Goal: Task Accomplishment & Management: Use online tool/utility

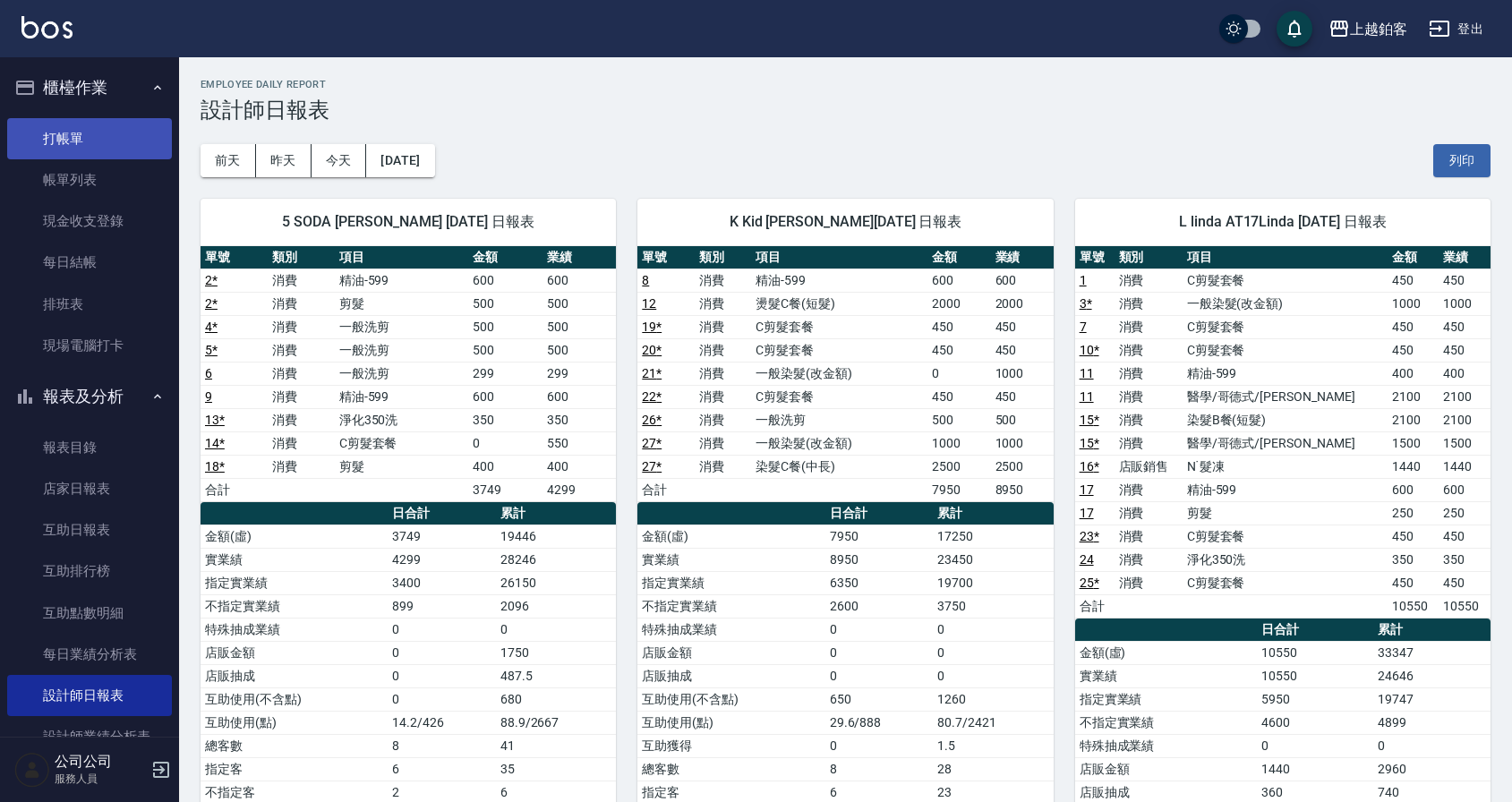
scroll to position [34, 0]
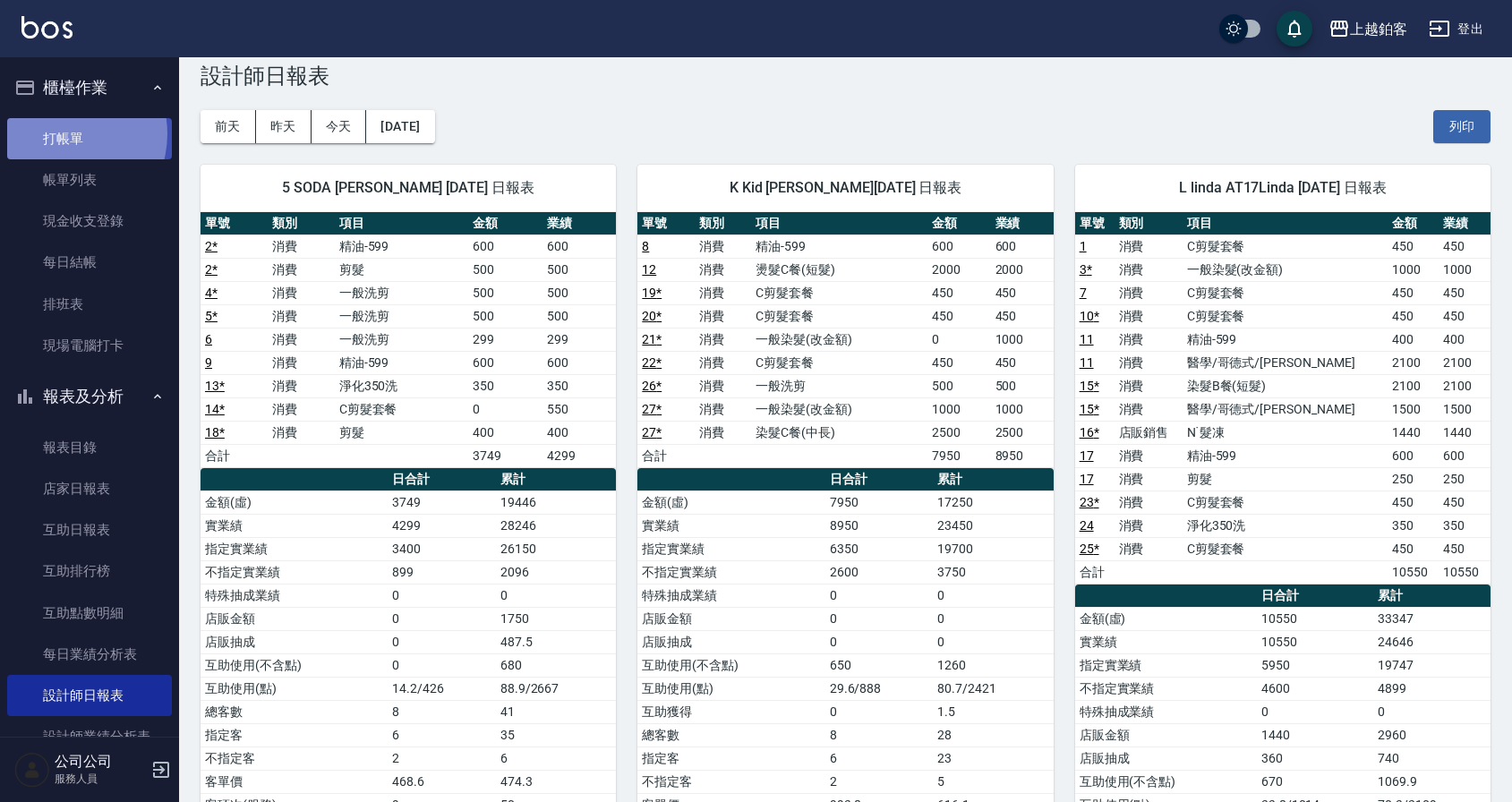
click at [60, 133] on link "打帳單" at bounding box center [89, 139] width 165 height 41
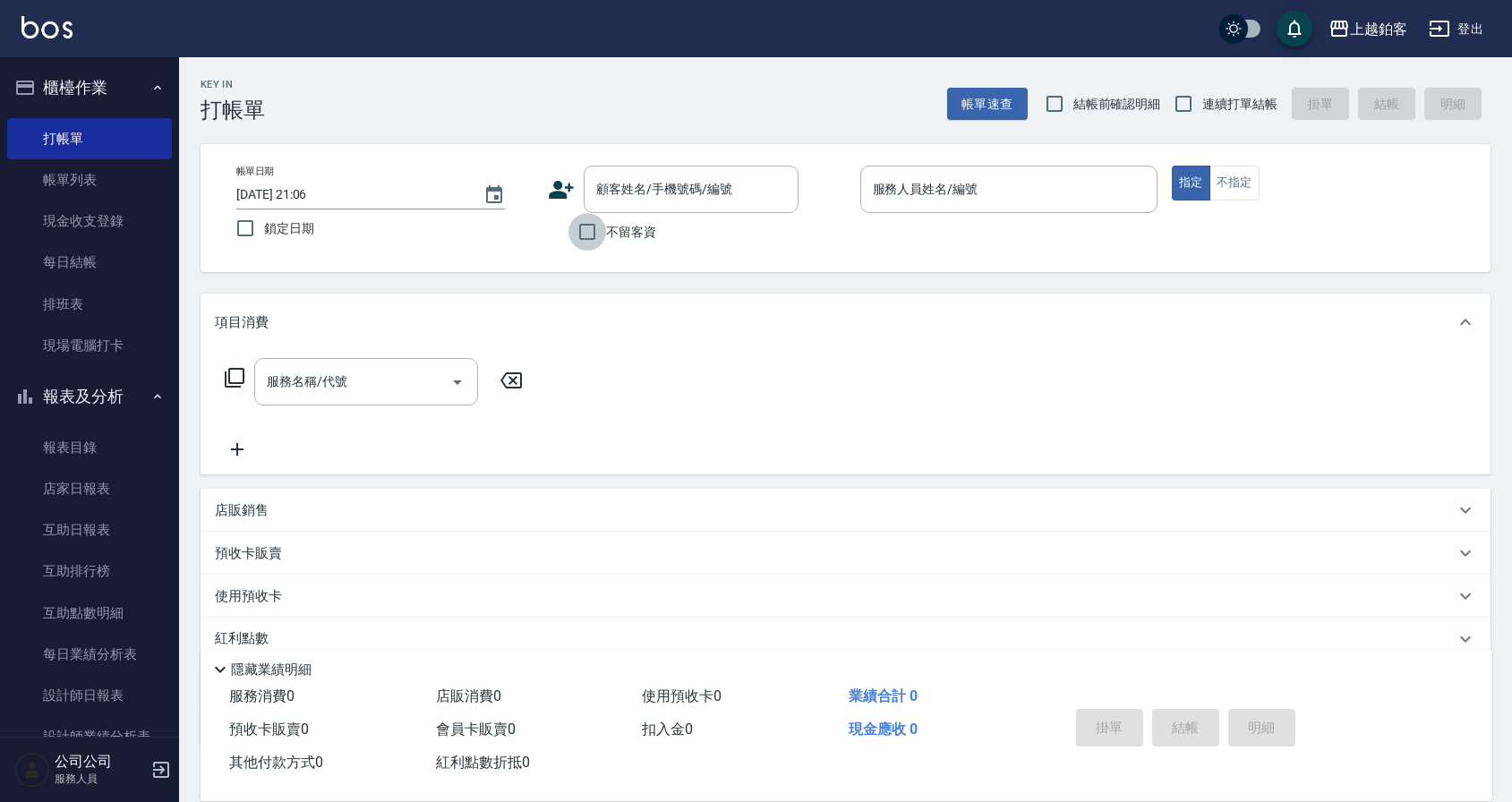
click at [585, 239] on input "不留客資" at bounding box center [586, 232] width 38 height 38
checkbox input "true"
click at [1180, 101] on input "連續打單結帳" at bounding box center [1183, 104] width 38 height 38
checkbox input "true"
click at [892, 200] on input "服務人員姓名/編號" at bounding box center [1009, 189] width 281 height 31
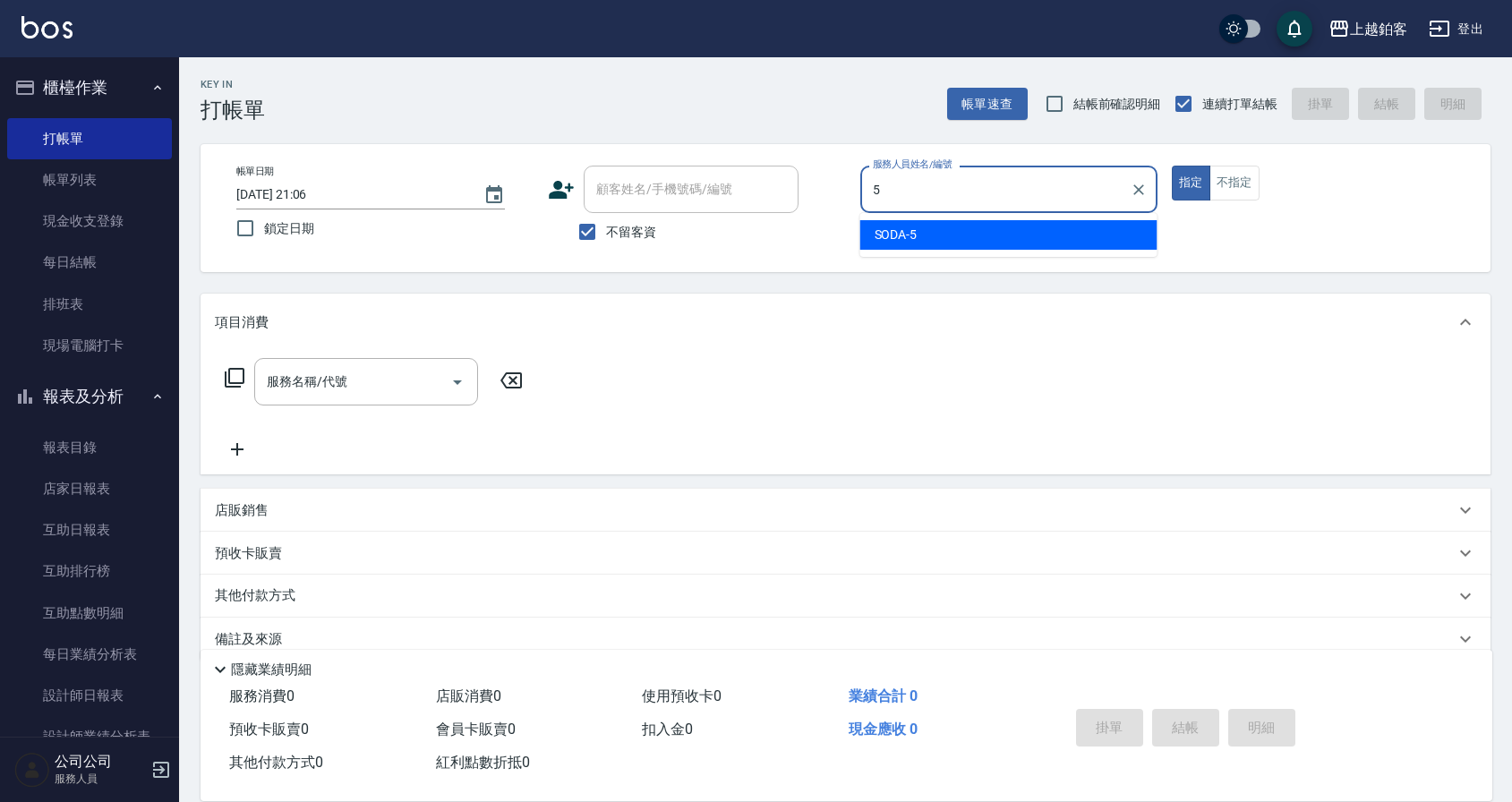
type input "SODA-5"
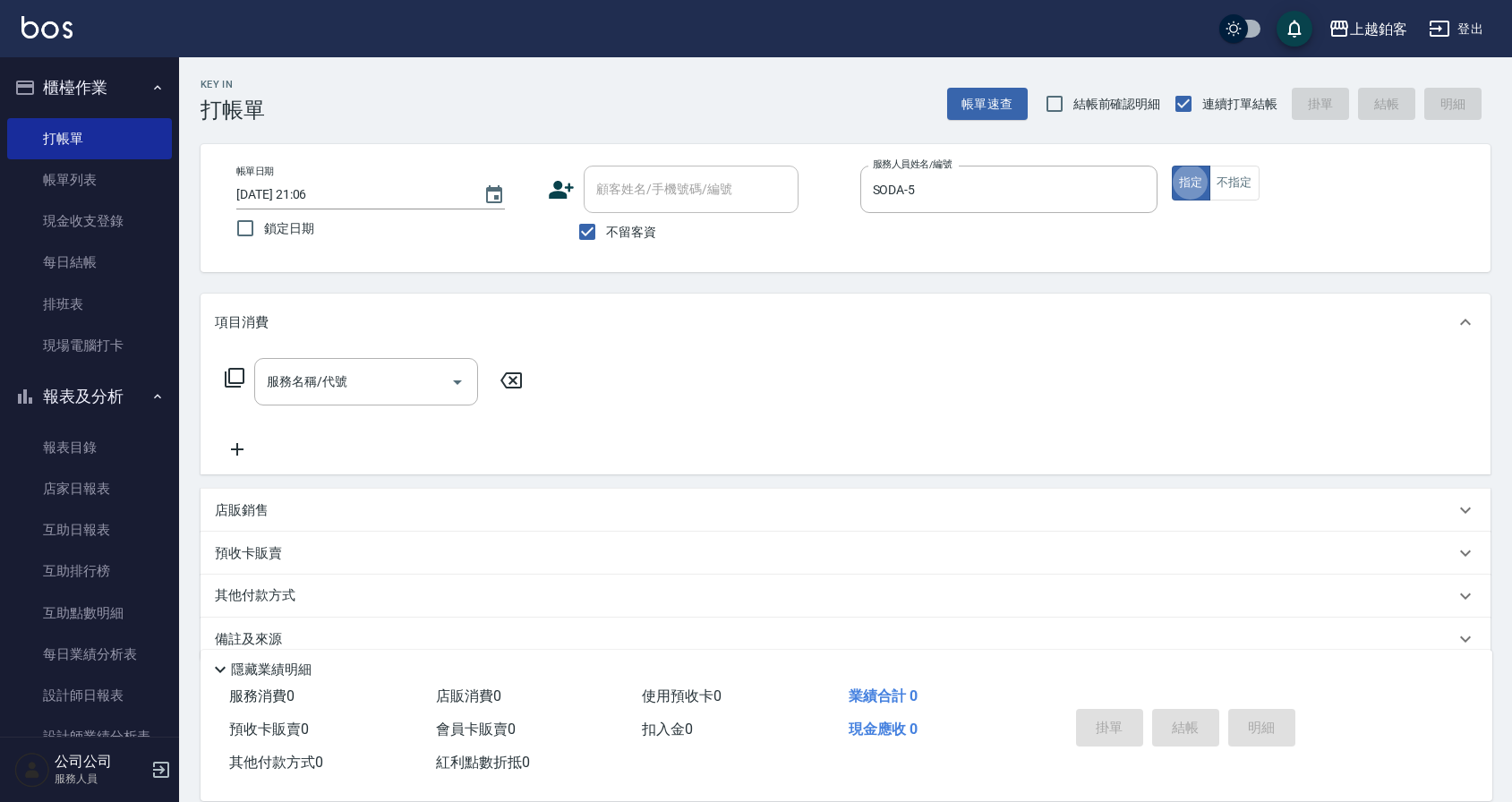
type button "true"
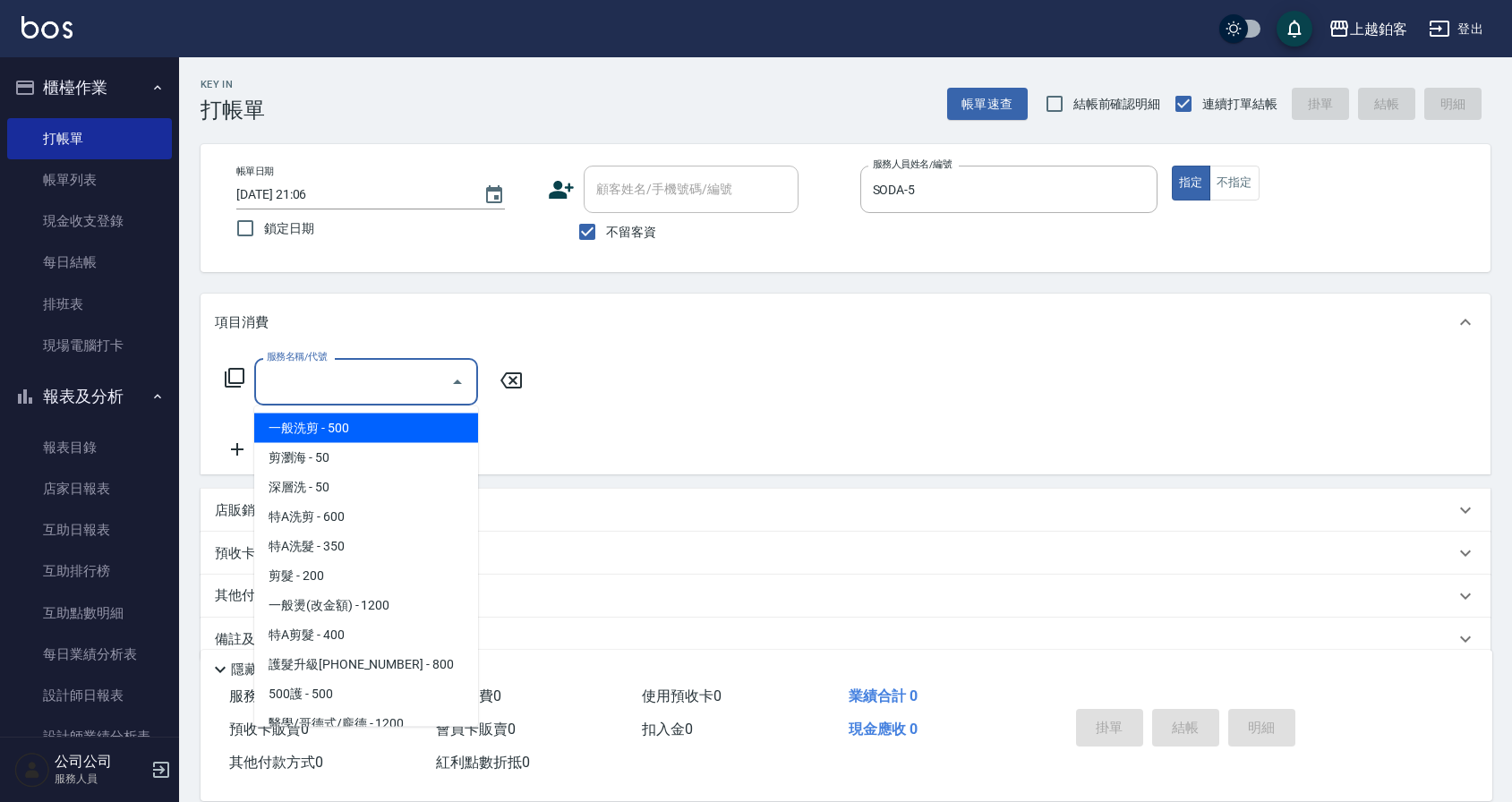
type input "一般洗剪(5)"
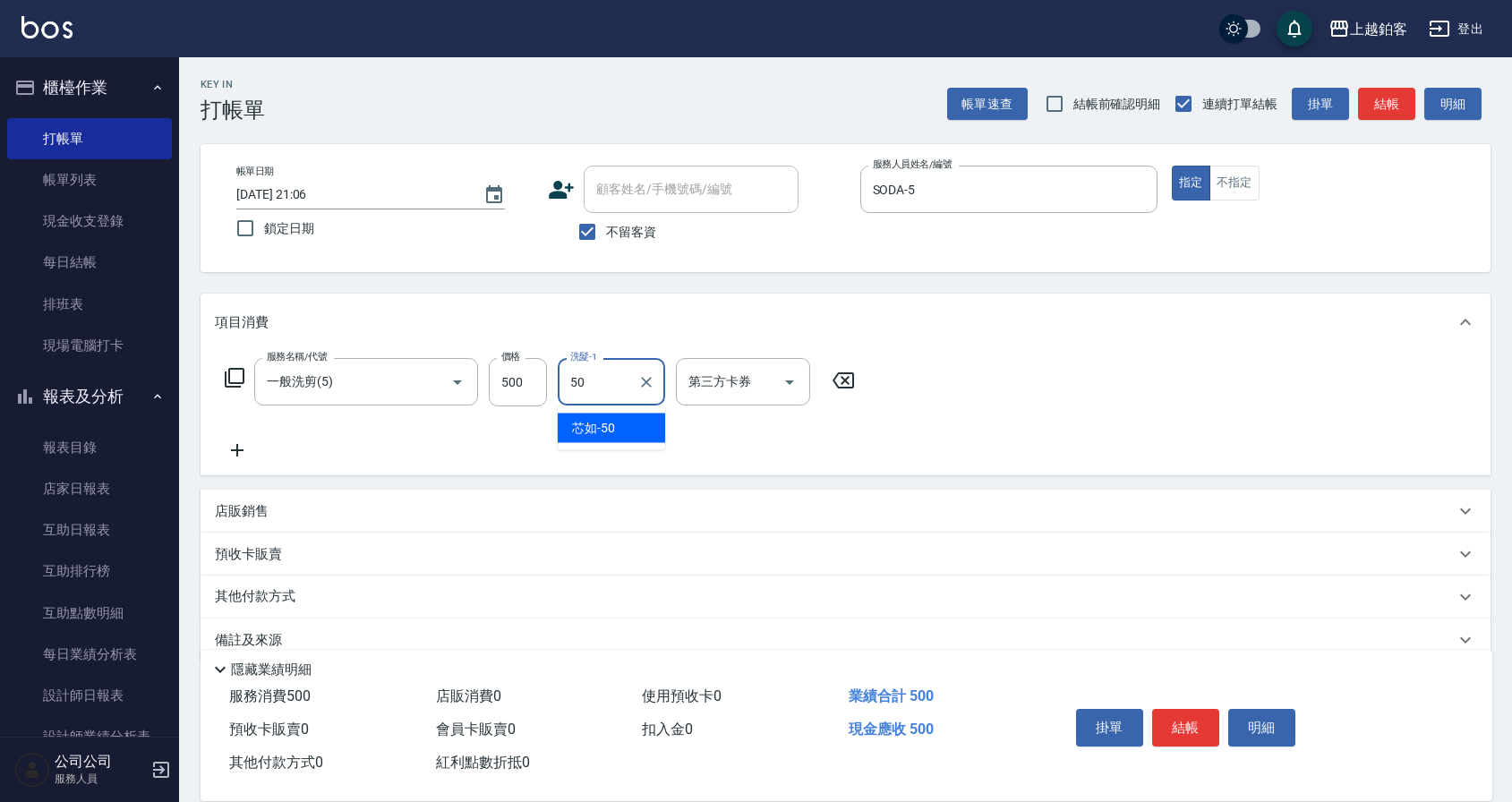
type input "芯如-50"
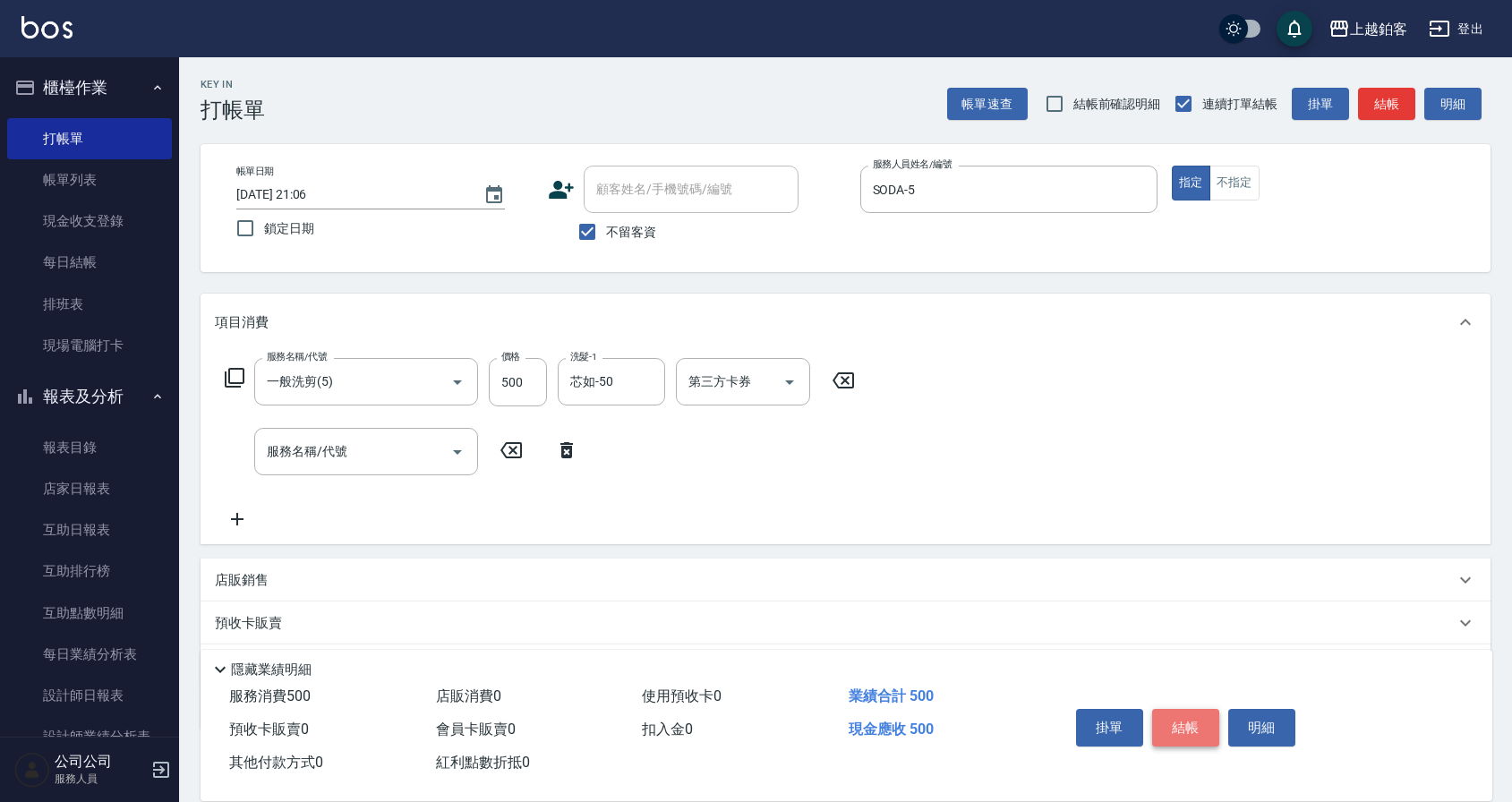
click at [1192, 726] on button "結帳" at bounding box center [1185, 727] width 67 height 38
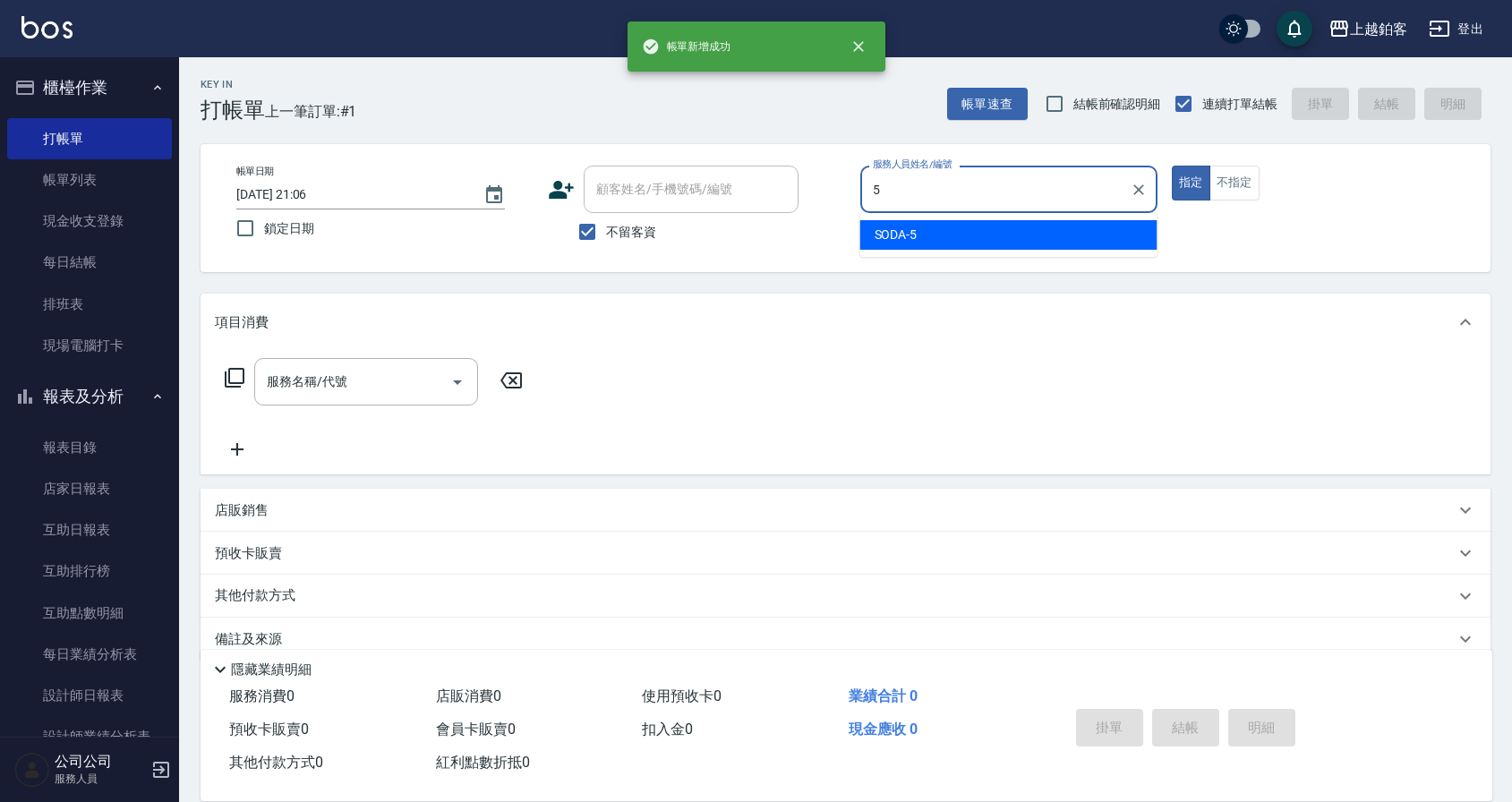
type input "SODA-5"
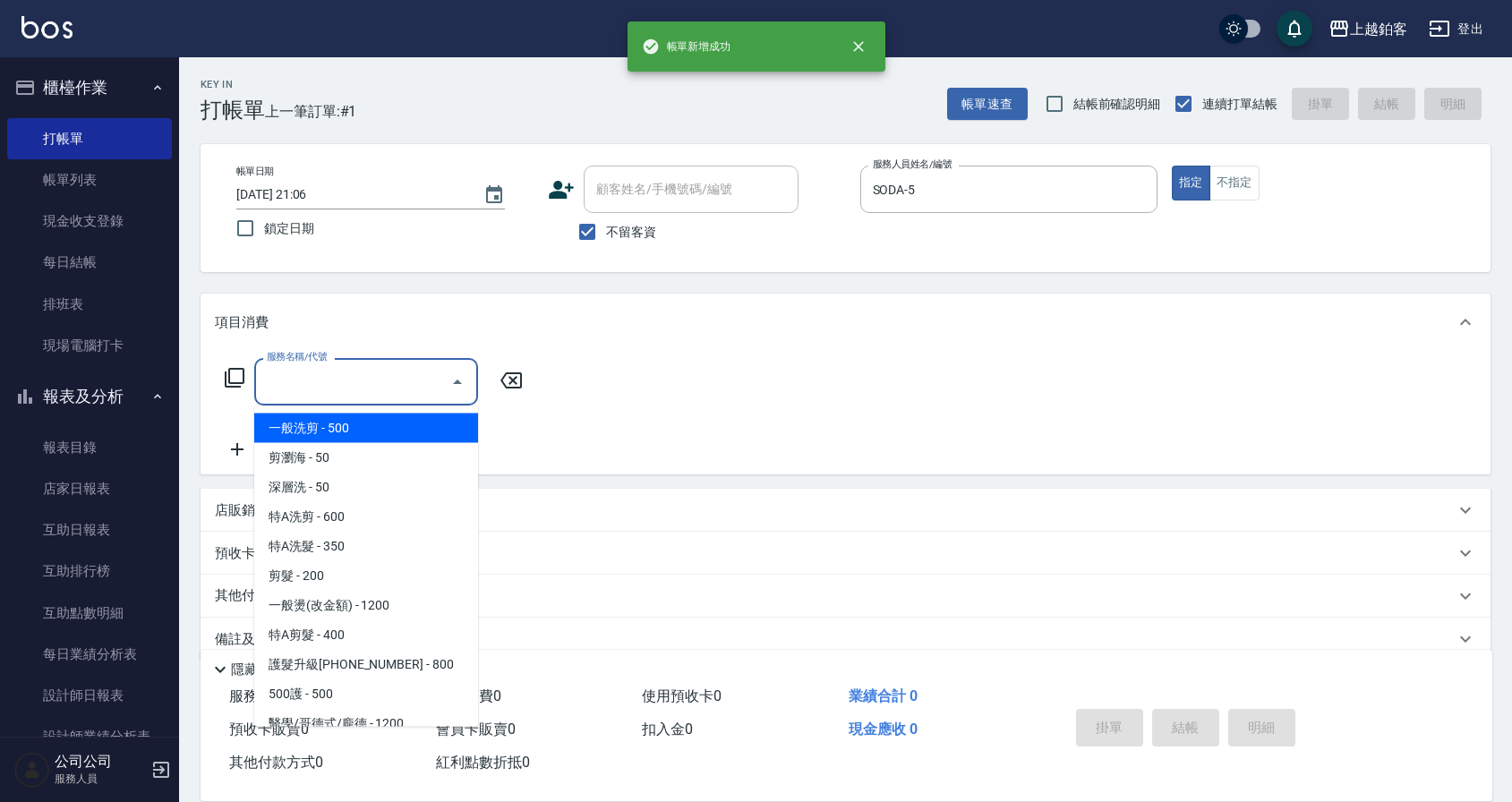
type input "一般洗剪(5)"
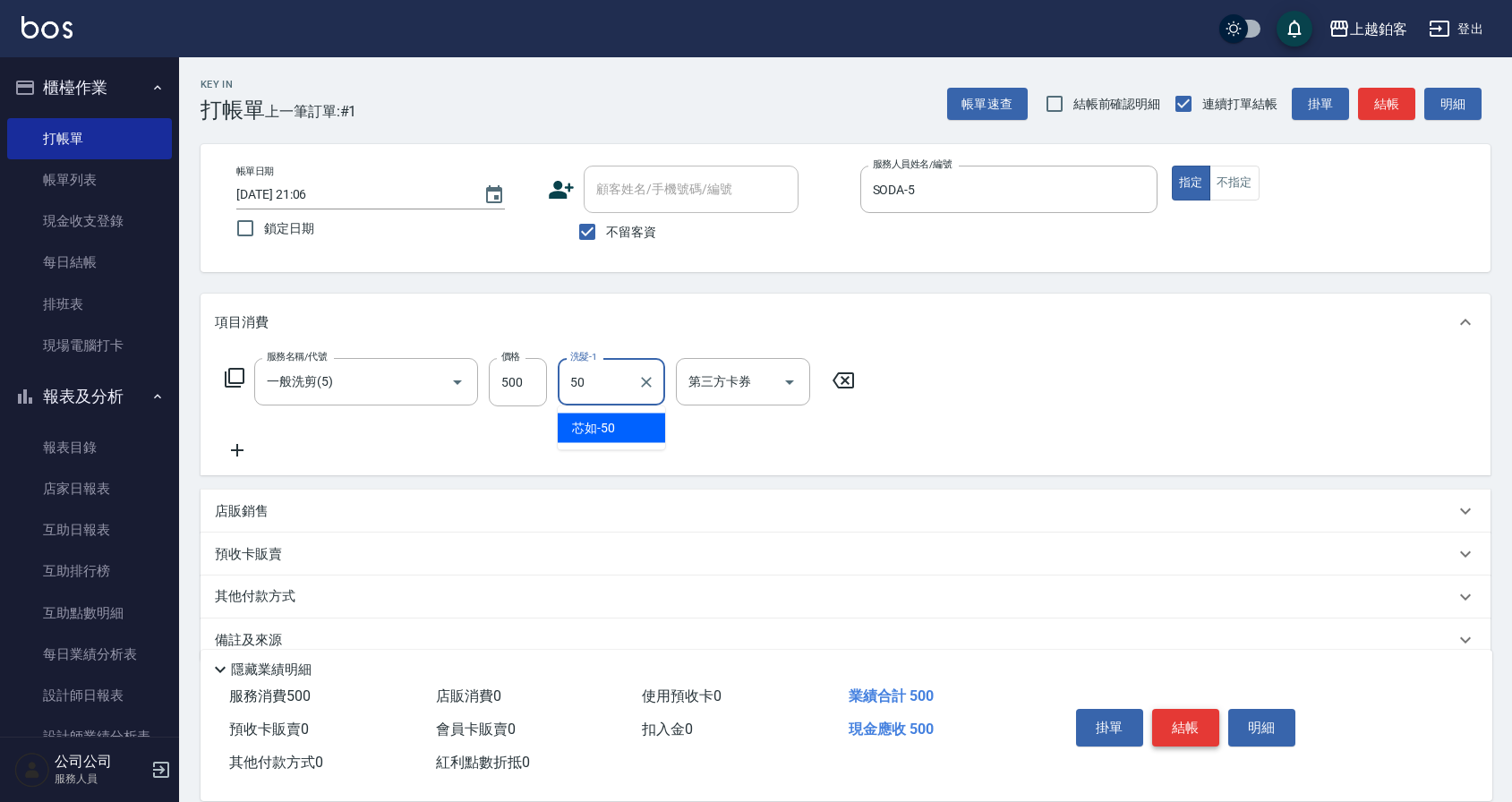
type input "芯如-50"
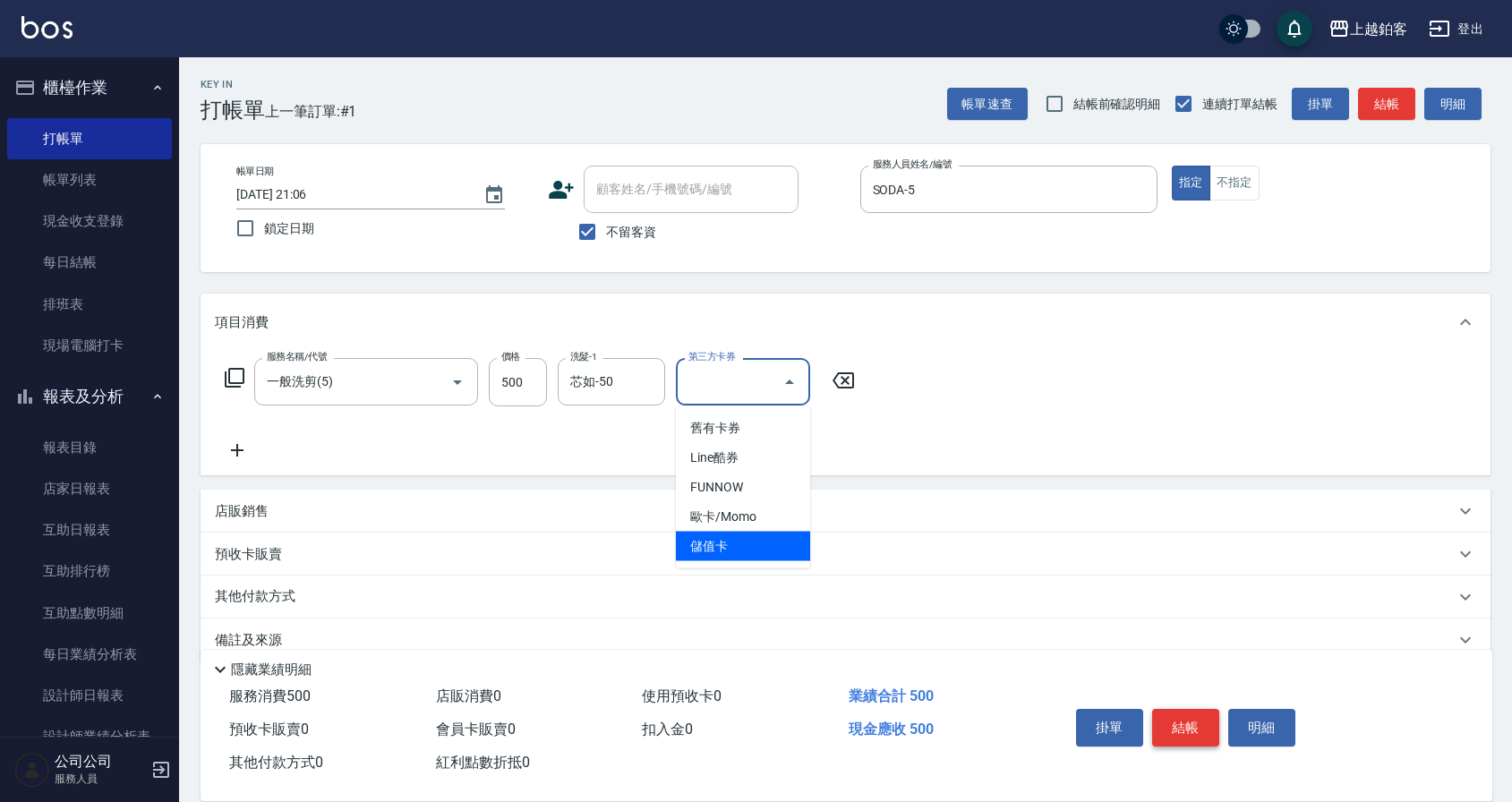
type input "儲值卡"
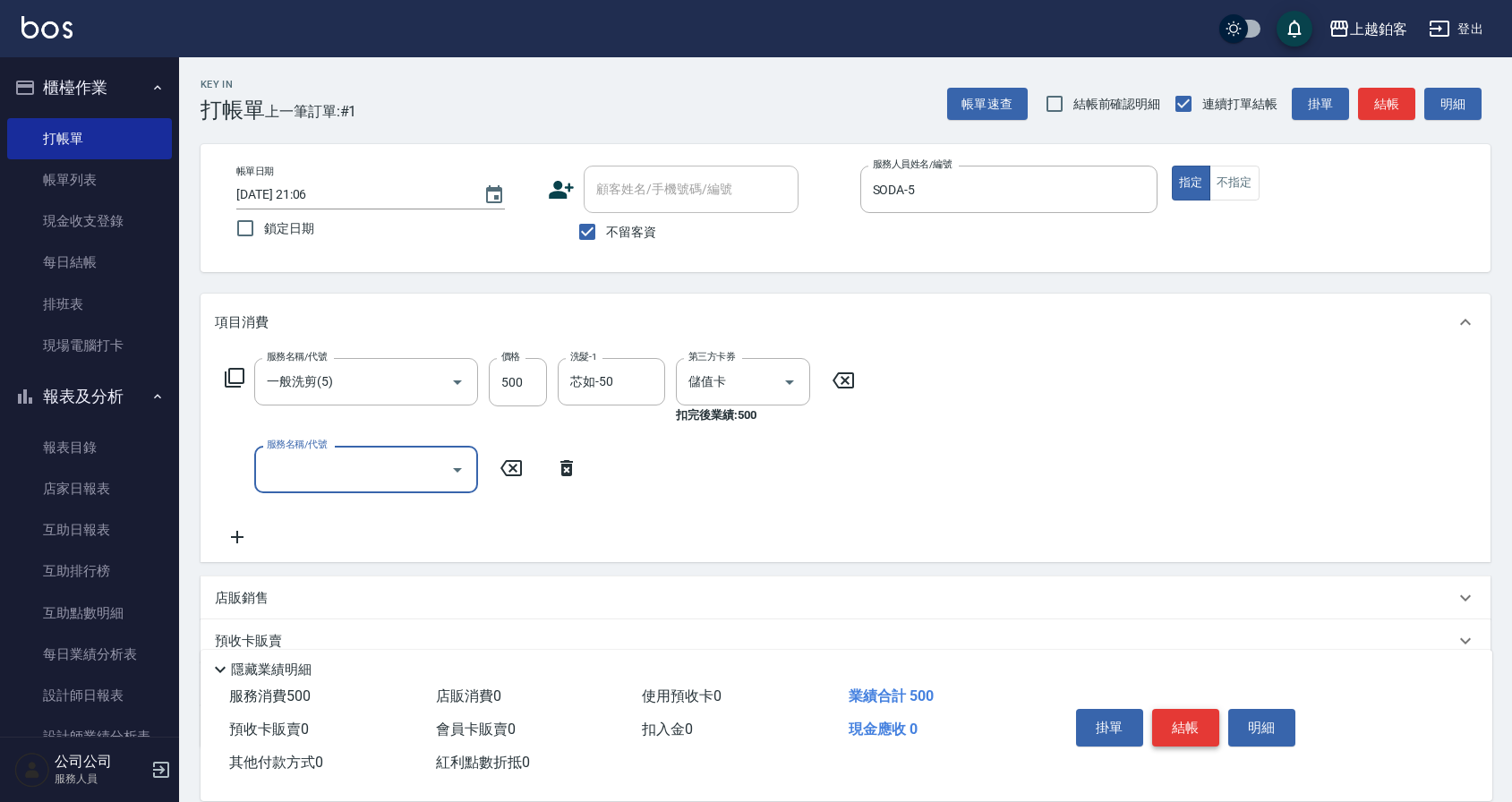
click at [1174, 723] on button "結帳" at bounding box center [1185, 727] width 67 height 38
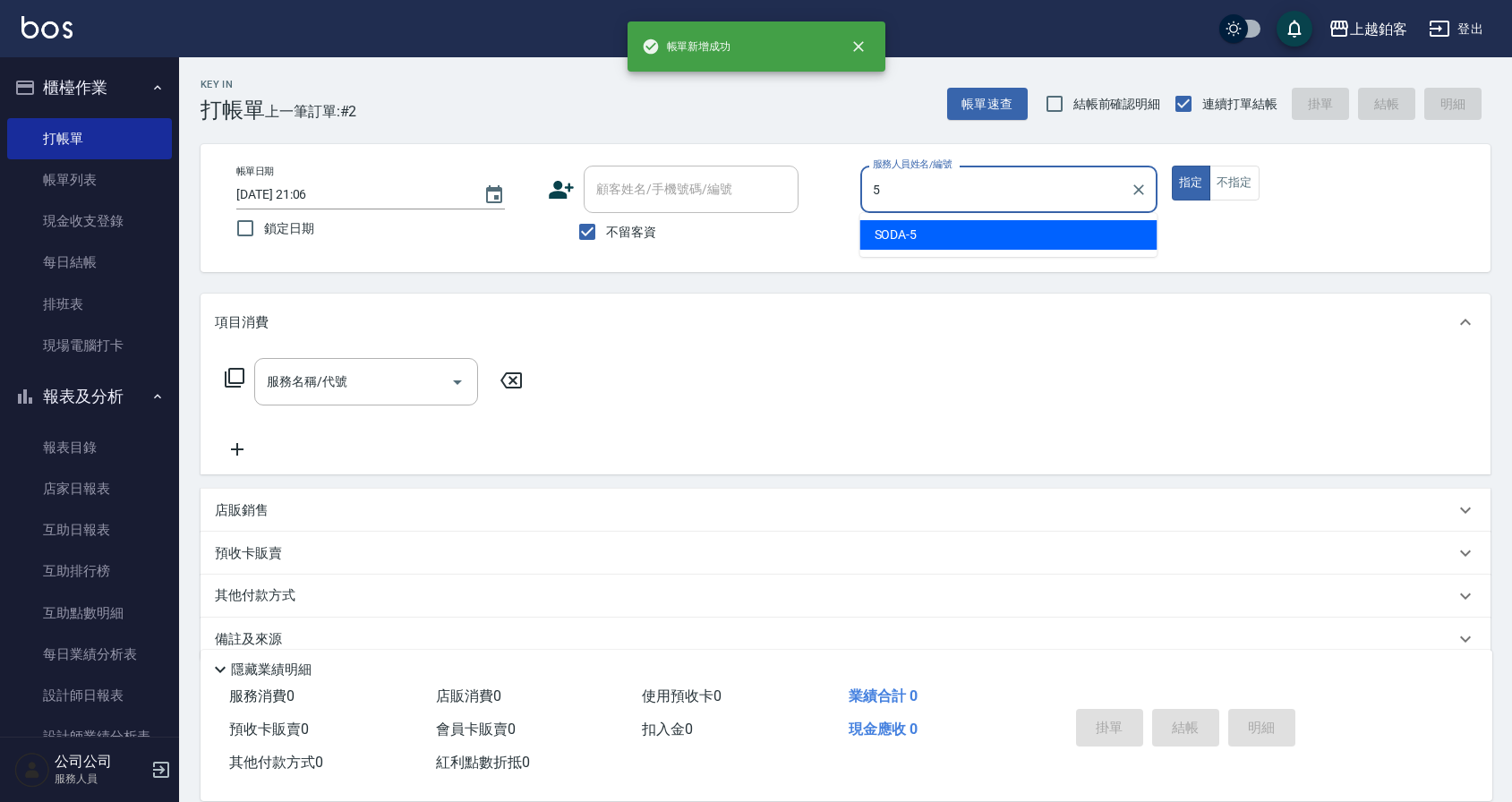
type input "SODA-5"
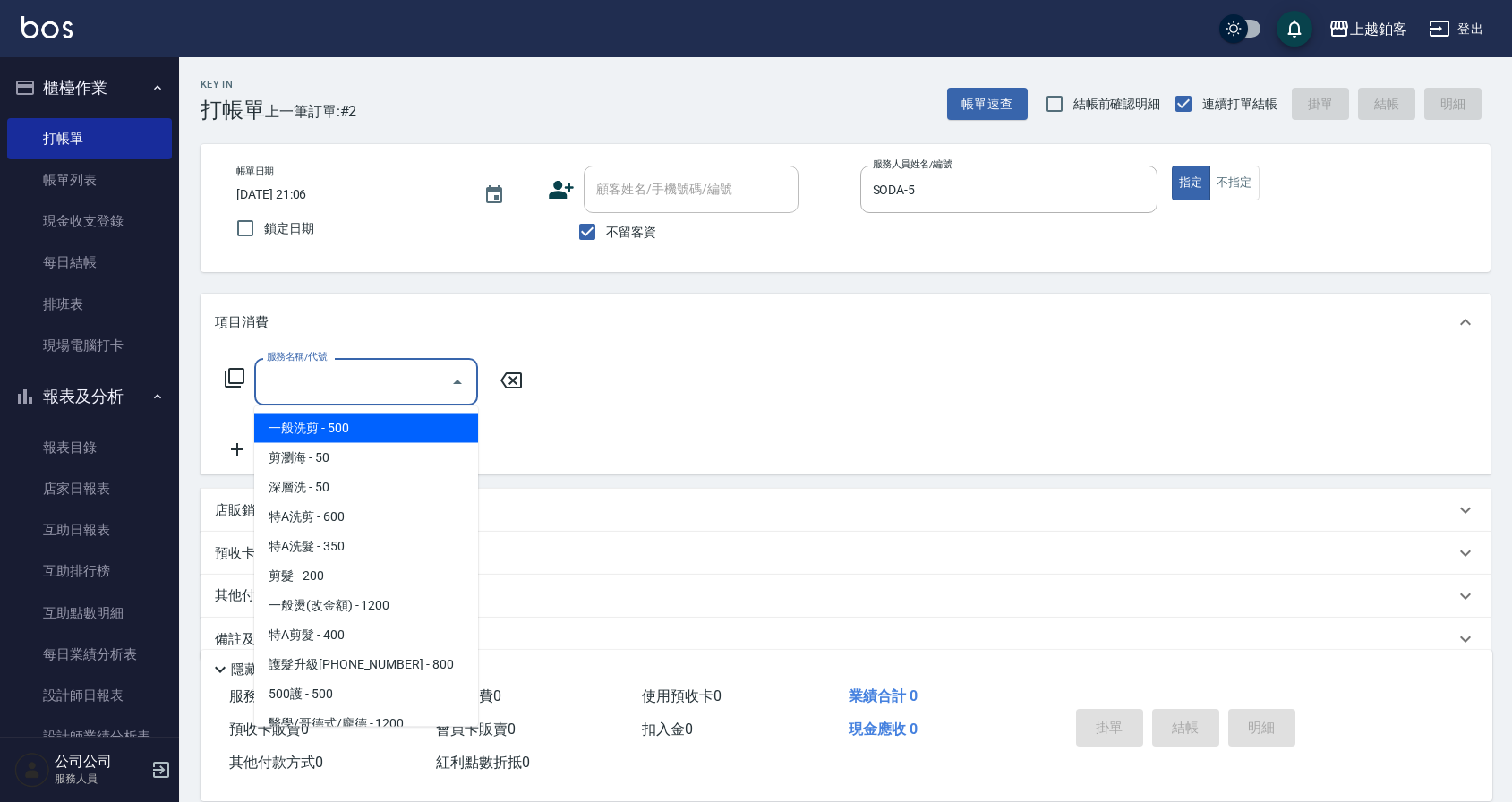
type input "一般洗剪(5)"
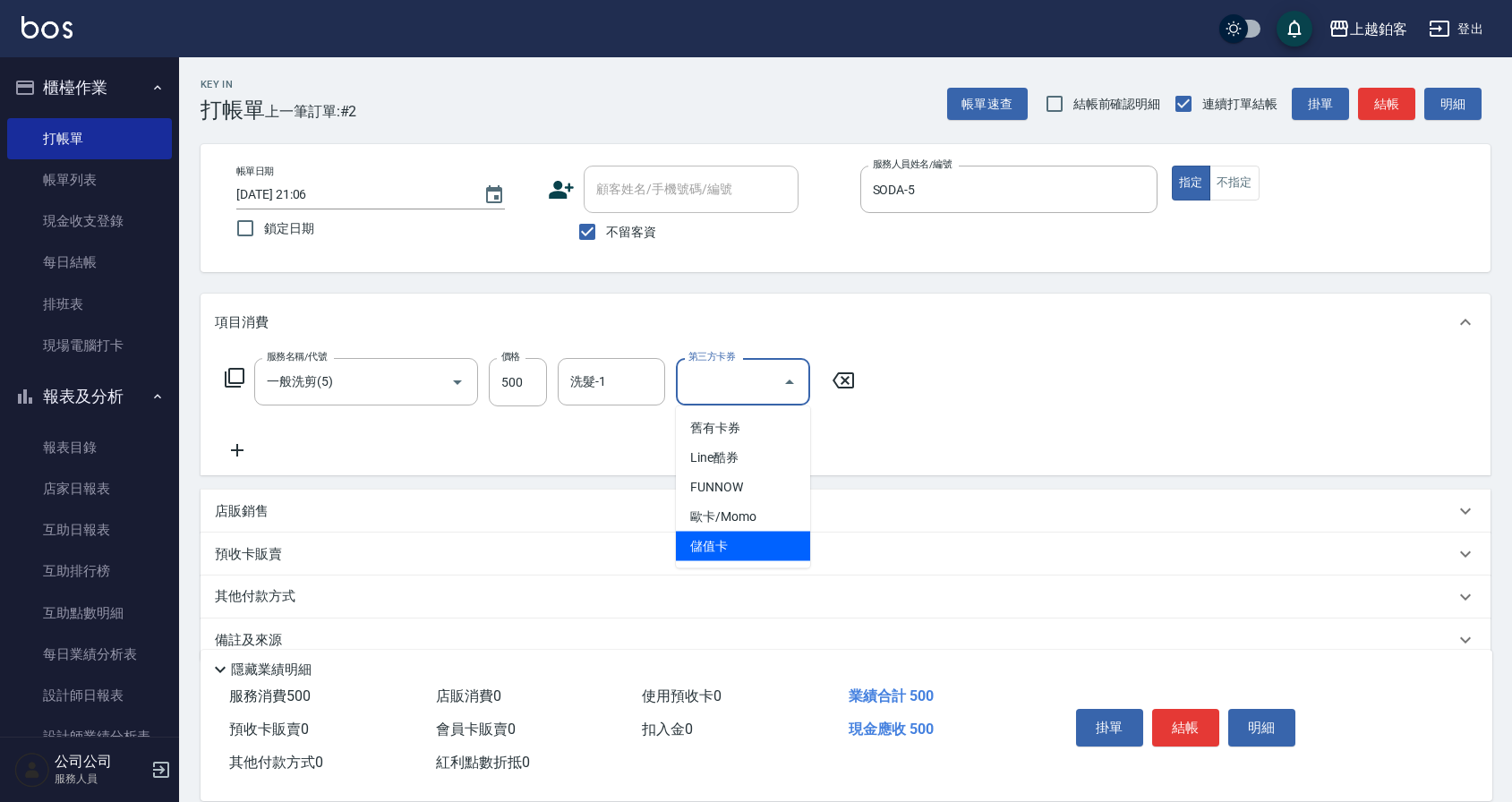
type input "儲值卡"
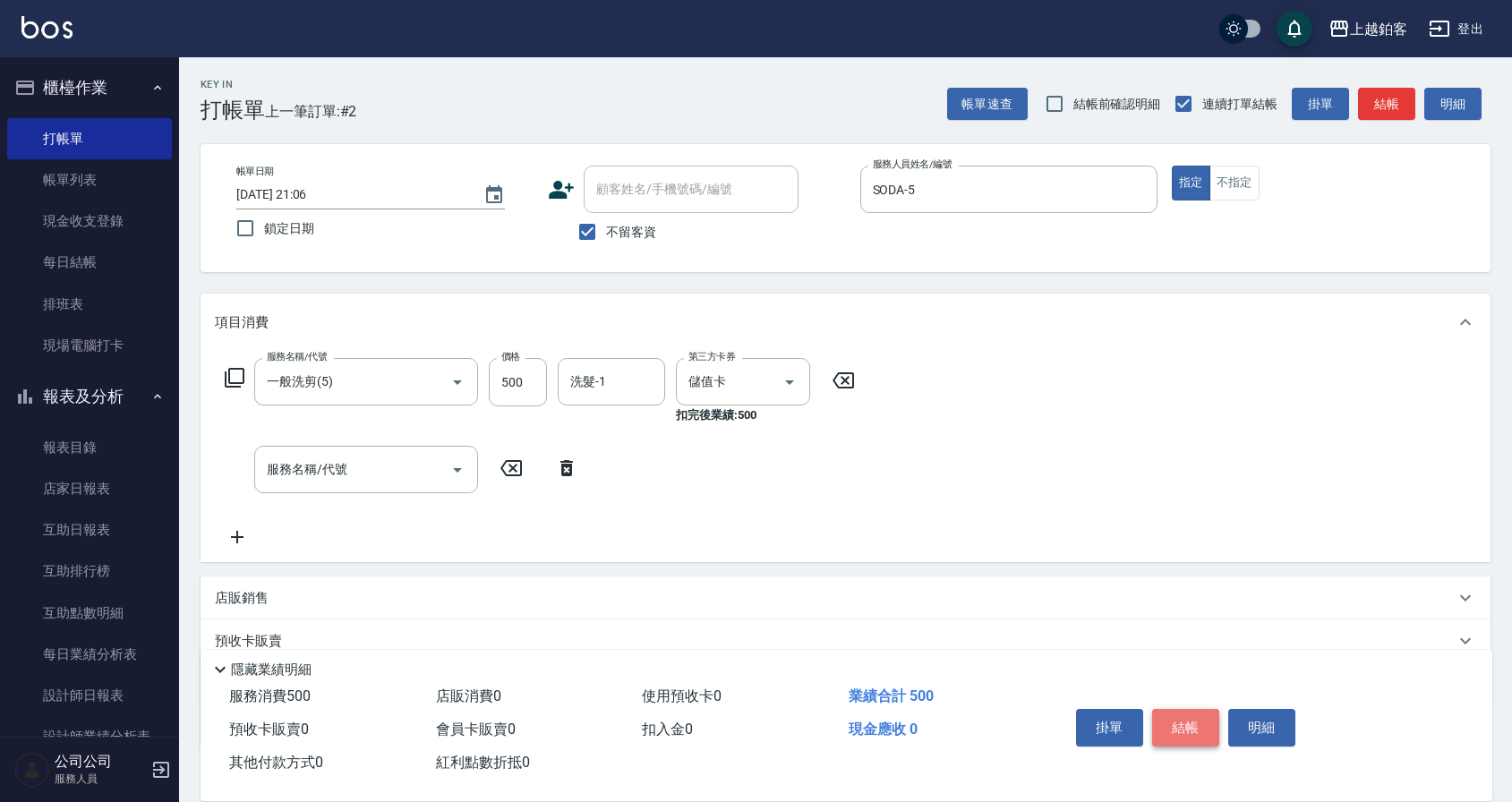
click at [1179, 739] on button "結帳" at bounding box center [1185, 727] width 67 height 38
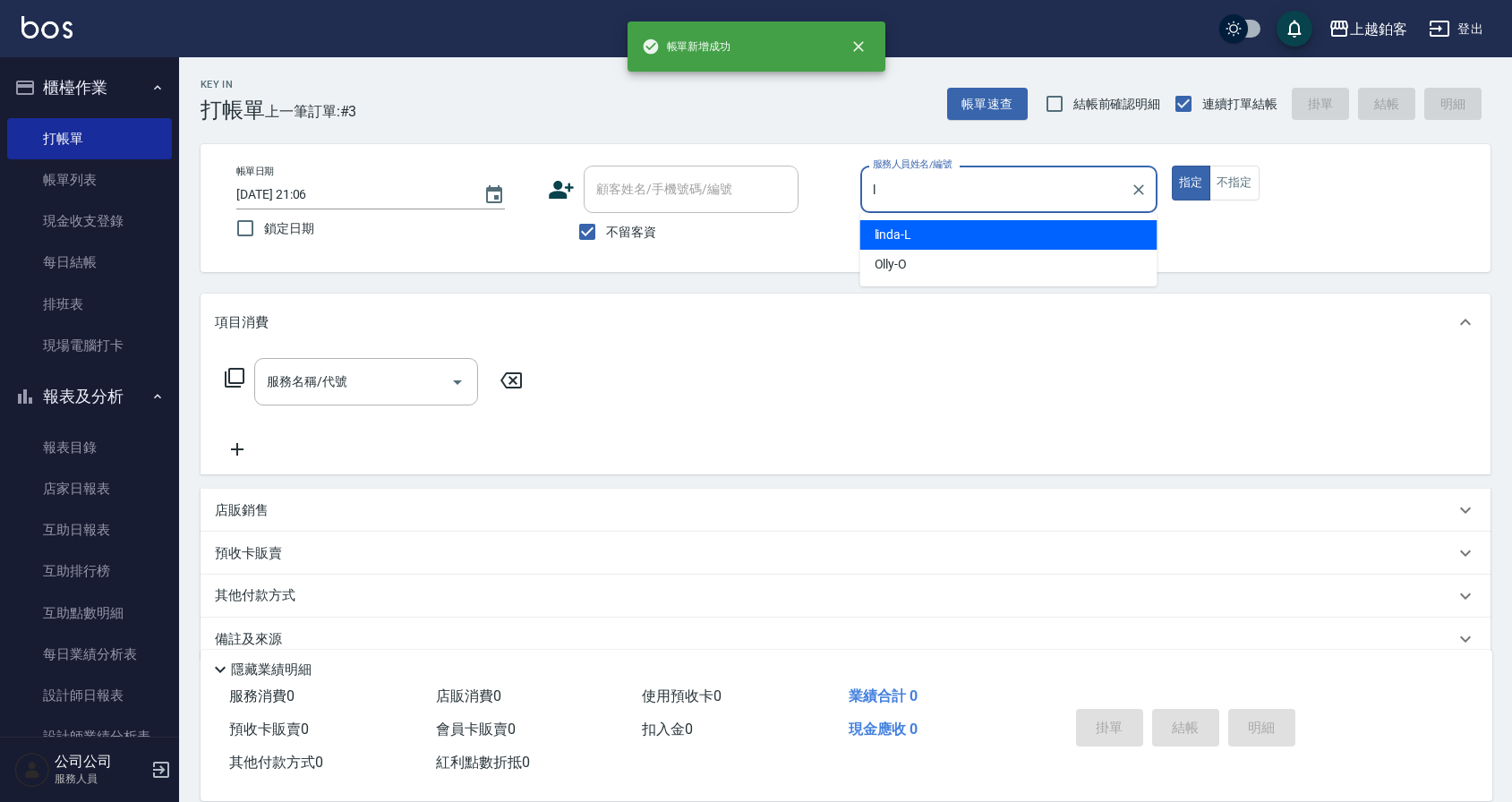
type input "linda-L"
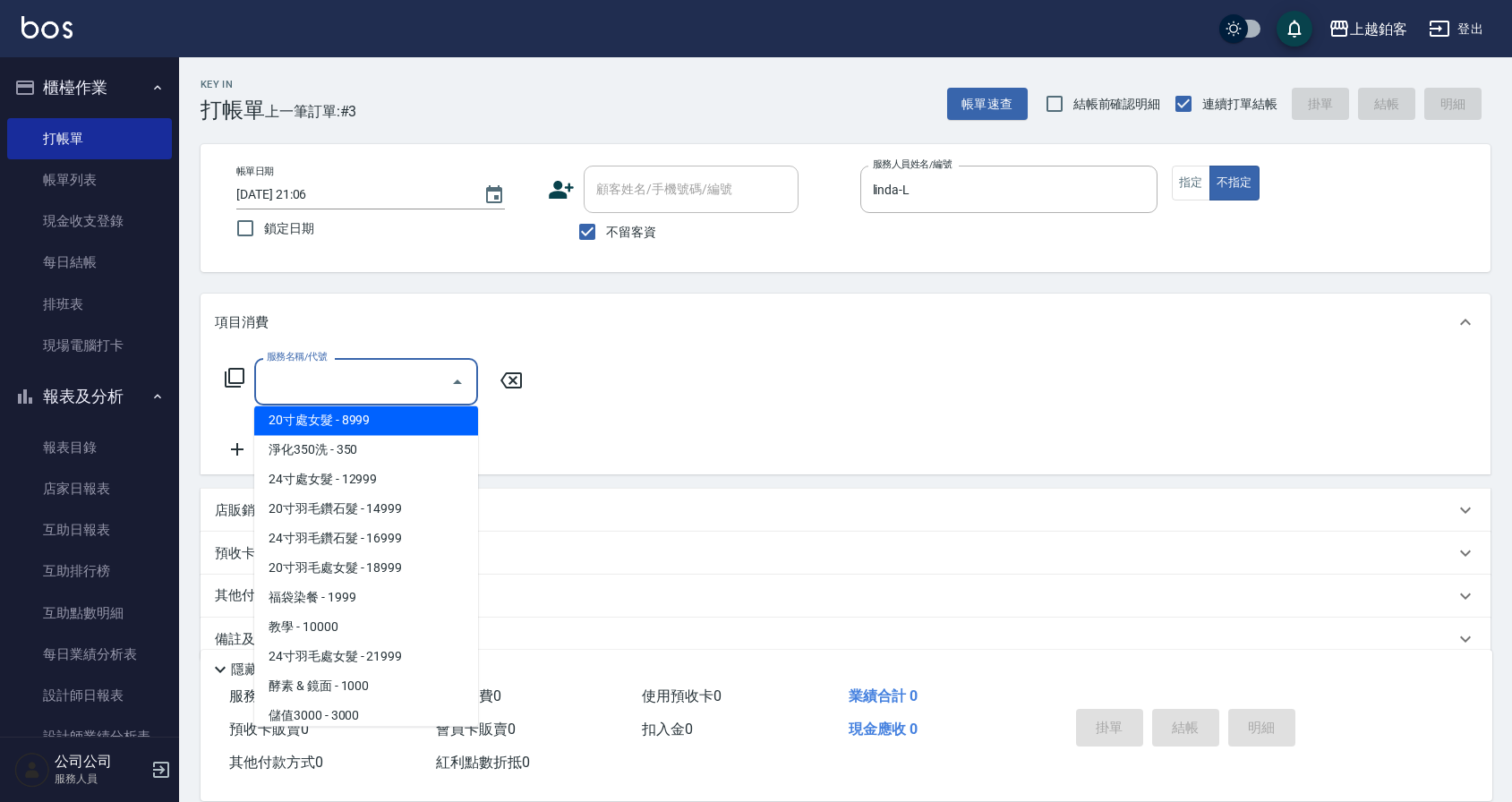
scroll to position [1956, 0]
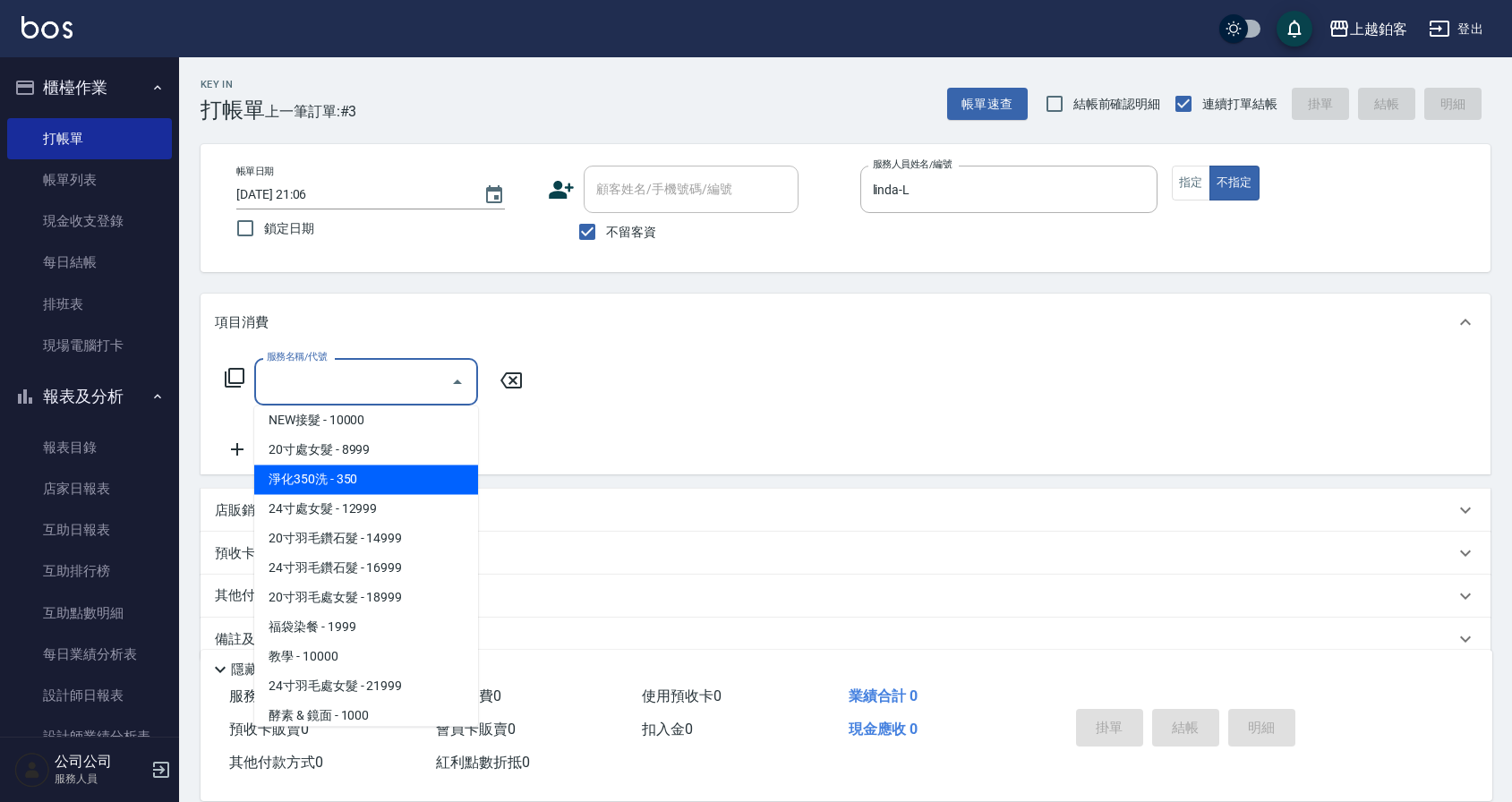
type input "淨化350洗(10020)"
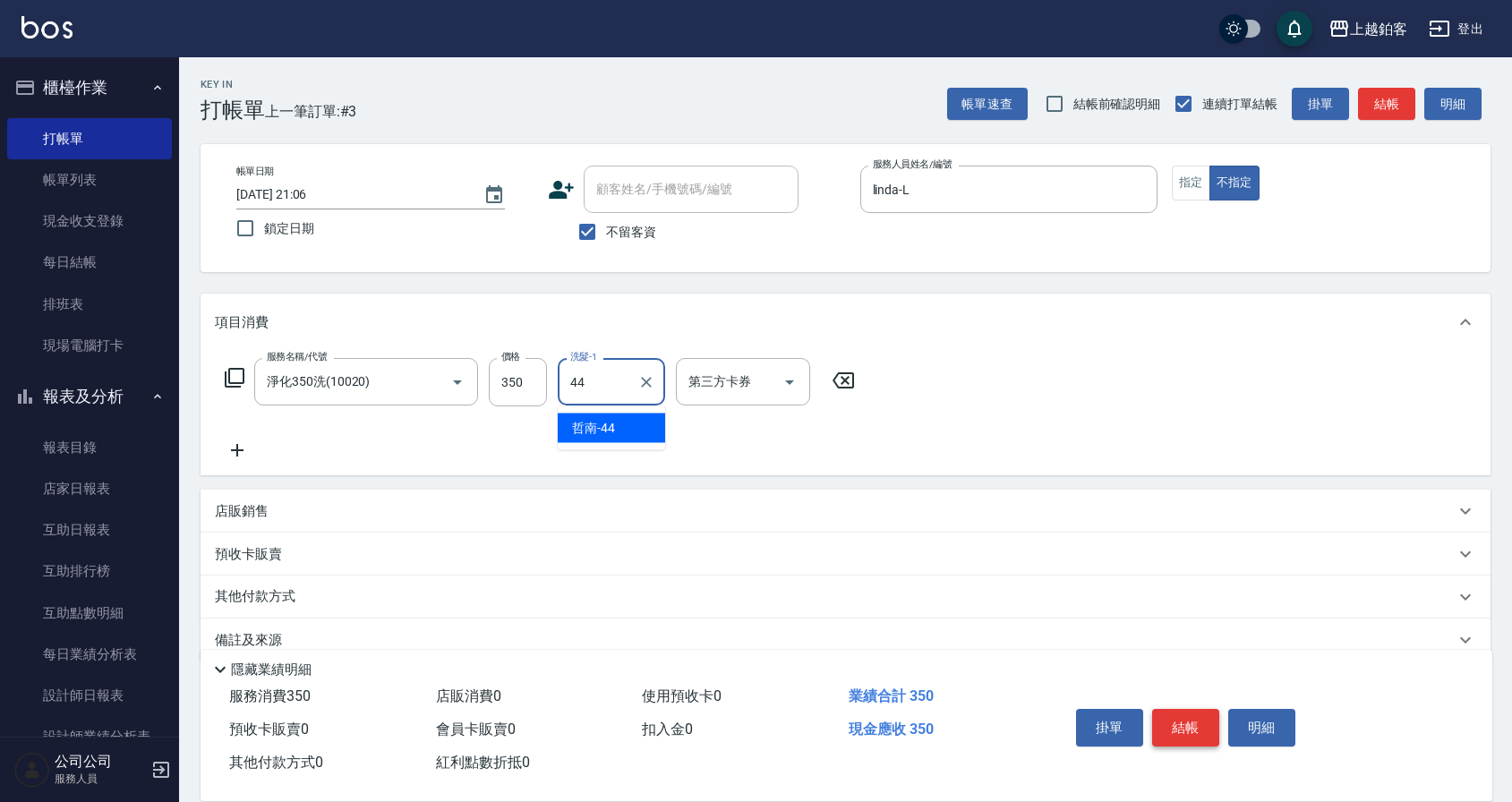
type input "哲南-44"
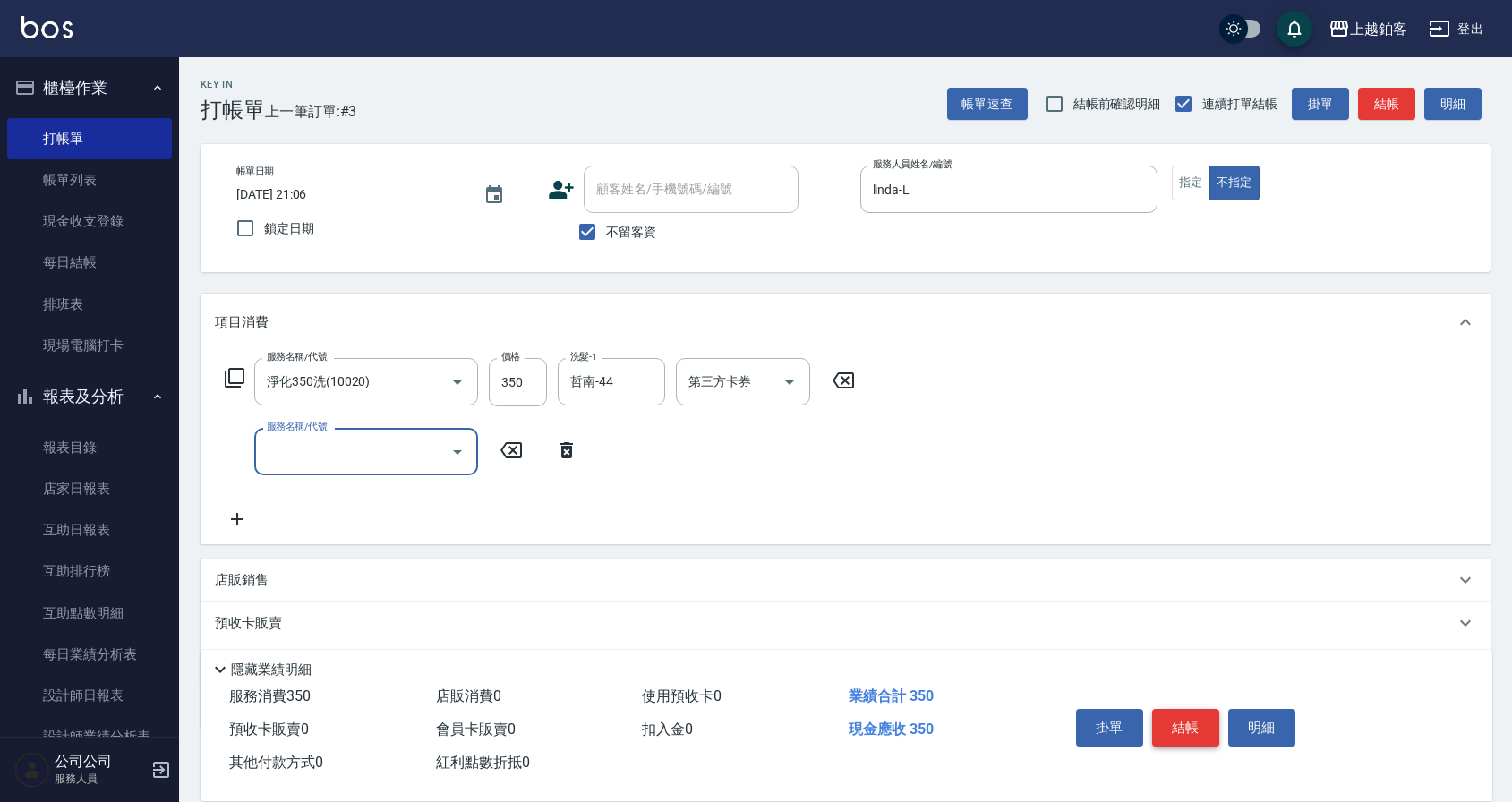
scroll to position [0, 0]
click at [1199, 710] on button "結帳" at bounding box center [1185, 727] width 67 height 38
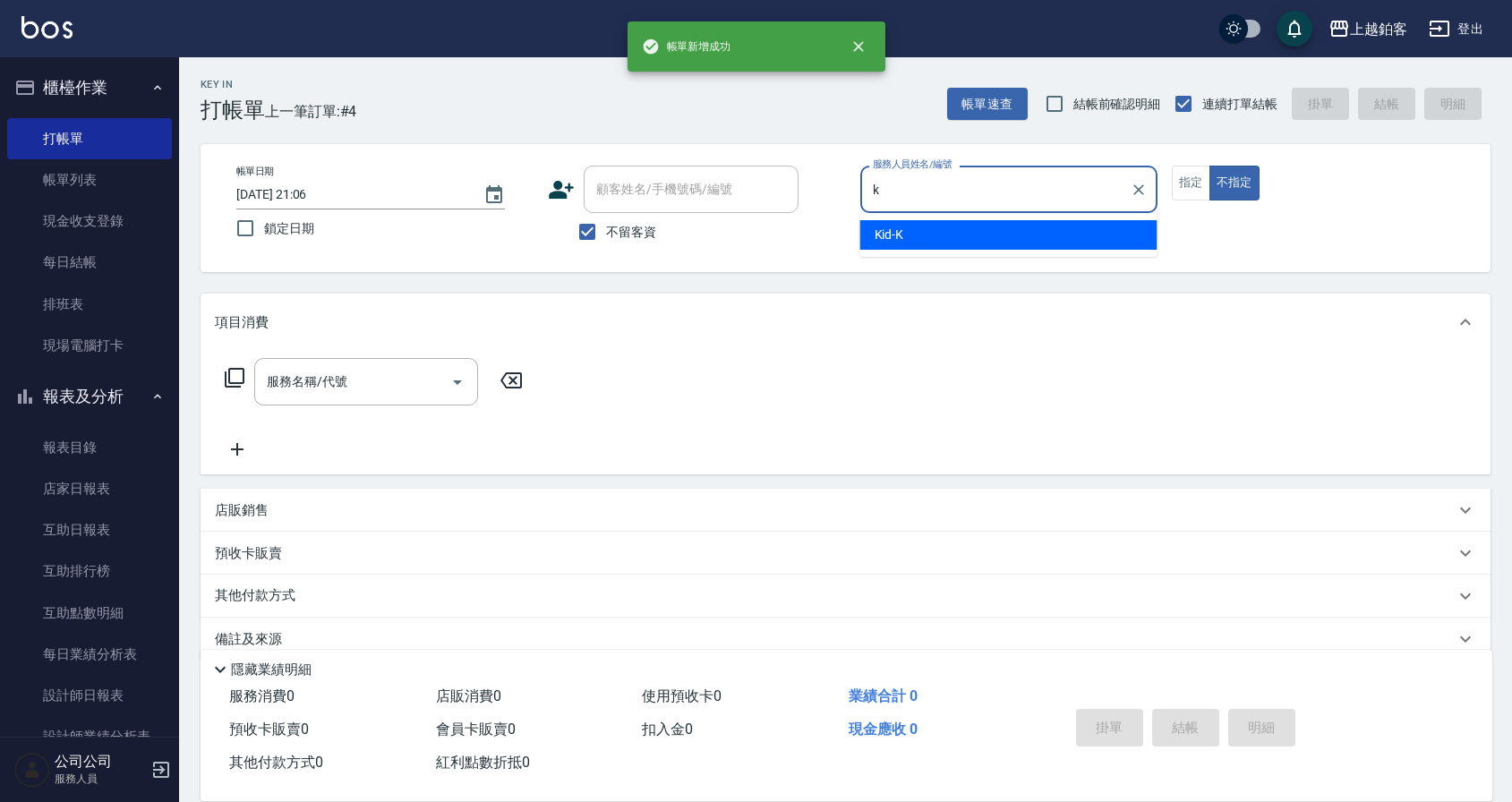
type input "Kid-K"
type button "false"
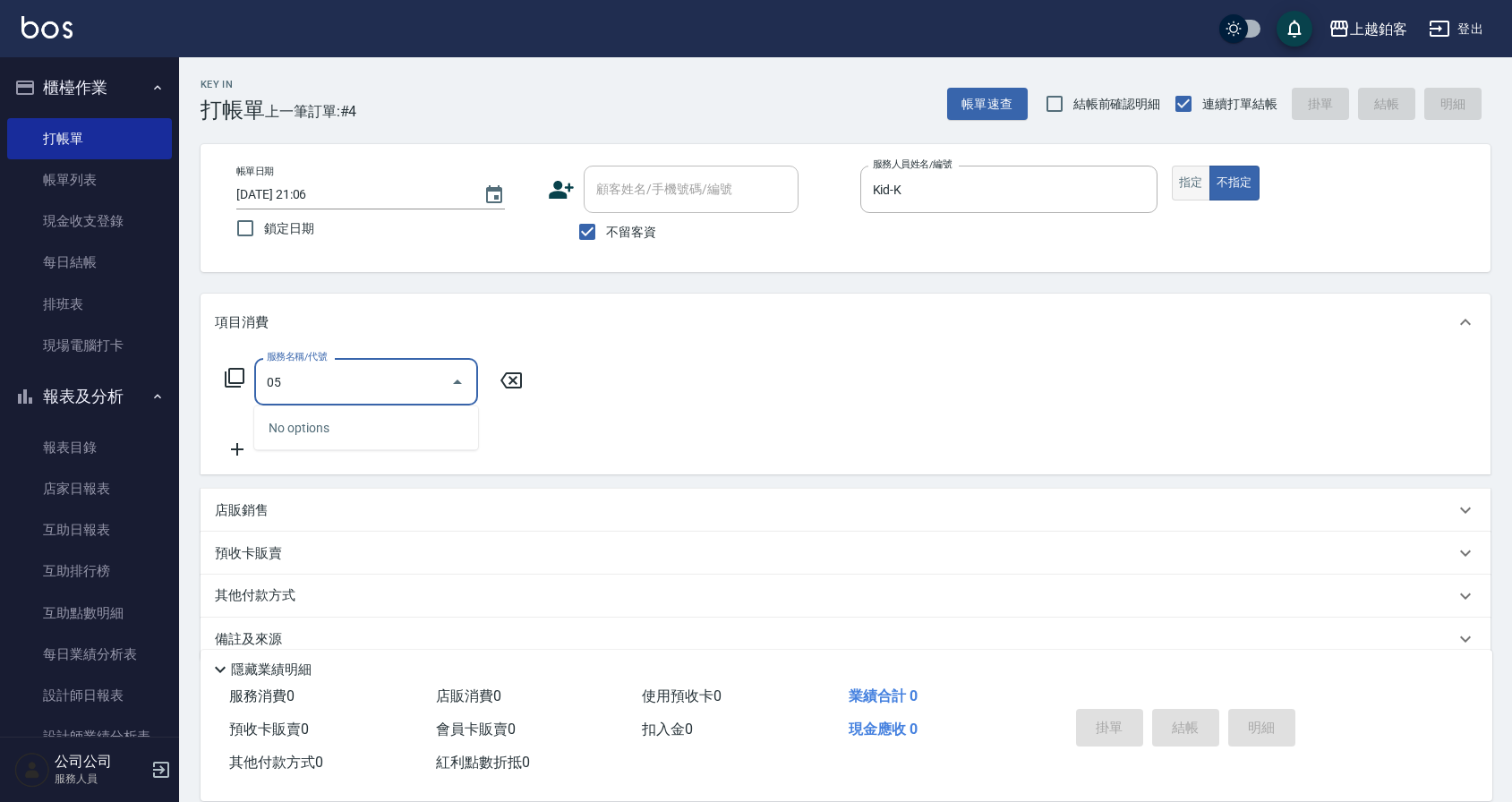
type input "05"
click at [1186, 171] on button "指定" at bounding box center [1191, 183] width 39 height 35
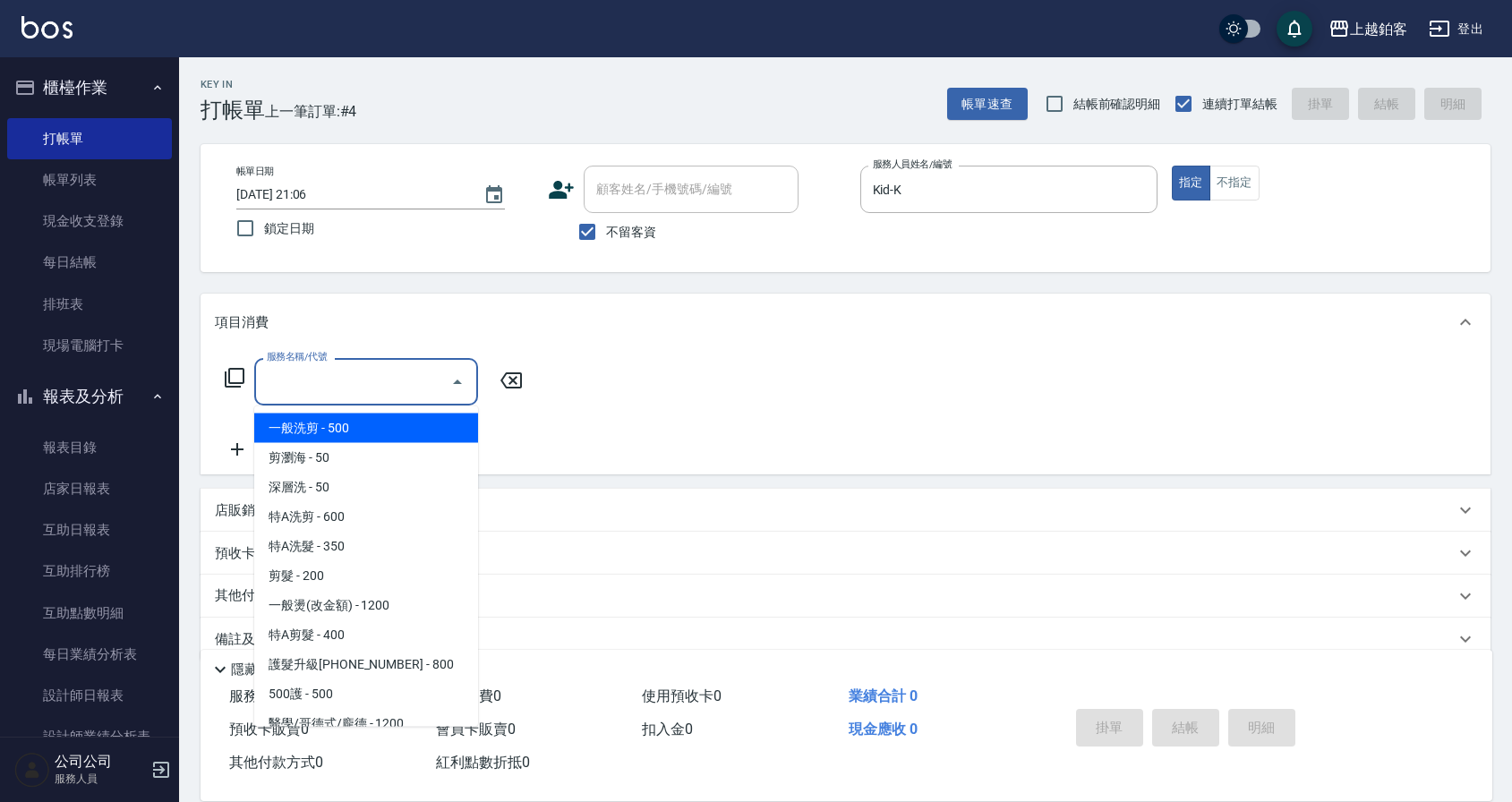
click at [382, 384] on input "服務名稱/代號" at bounding box center [352, 381] width 181 height 31
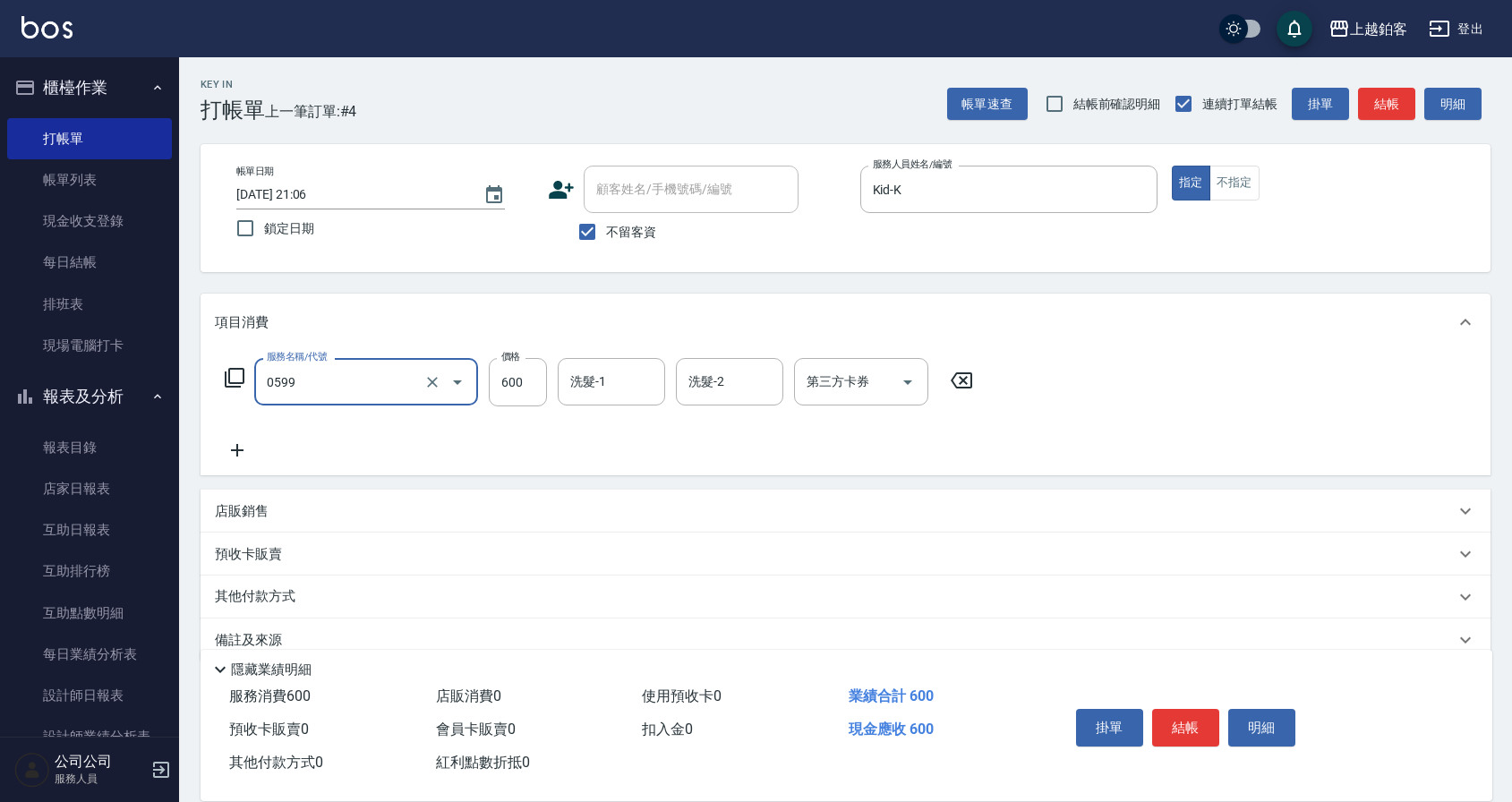
type input "精油-599(0599)"
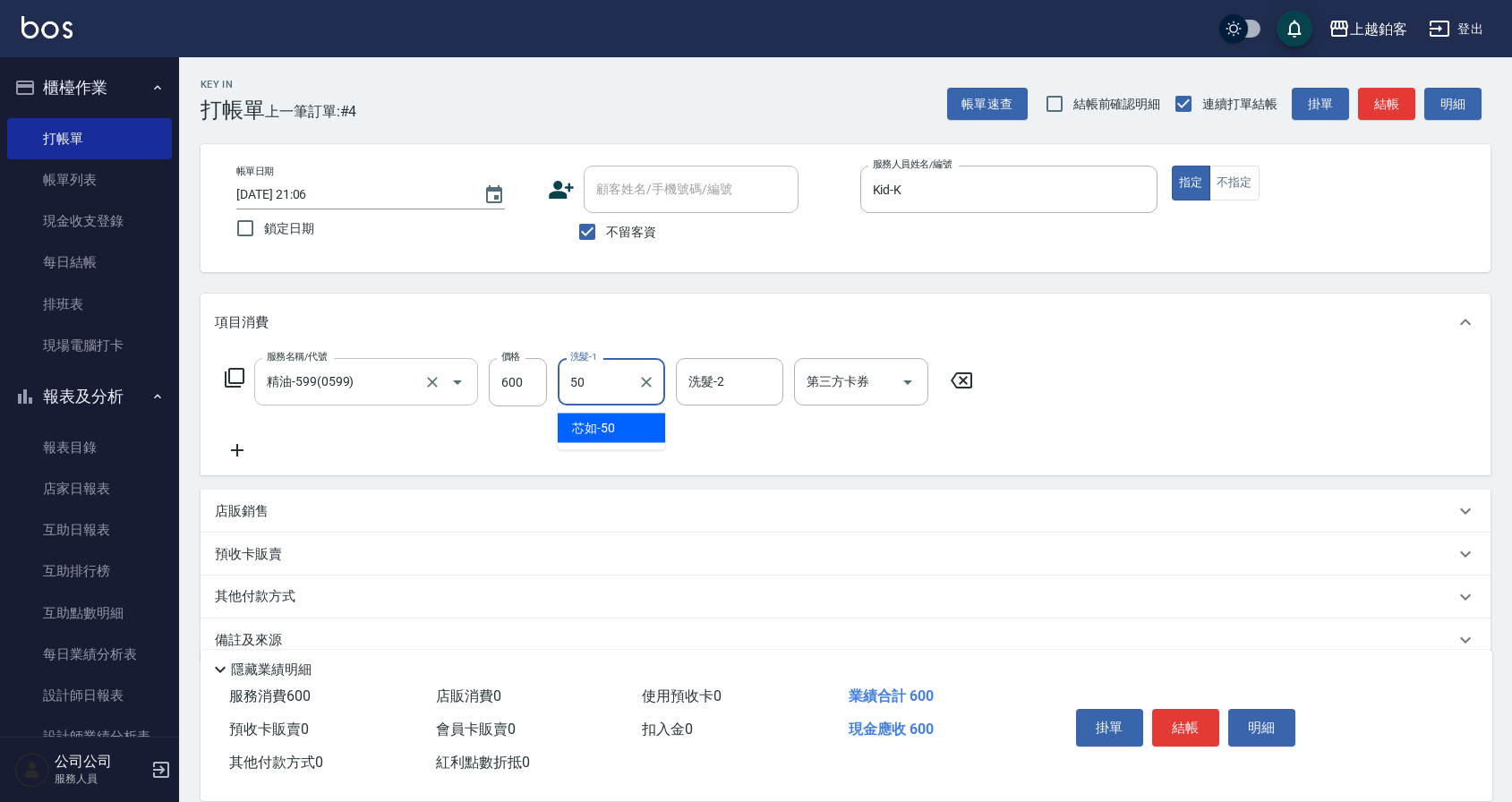
type input "芯如-50"
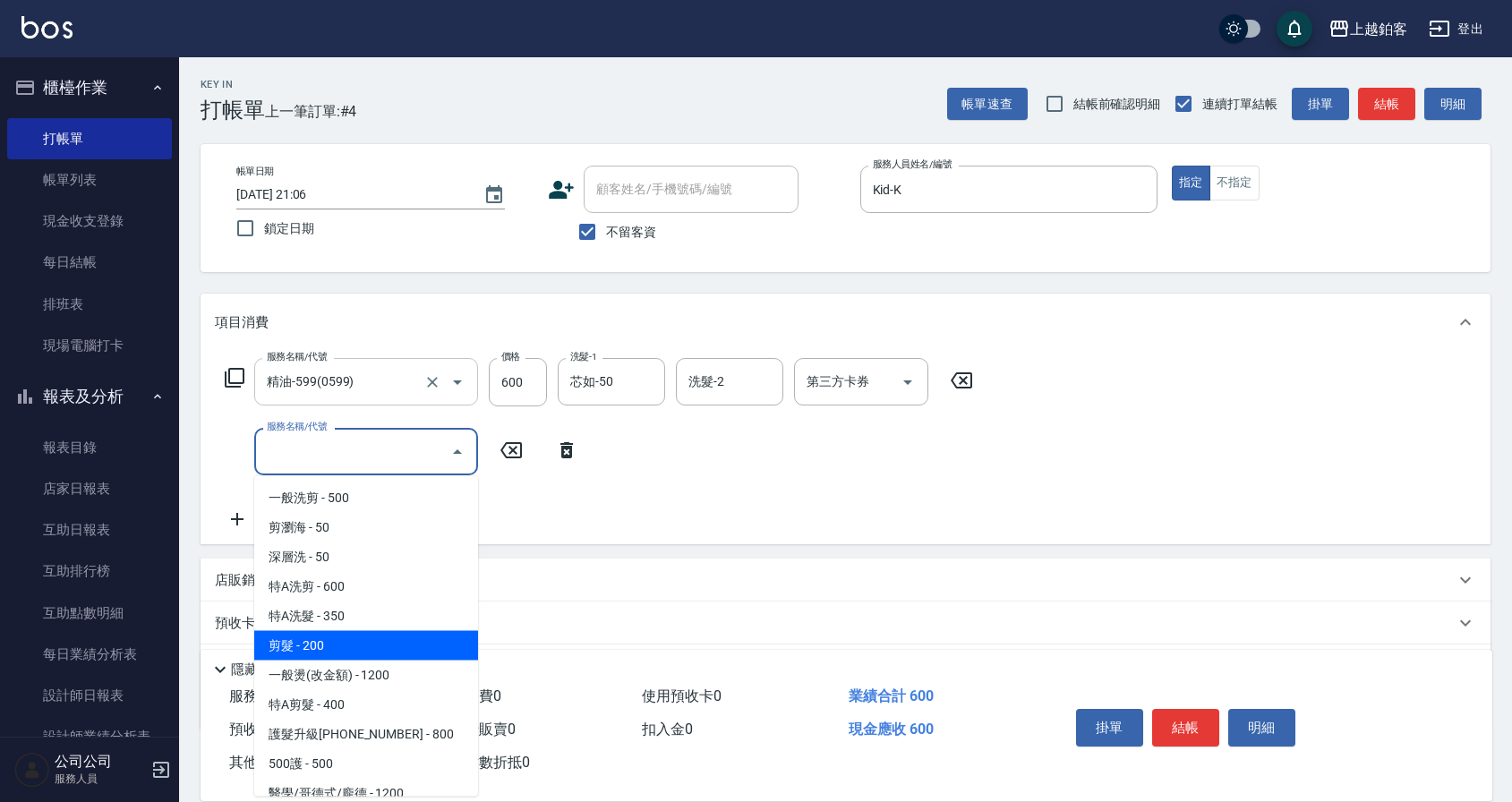
type input "剪髮(200)"
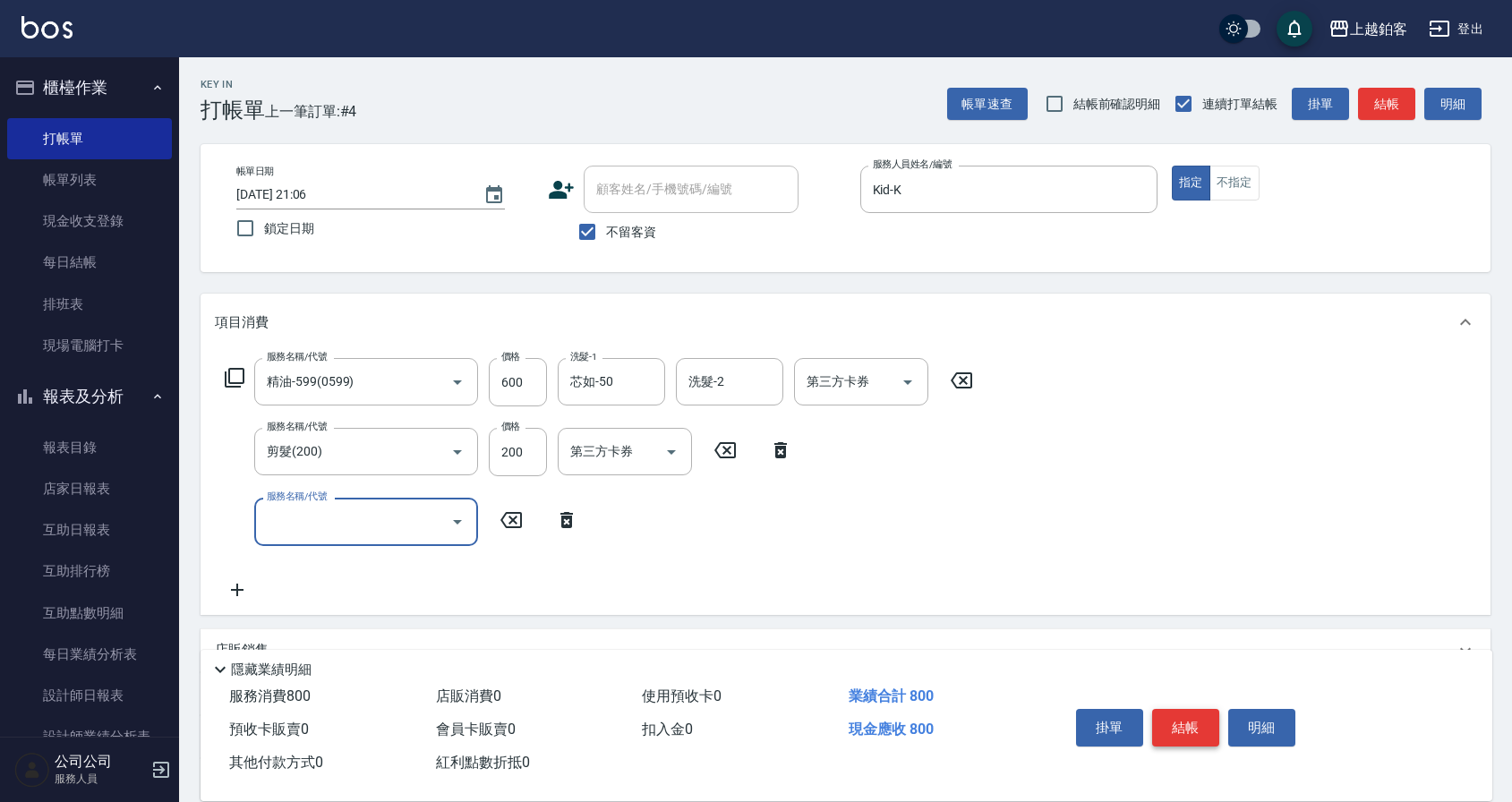
click at [1184, 726] on button "結帳" at bounding box center [1185, 727] width 67 height 38
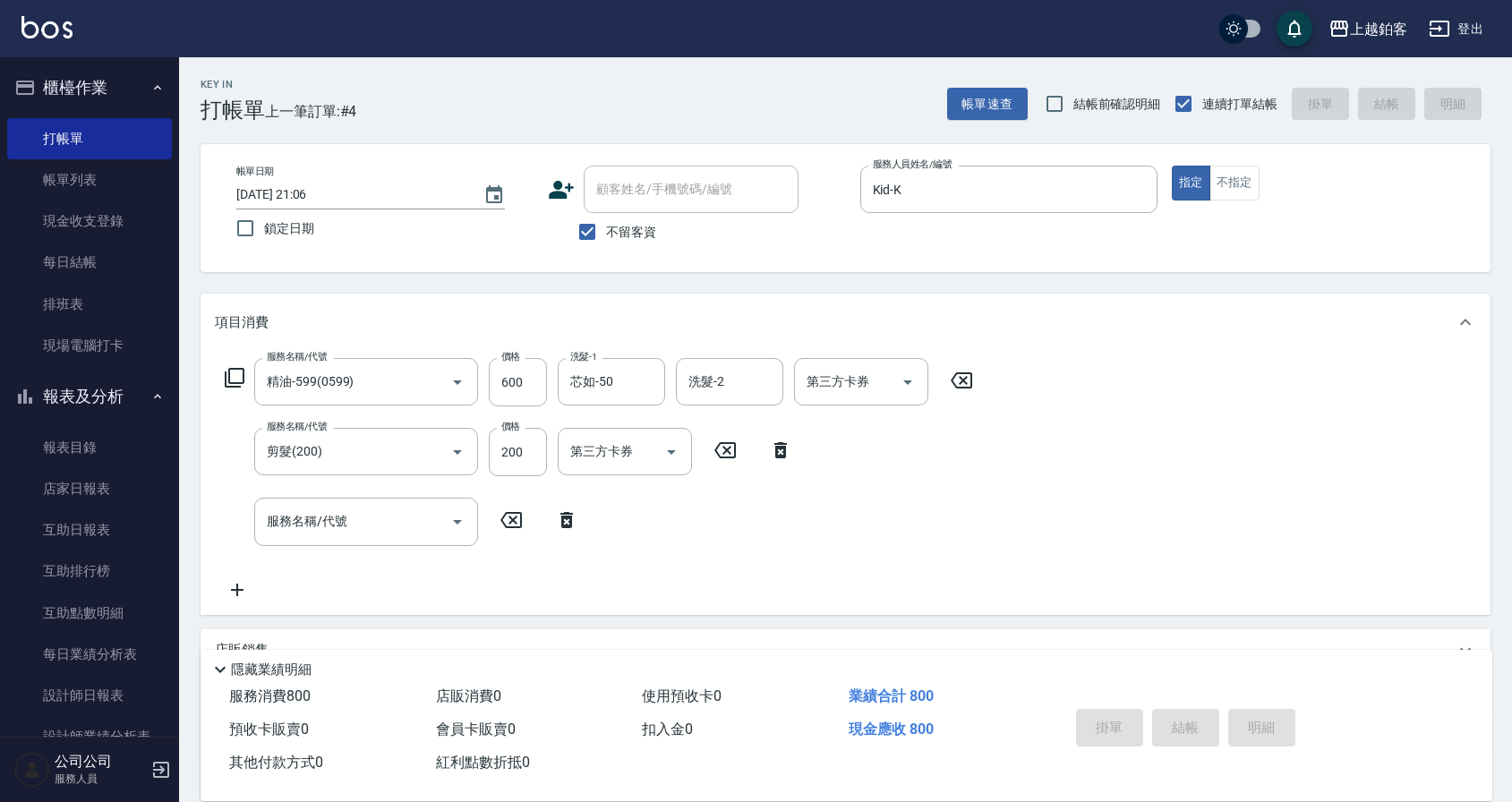
type input "2025/09/07 21:07"
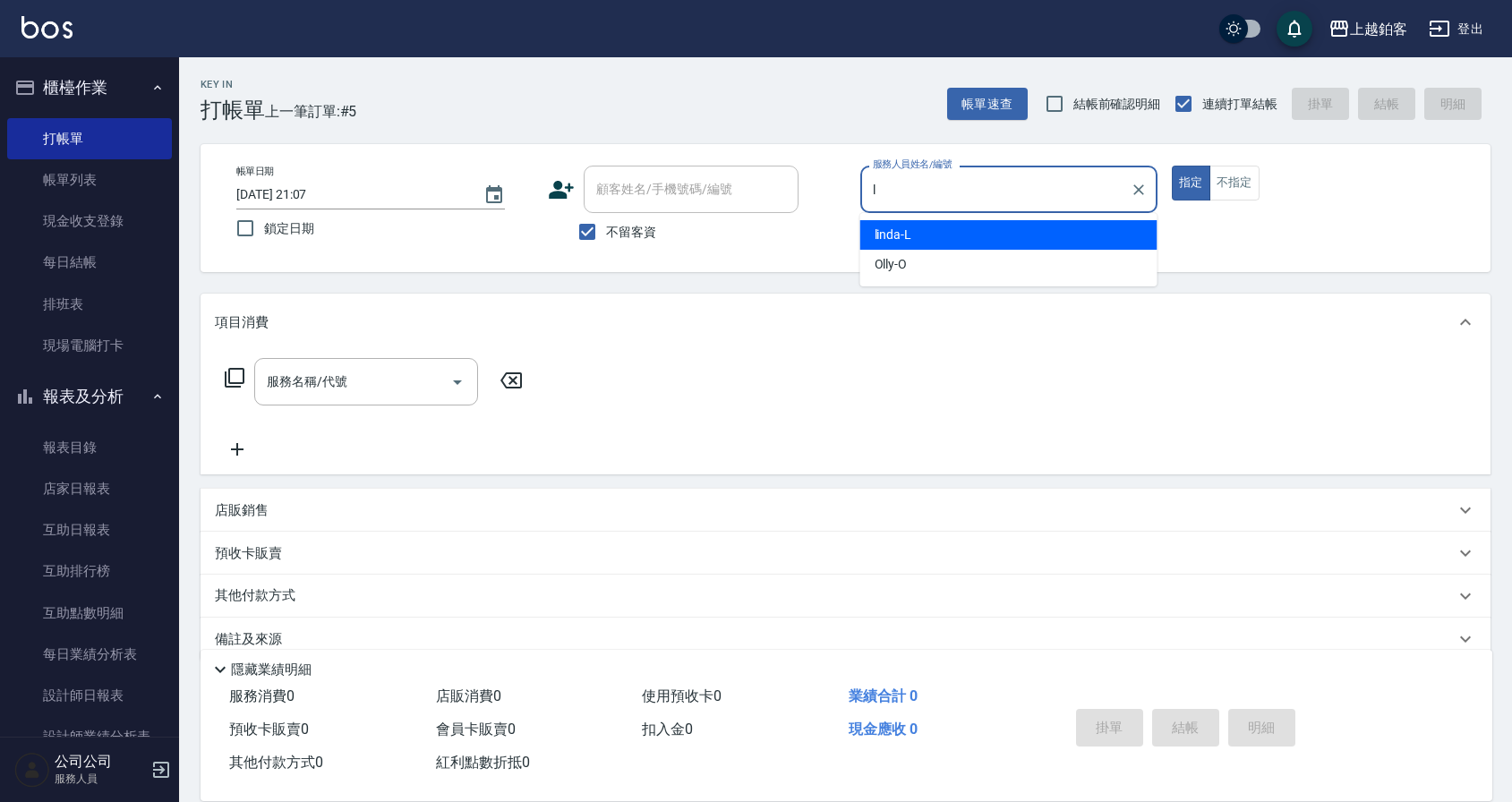
type input "linda-L"
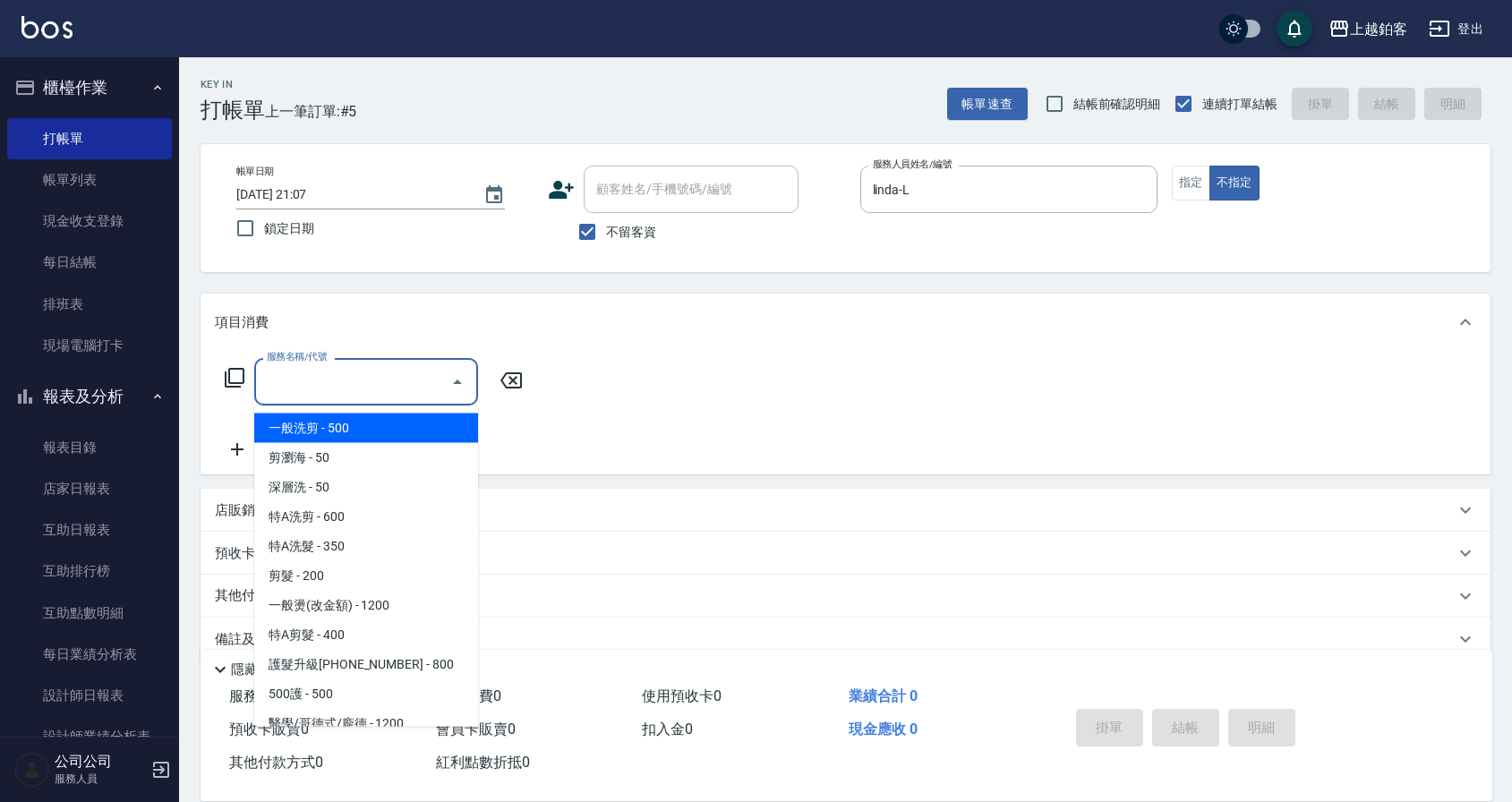
type input "一般洗剪(5)"
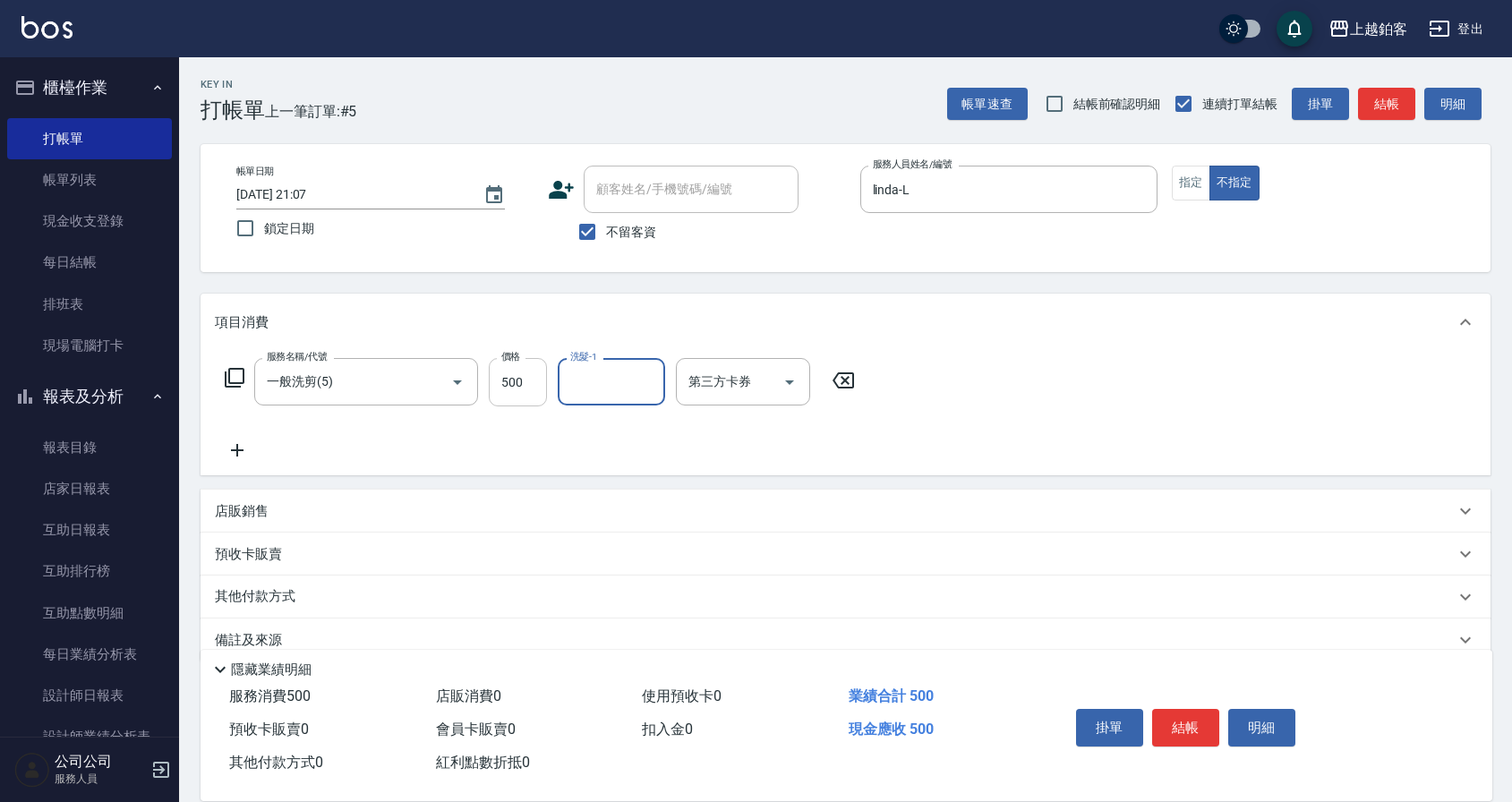
click at [521, 379] on input "500" at bounding box center [517, 382] width 58 height 49
type input "299"
type input "哲南-44"
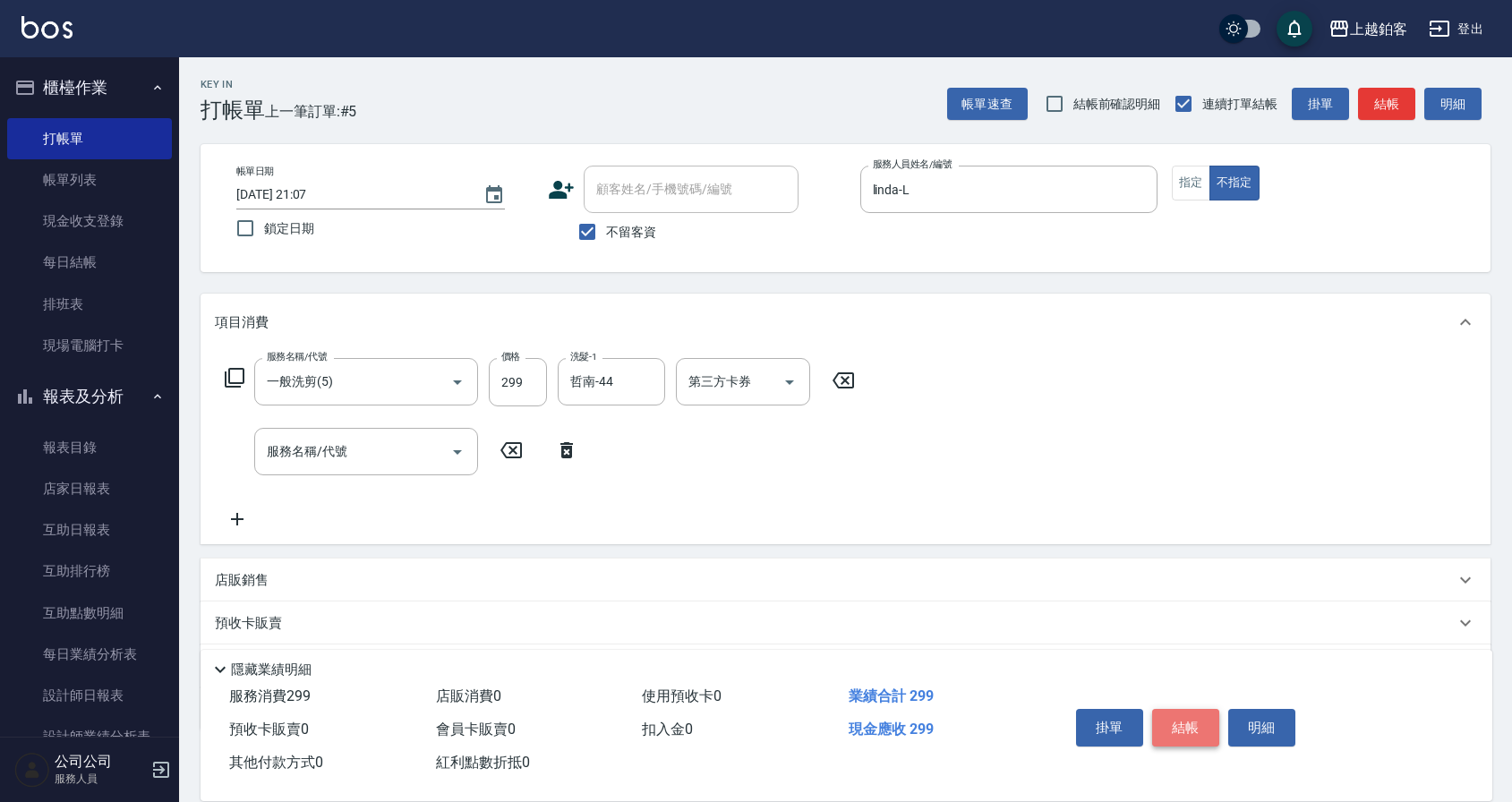
click at [1206, 720] on button "結帳" at bounding box center [1185, 727] width 67 height 38
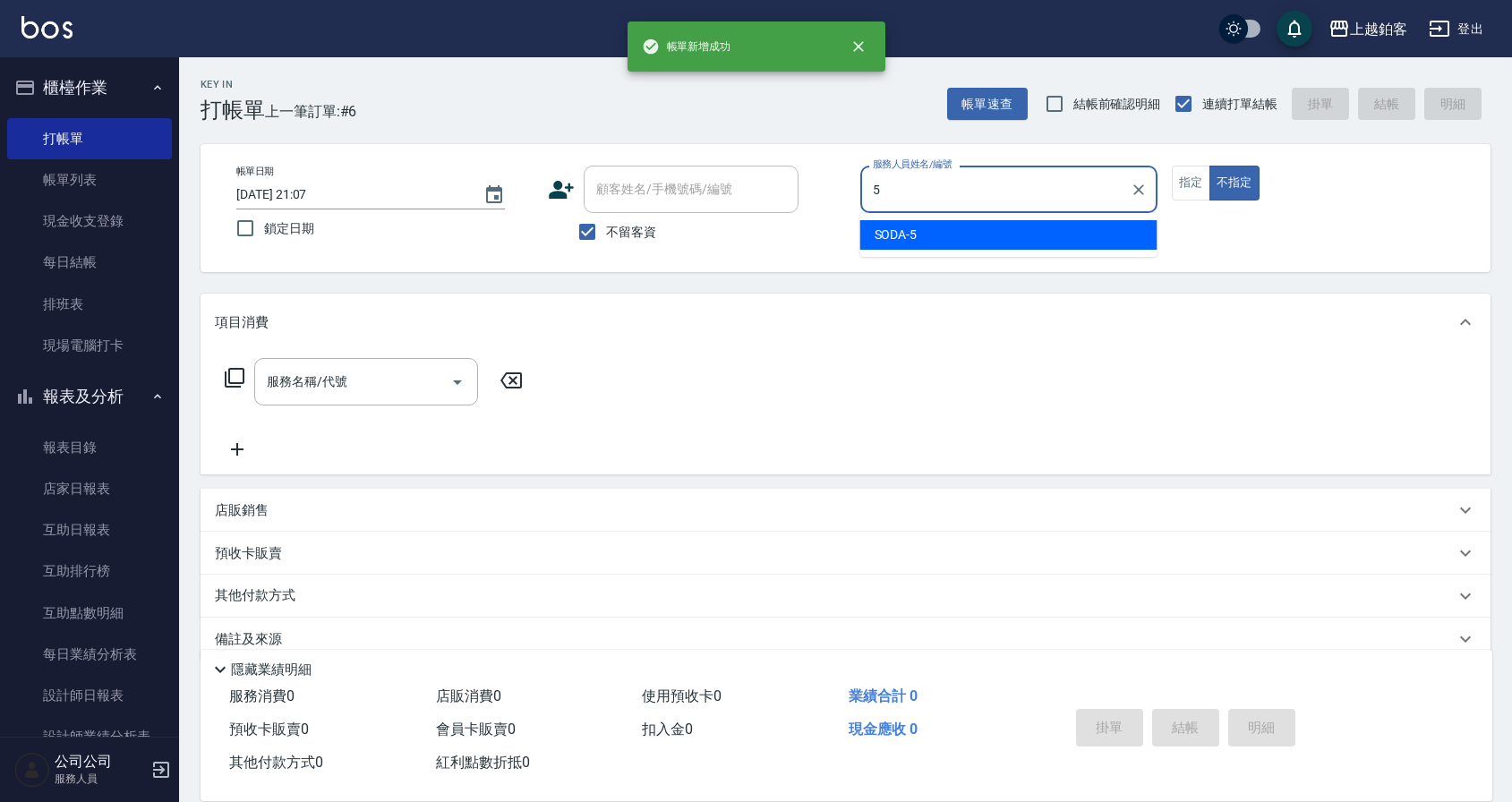
type input "SODA-5"
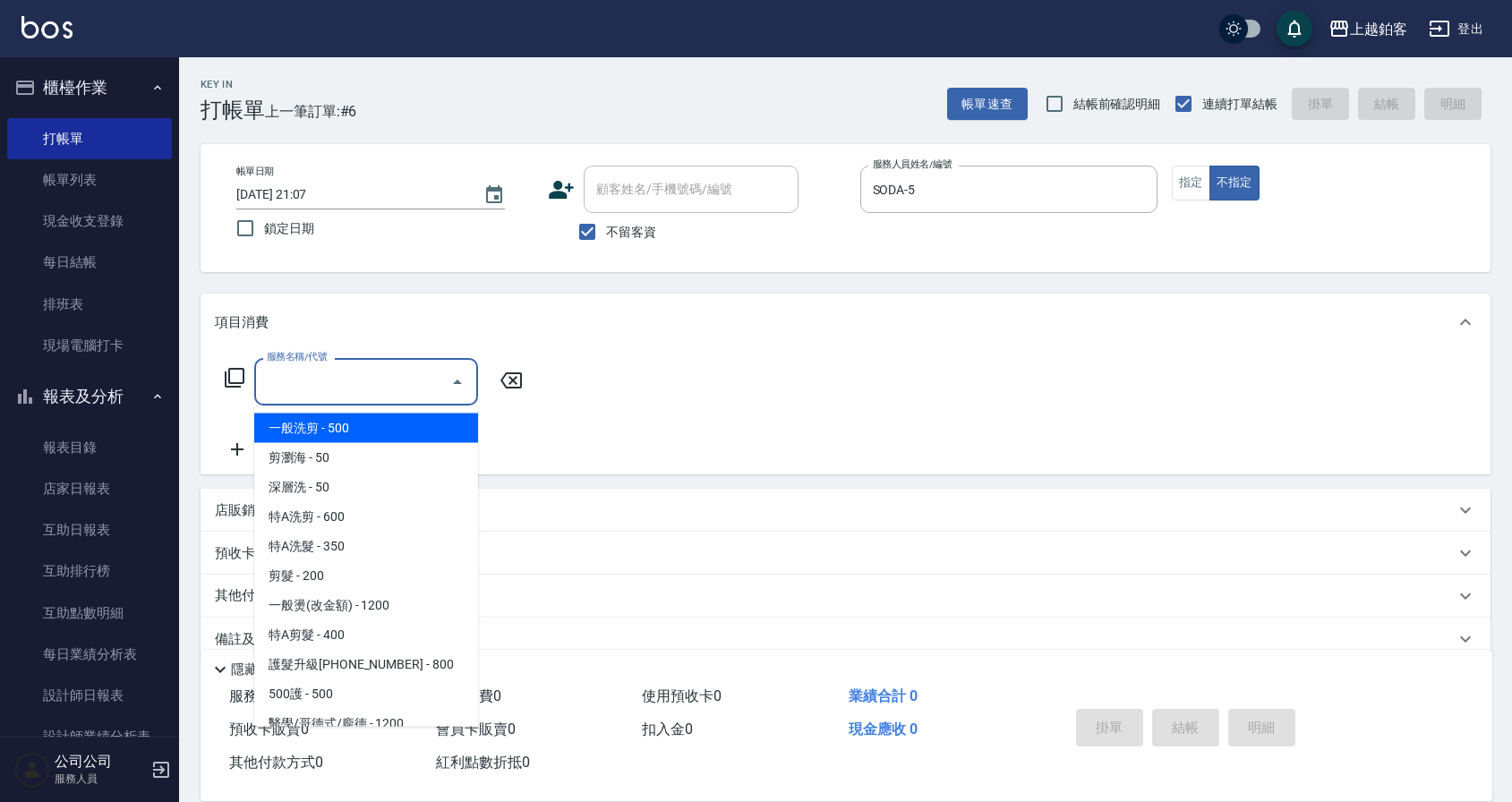
type input "一般洗剪(5)"
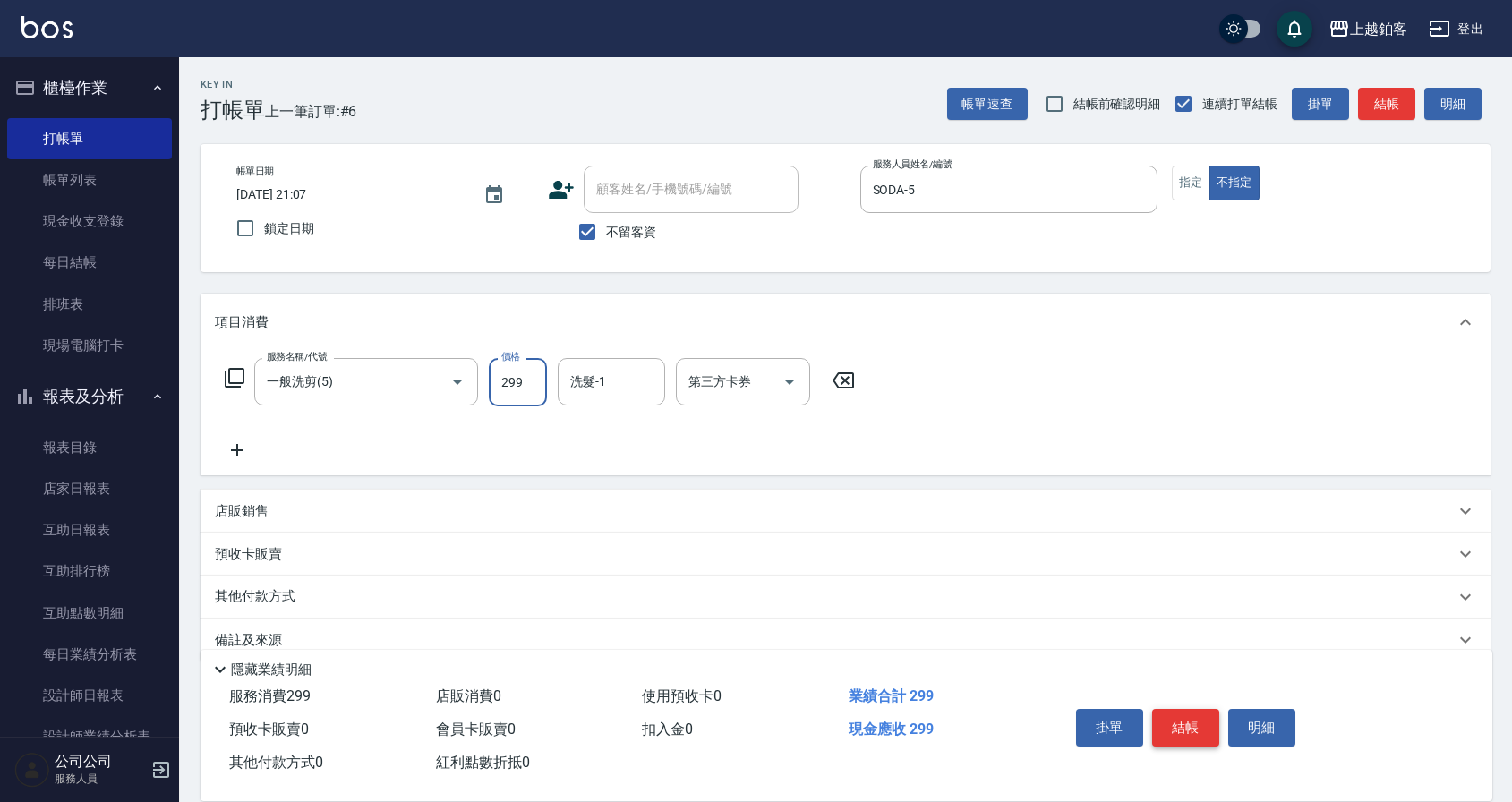
type input "299"
type input "芯如-50"
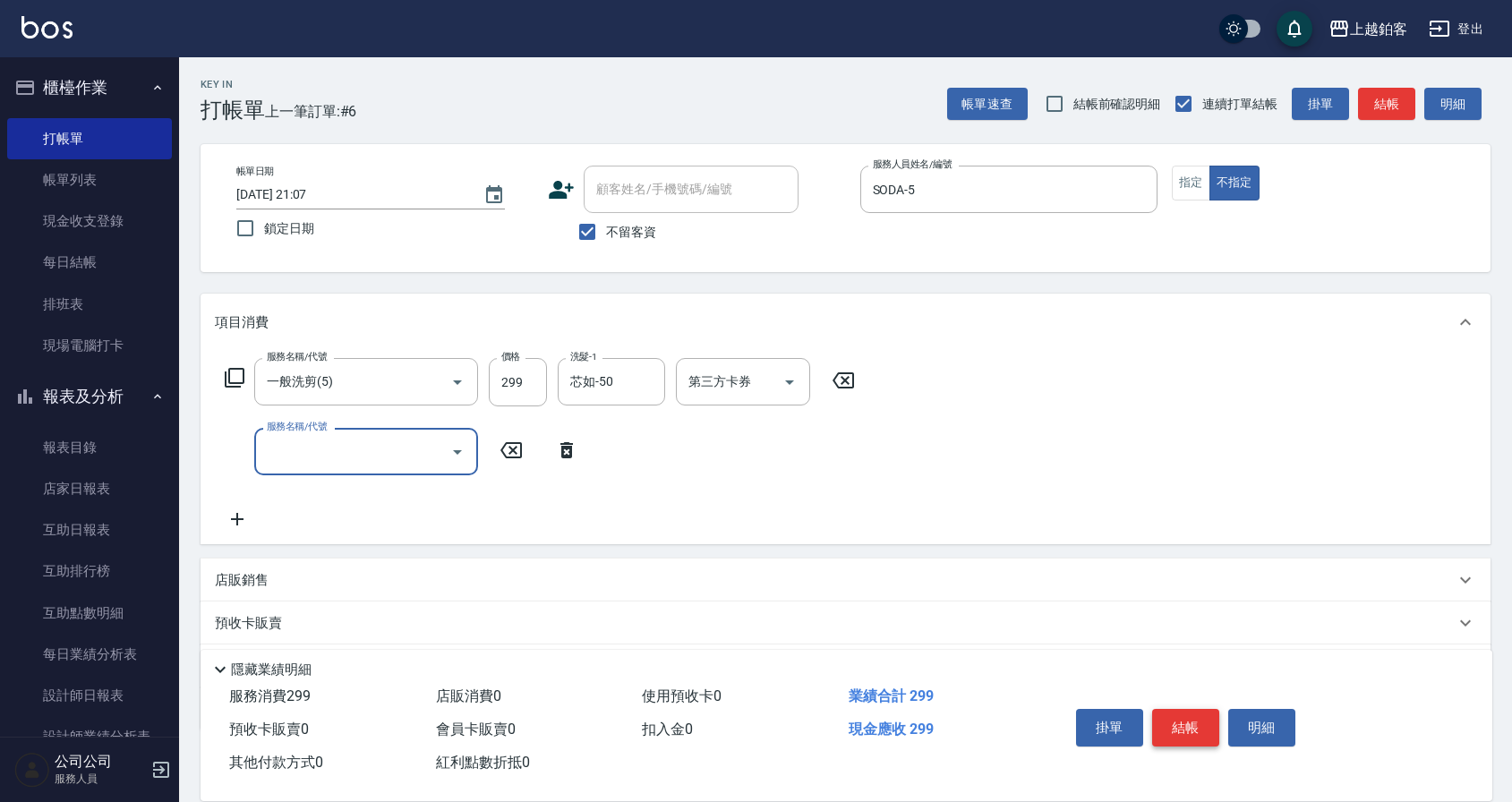
click at [1191, 717] on button "結帳" at bounding box center [1185, 727] width 67 height 38
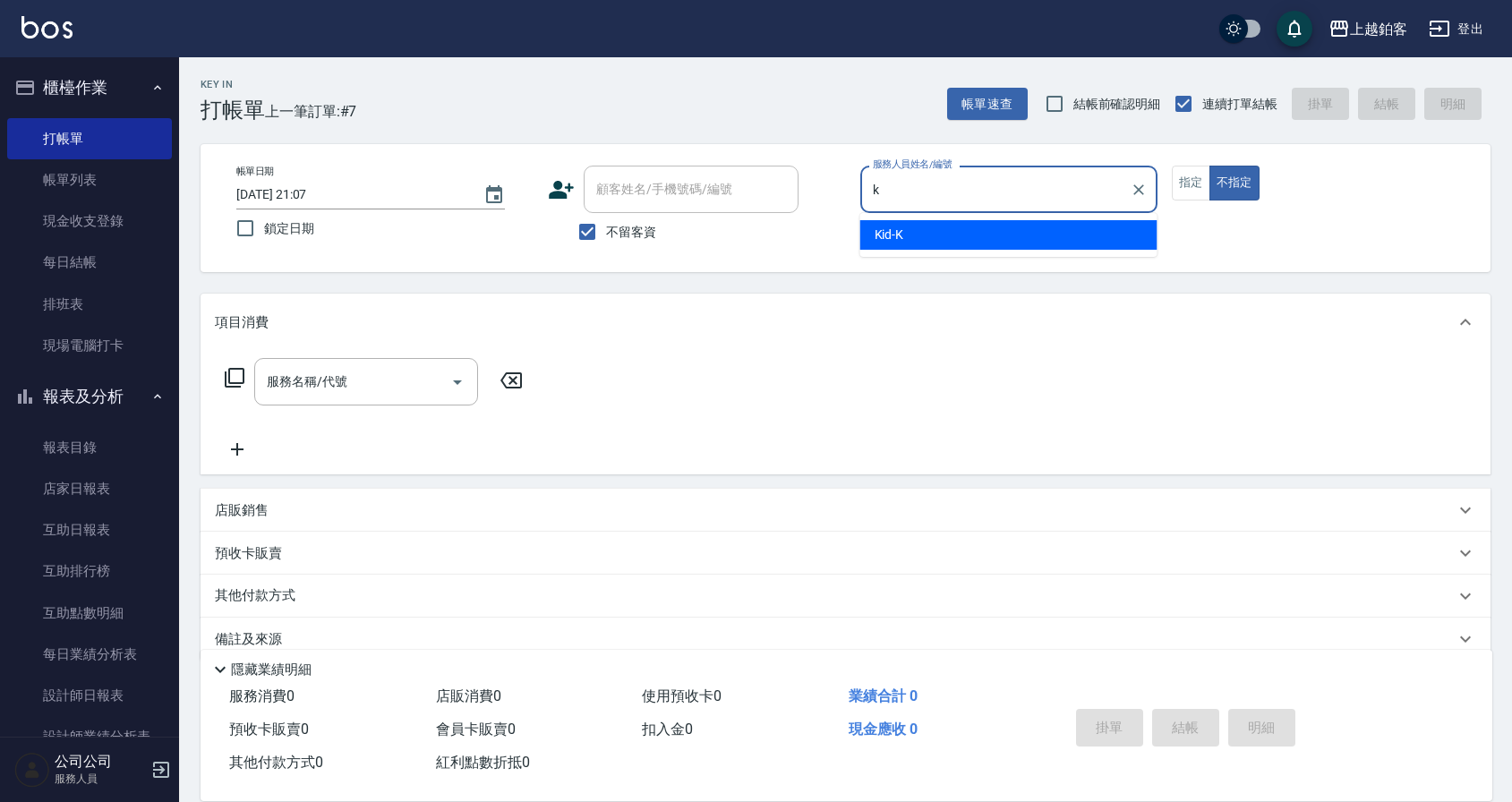
type input "Kid-K"
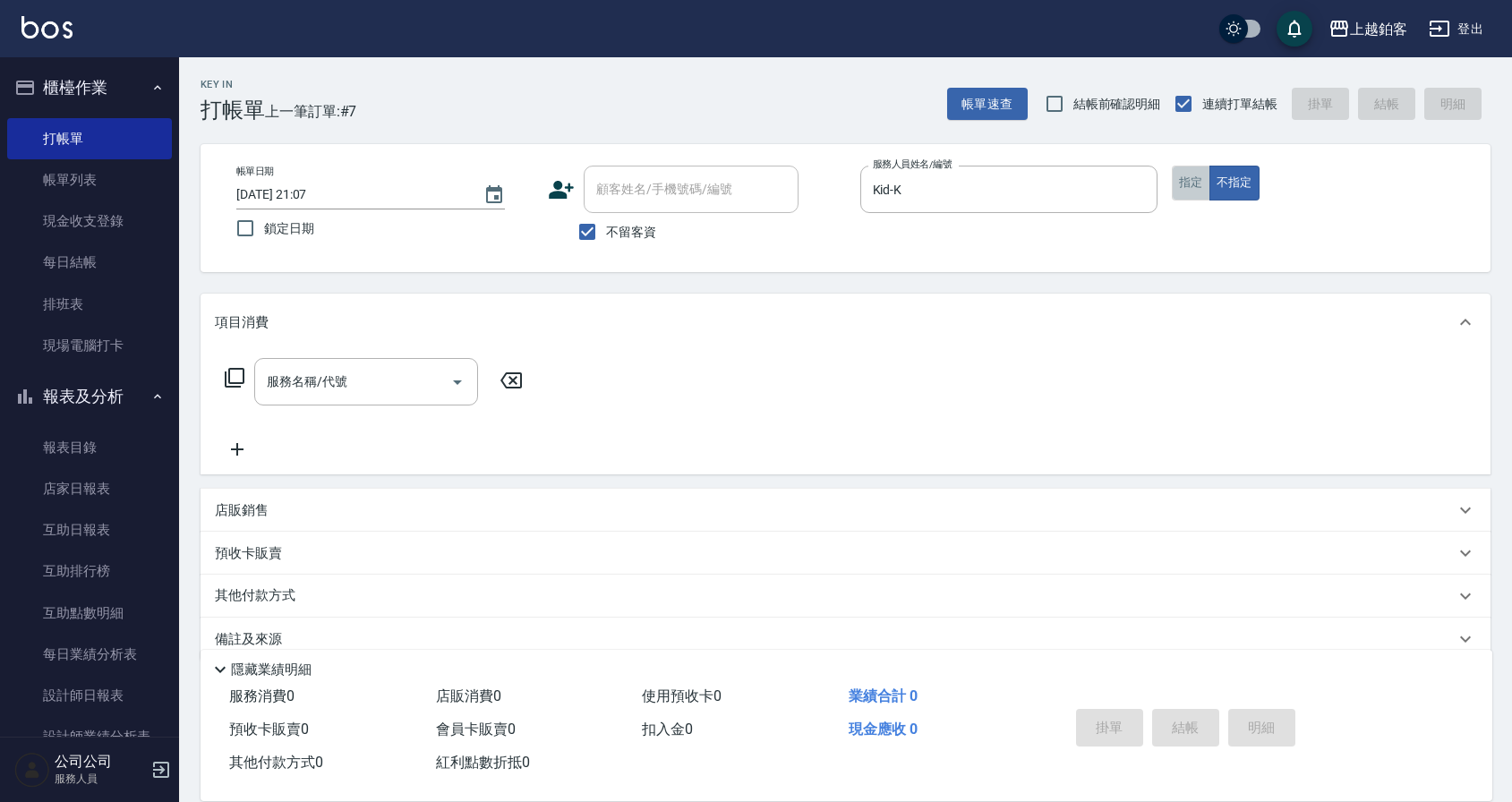
click at [1203, 183] on button "指定" at bounding box center [1191, 183] width 39 height 35
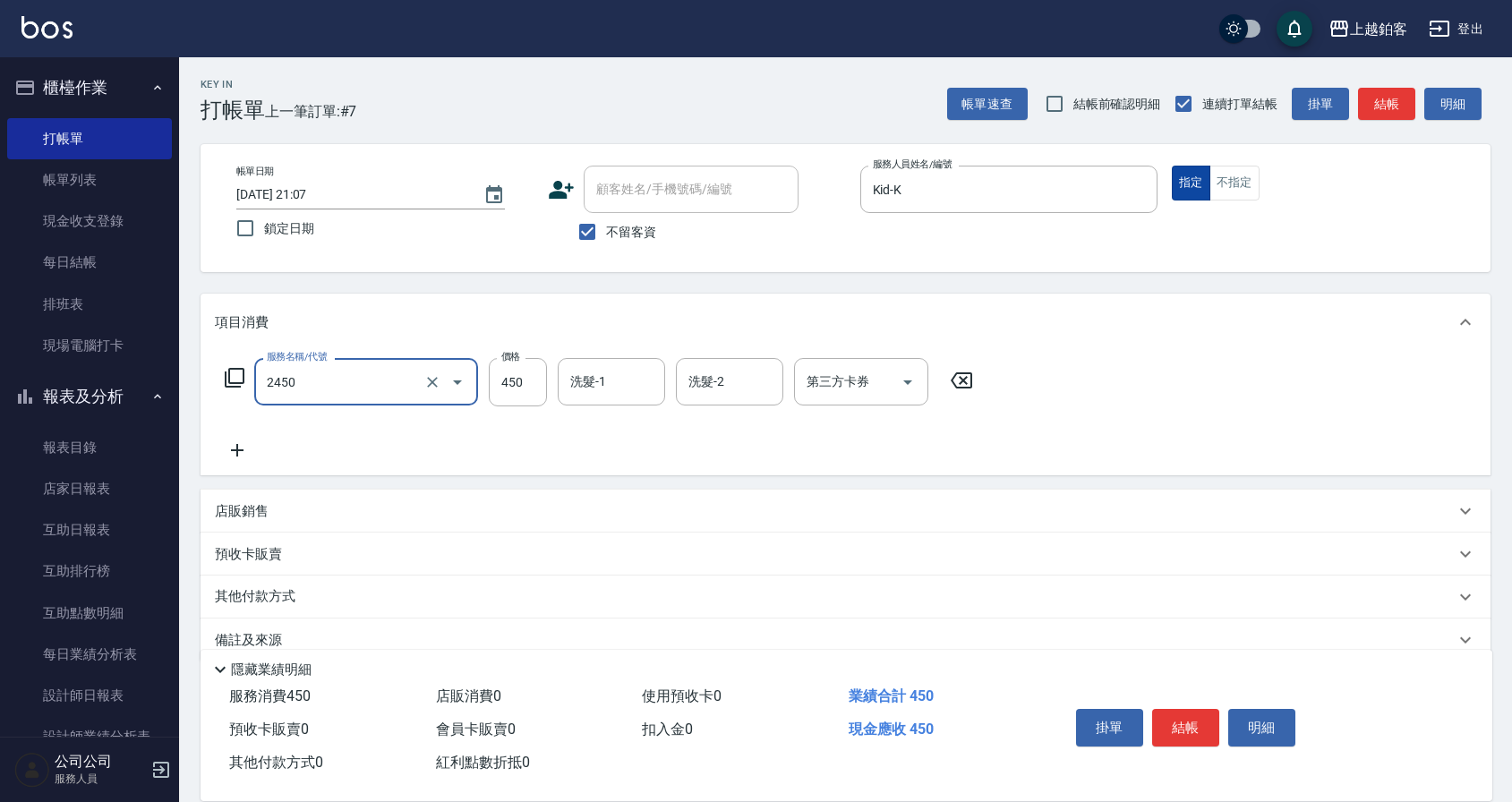
type input "C剪髮套餐(2450)"
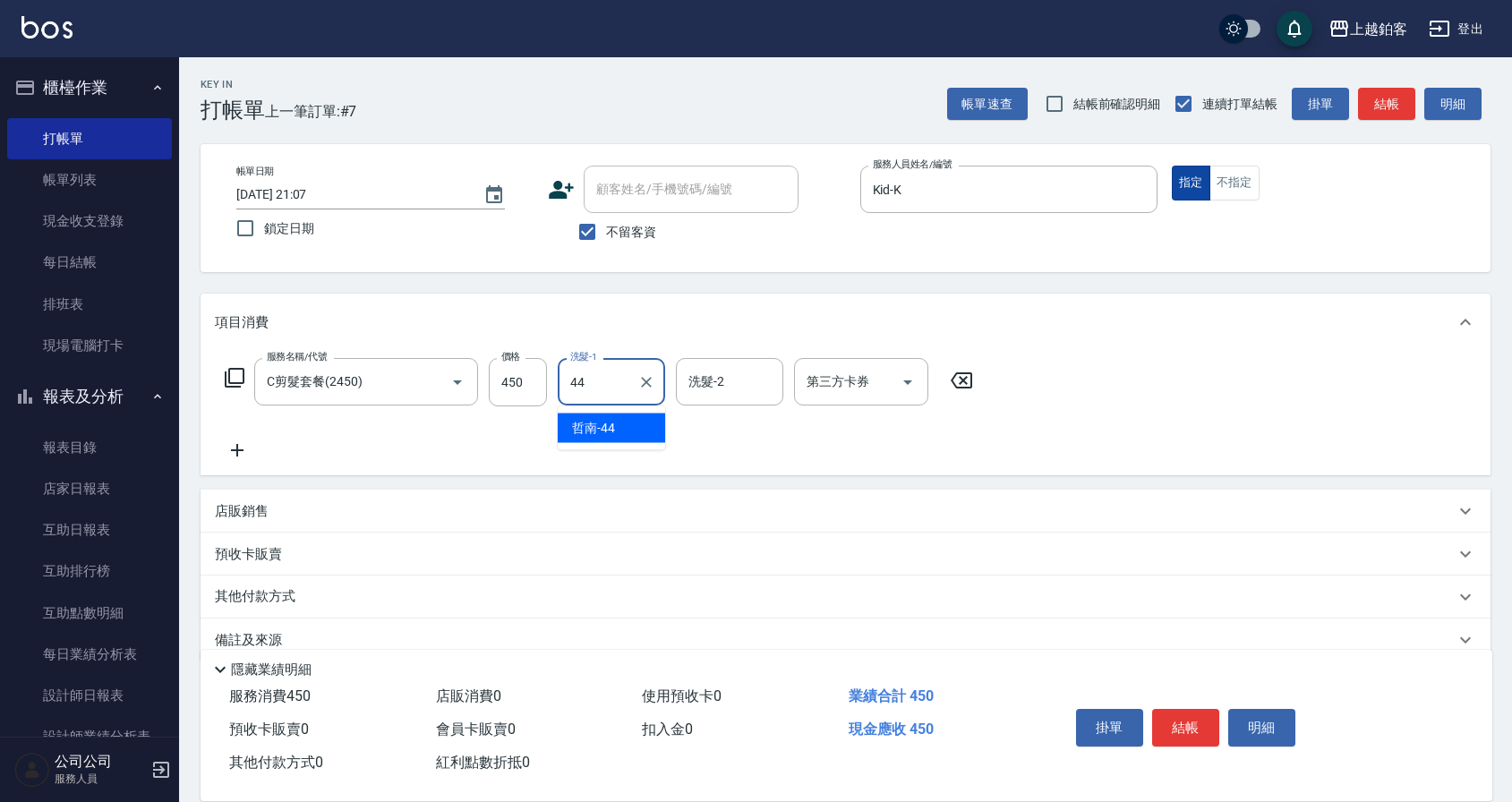
type input "哲南-44"
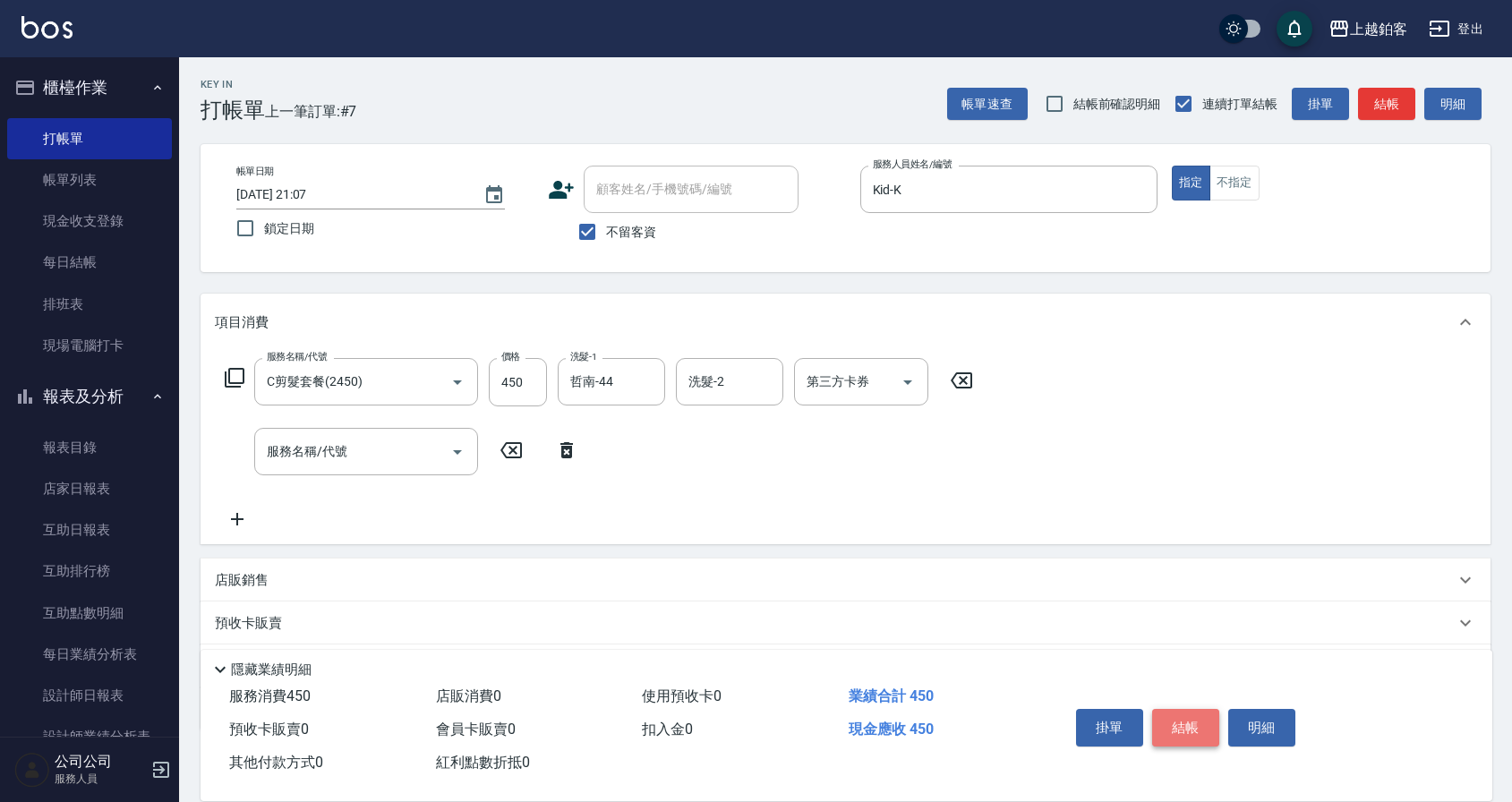
click at [1204, 721] on button "結帳" at bounding box center [1185, 727] width 67 height 38
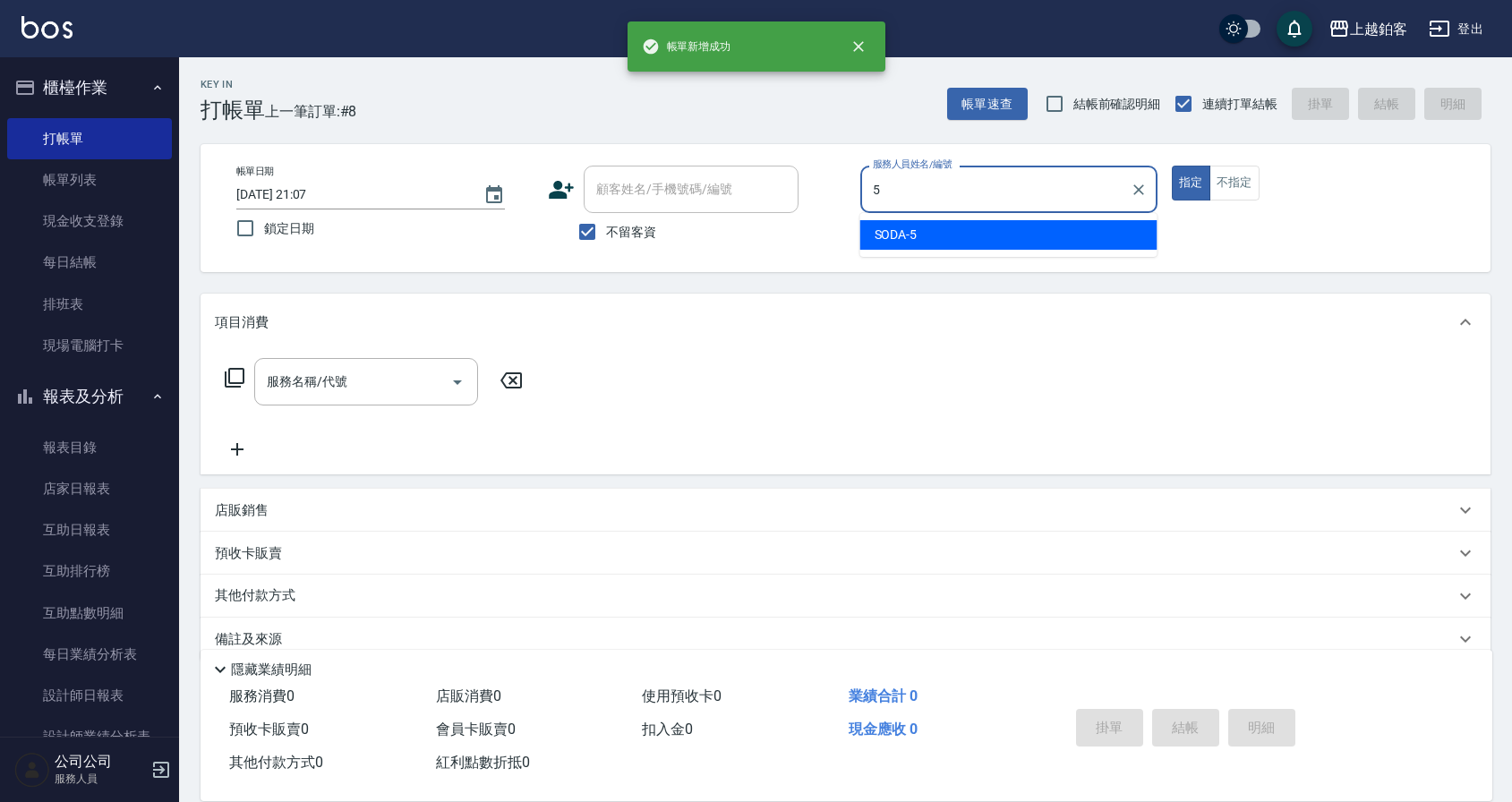
type input "SODA-5"
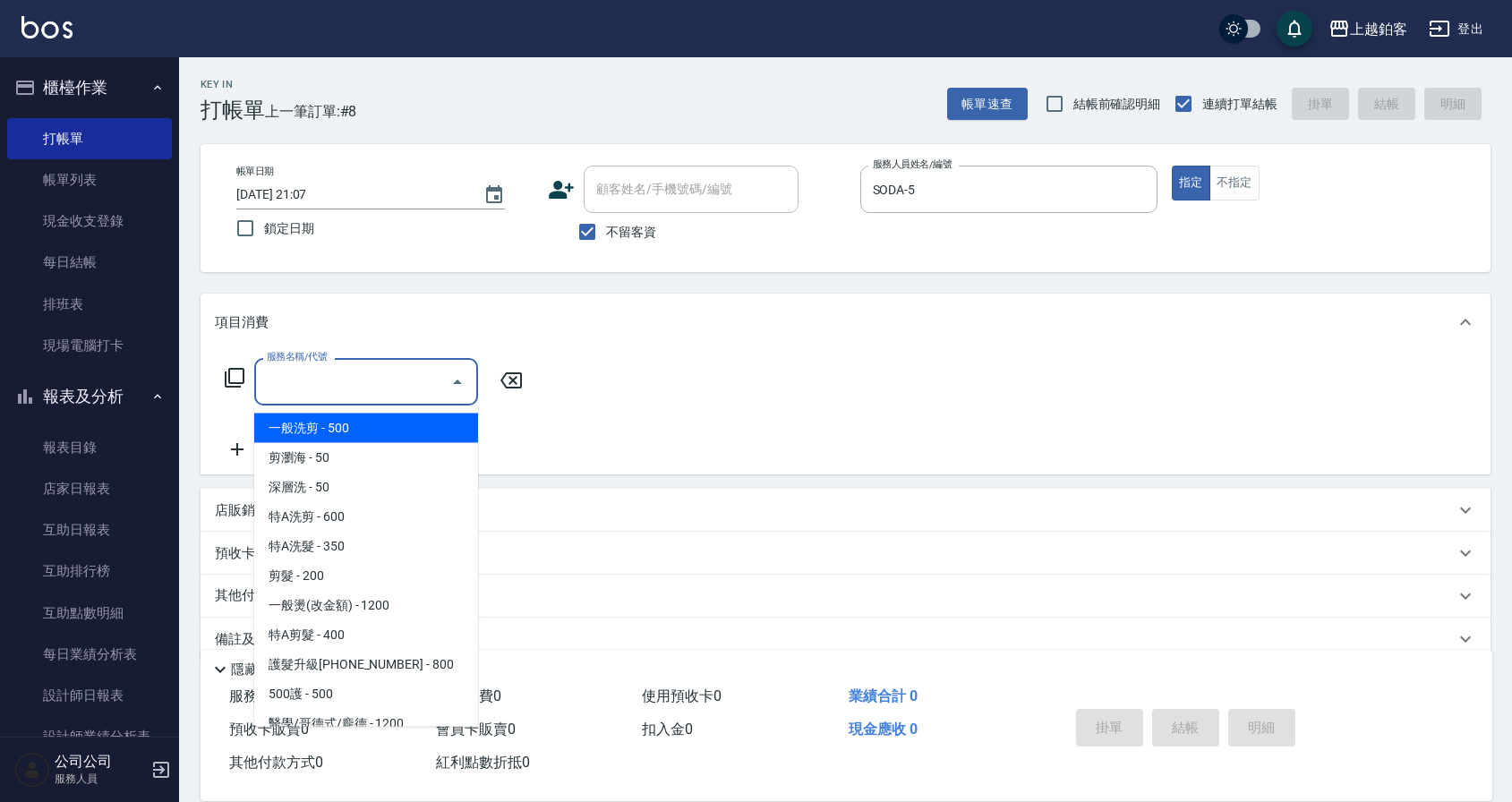
type input "一般洗剪(5)"
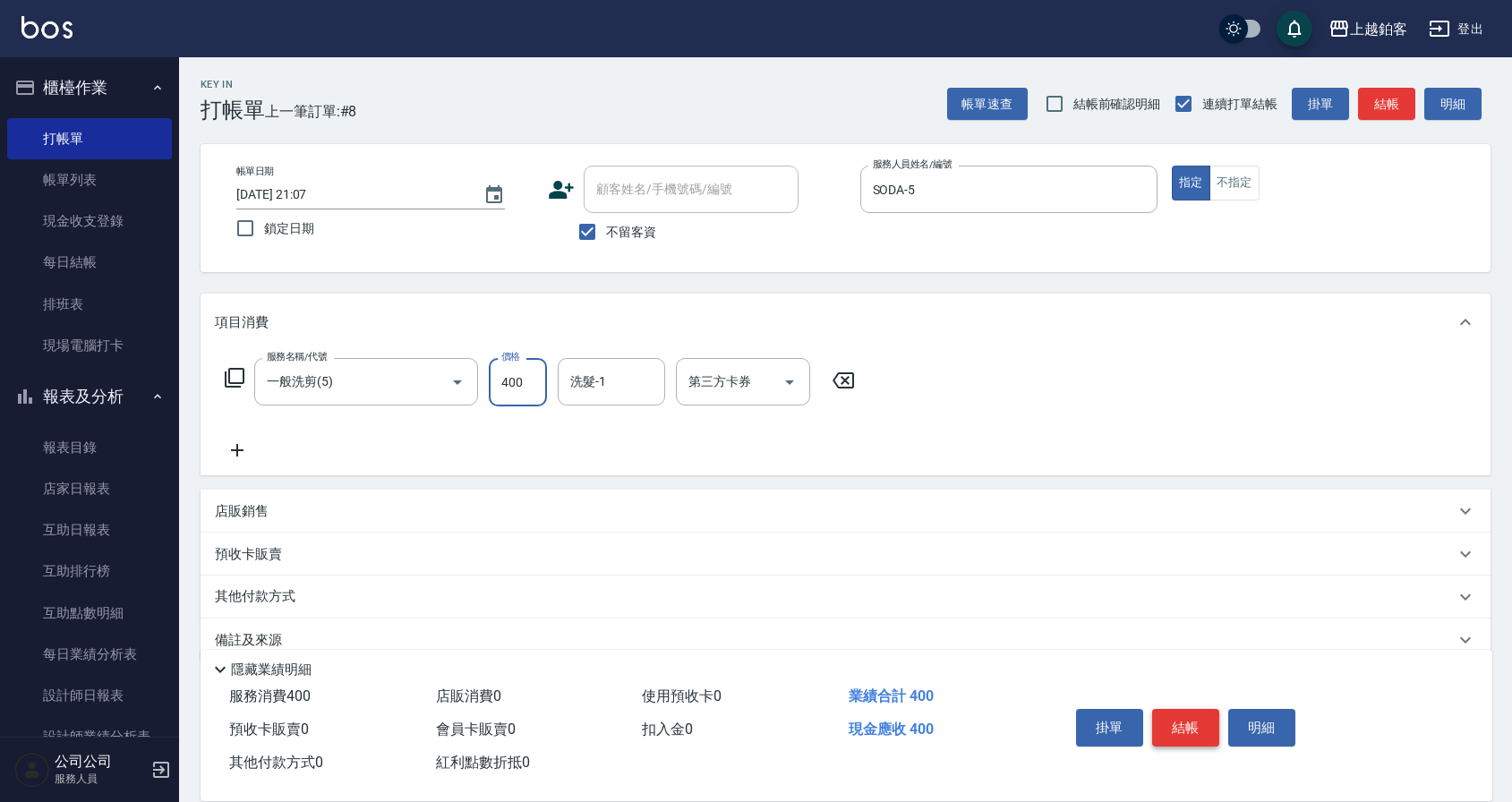
type input "400"
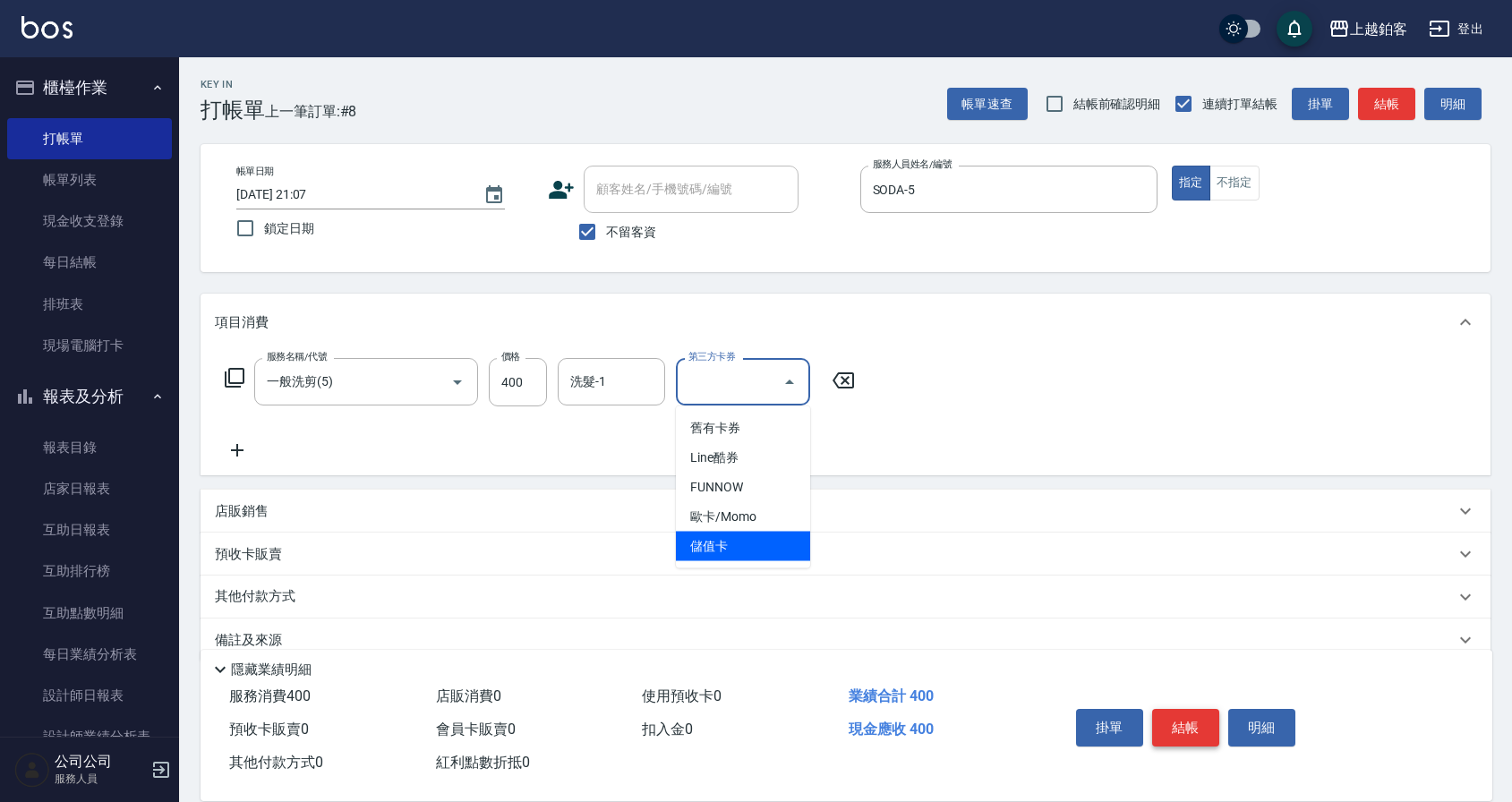
type input "儲值卡"
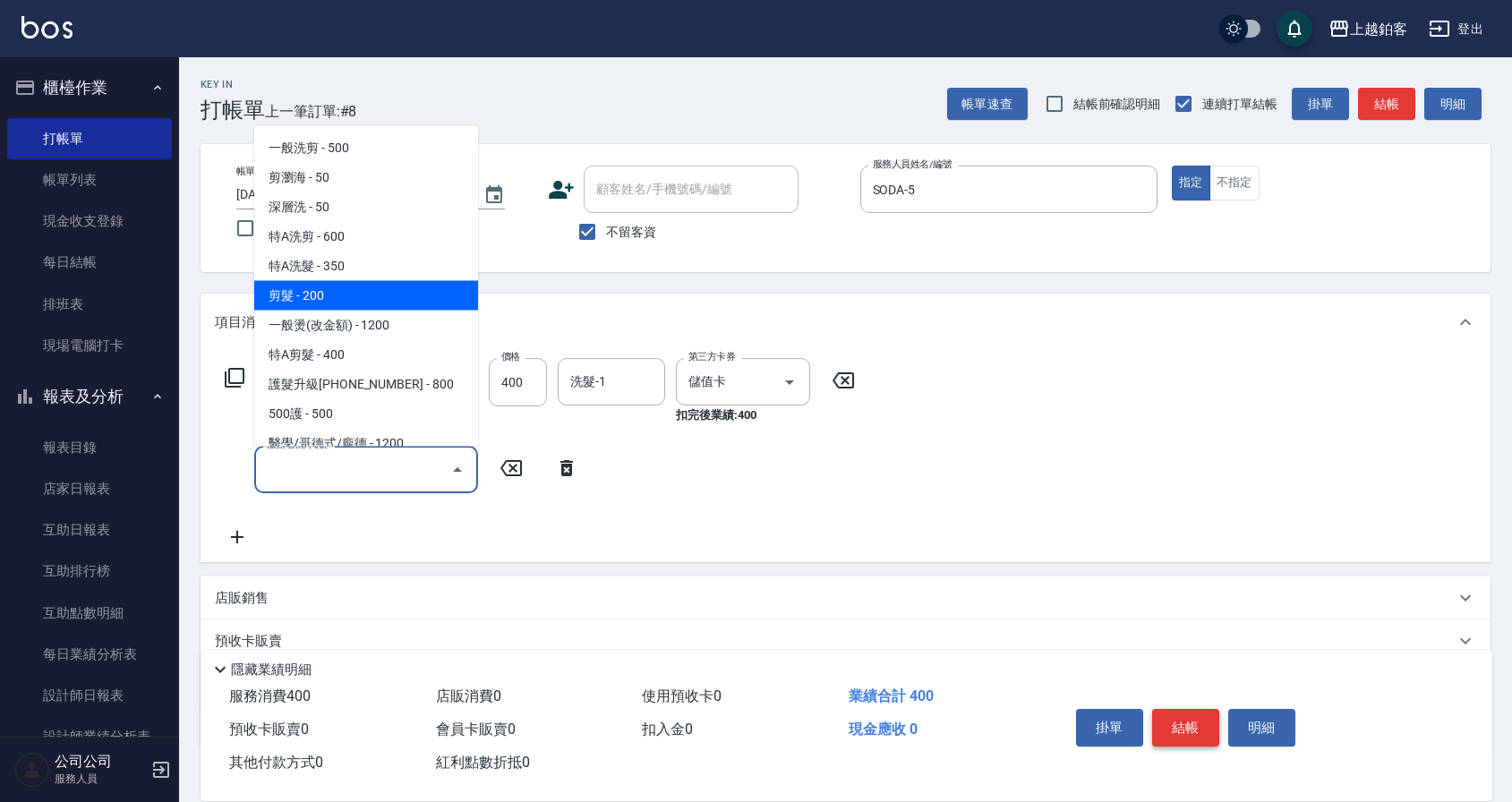
type input "剪髮(200)"
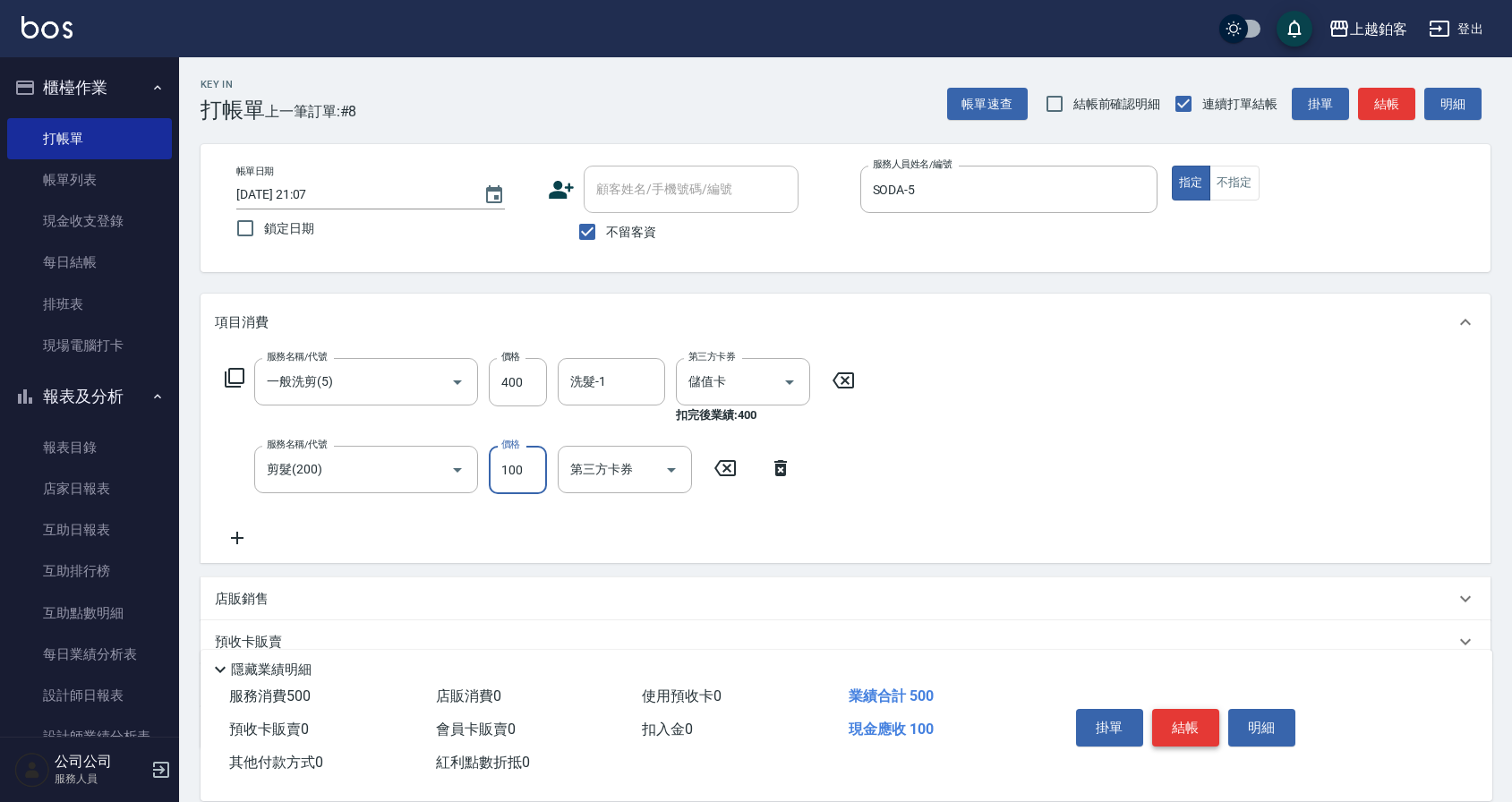
type input "100"
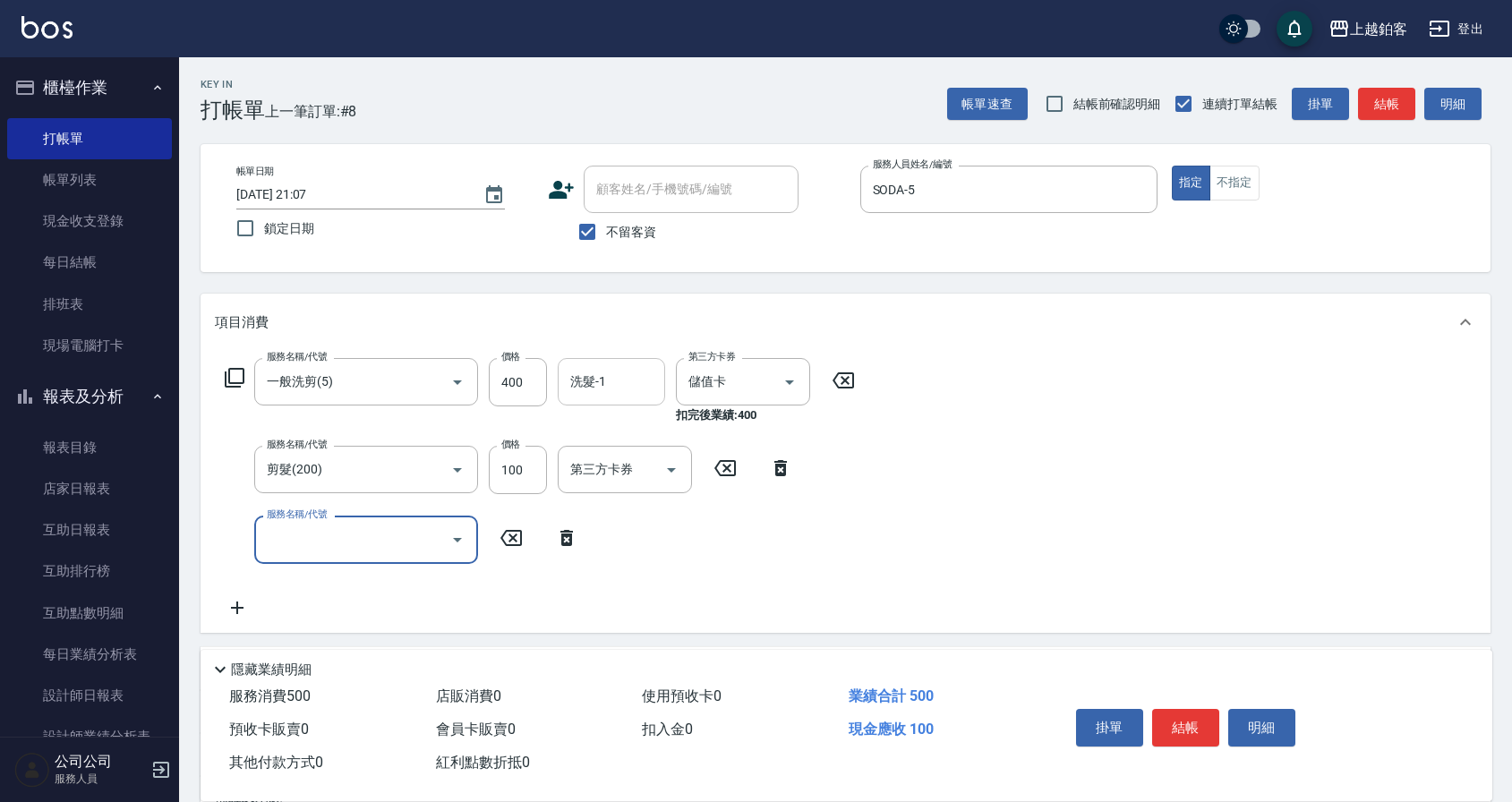
click at [613, 378] on input "洗髮-1" at bounding box center [611, 381] width 91 height 31
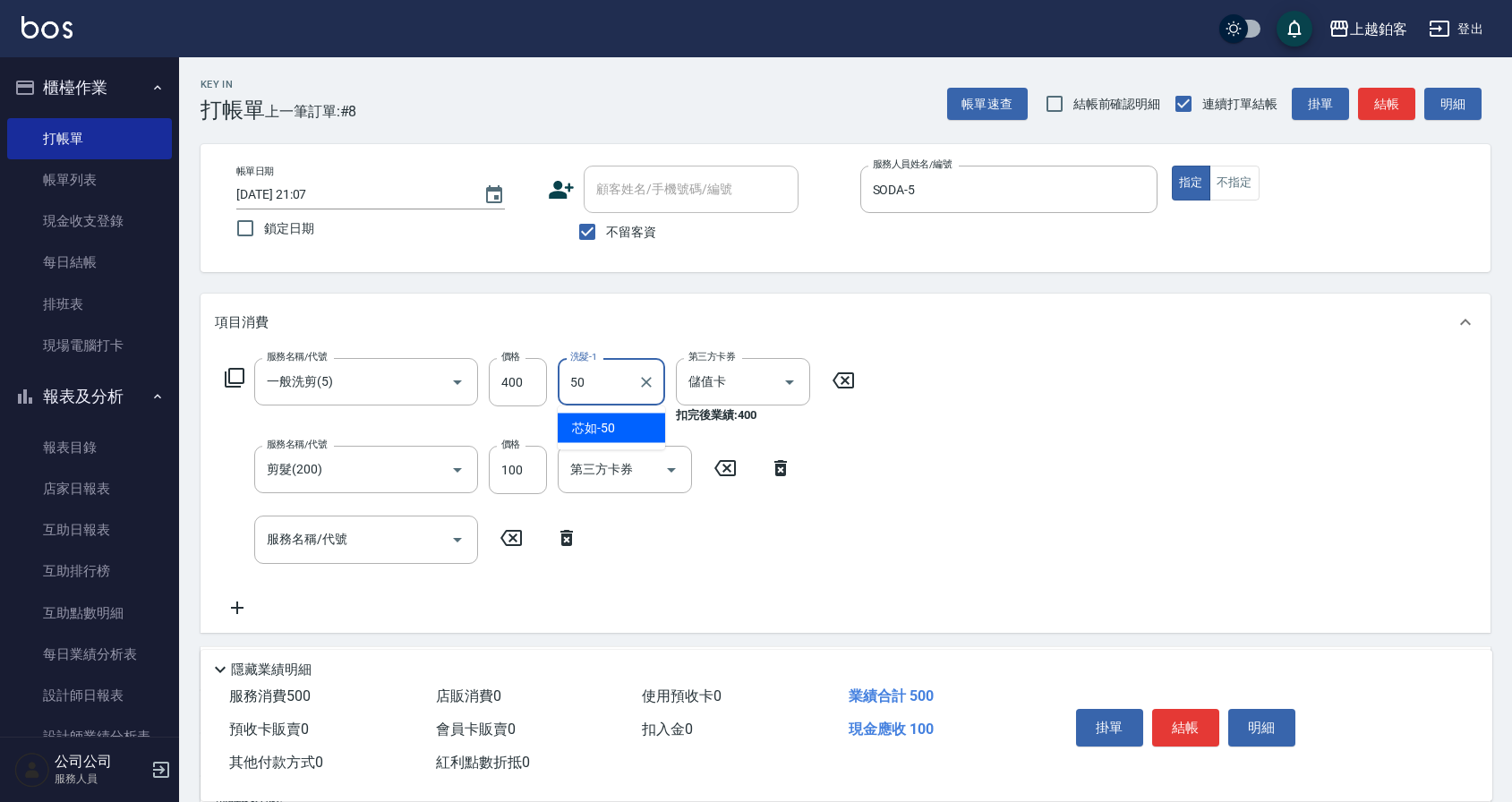
type input "芯如-50"
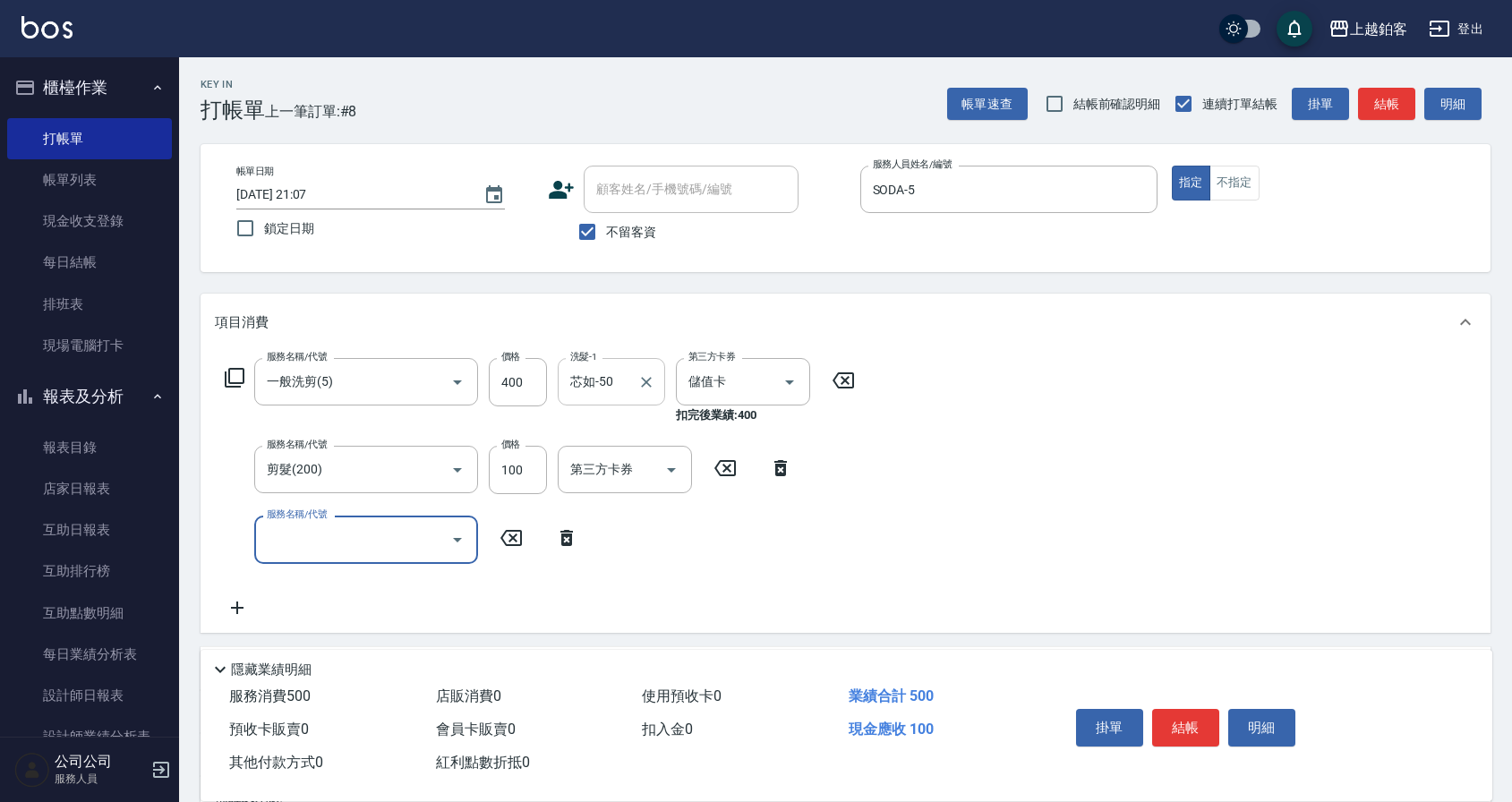
scroll to position [6, 0]
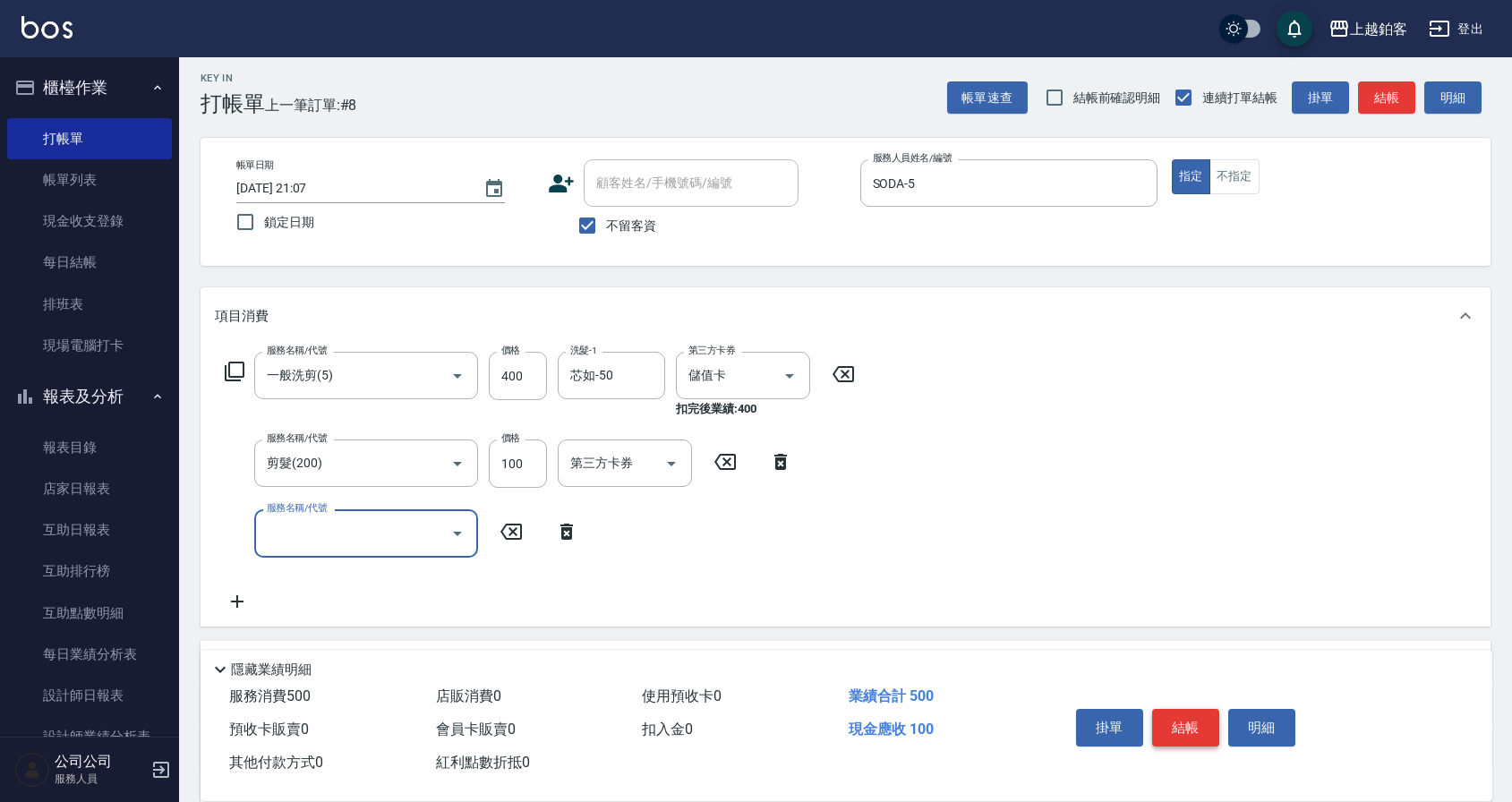
click at [1177, 737] on button "結帳" at bounding box center [1185, 727] width 67 height 38
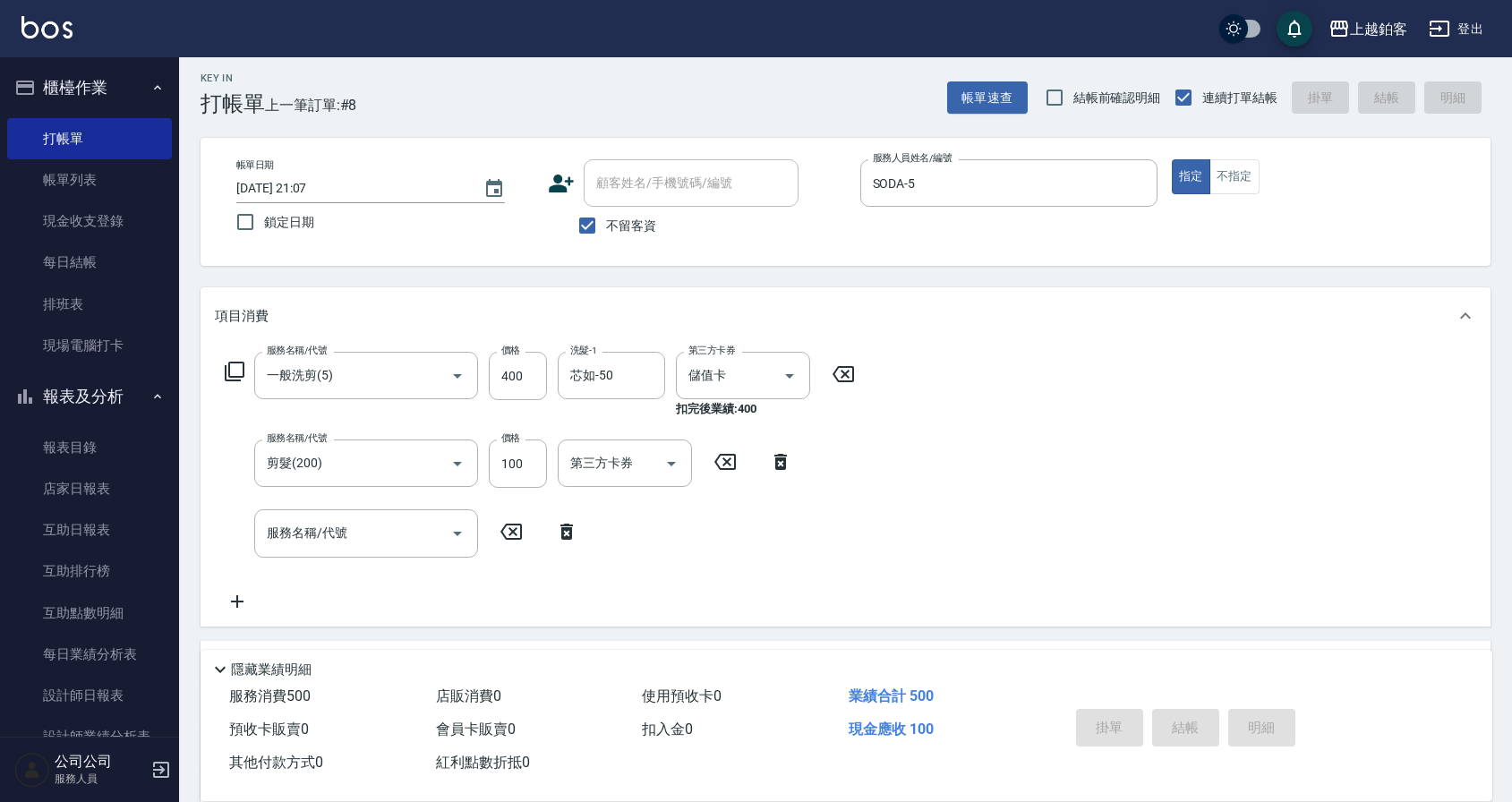
type input "2025/09/07 21:08"
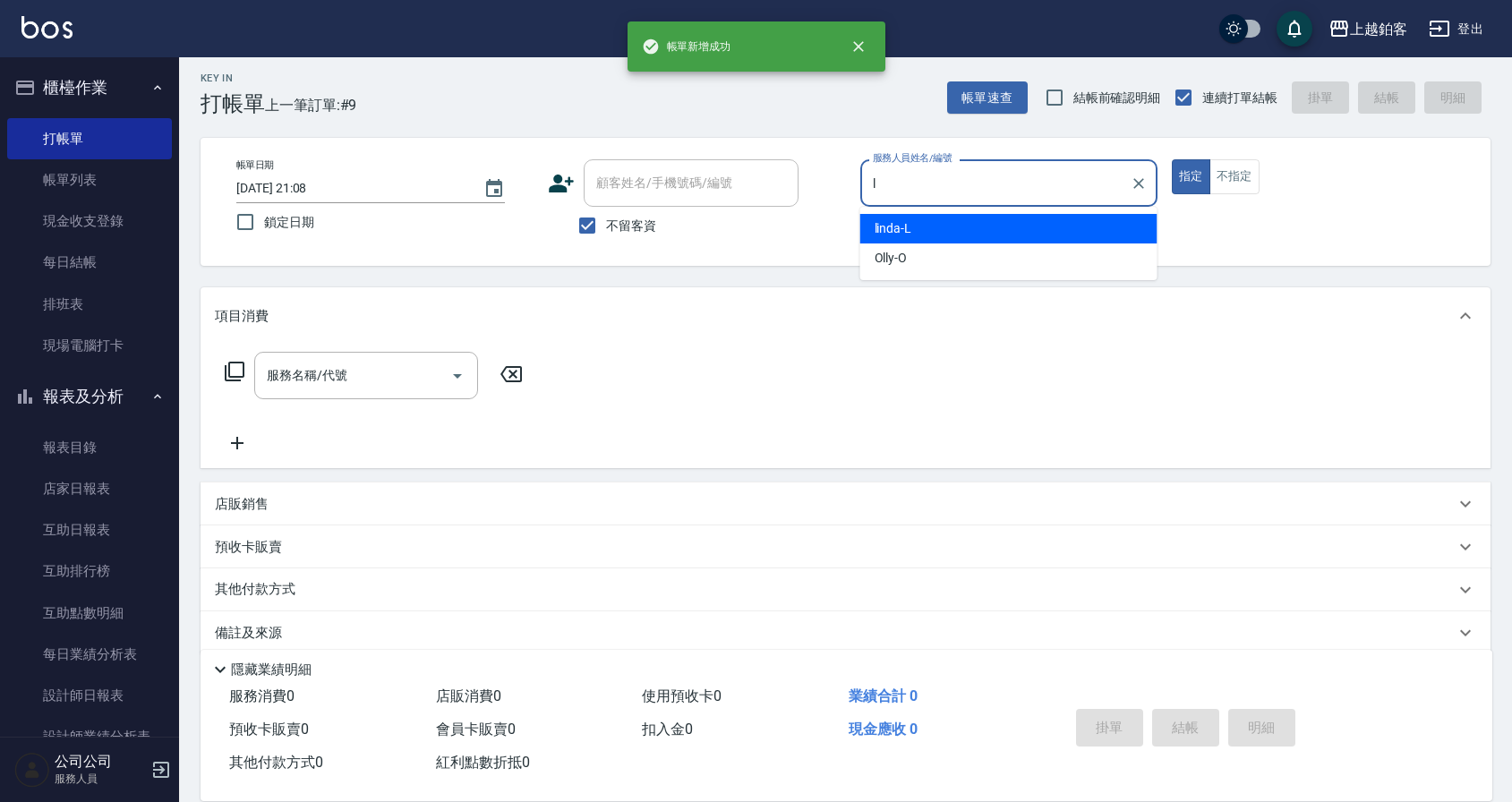
type input "linda-L"
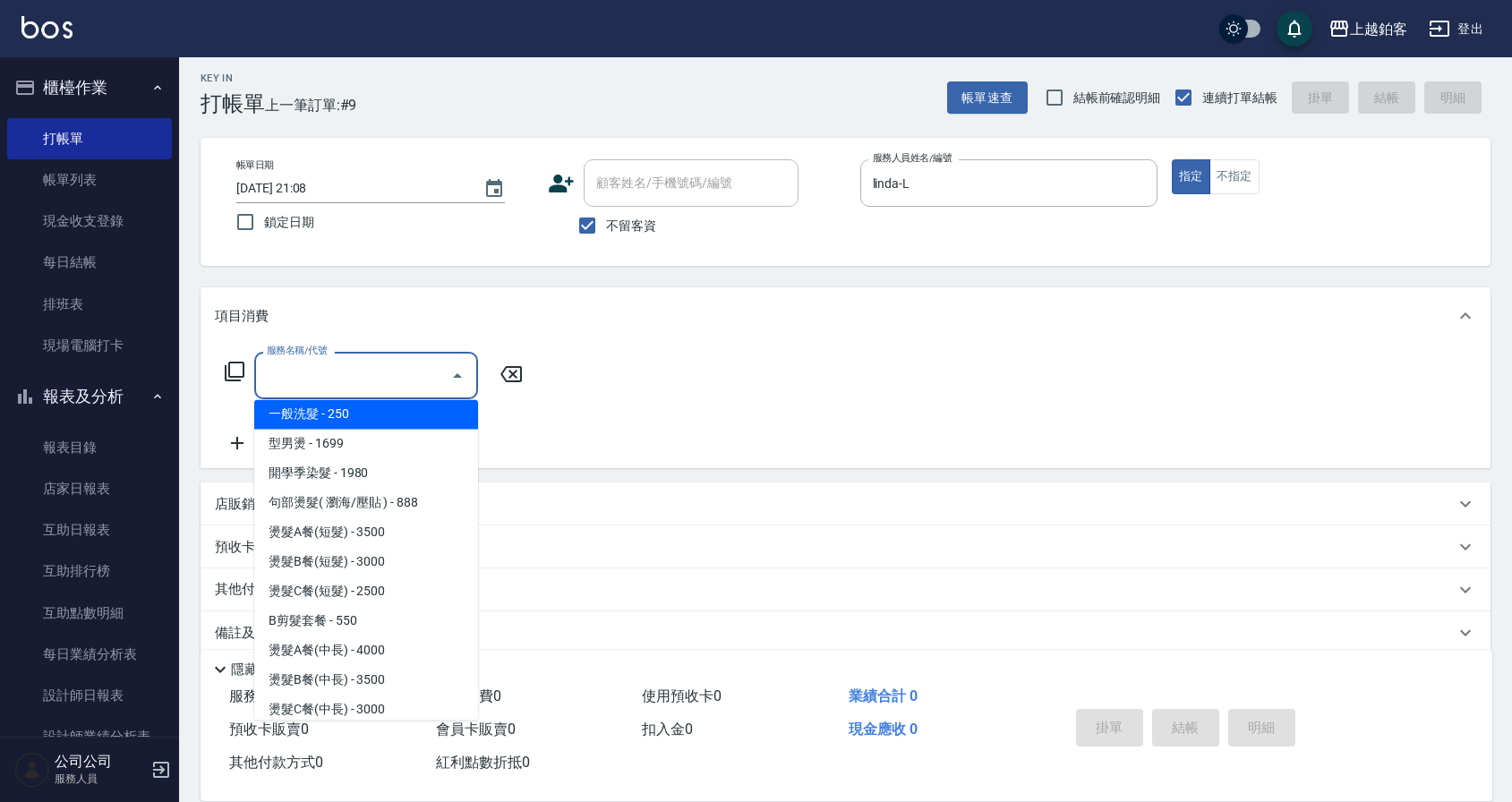
scroll to position [598, 0]
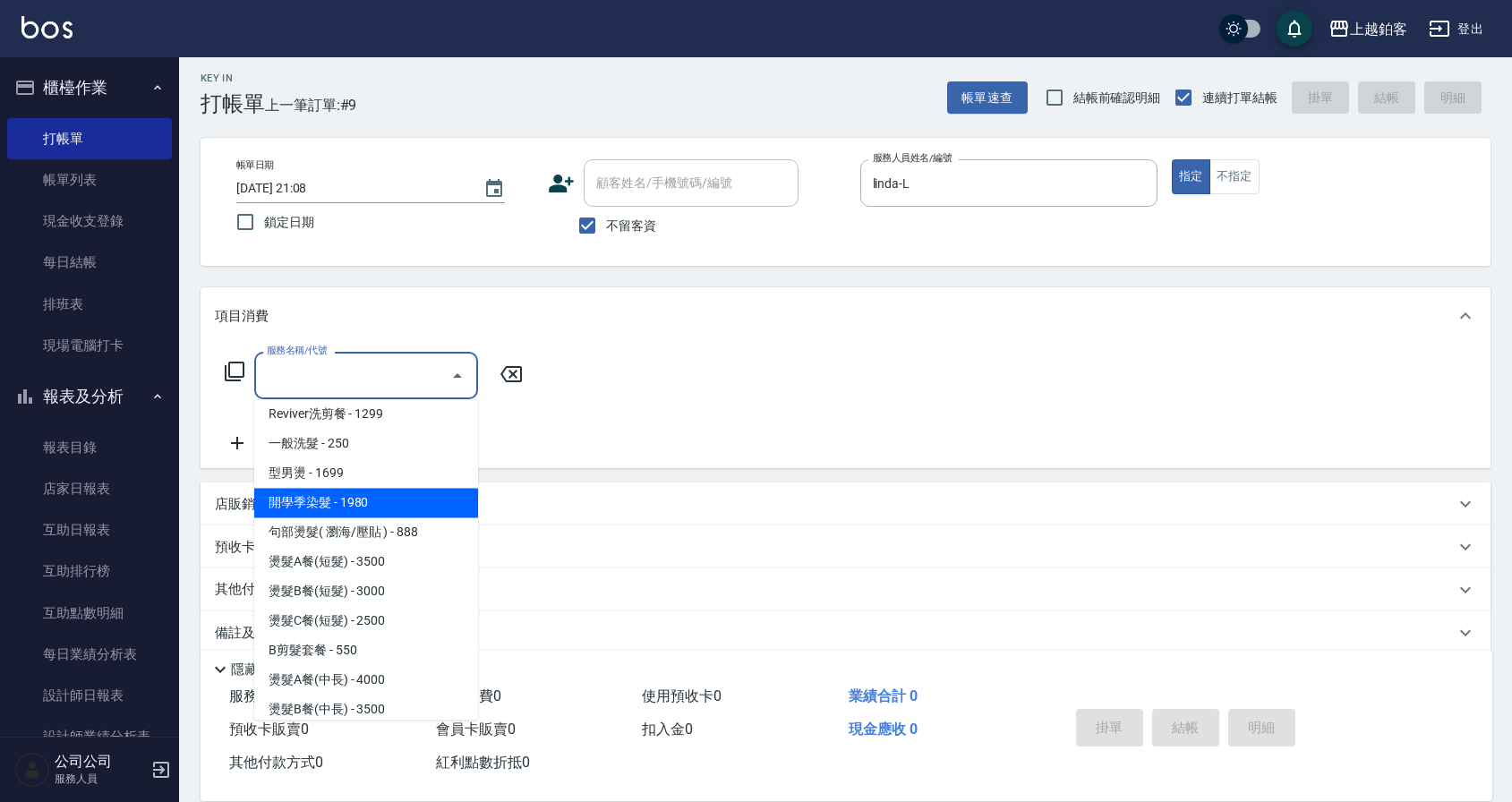
type input "開學季染髮(1980)"
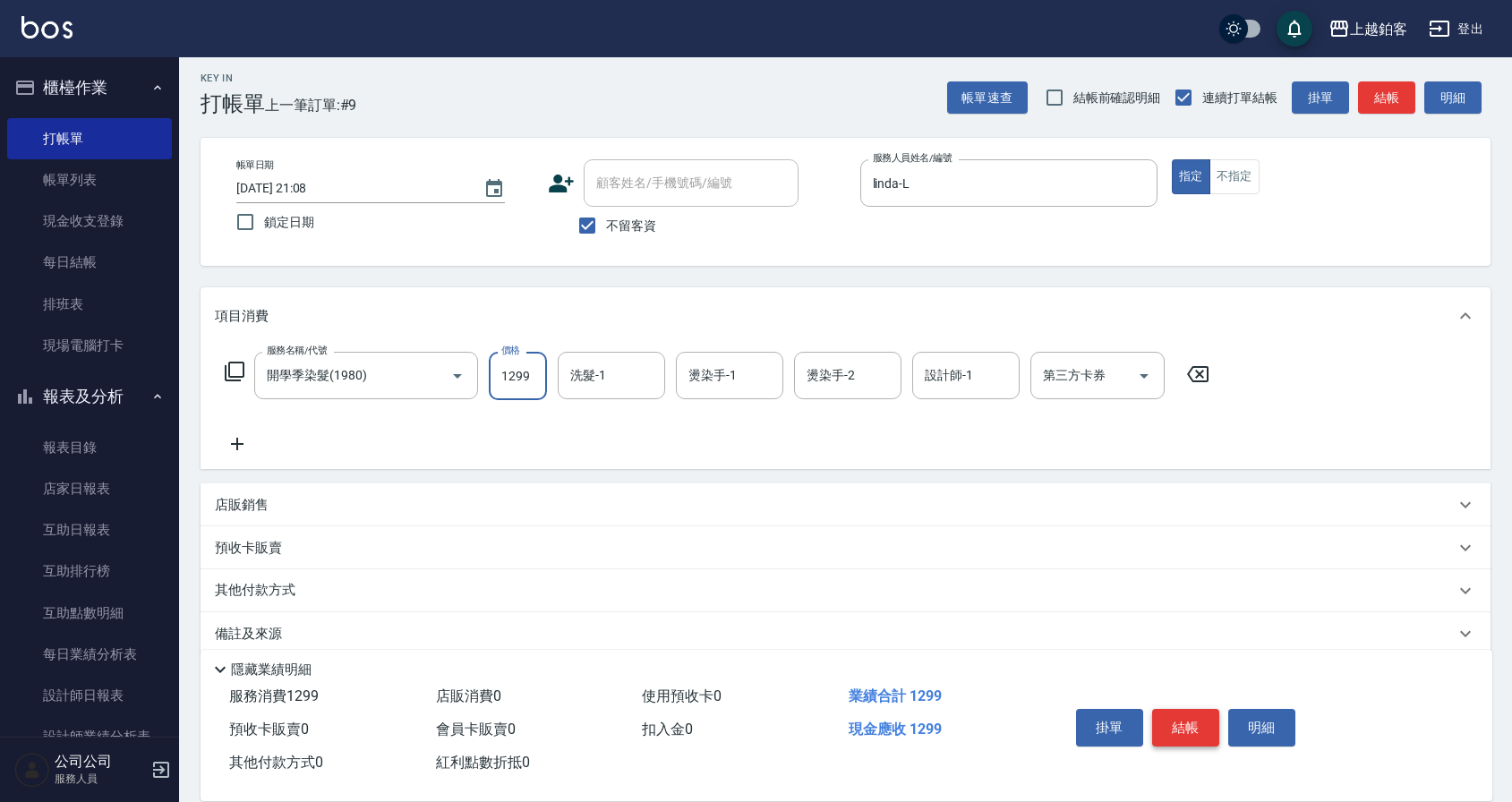
type input "1299"
type input "linda-L"
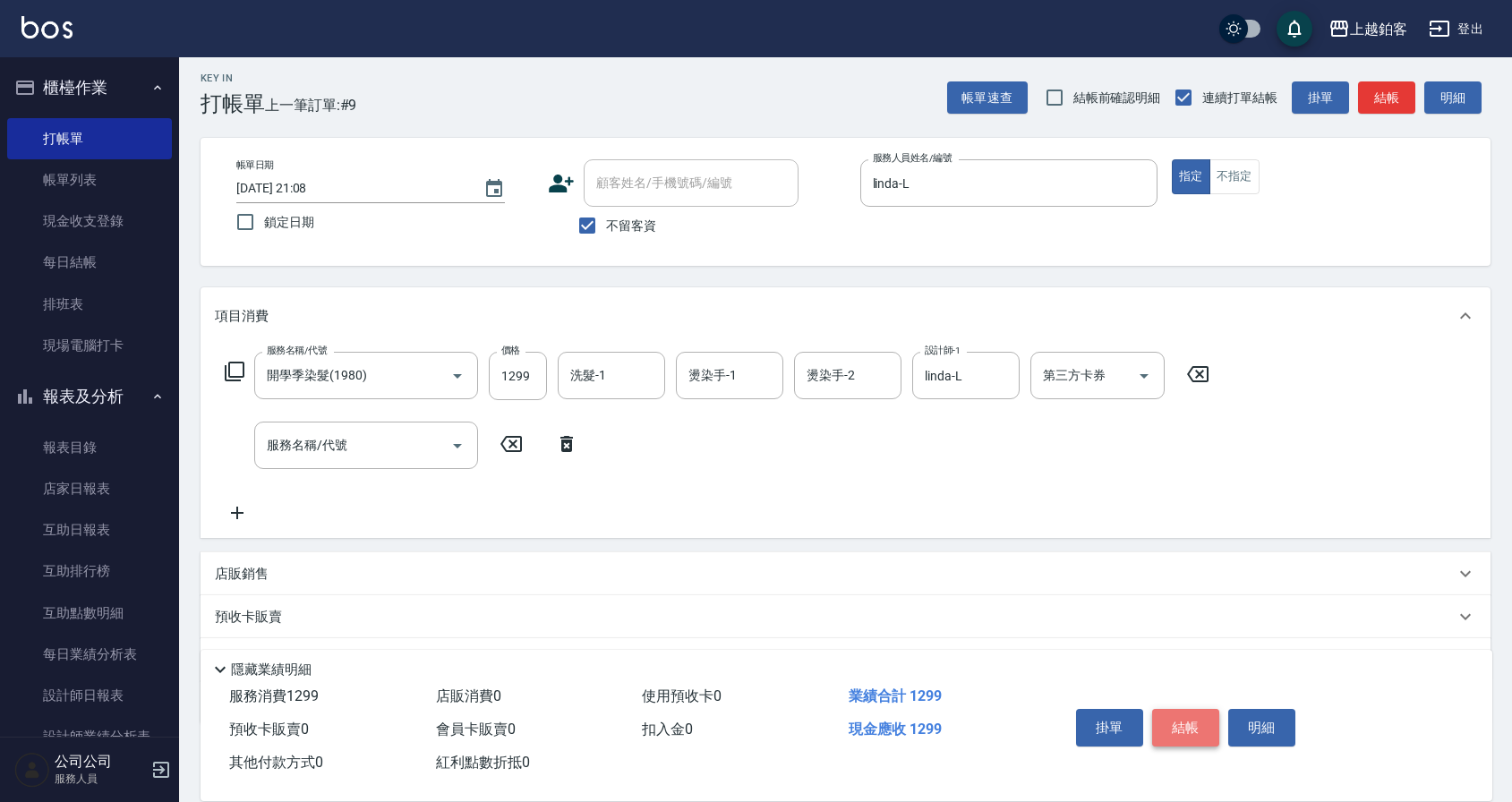
click at [1176, 732] on button "結帳" at bounding box center [1185, 727] width 67 height 38
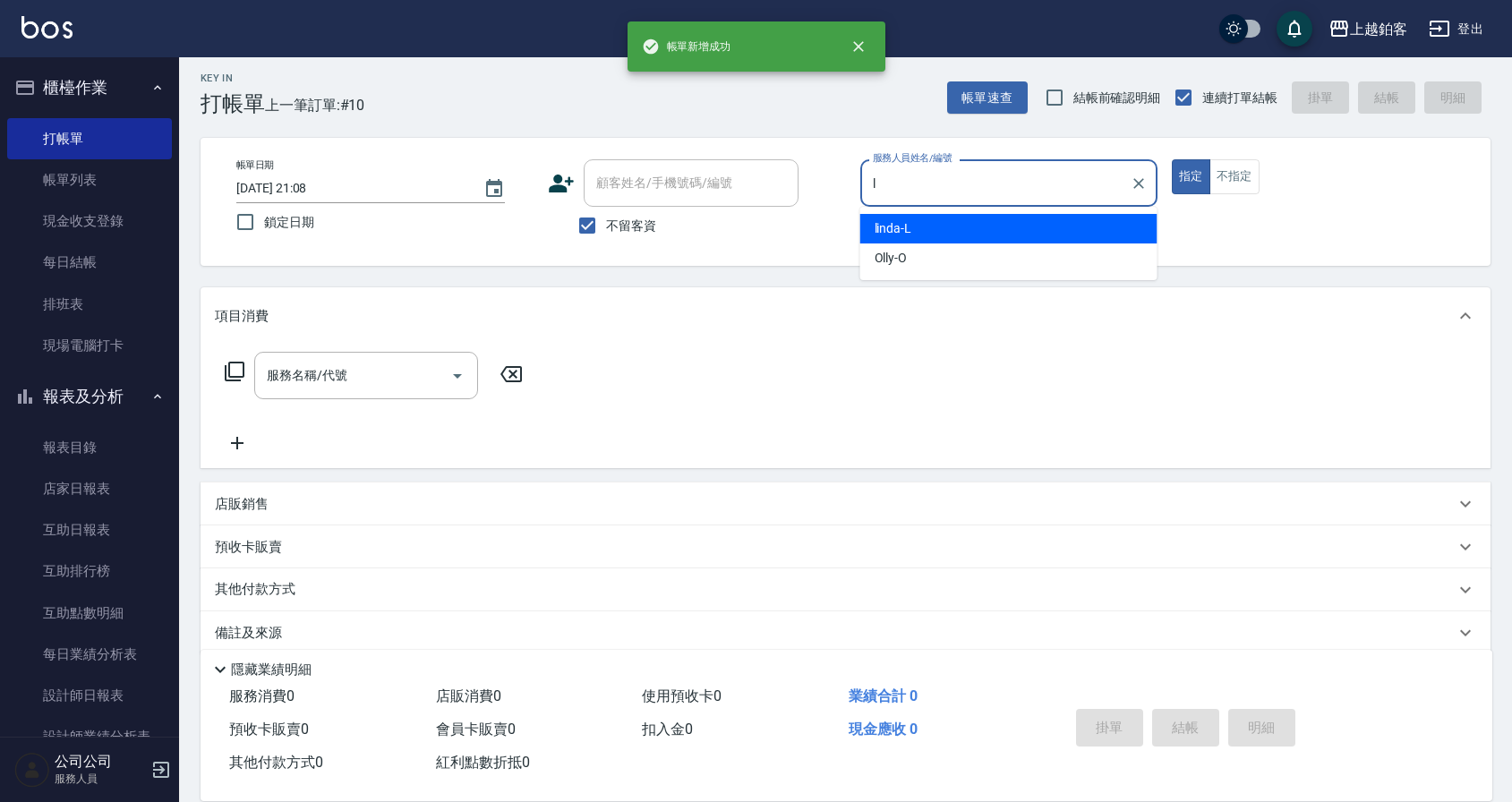
type input "linda-L"
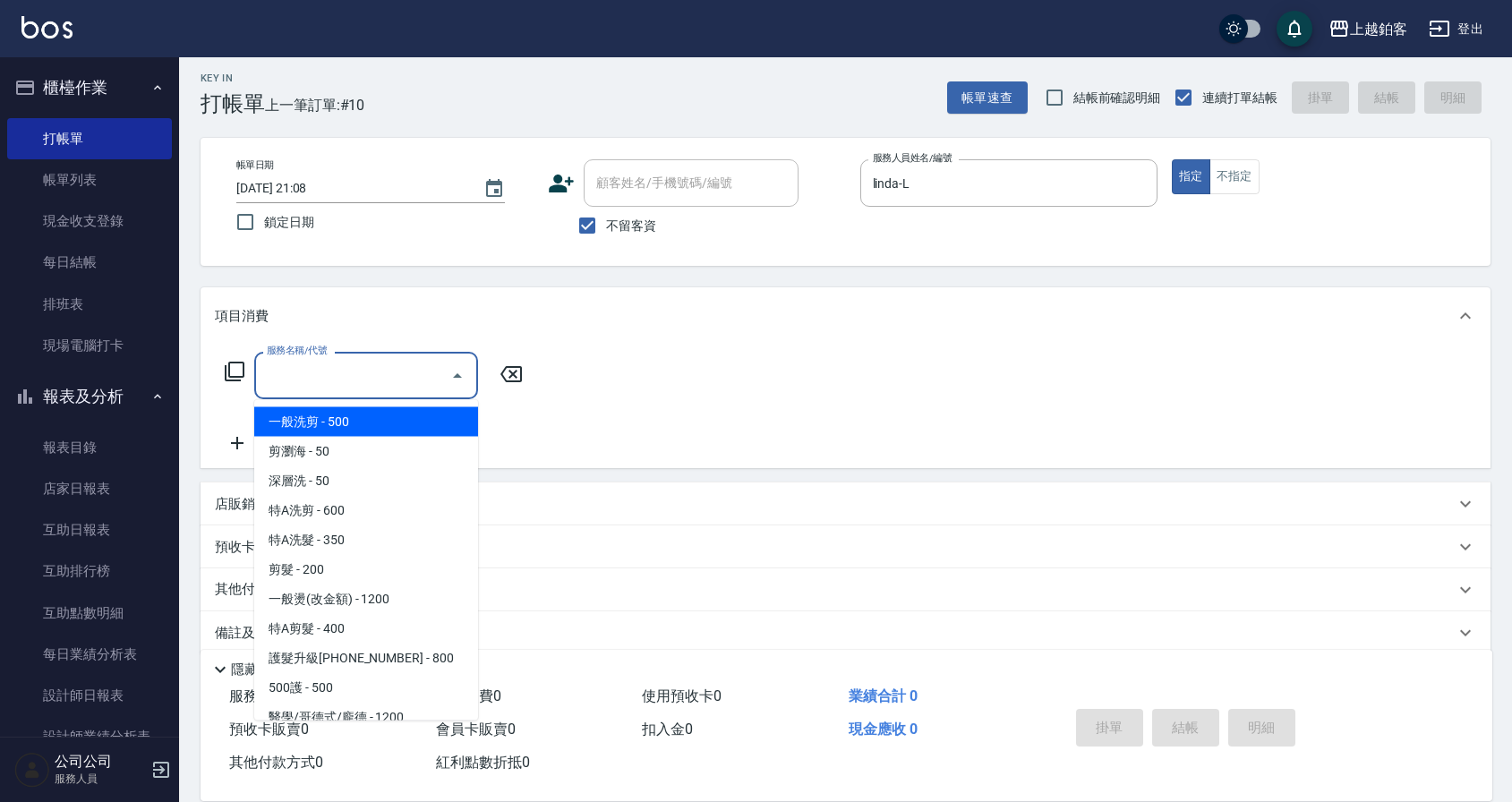
type input "一般洗剪(5)"
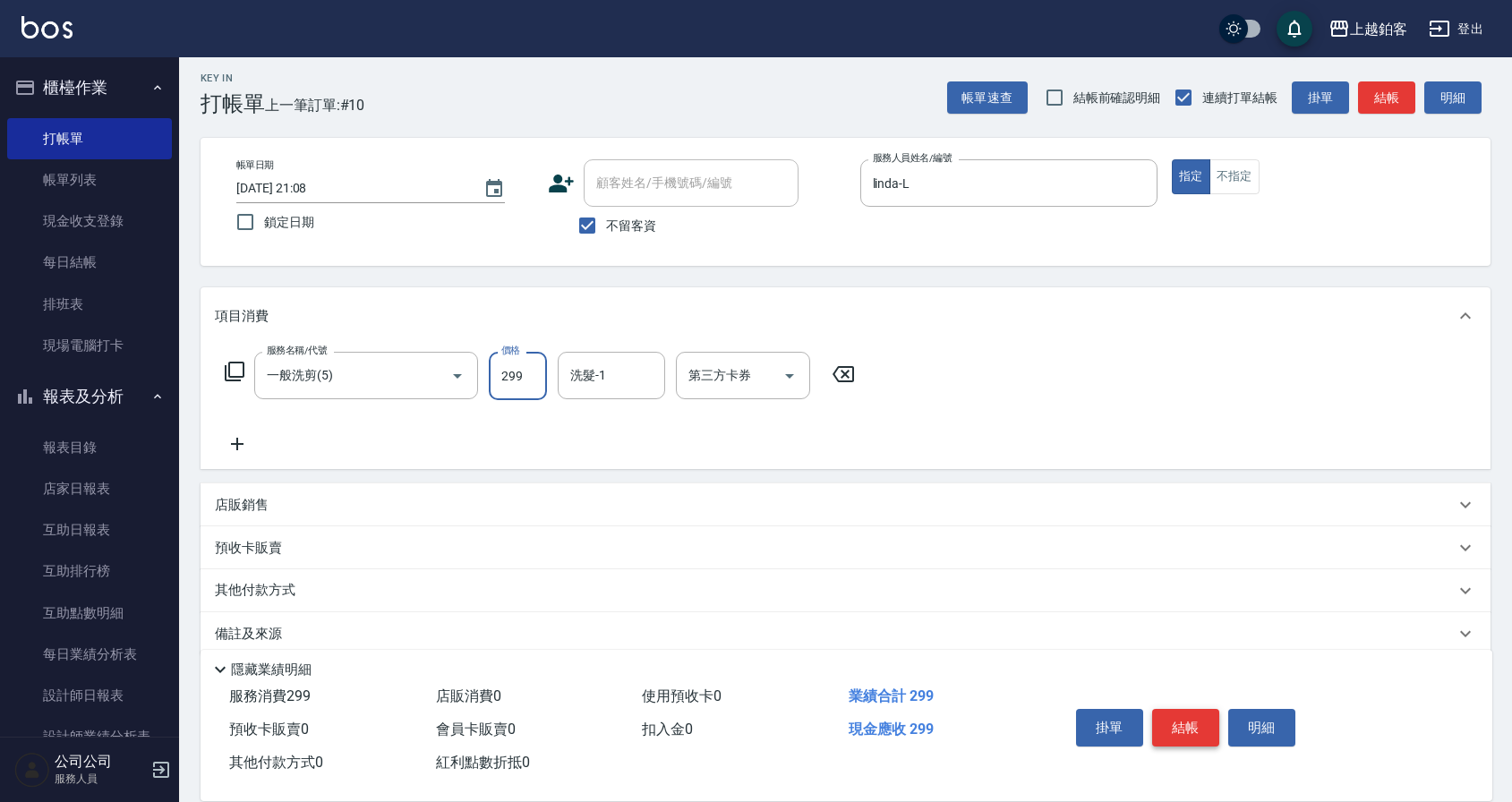
type input "299"
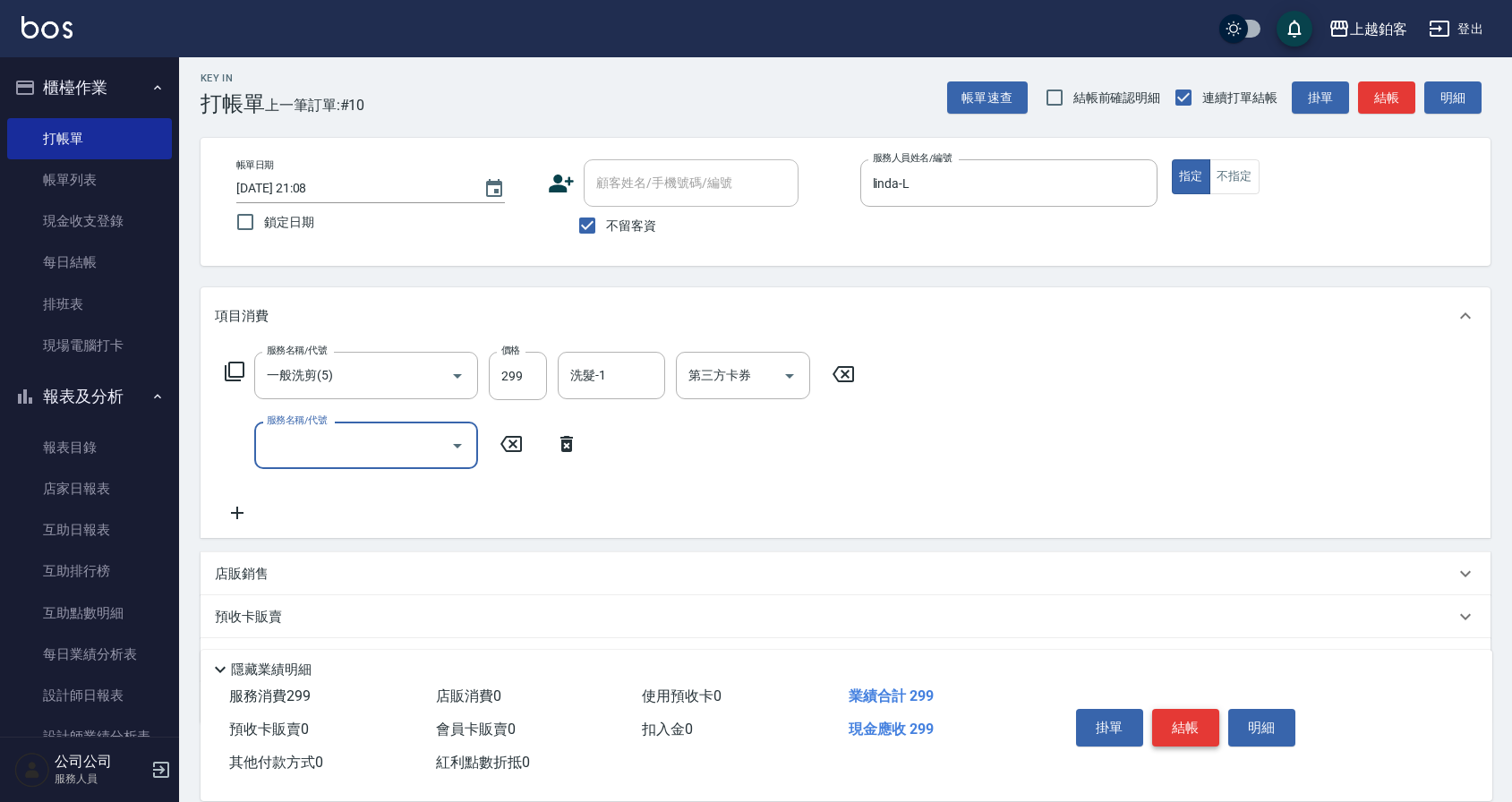
scroll to position [0, 0]
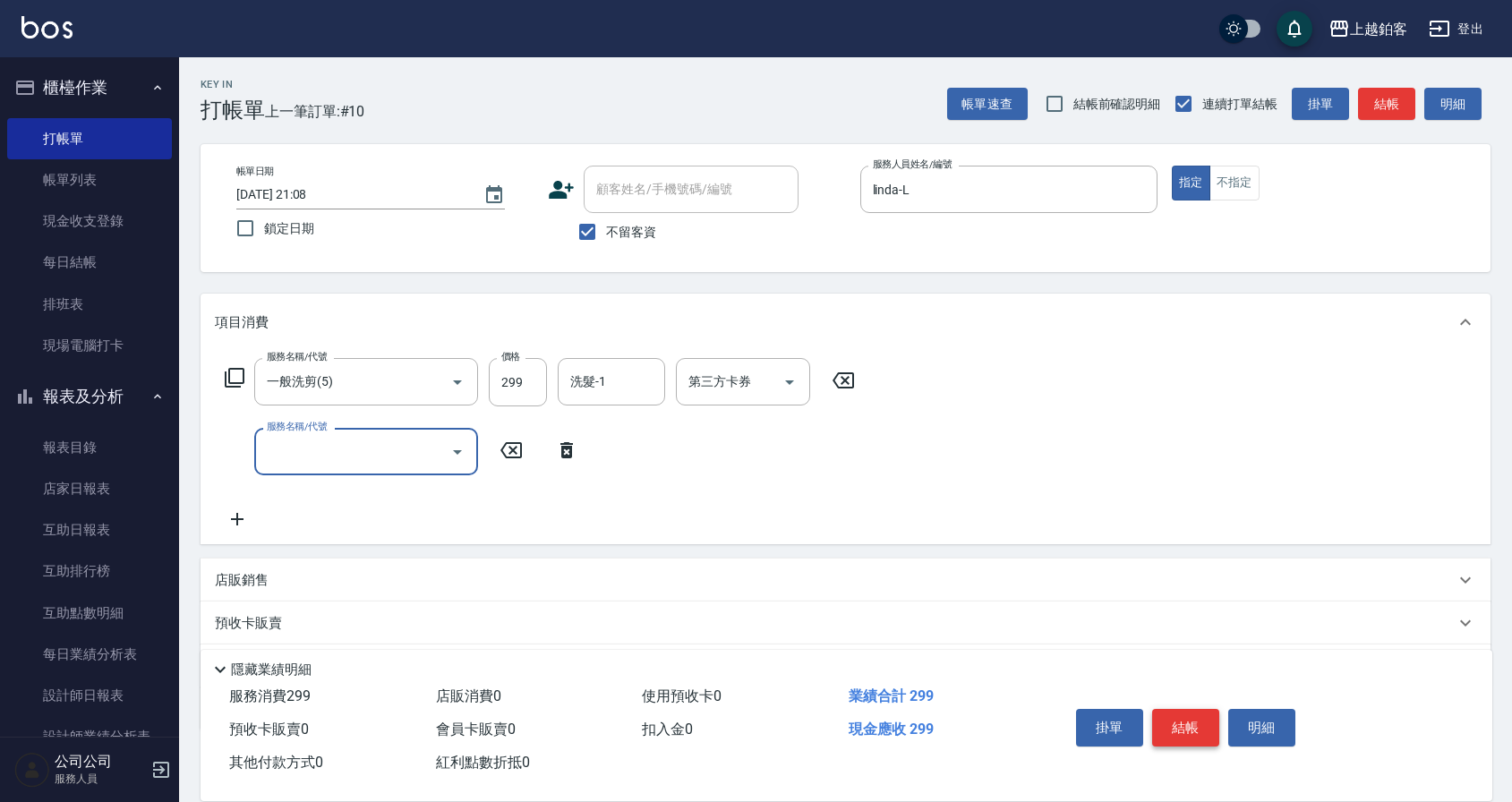
click at [1203, 708] on button "結帳" at bounding box center [1185, 727] width 67 height 38
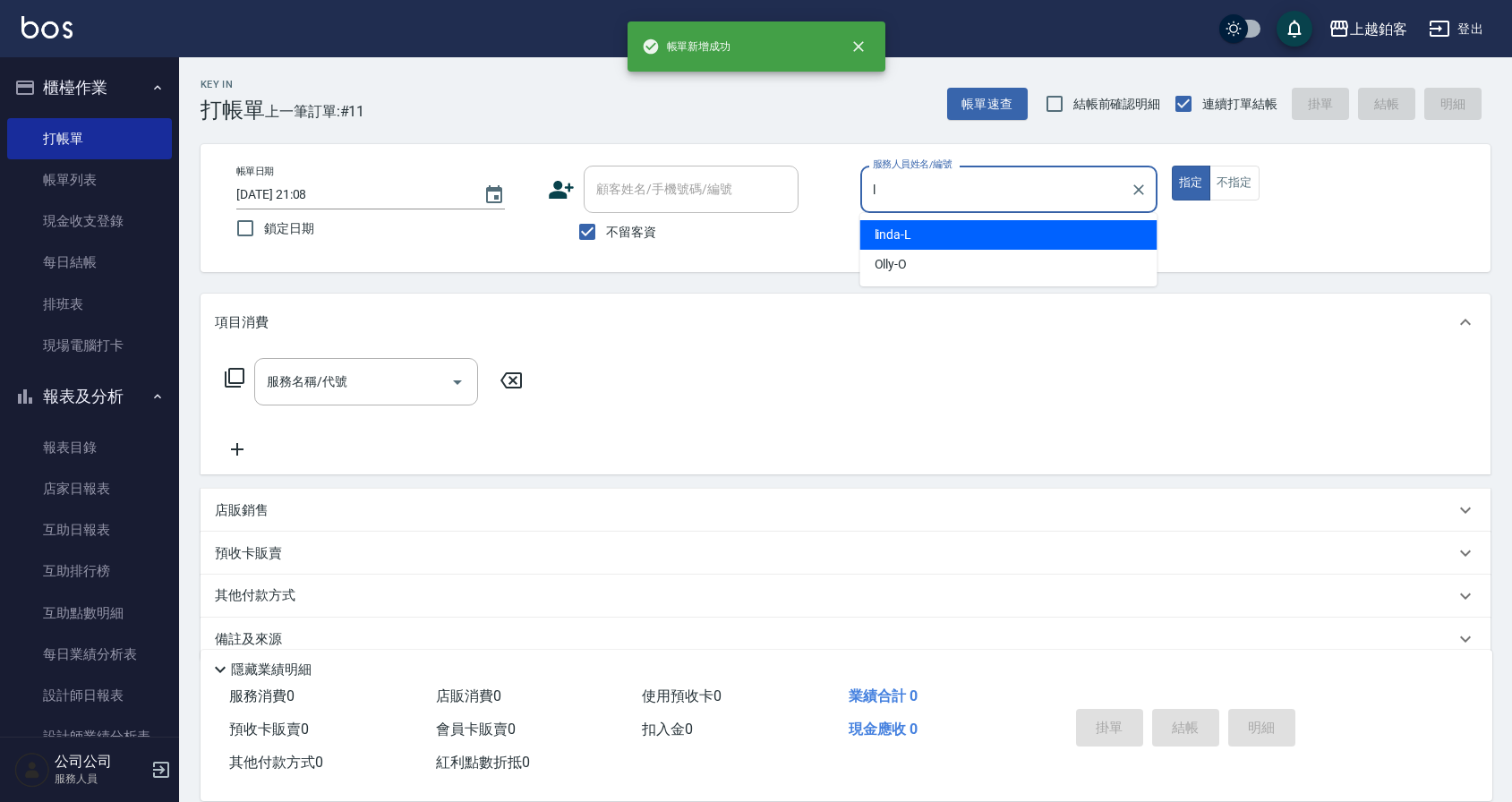
type input "linda-L"
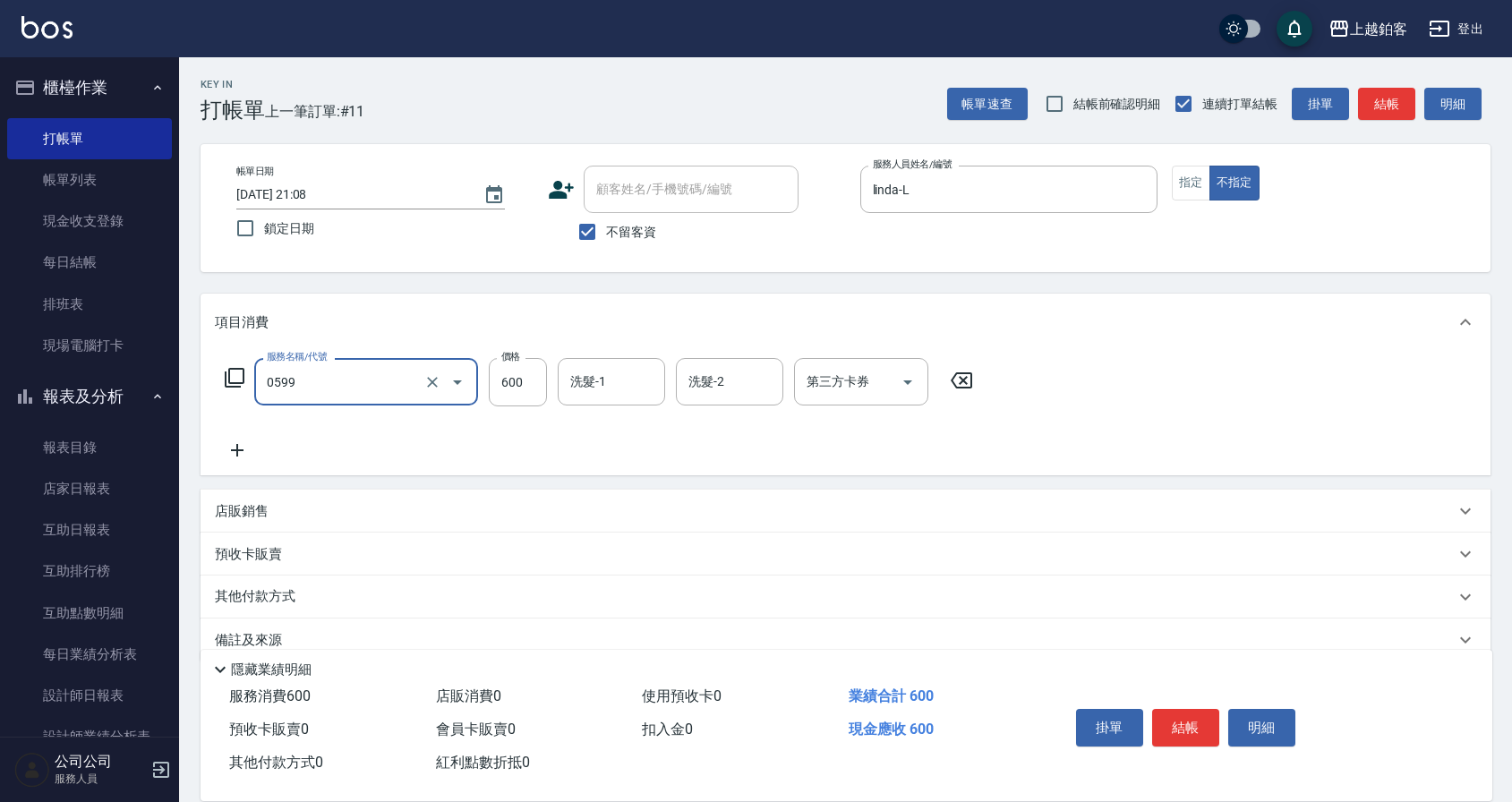
type input "精油-599(0599)"
click at [521, 388] on input "44" at bounding box center [517, 382] width 58 height 49
type input "600"
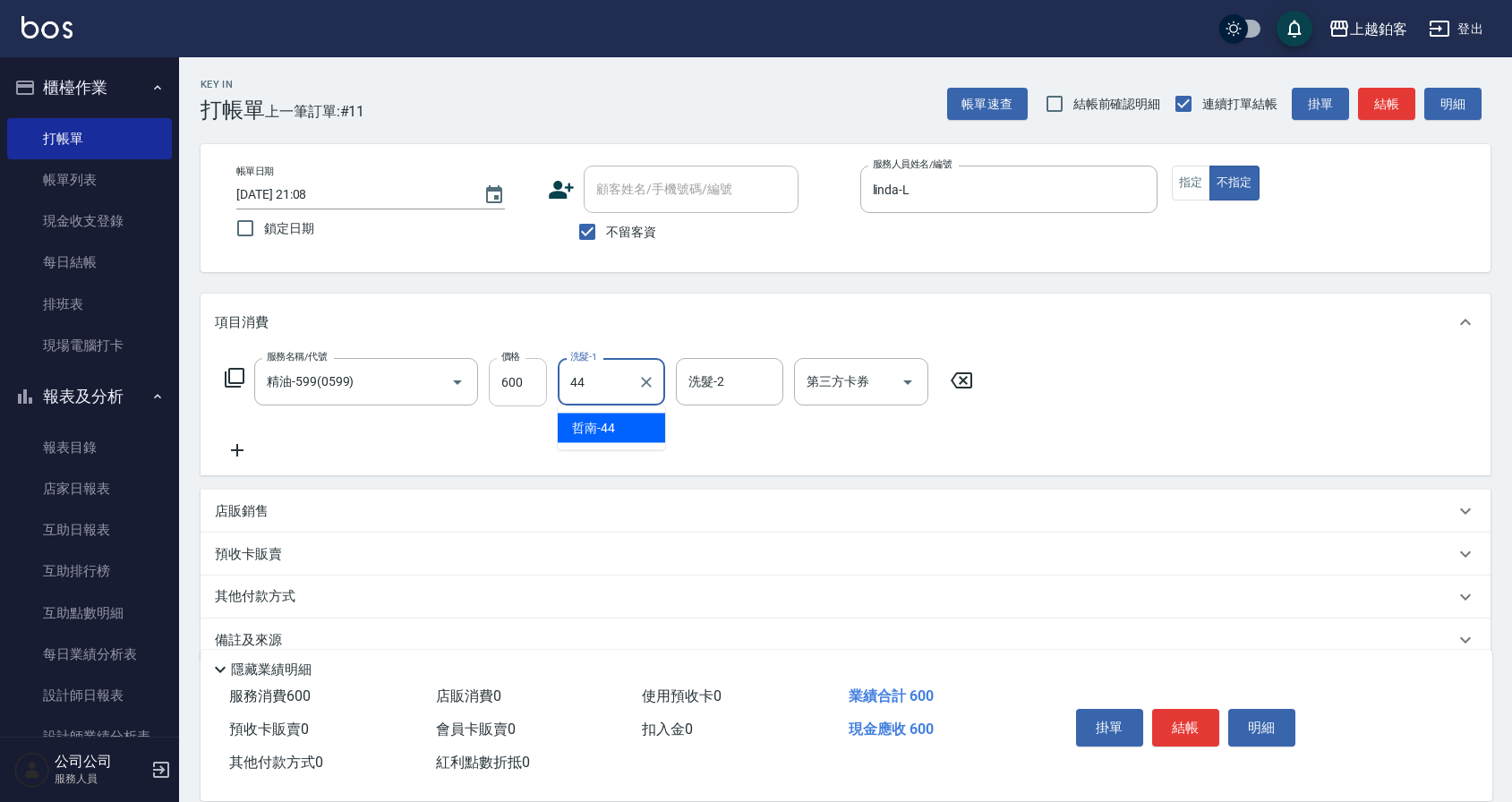
type input "哲南-44"
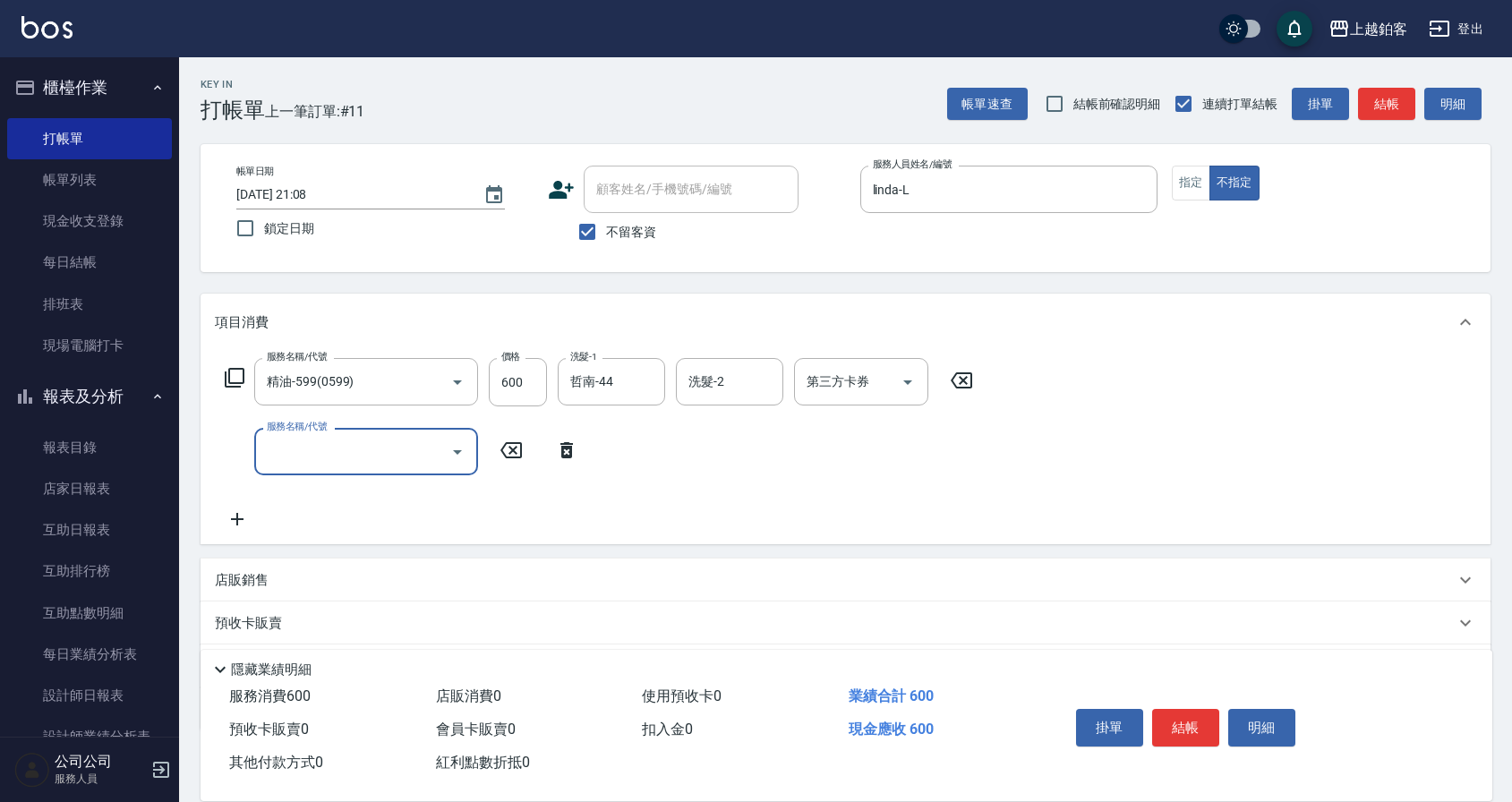
scroll to position [5, 0]
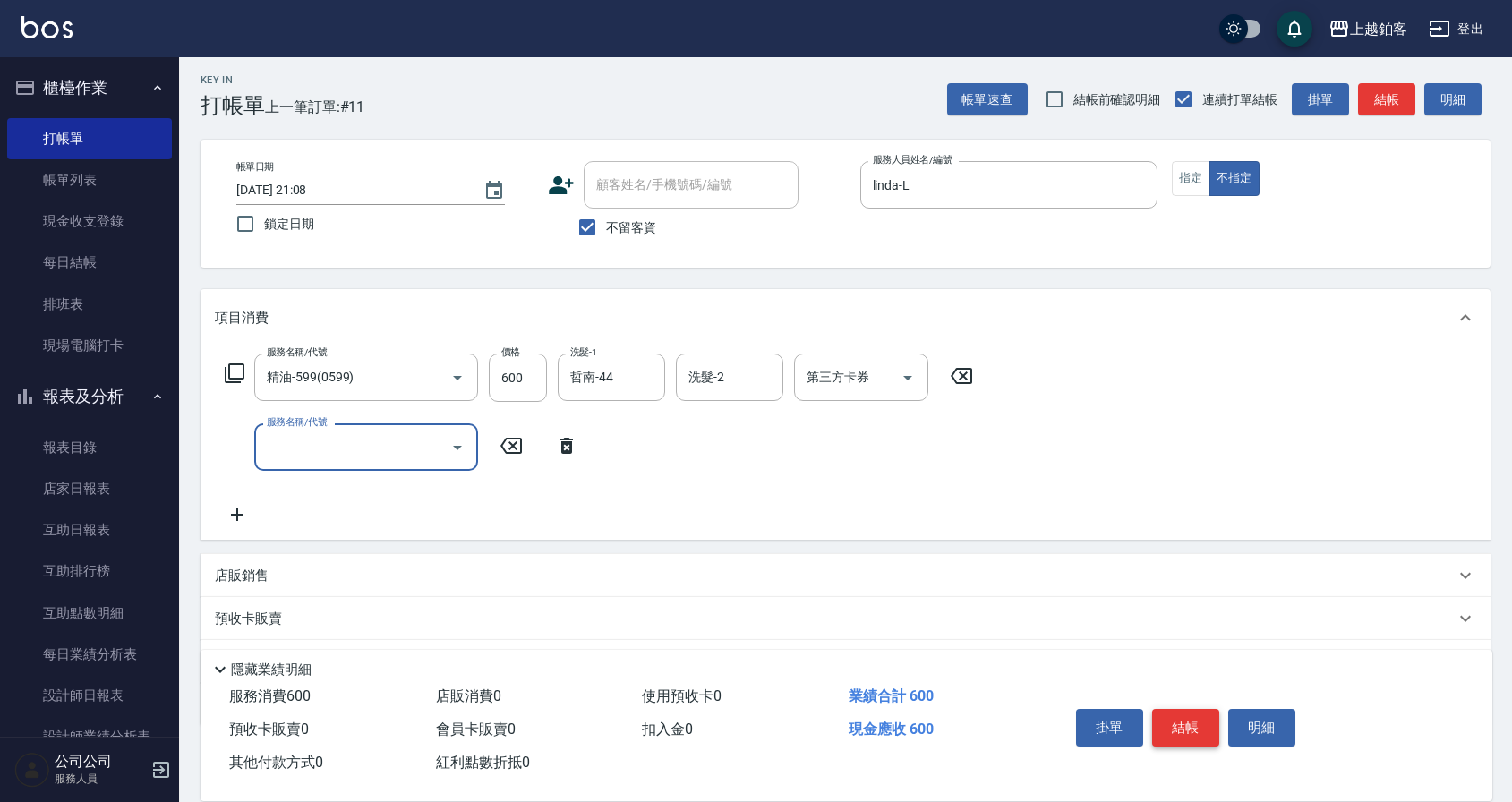
click at [1203, 732] on button "結帳" at bounding box center [1185, 727] width 67 height 38
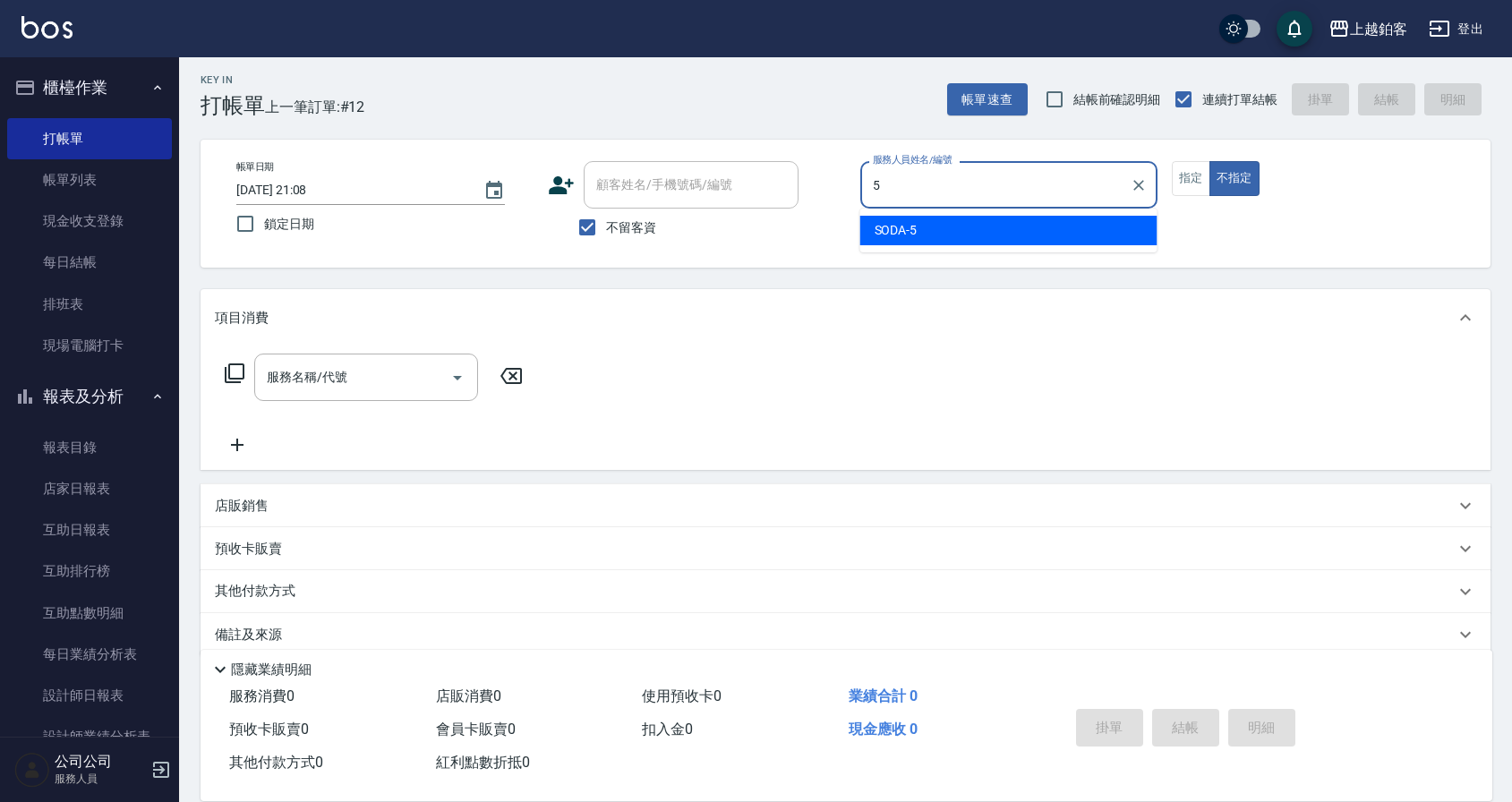
type input "SODA-5"
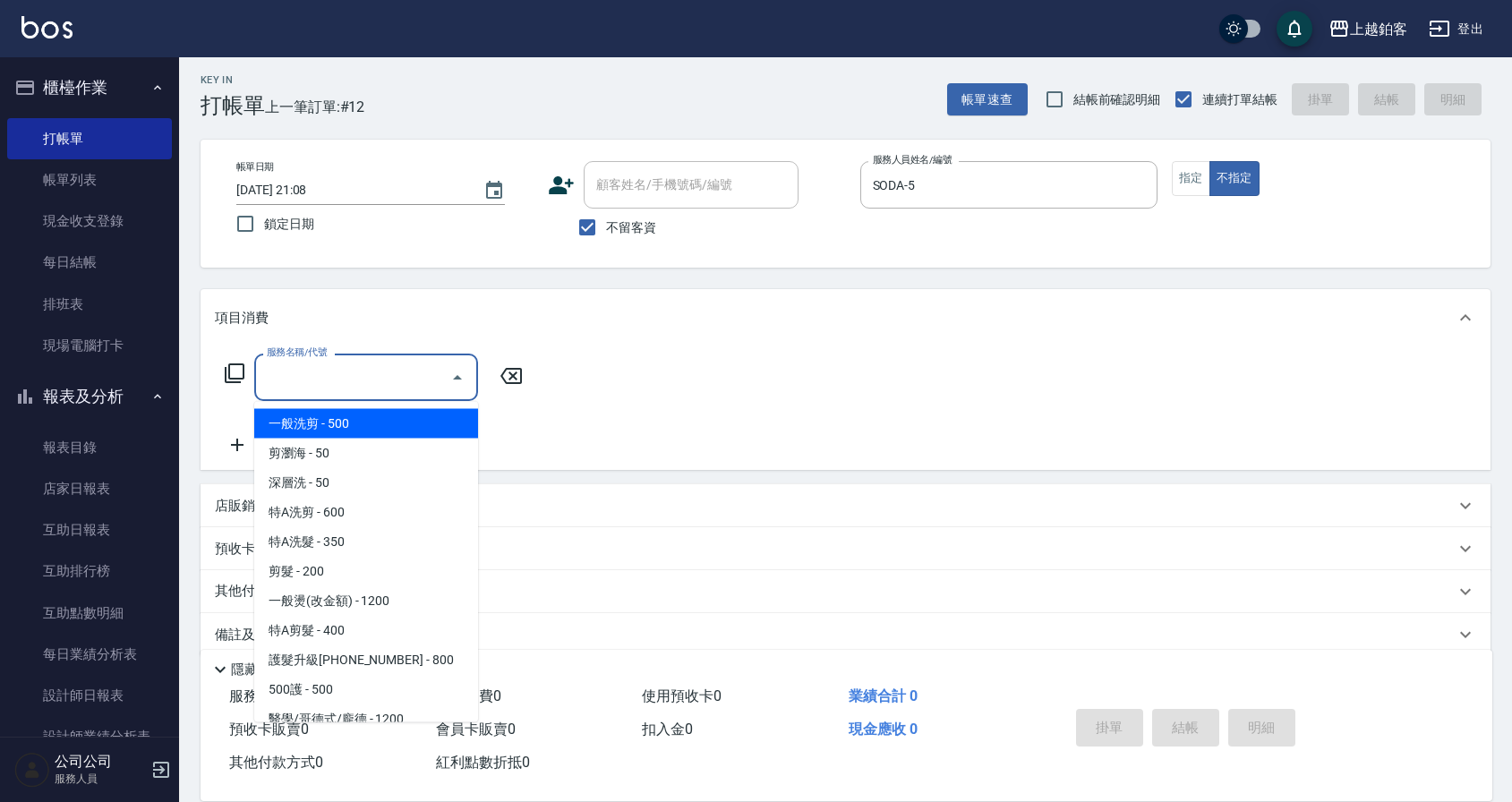
type input "一般洗剪(5)"
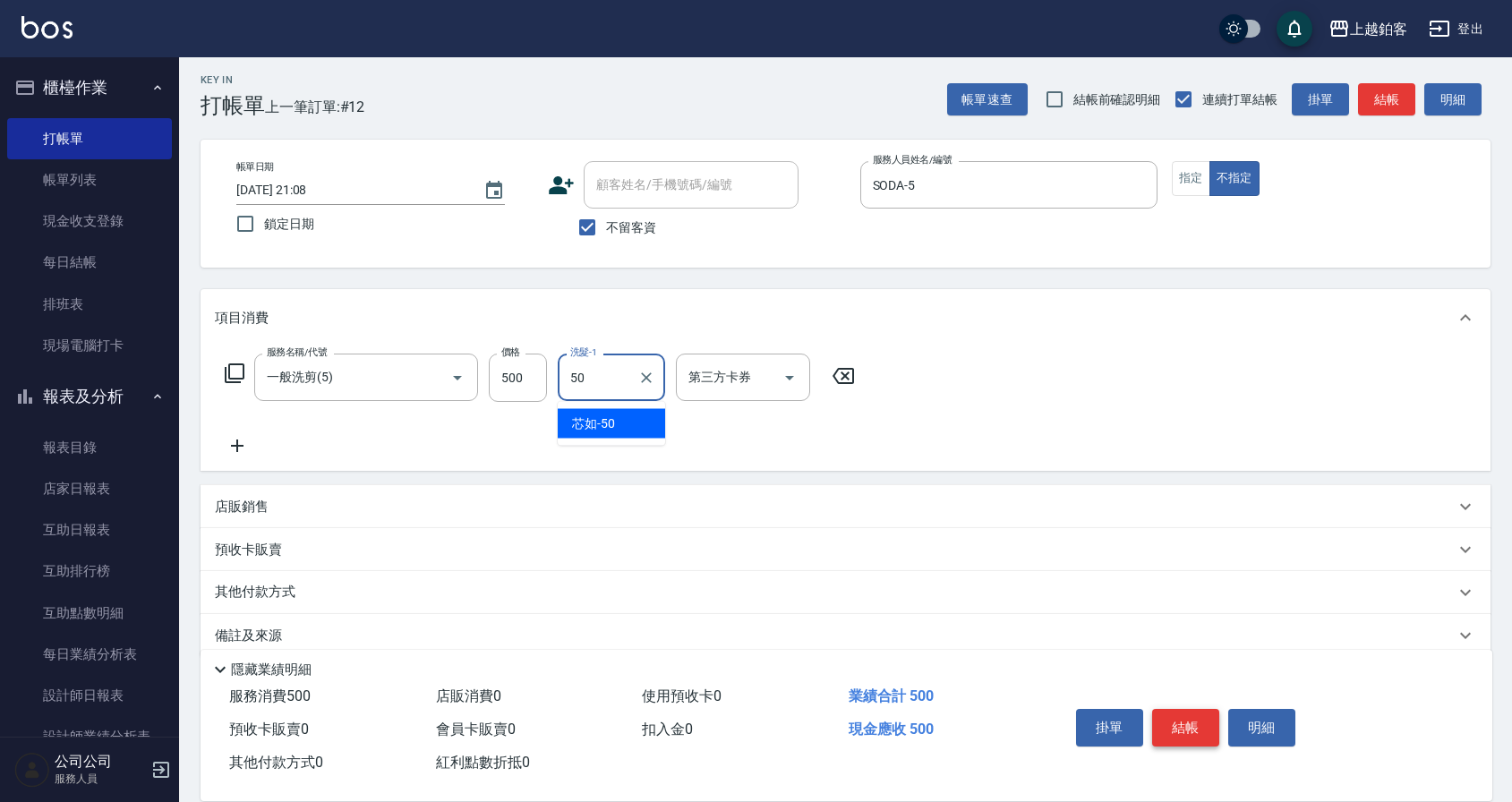
type input "芯如-50"
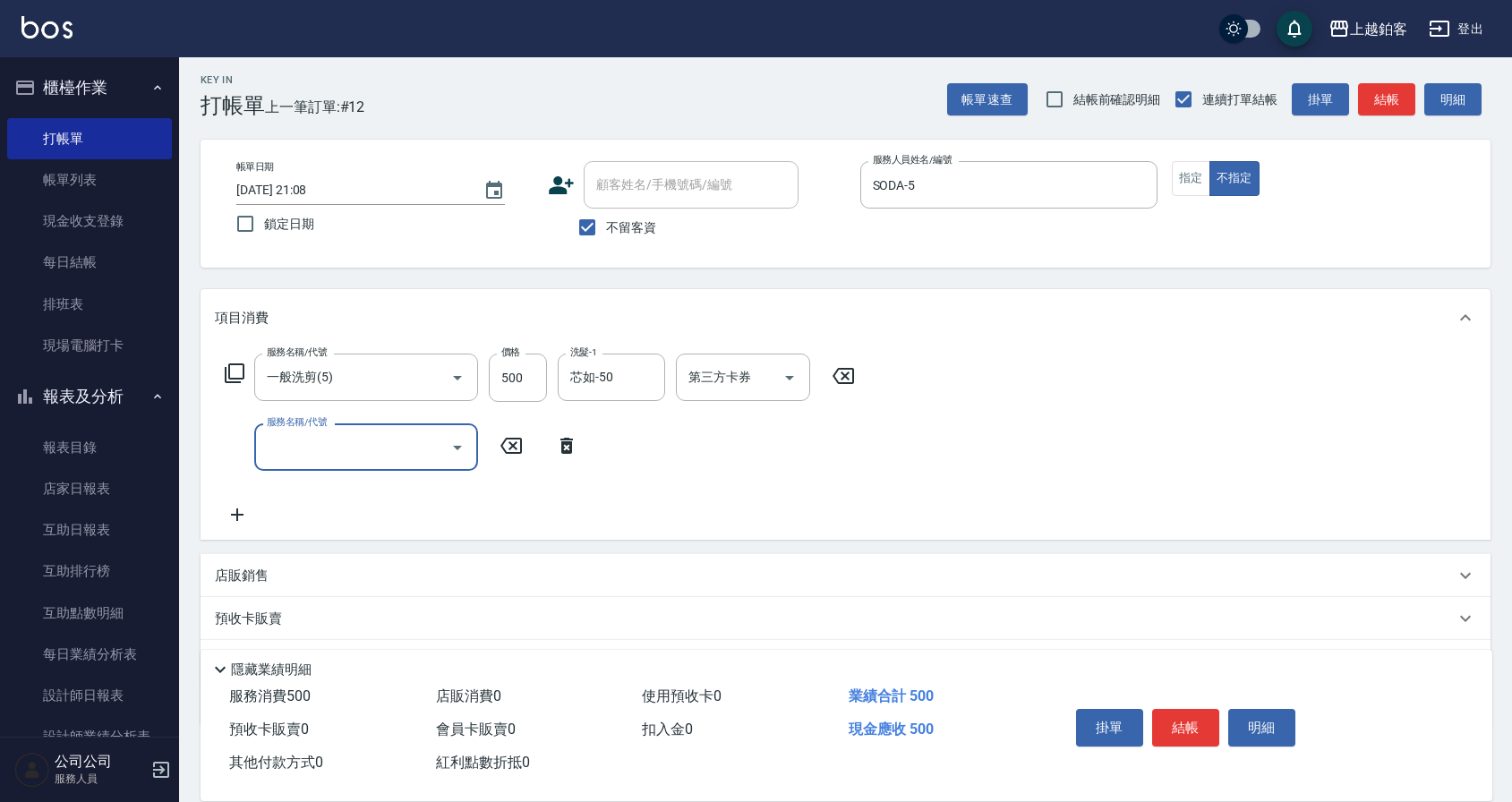
scroll to position [6, 0]
click at [1195, 734] on button "結帳" at bounding box center [1185, 727] width 67 height 38
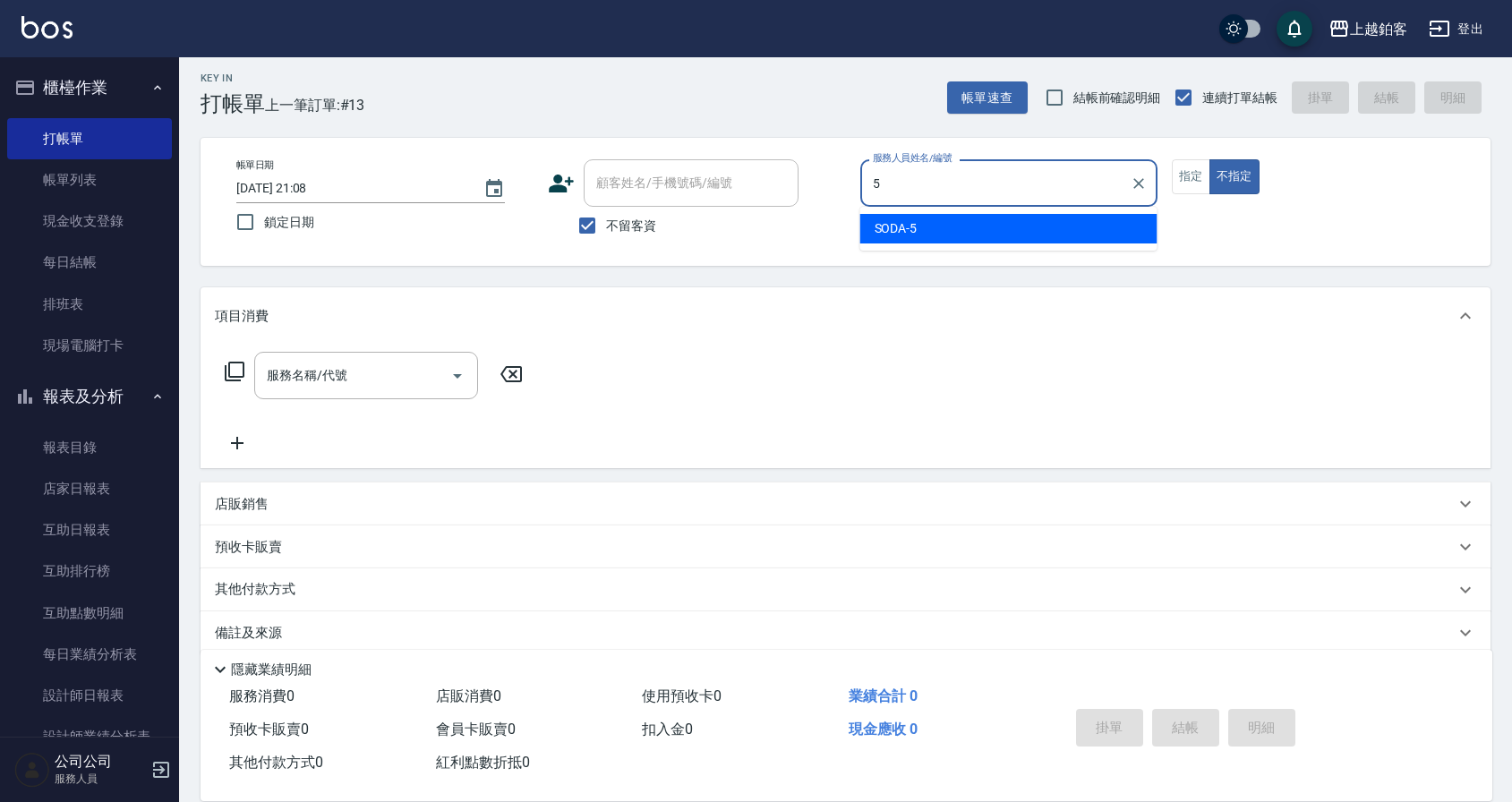
type input "SODA-5"
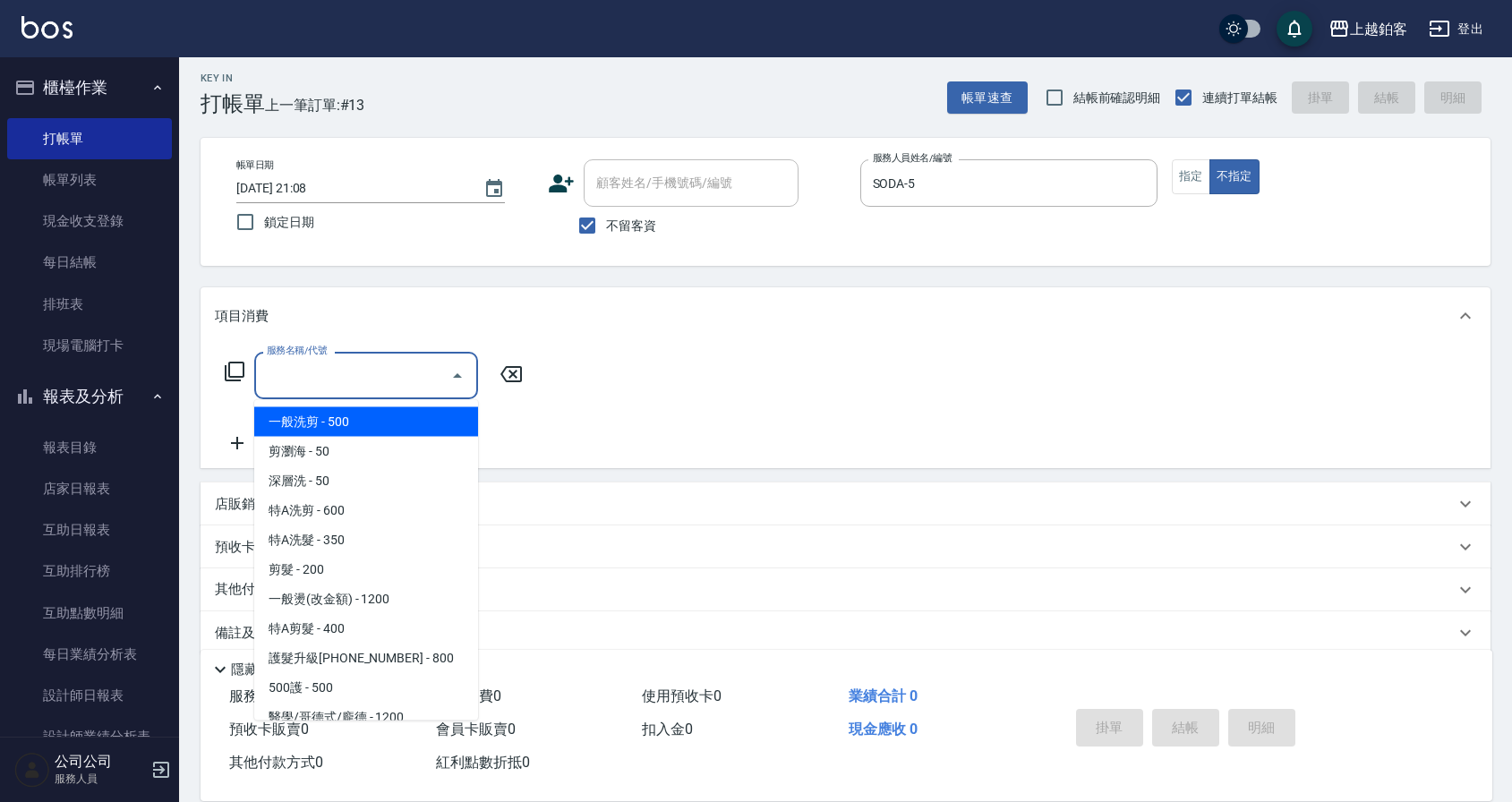
type input "一般洗剪(5)"
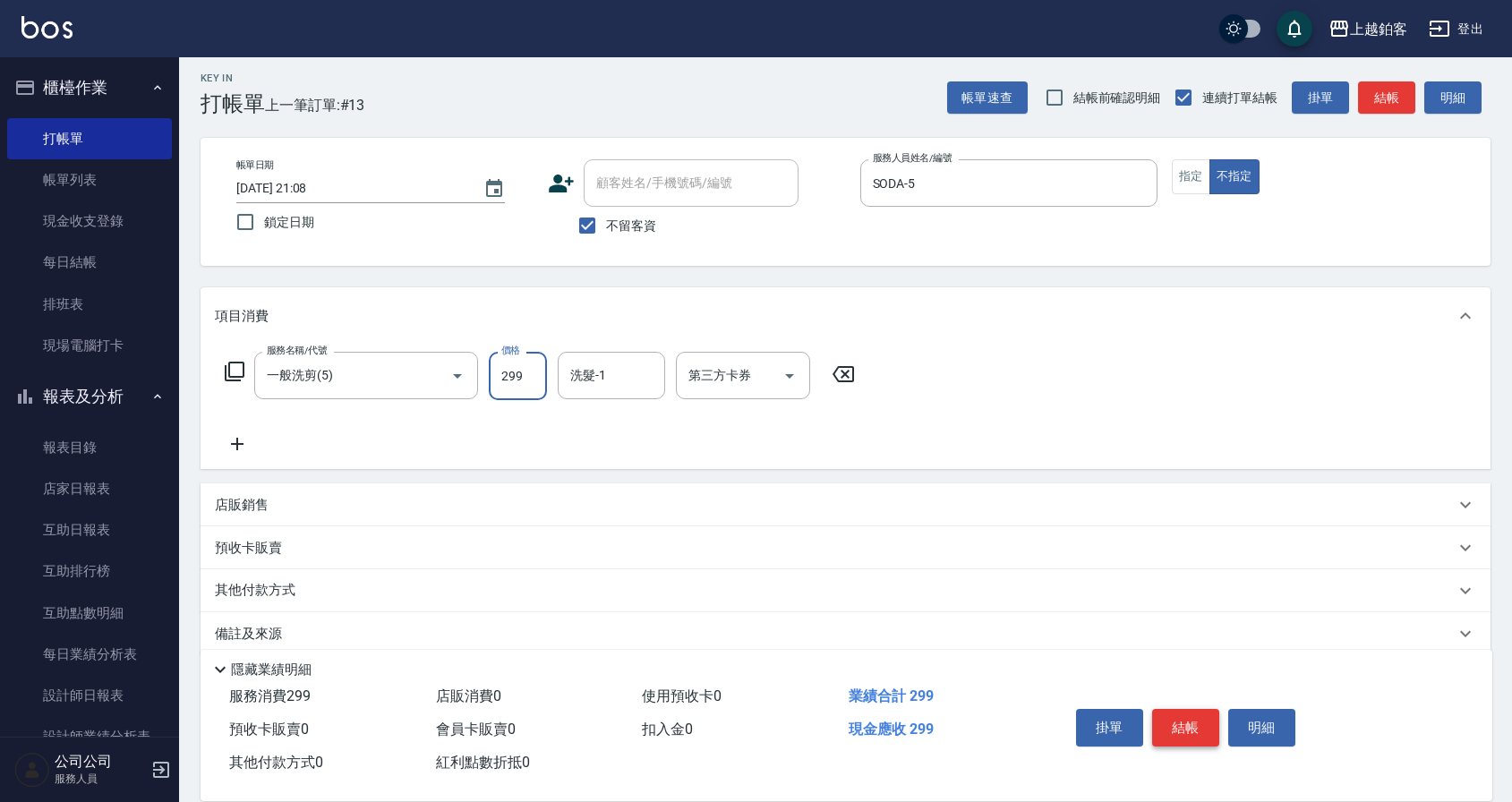
type input "299"
type input "哲南-44"
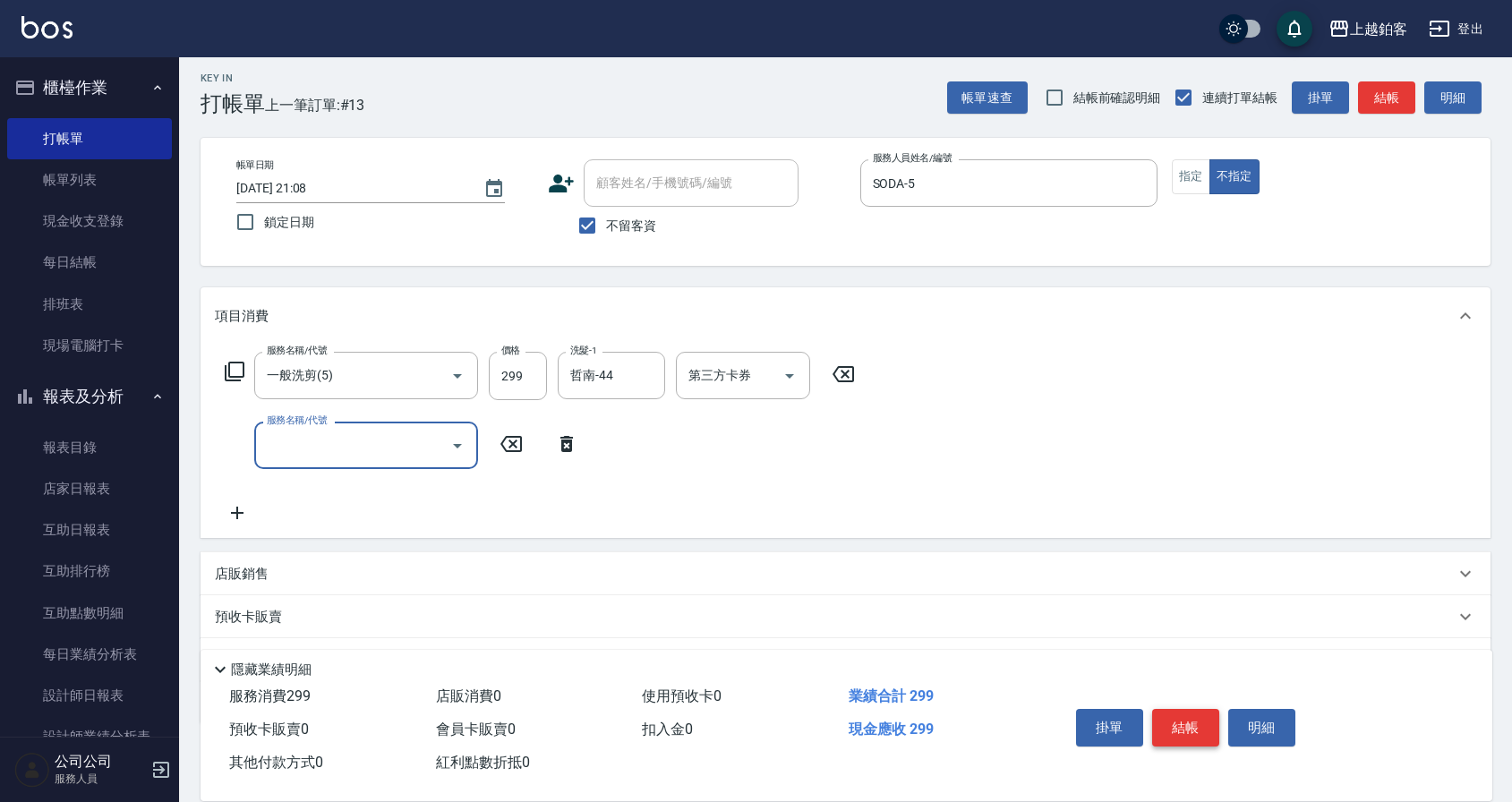
click at [1215, 717] on button "結帳" at bounding box center [1185, 727] width 67 height 38
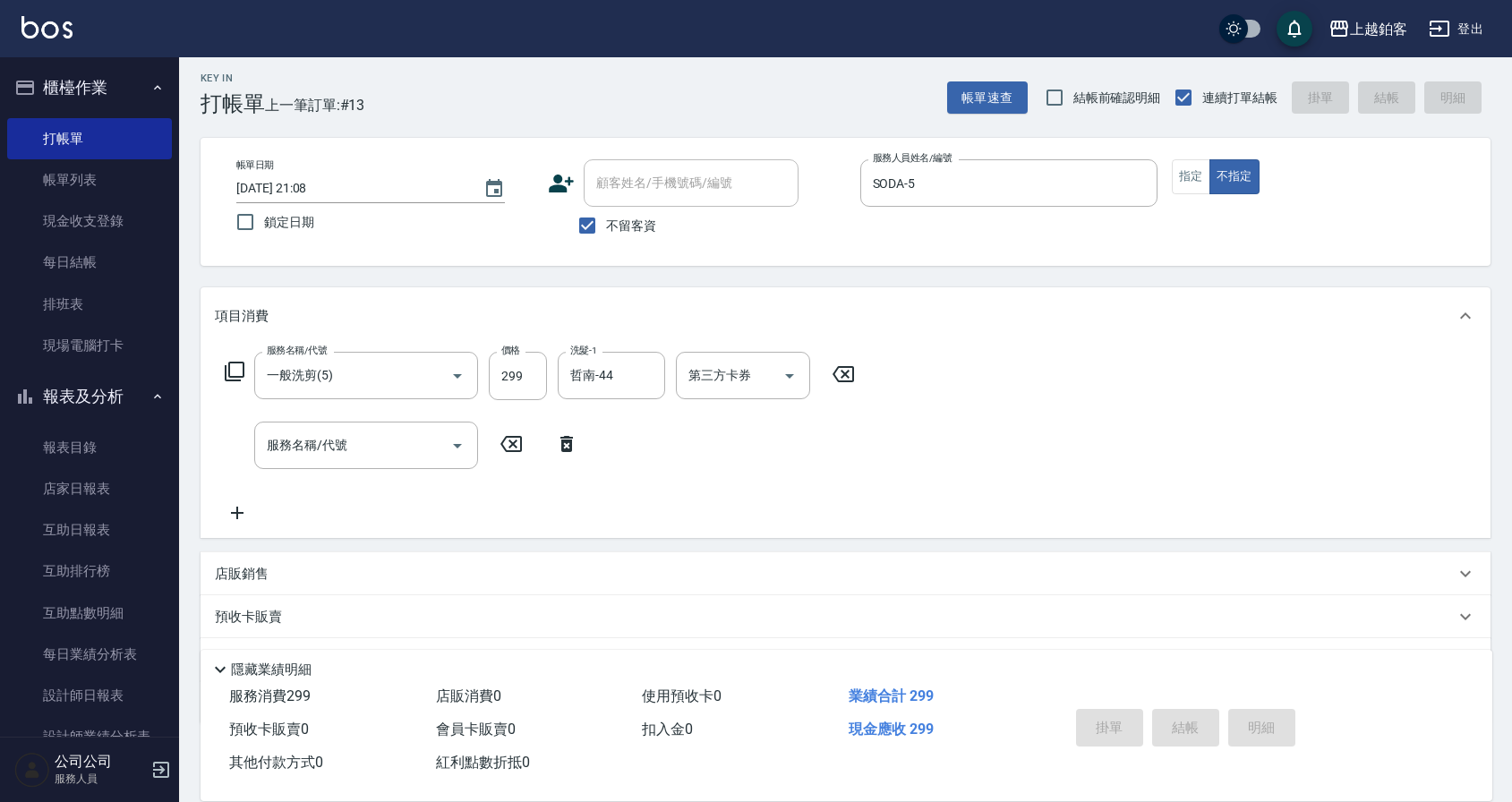
type input "2025/09/07 21:09"
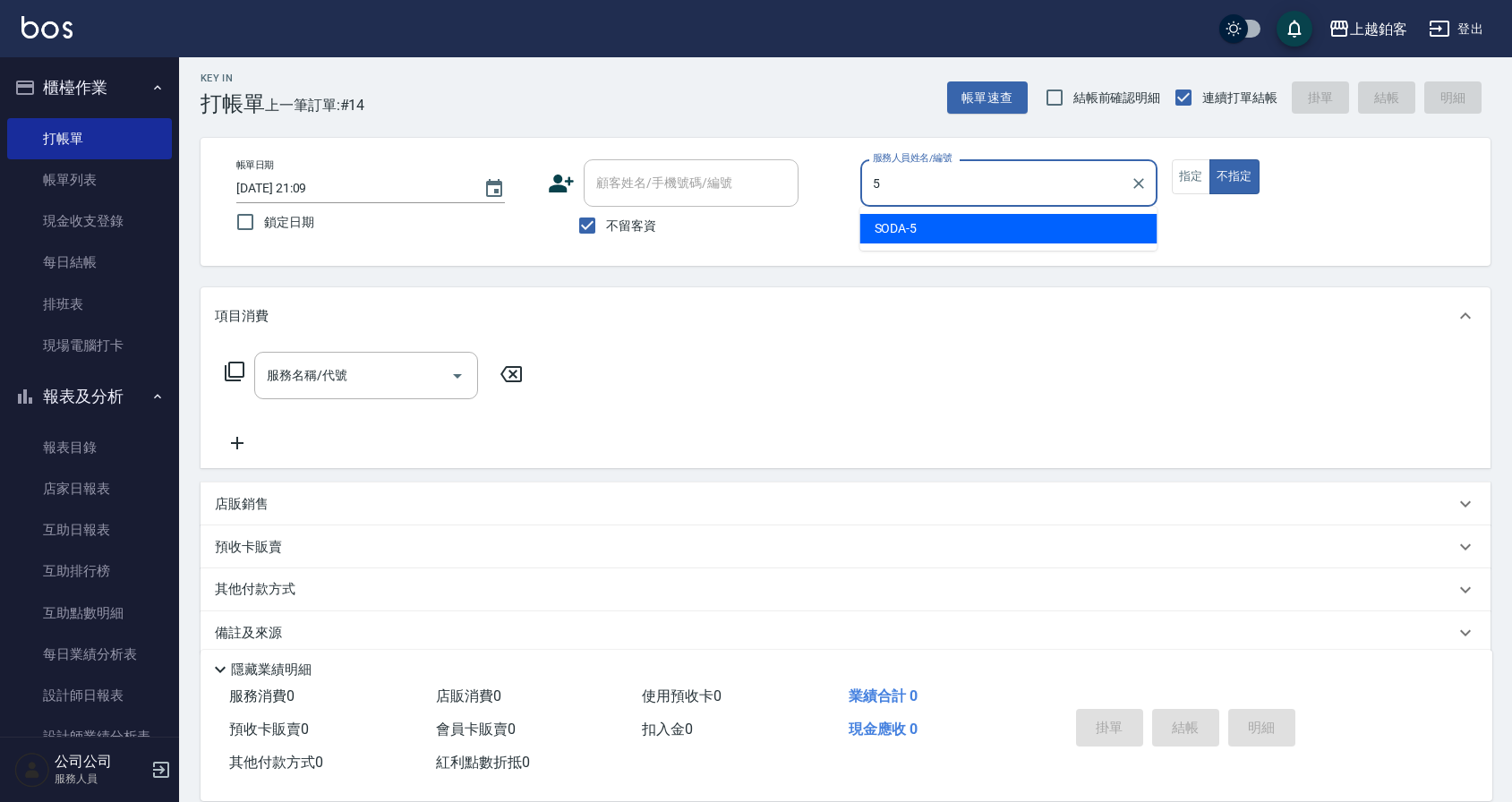
type input "SODA-5"
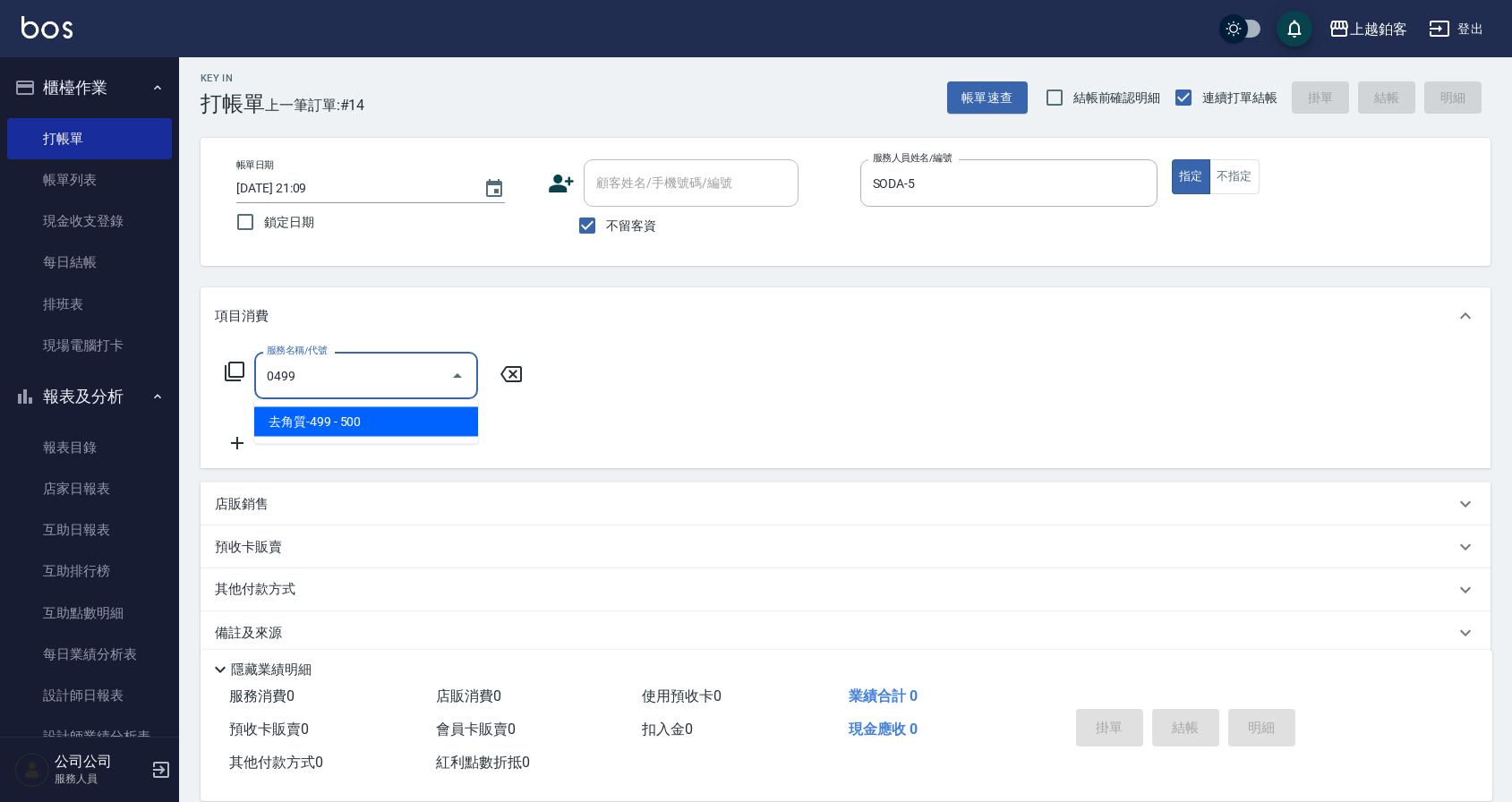
type input "去角質-499(0499)"
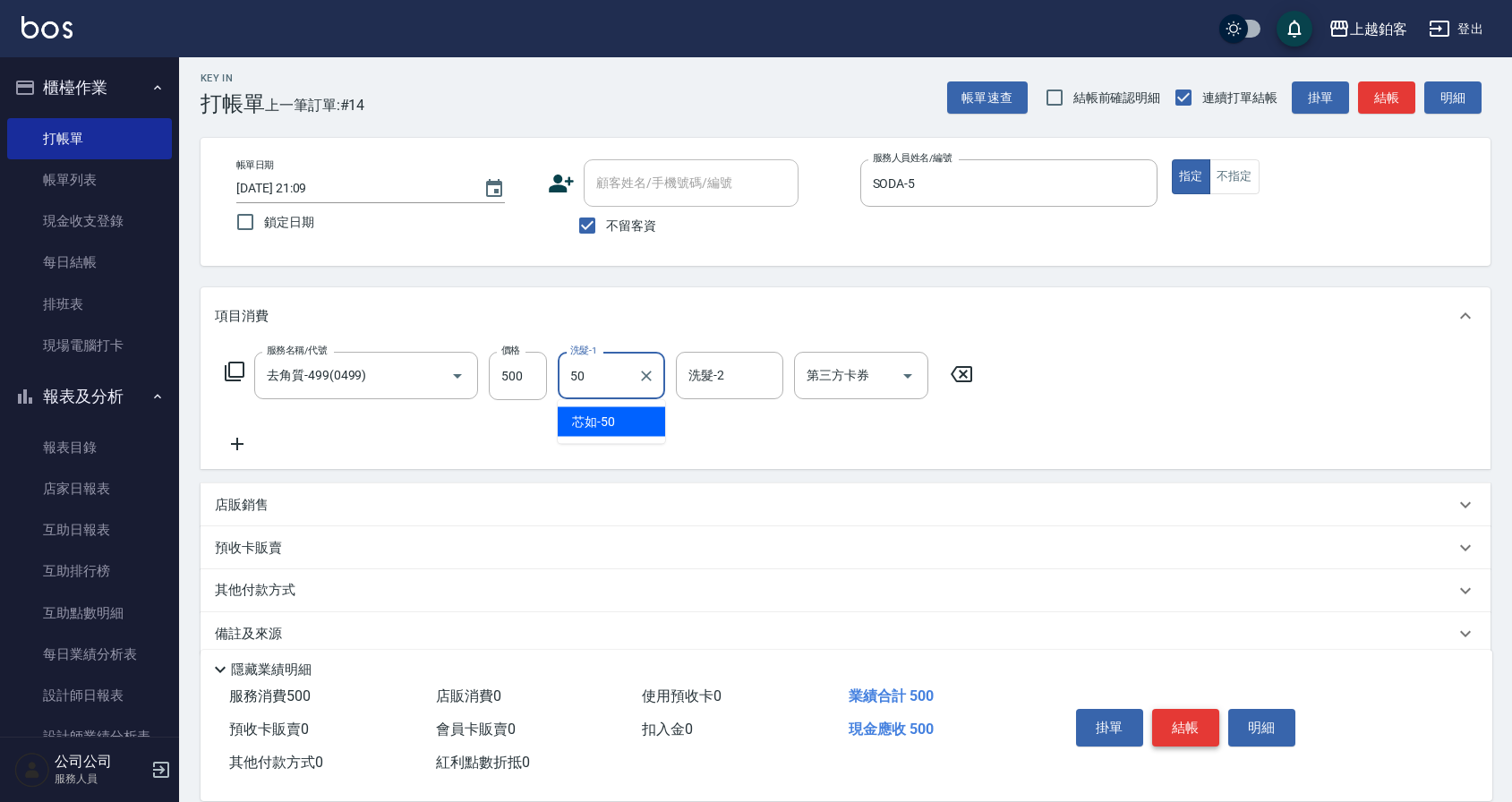
type input "芯如-50"
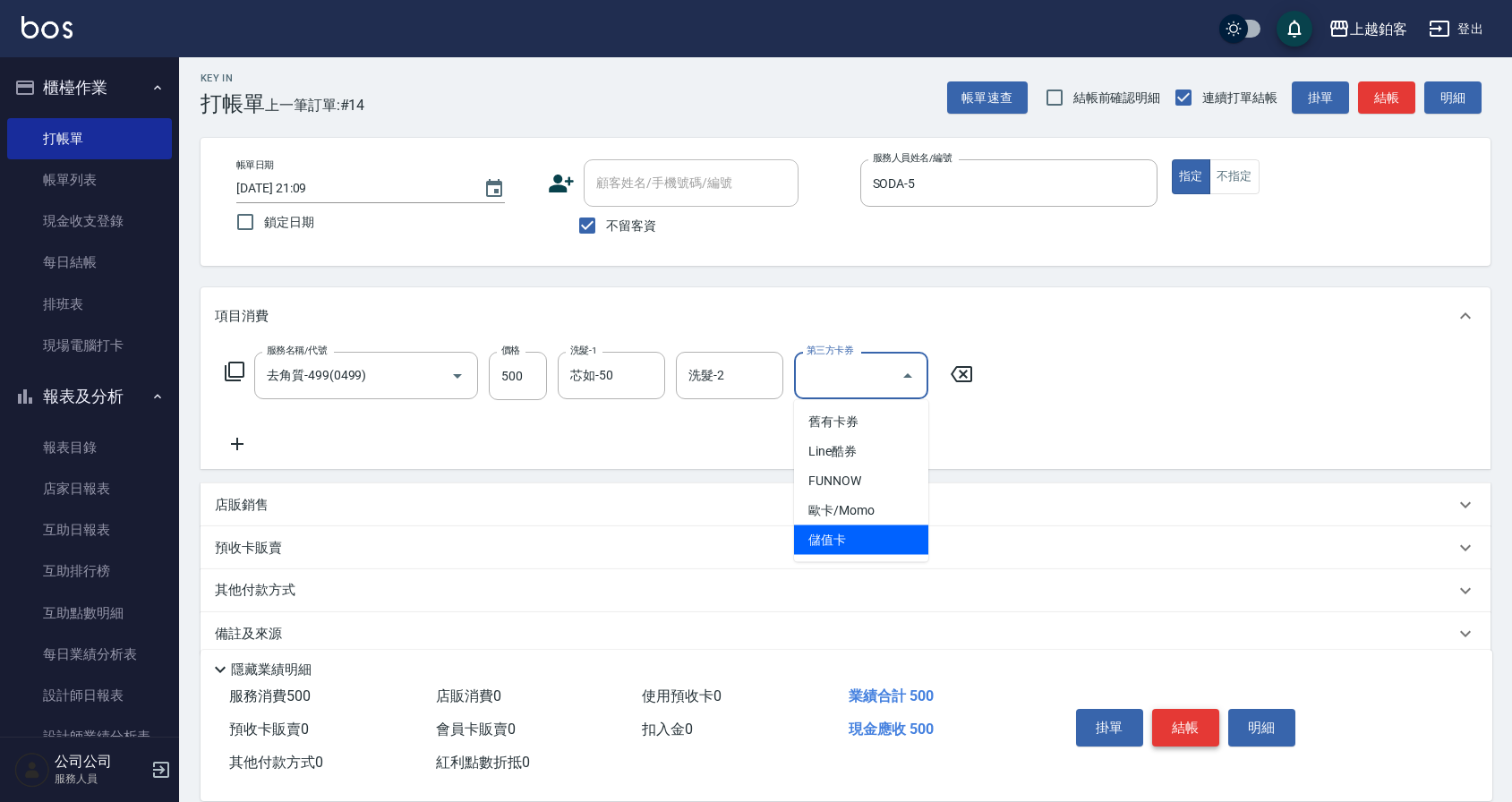
type input "儲值卡"
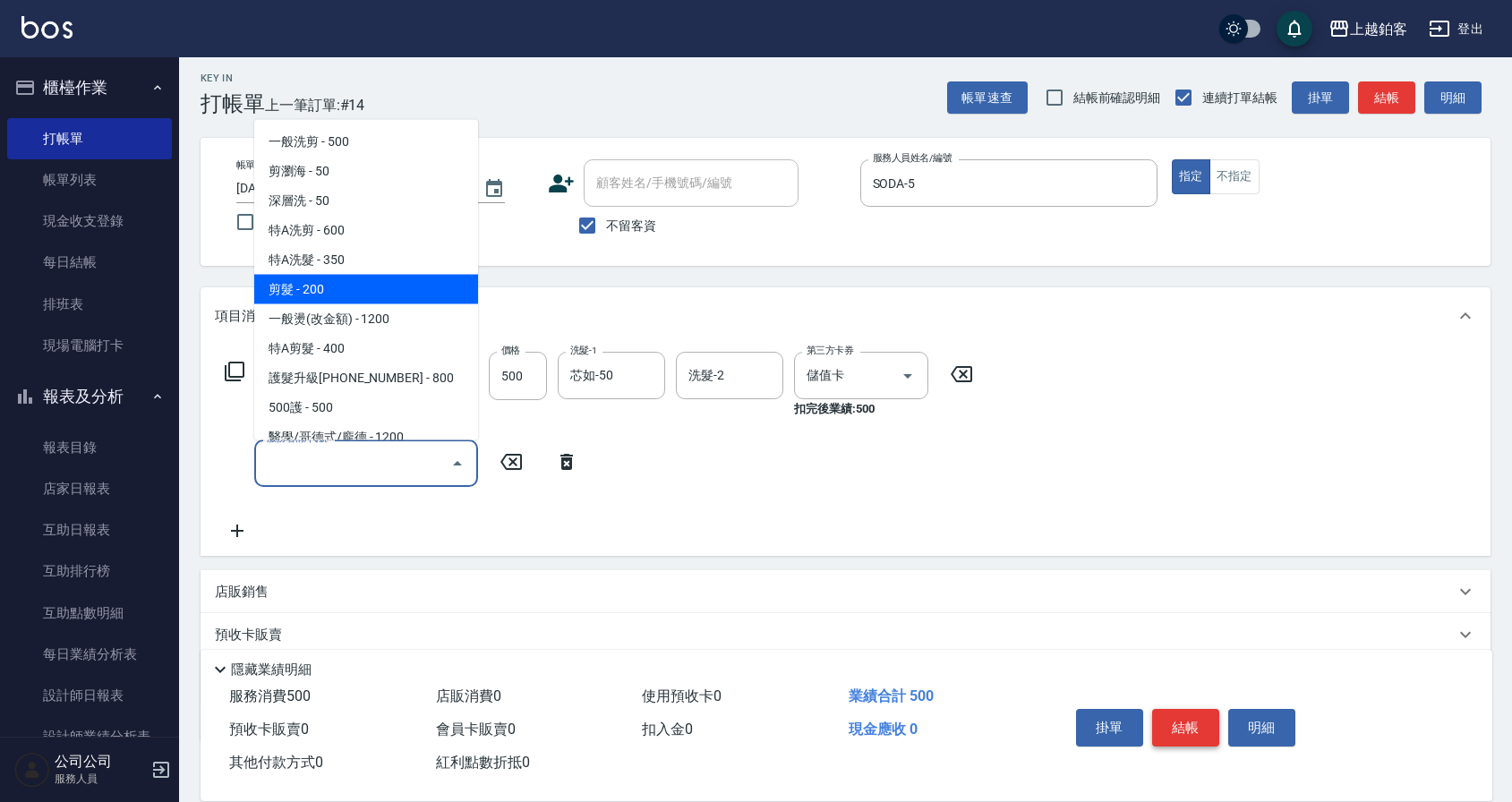
type input "剪髮(200)"
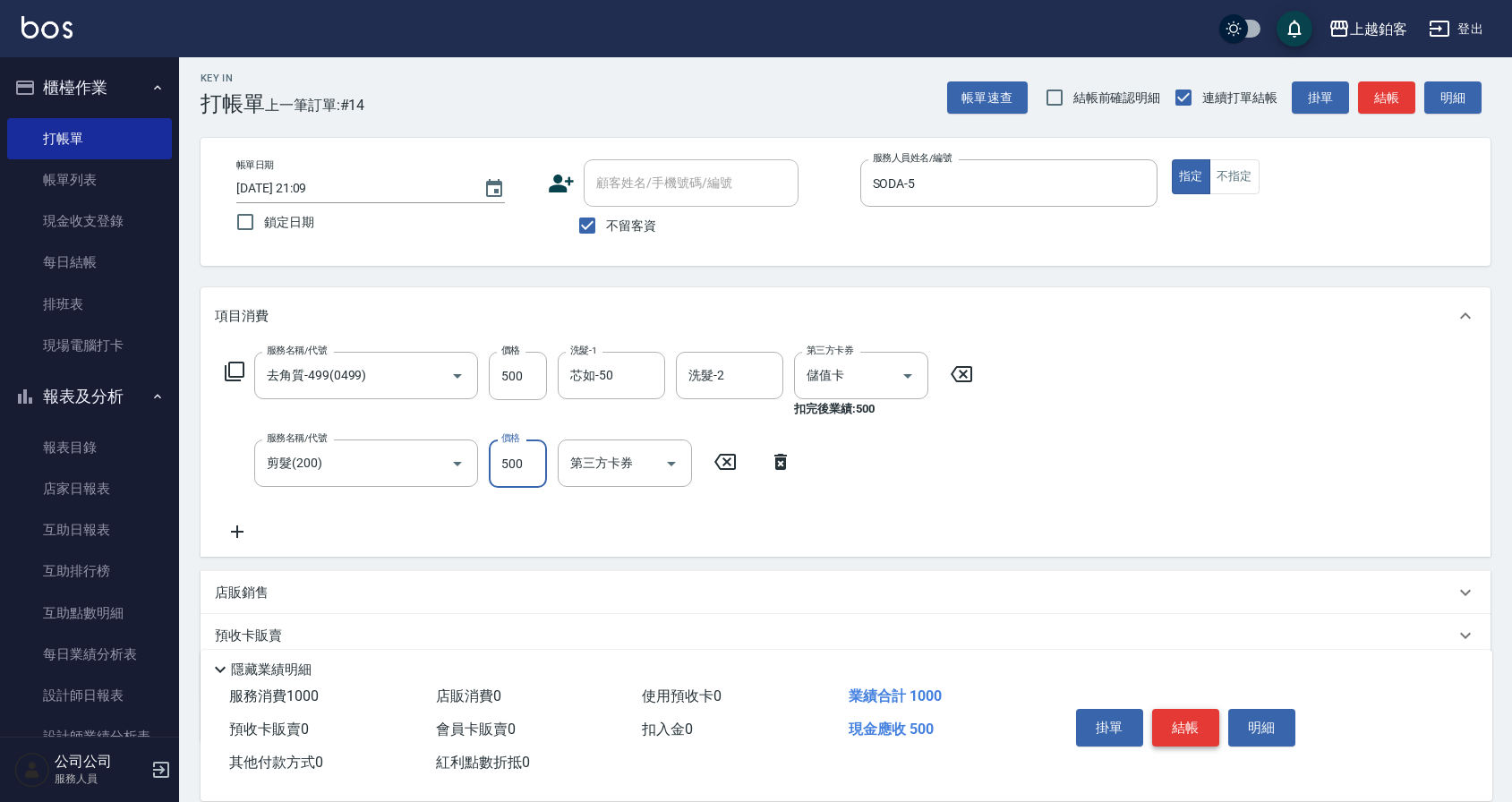
type input "500"
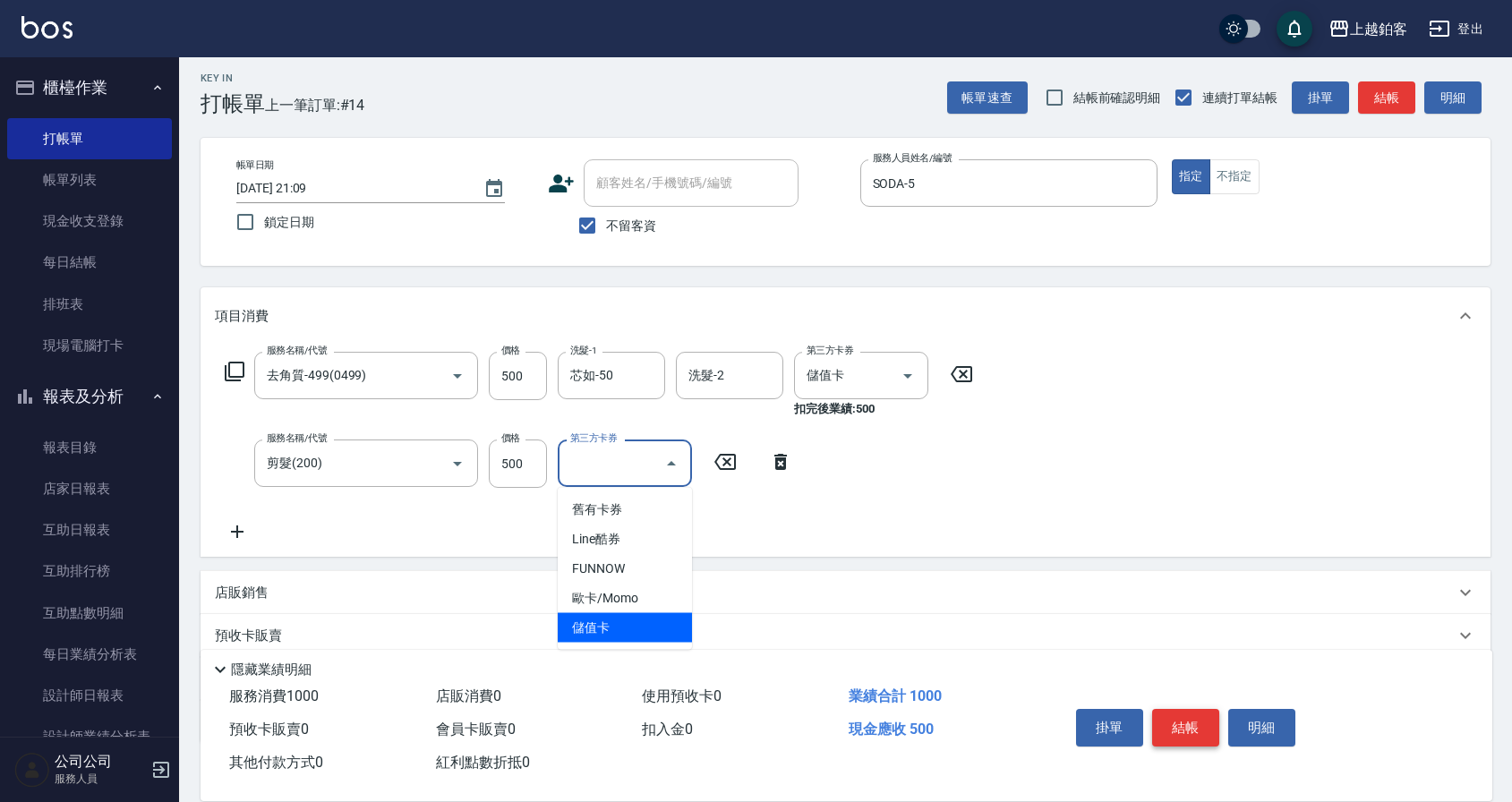
type input "儲值卡"
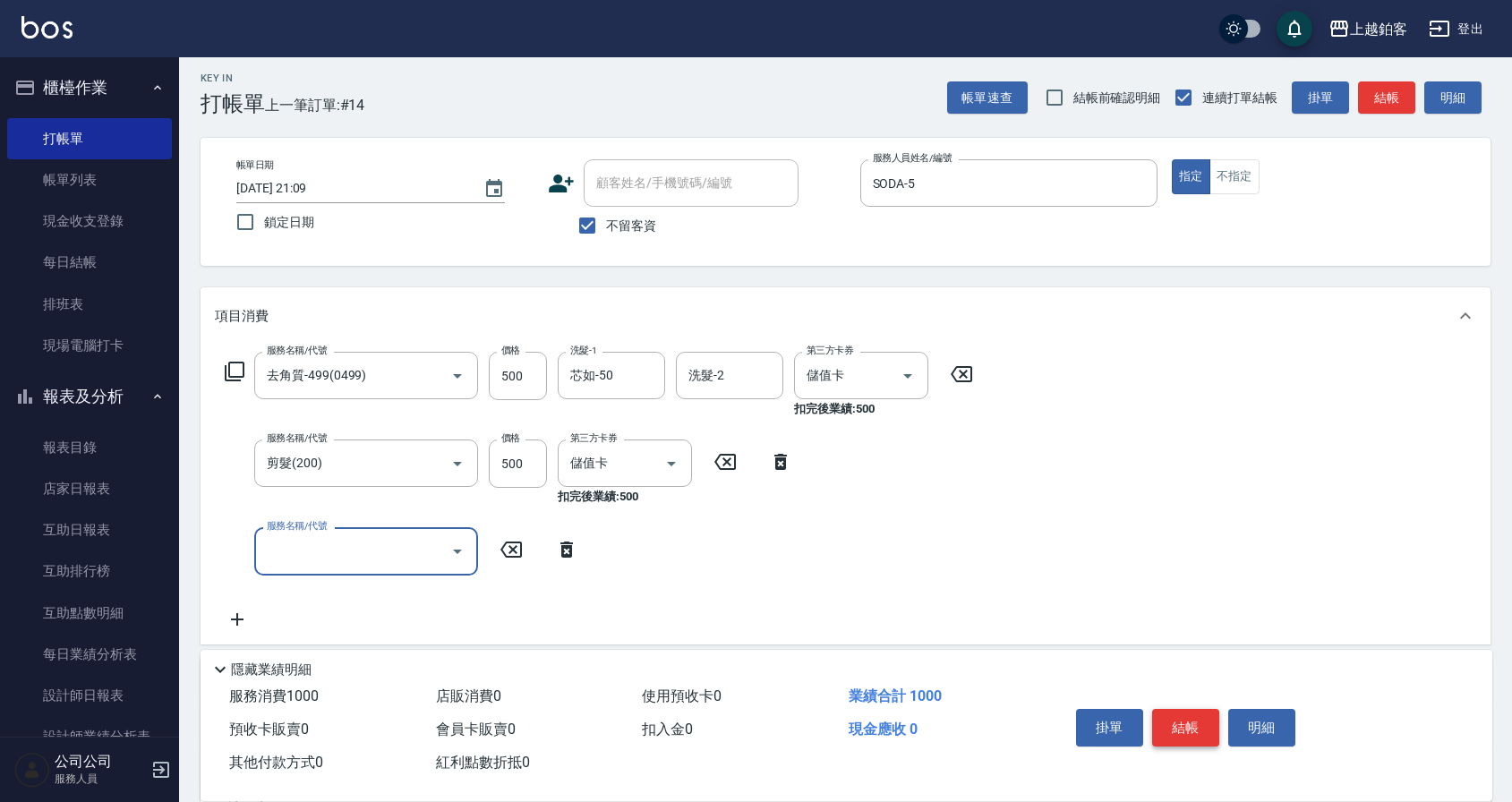
click at [1199, 735] on button "結帳" at bounding box center [1185, 727] width 67 height 38
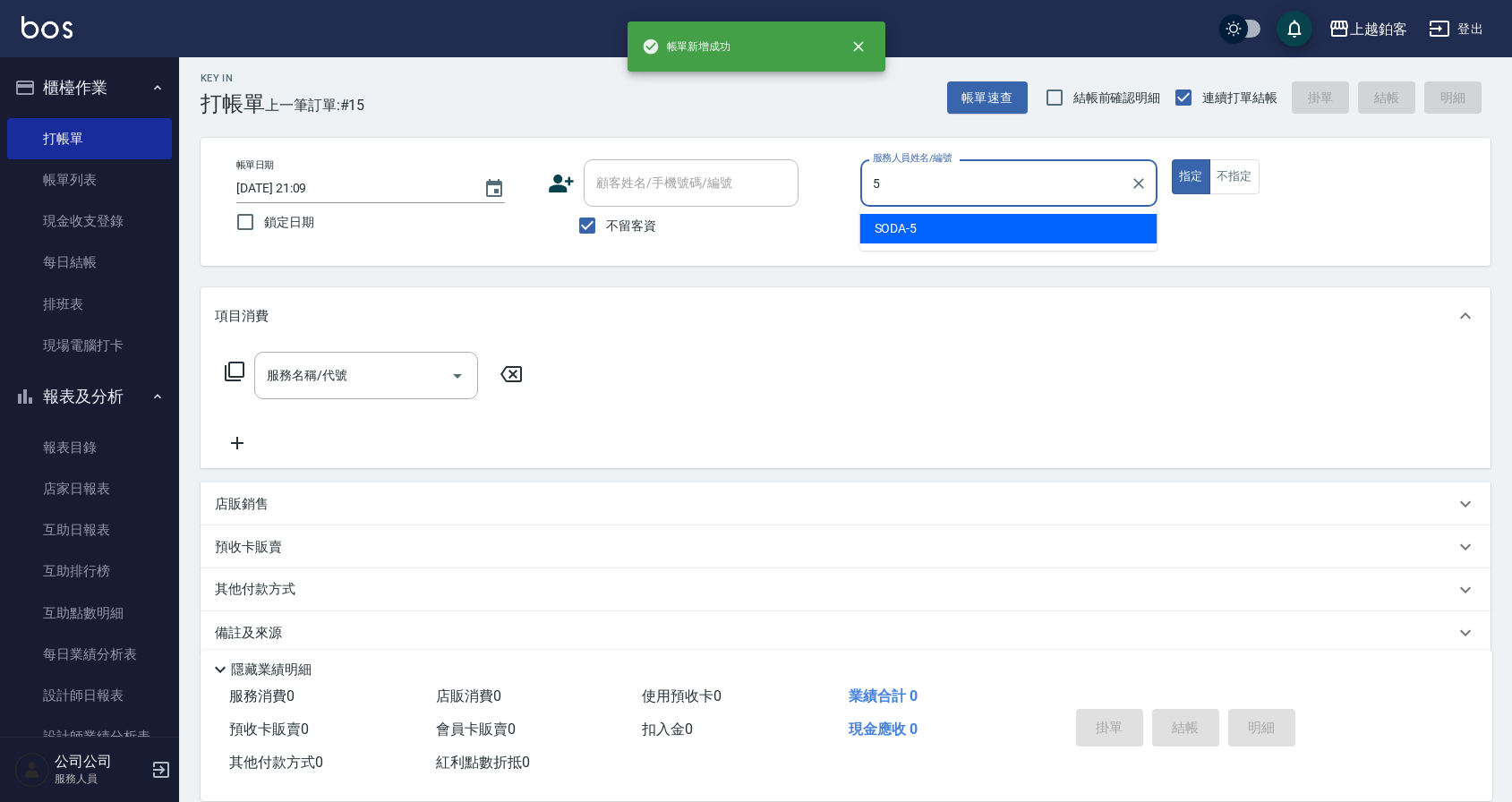
type input "SODA-5"
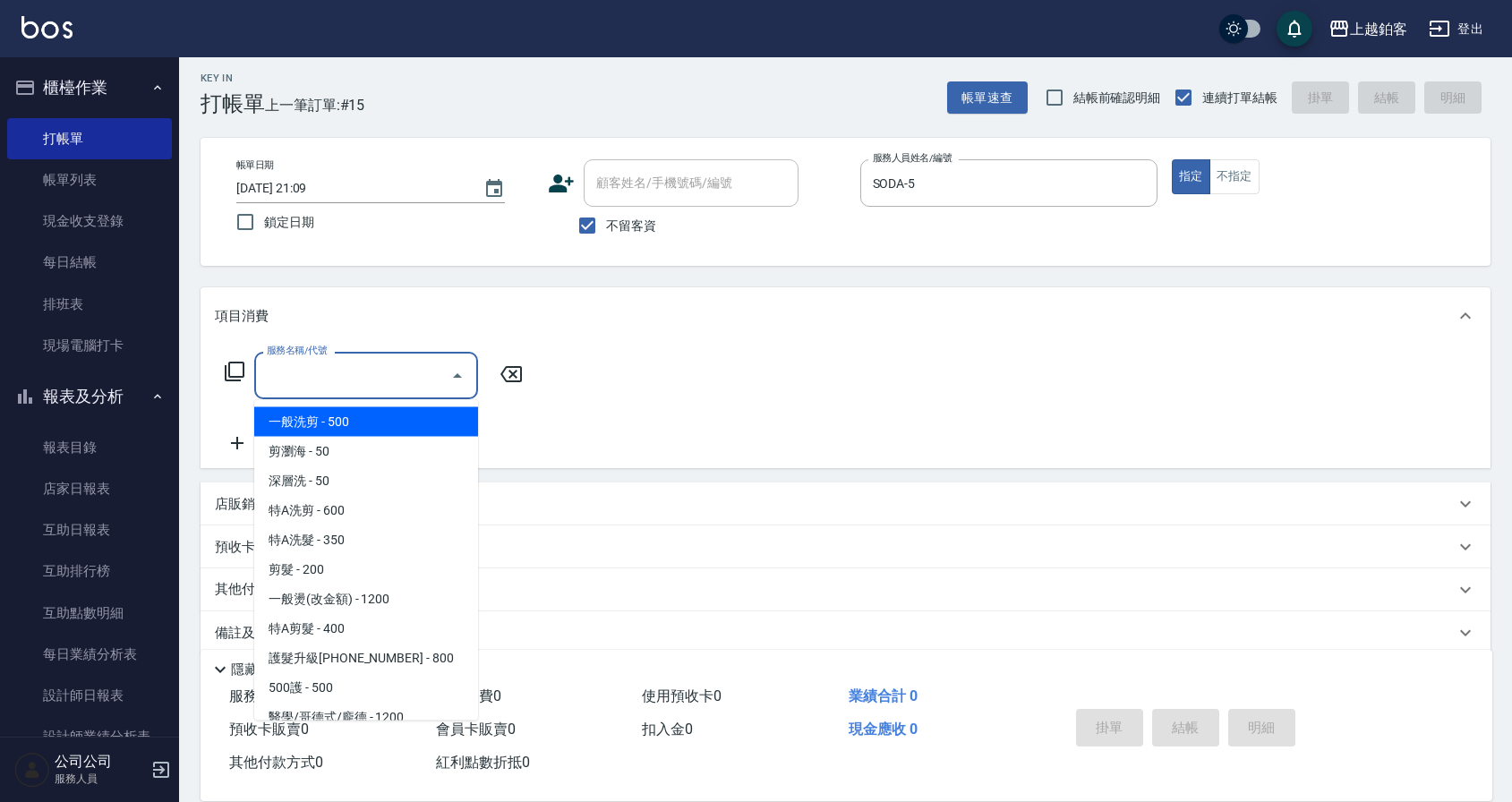
type input "一般洗剪(5)"
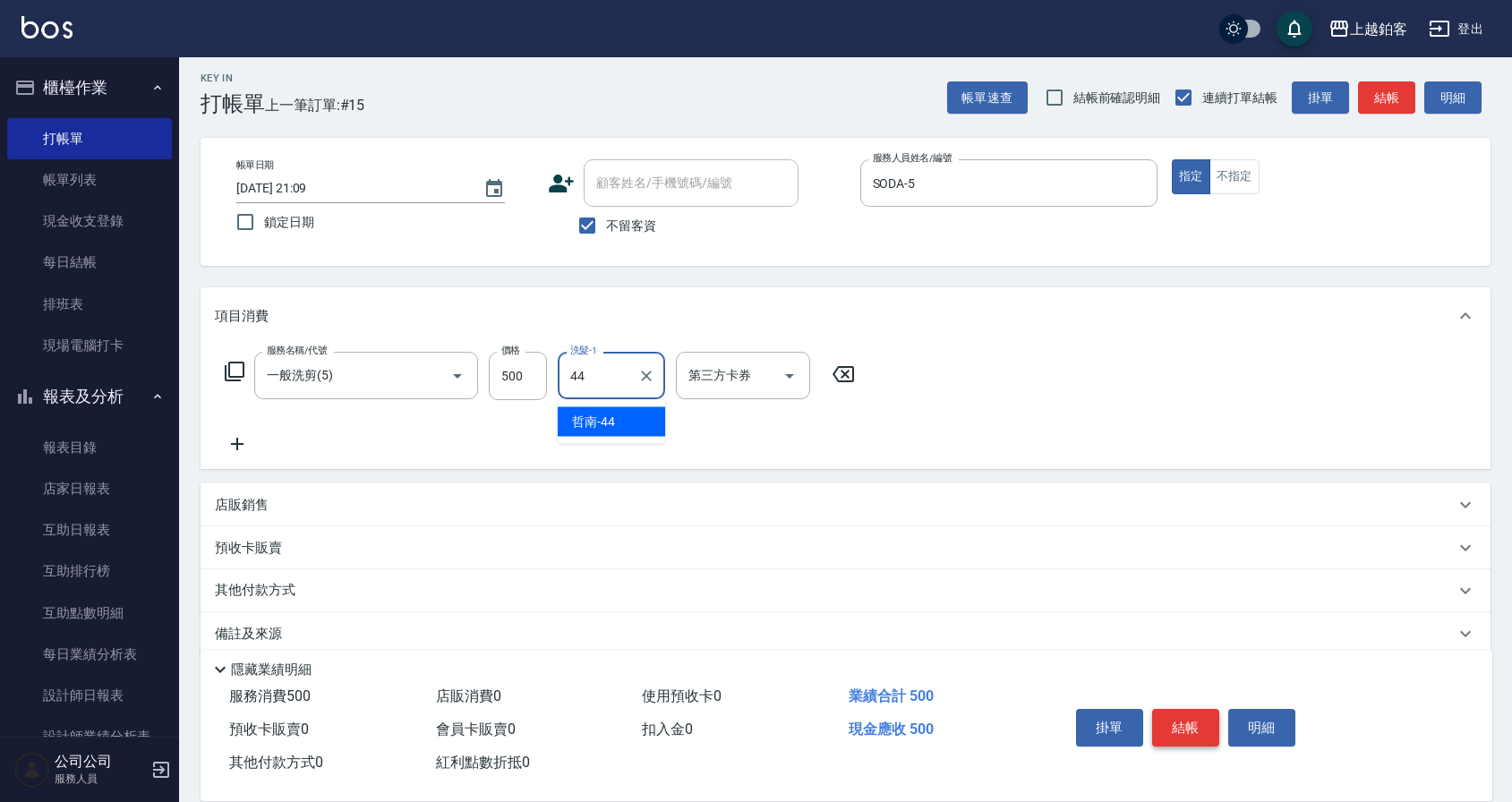
type input "哲南-44"
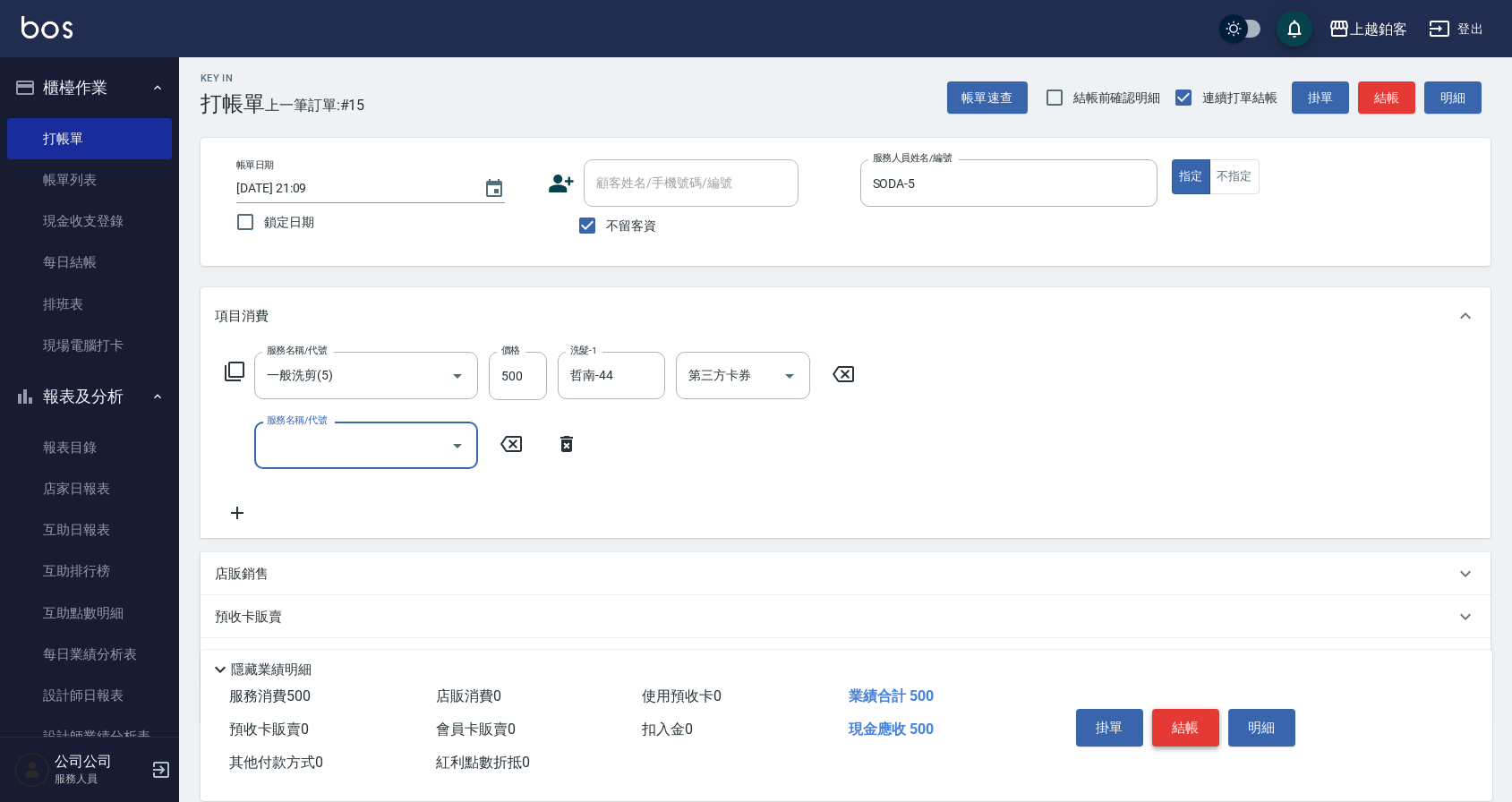
click at [1177, 722] on button "結帳" at bounding box center [1185, 727] width 67 height 38
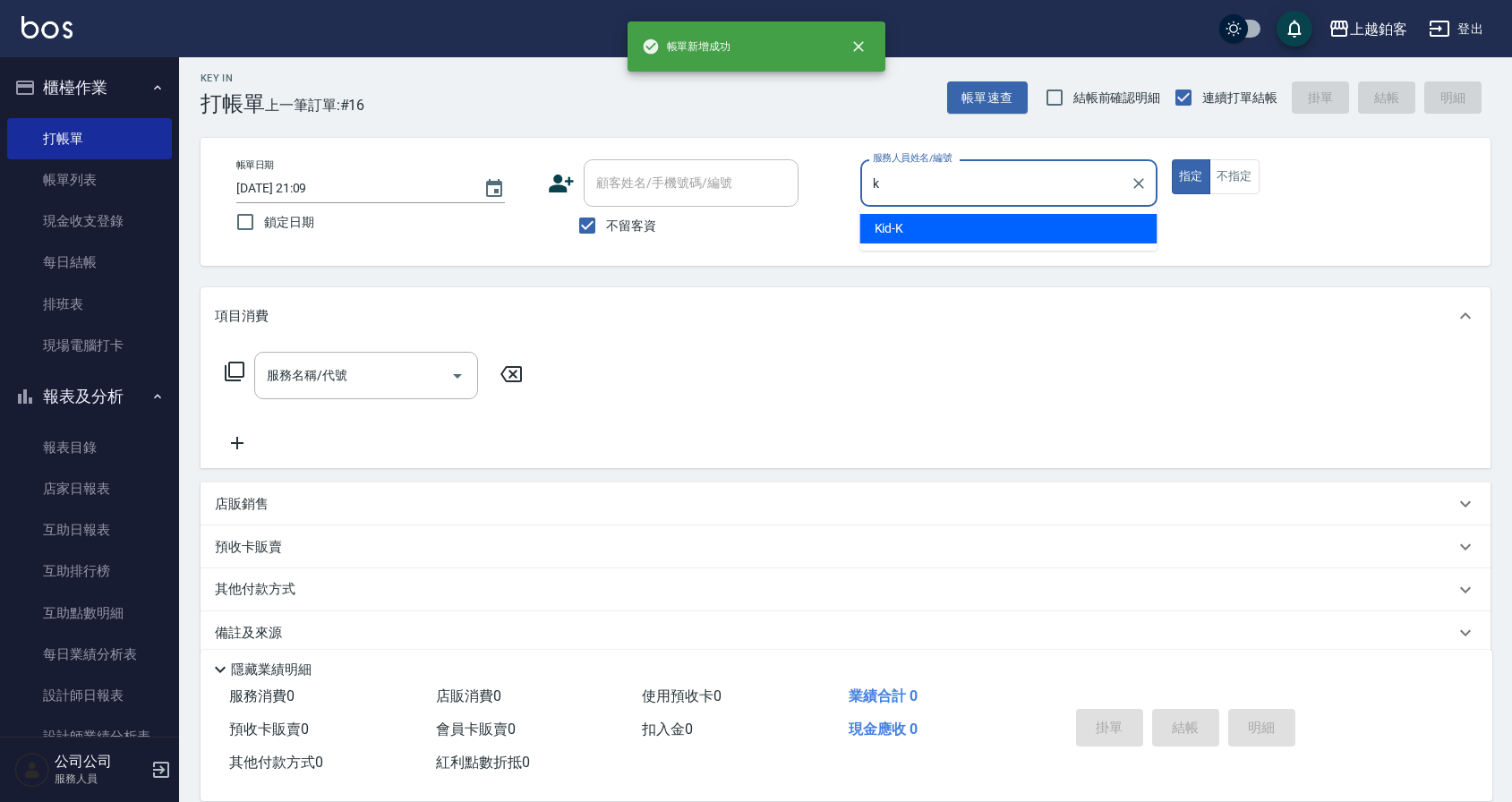
type input "Kid-K"
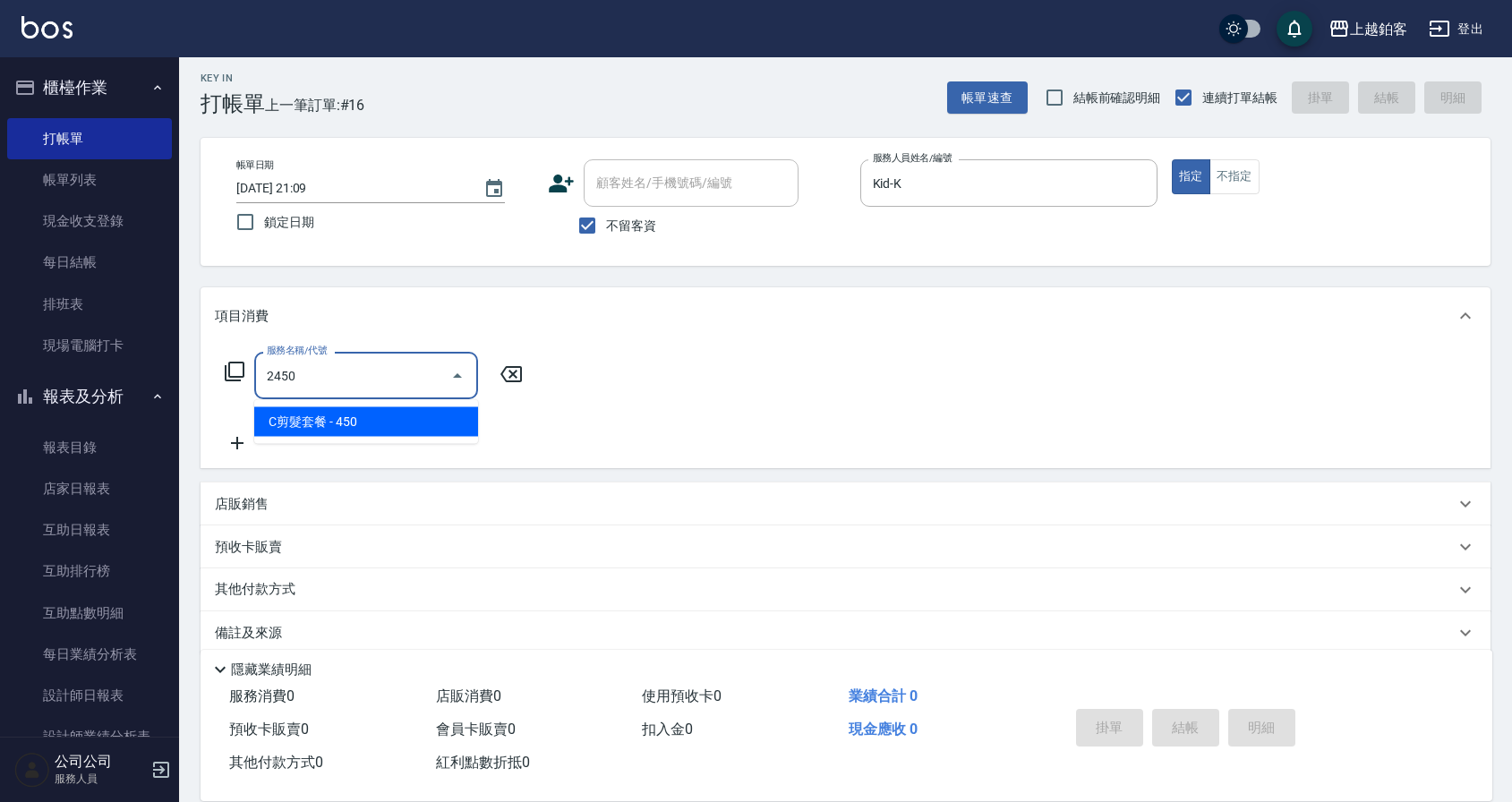
type input "C剪髮套餐(2450)"
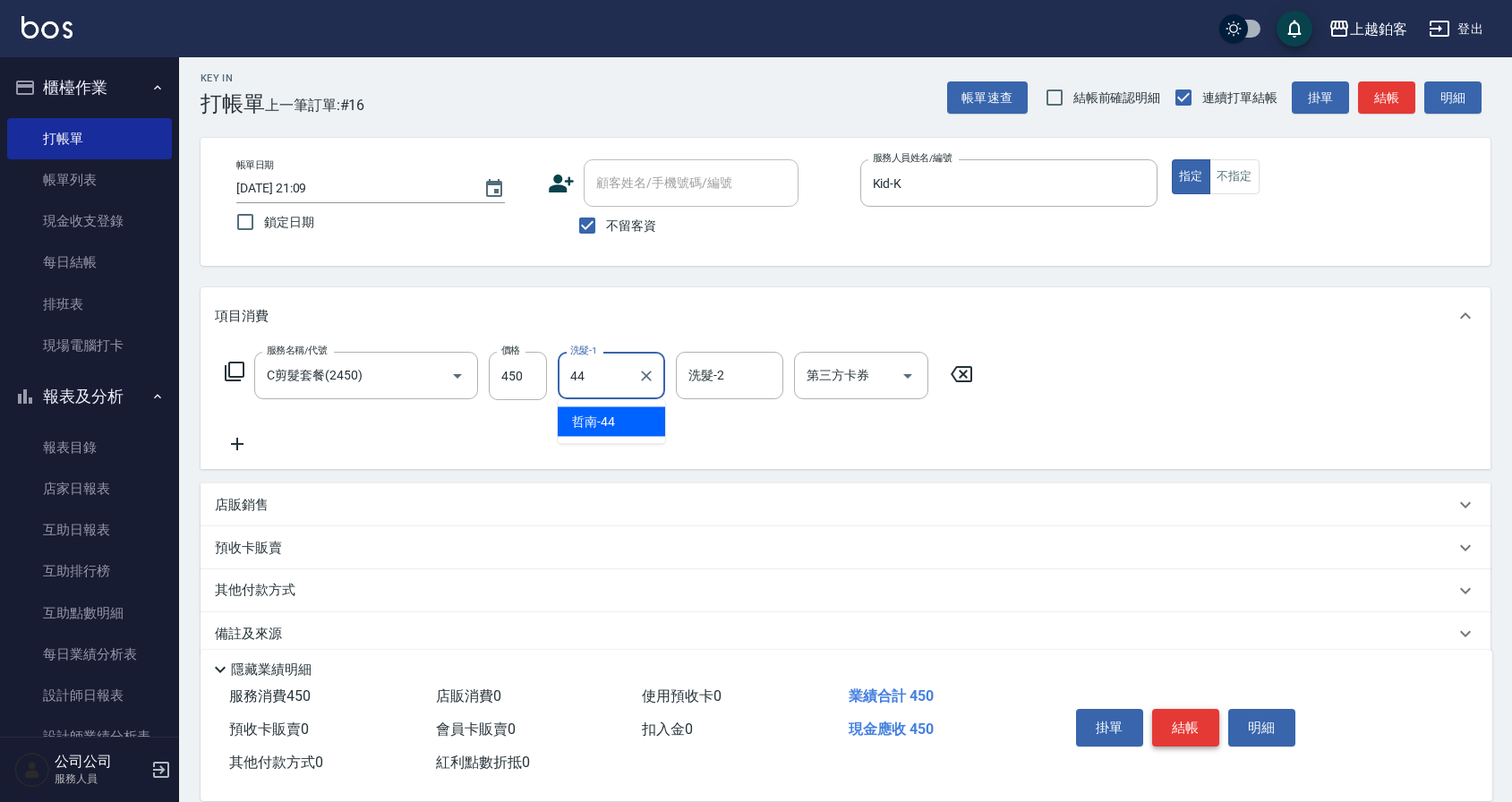
type input "哲南-44"
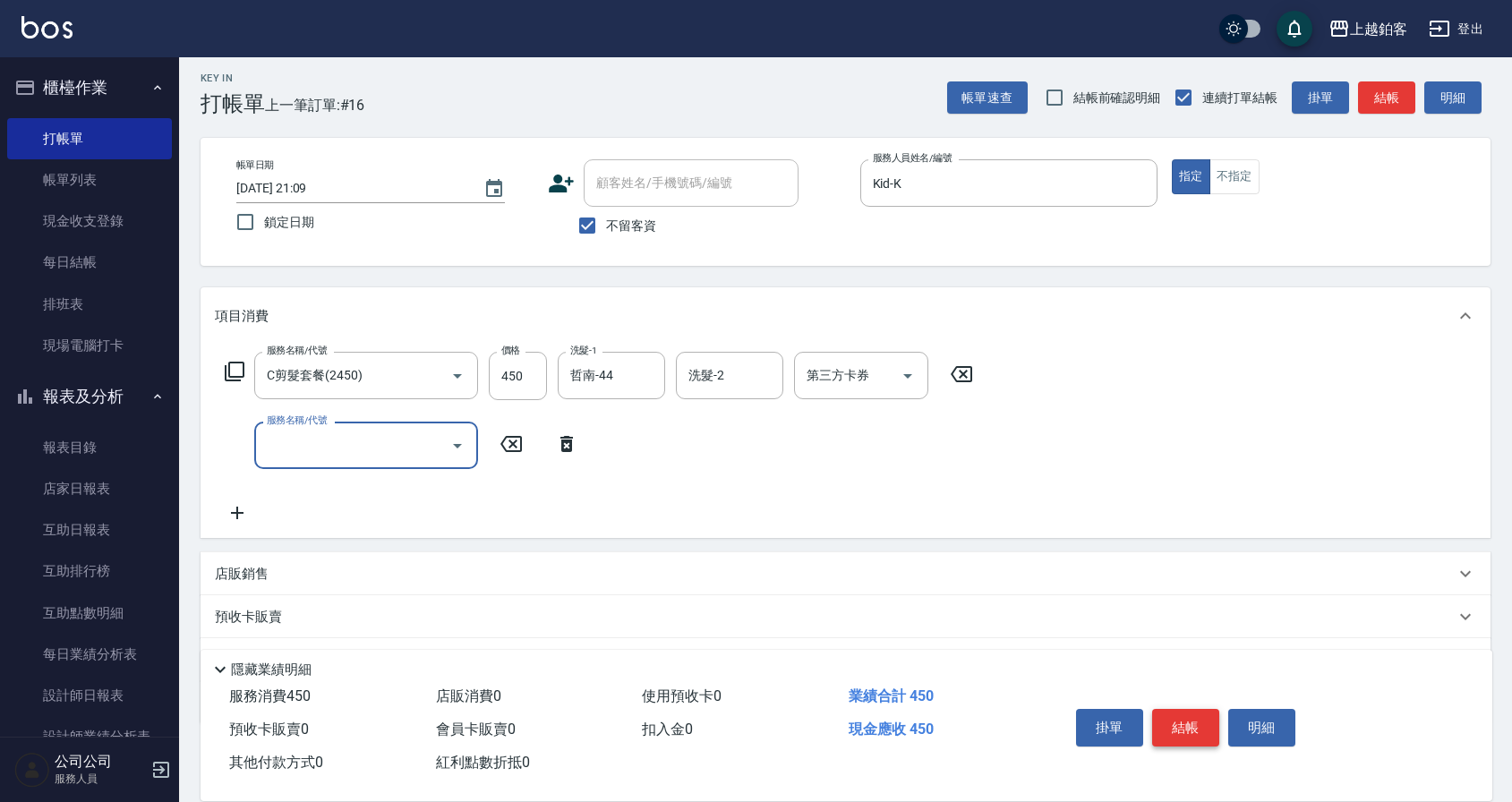
click at [1187, 721] on button "結帳" at bounding box center [1185, 727] width 67 height 38
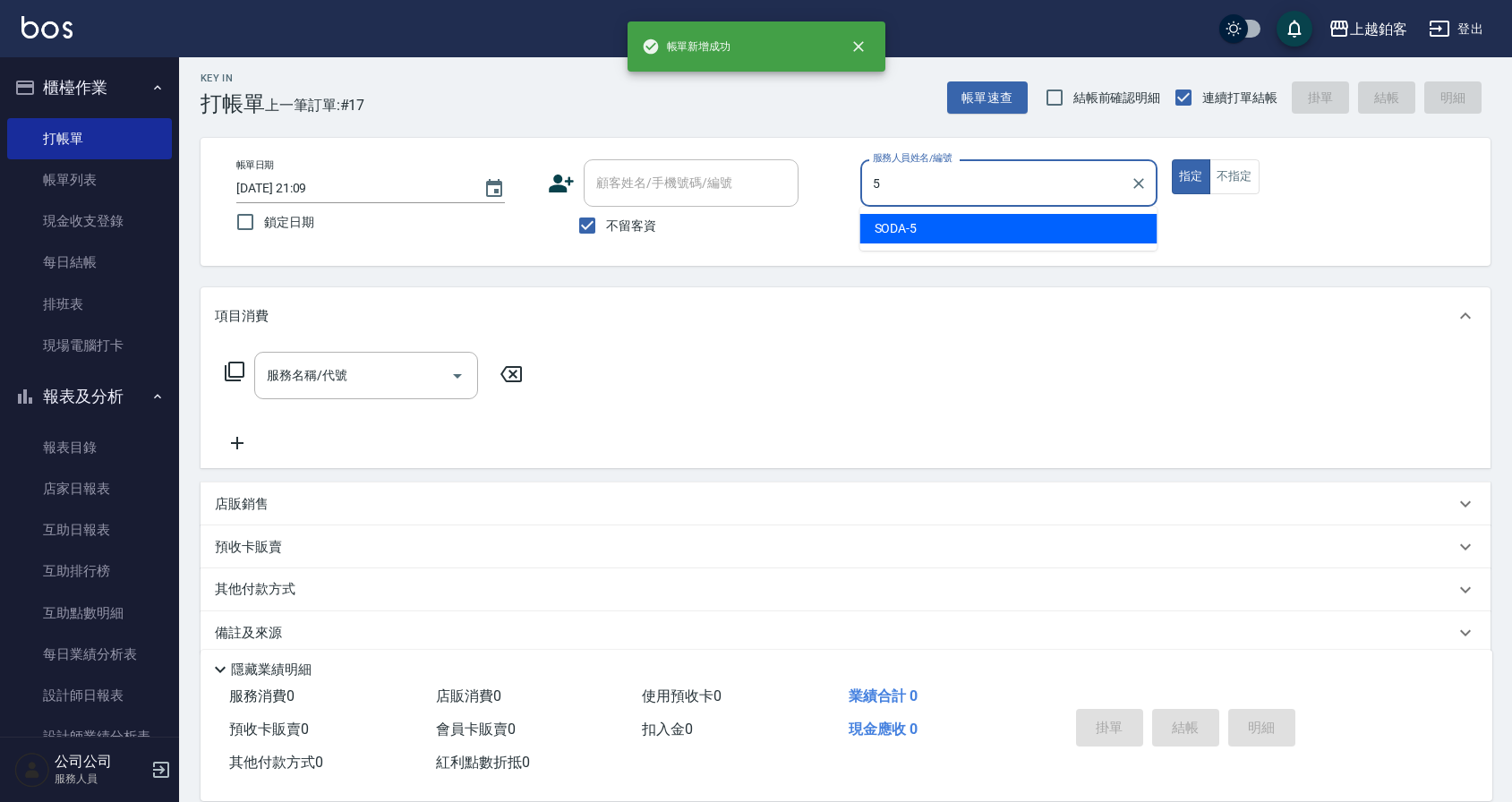
type input "SODA-5"
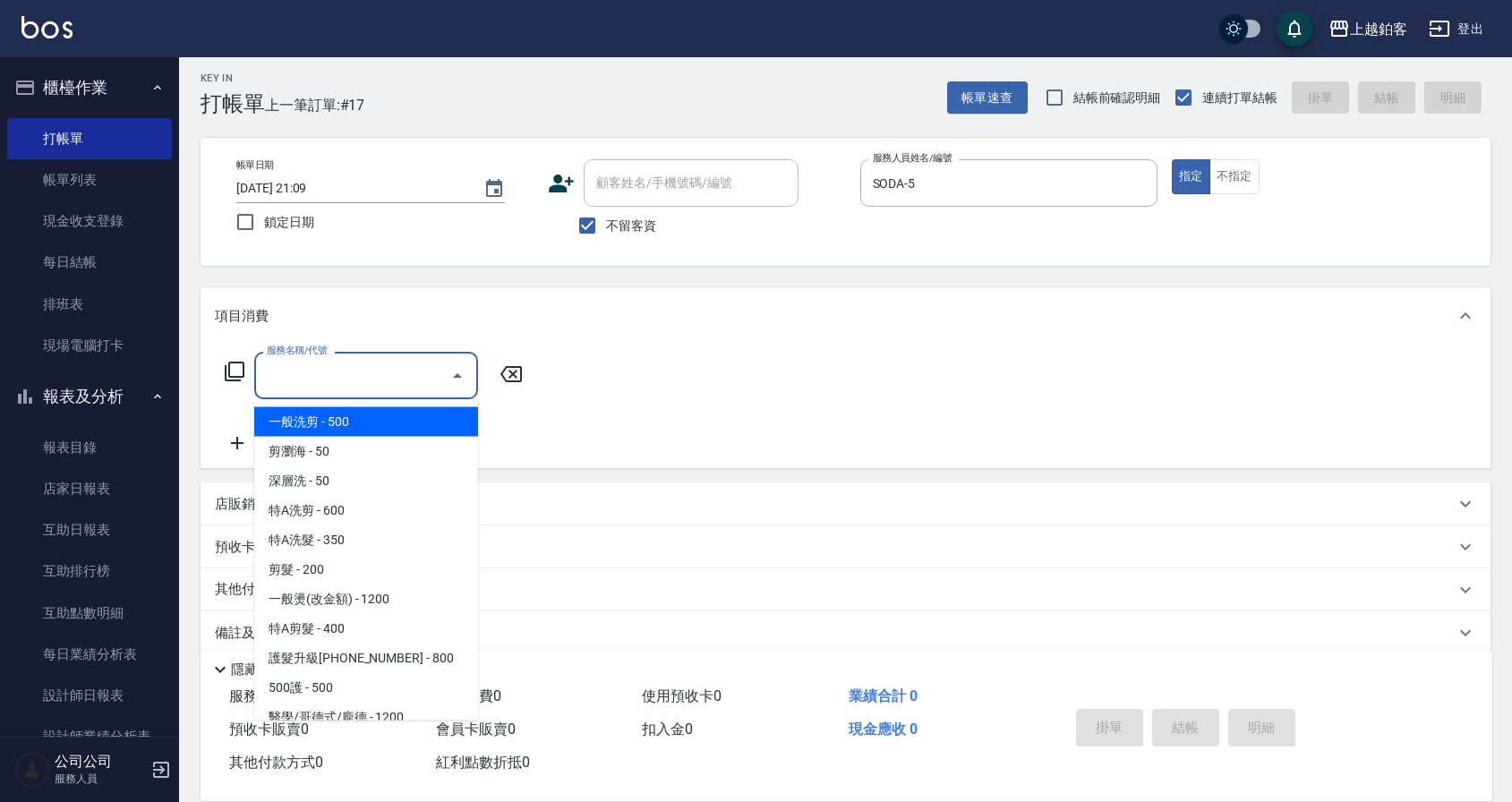
type input "一般洗剪(5)"
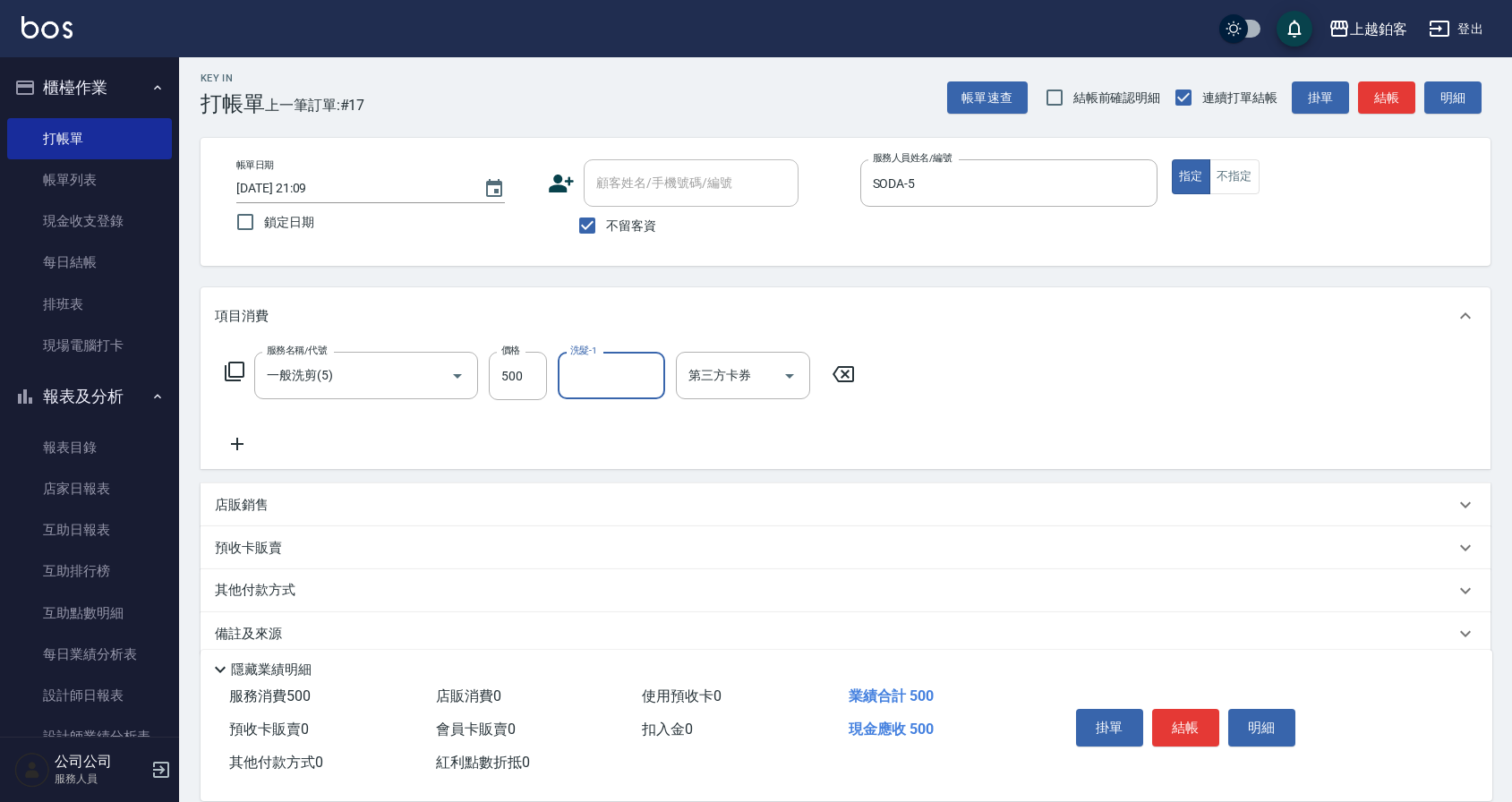
type input "4"
type input "芯如-50"
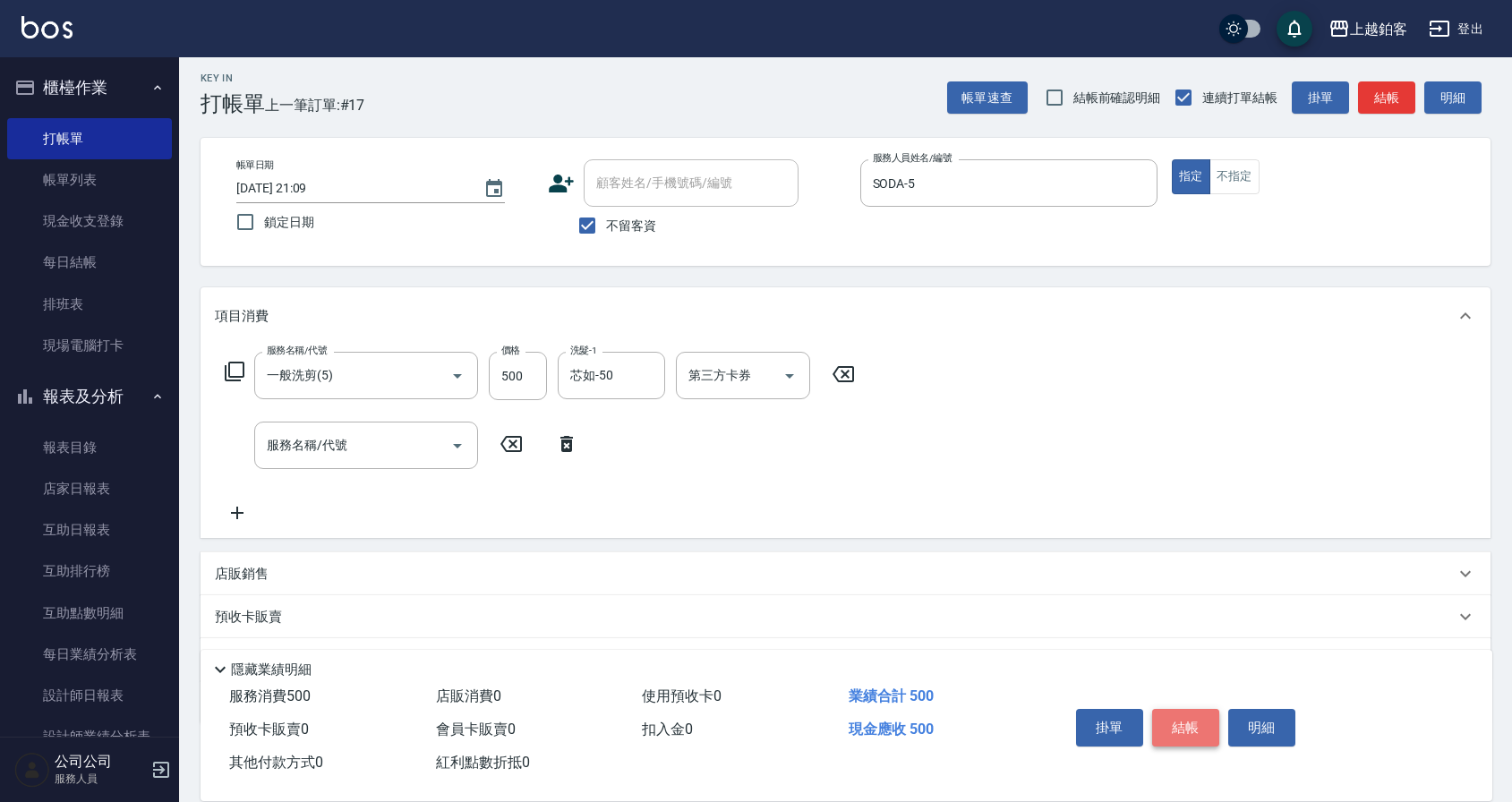
click at [1198, 718] on button "結帳" at bounding box center [1185, 727] width 67 height 38
type input "2025/09/07 21:10"
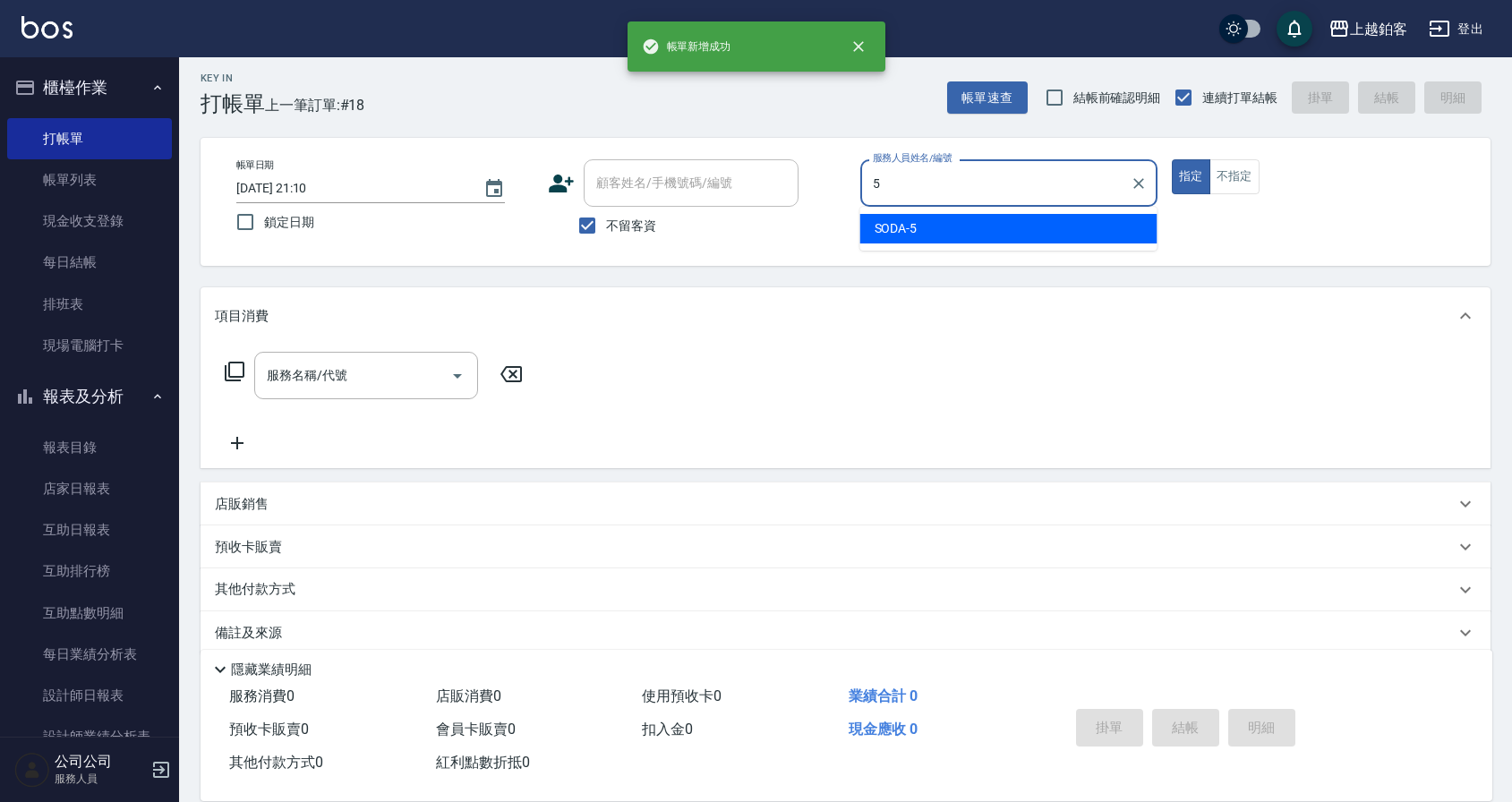
type input "SODA-5"
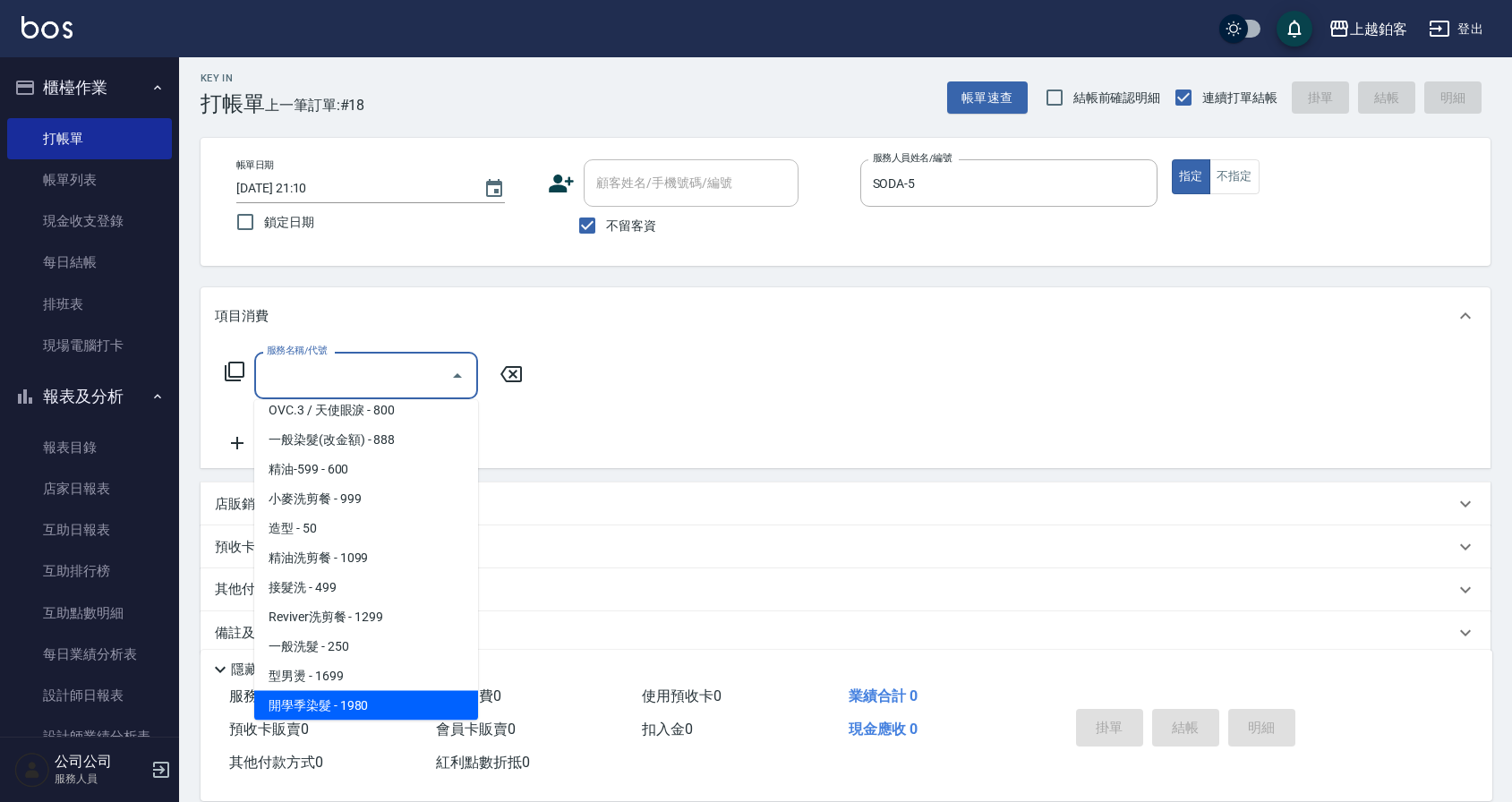
scroll to position [425, 0]
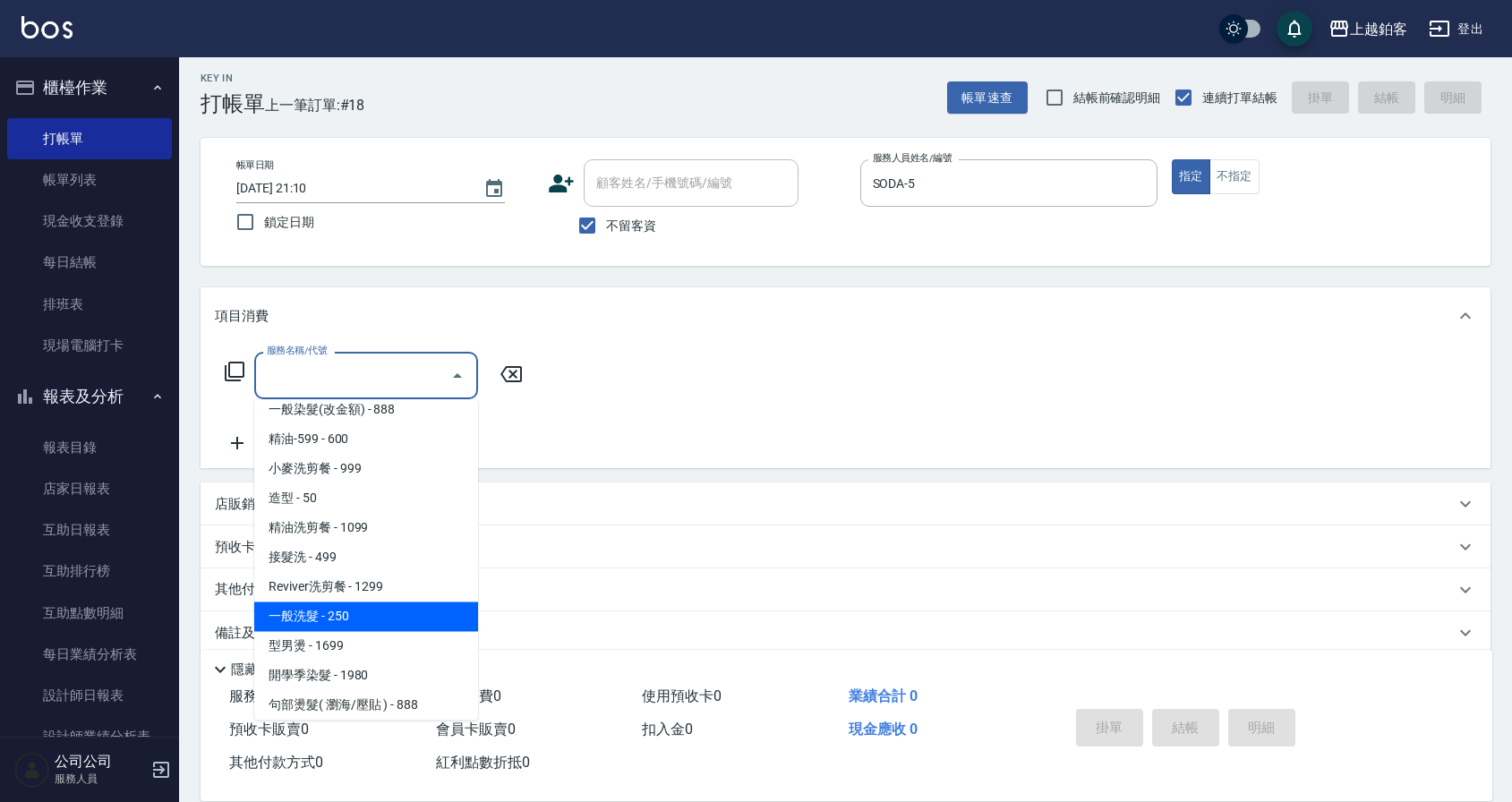
type input "一般洗髮(1300)"
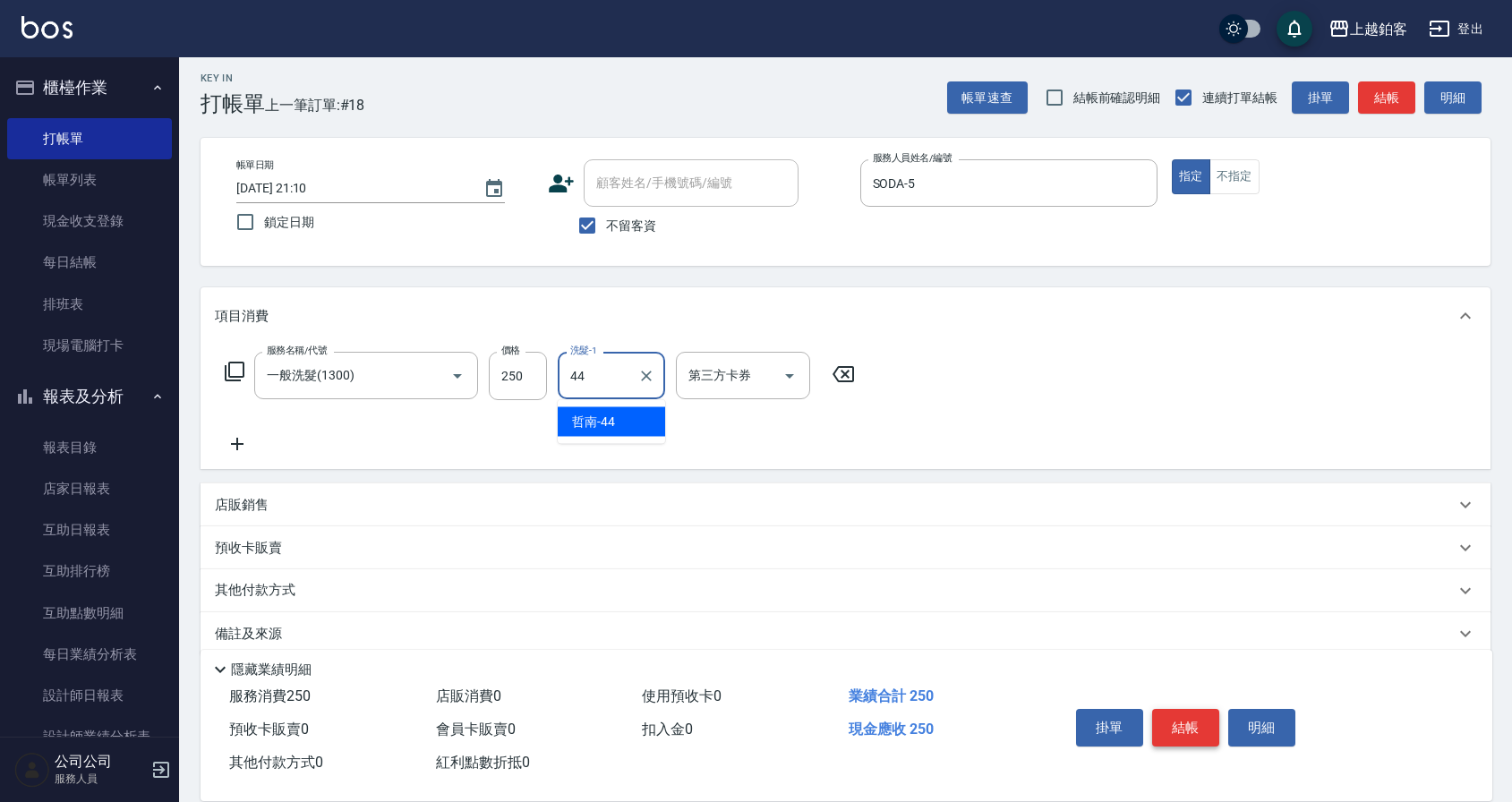
type input "哲南-44"
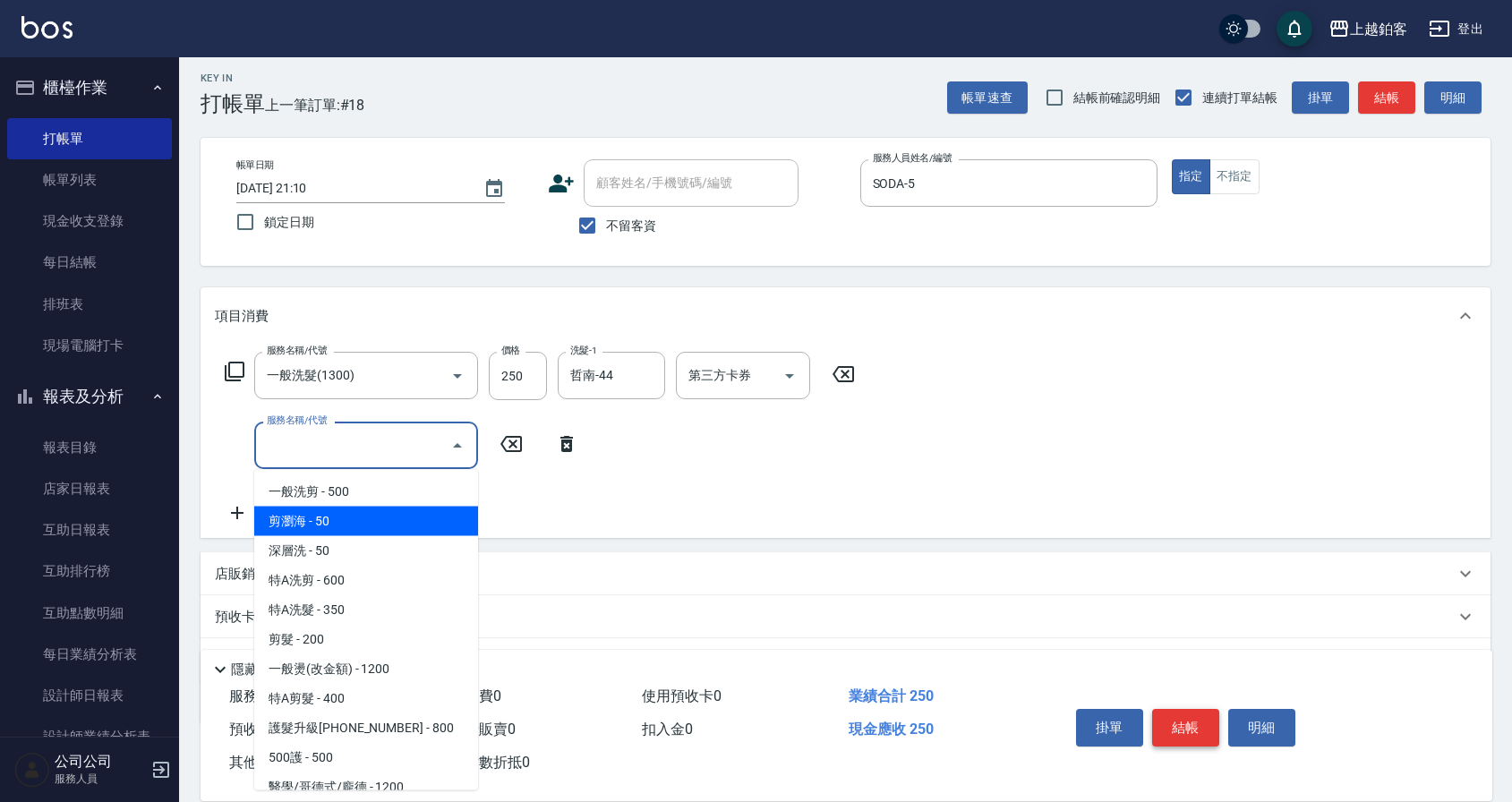
type input "剪瀏海(0050)"
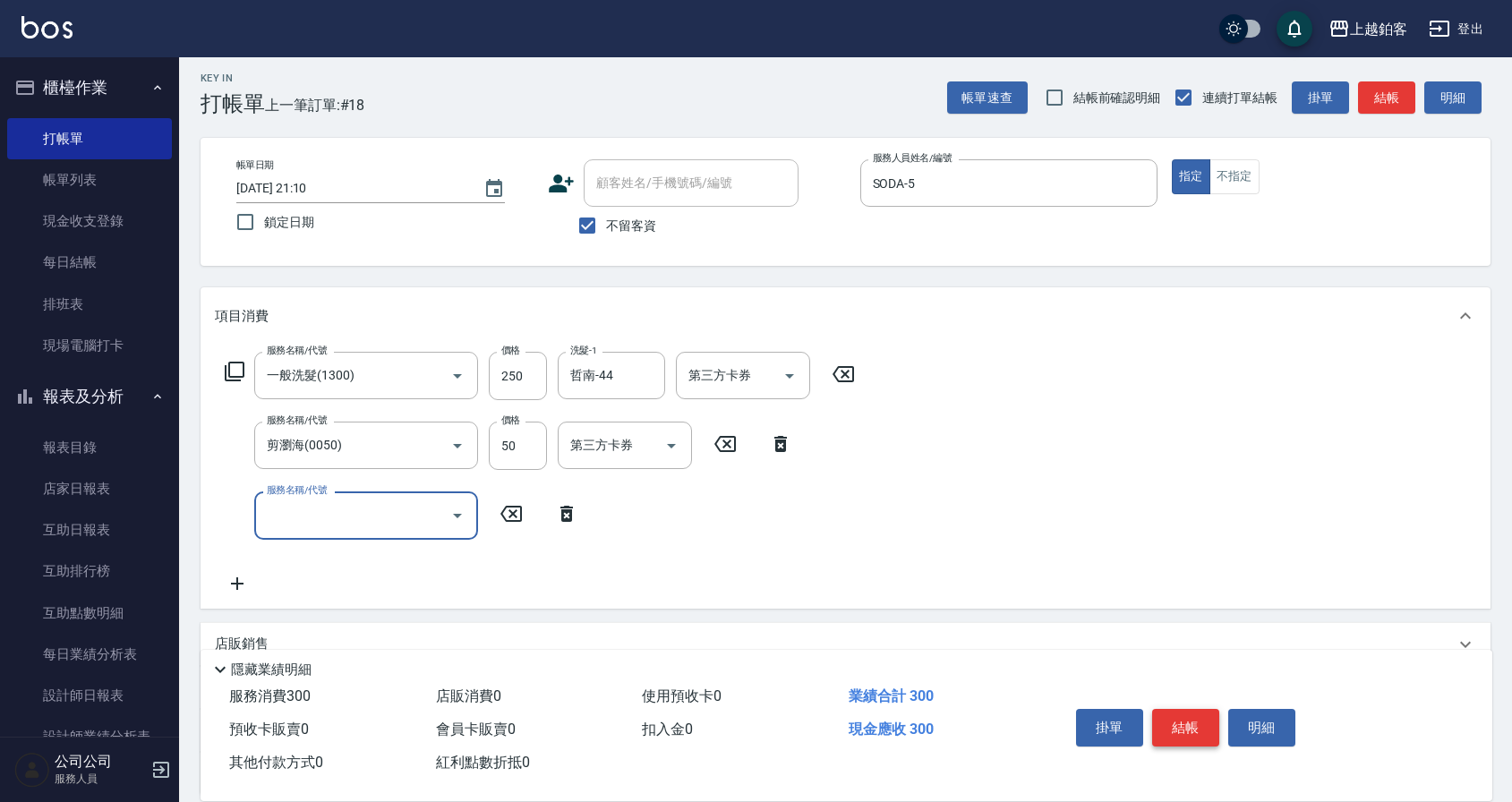
click at [1192, 716] on button "結帳" at bounding box center [1185, 727] width 67 height 38
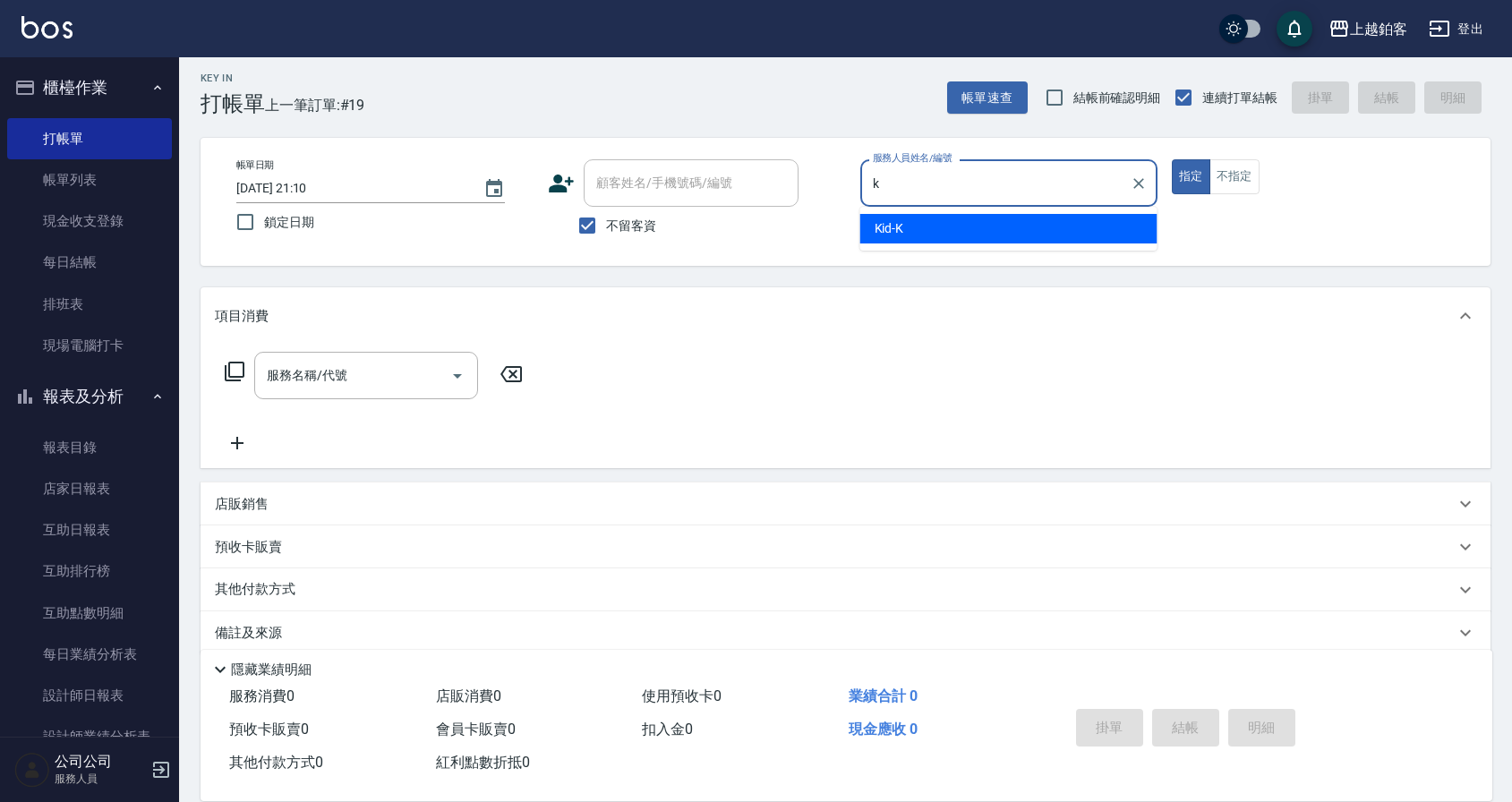
type input "Kid-K"
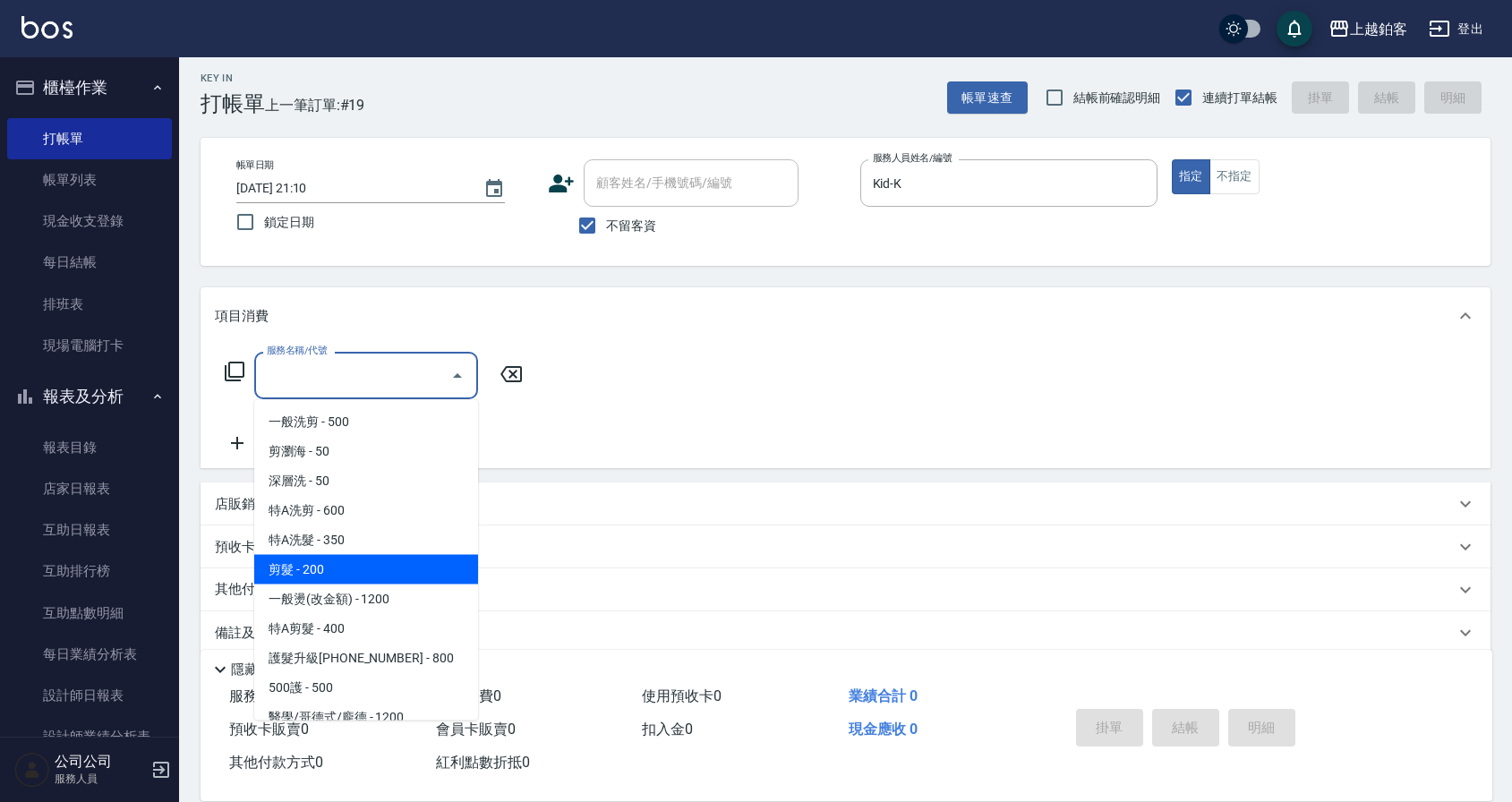
type input "剪髮(200)"
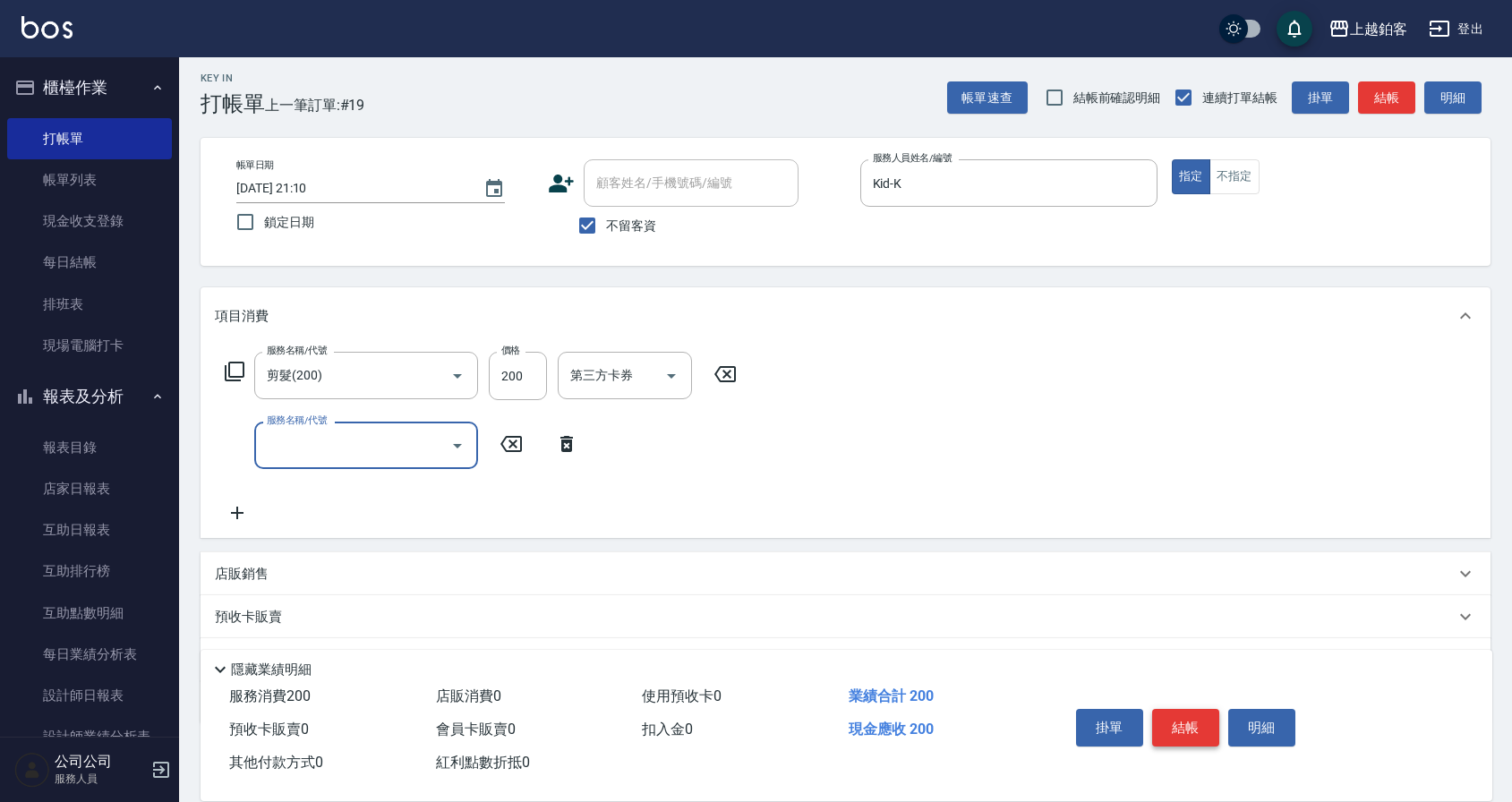
click at [1184, 716] on button "結帳" at bounding box center [1185, 727] width 67 height 38
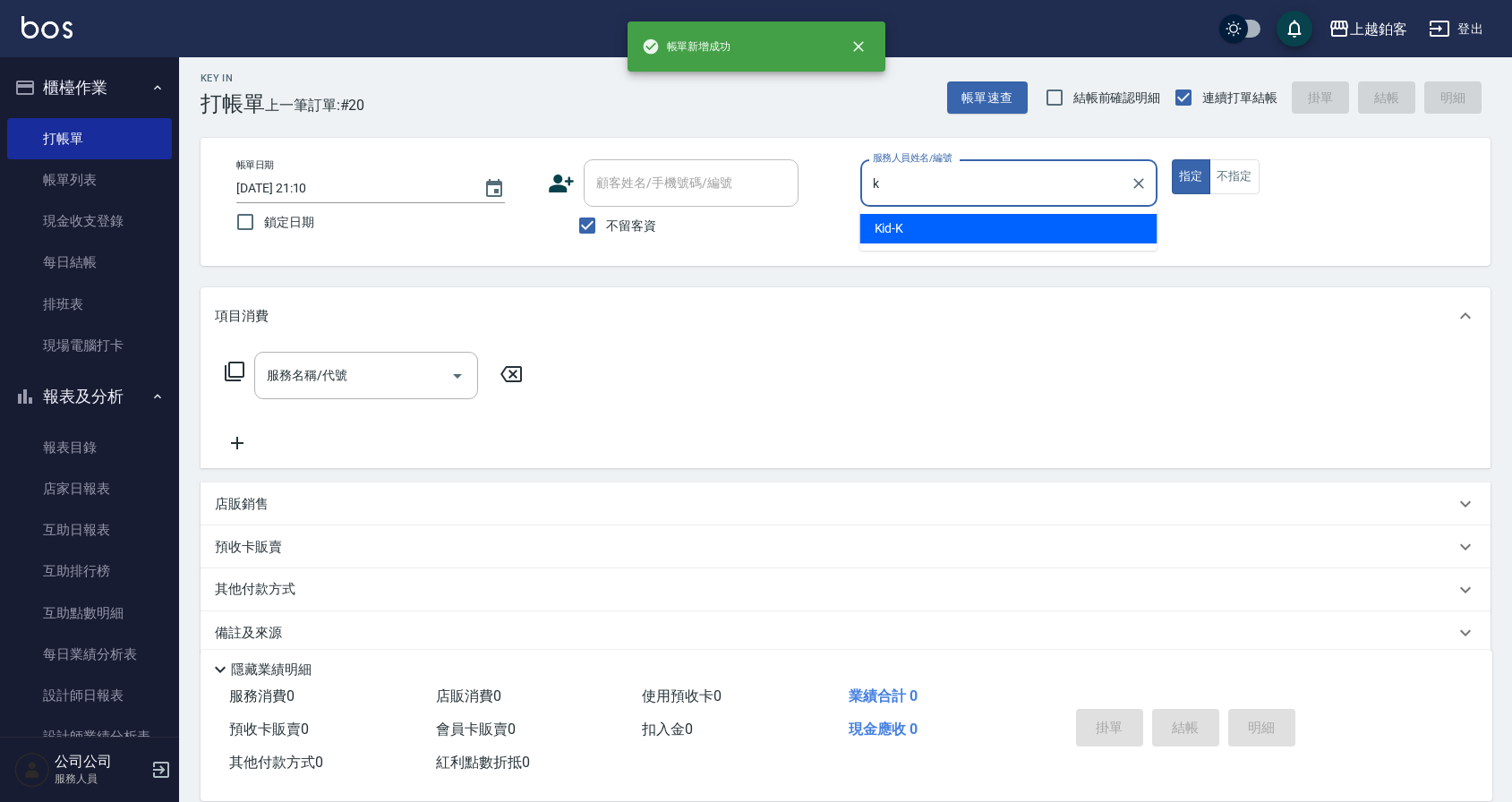
type input "Kid-K"
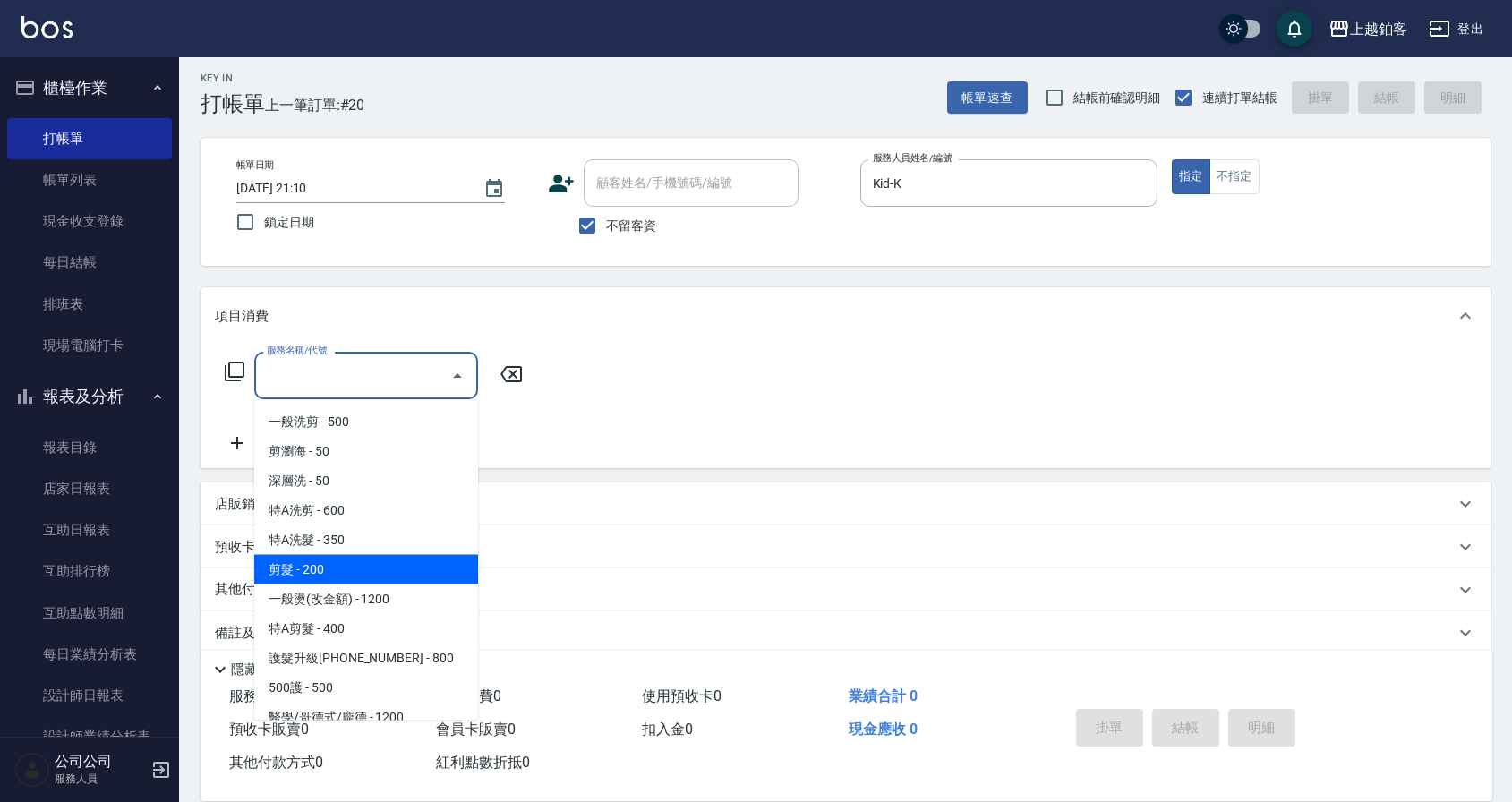
type input "剪髮(200)"
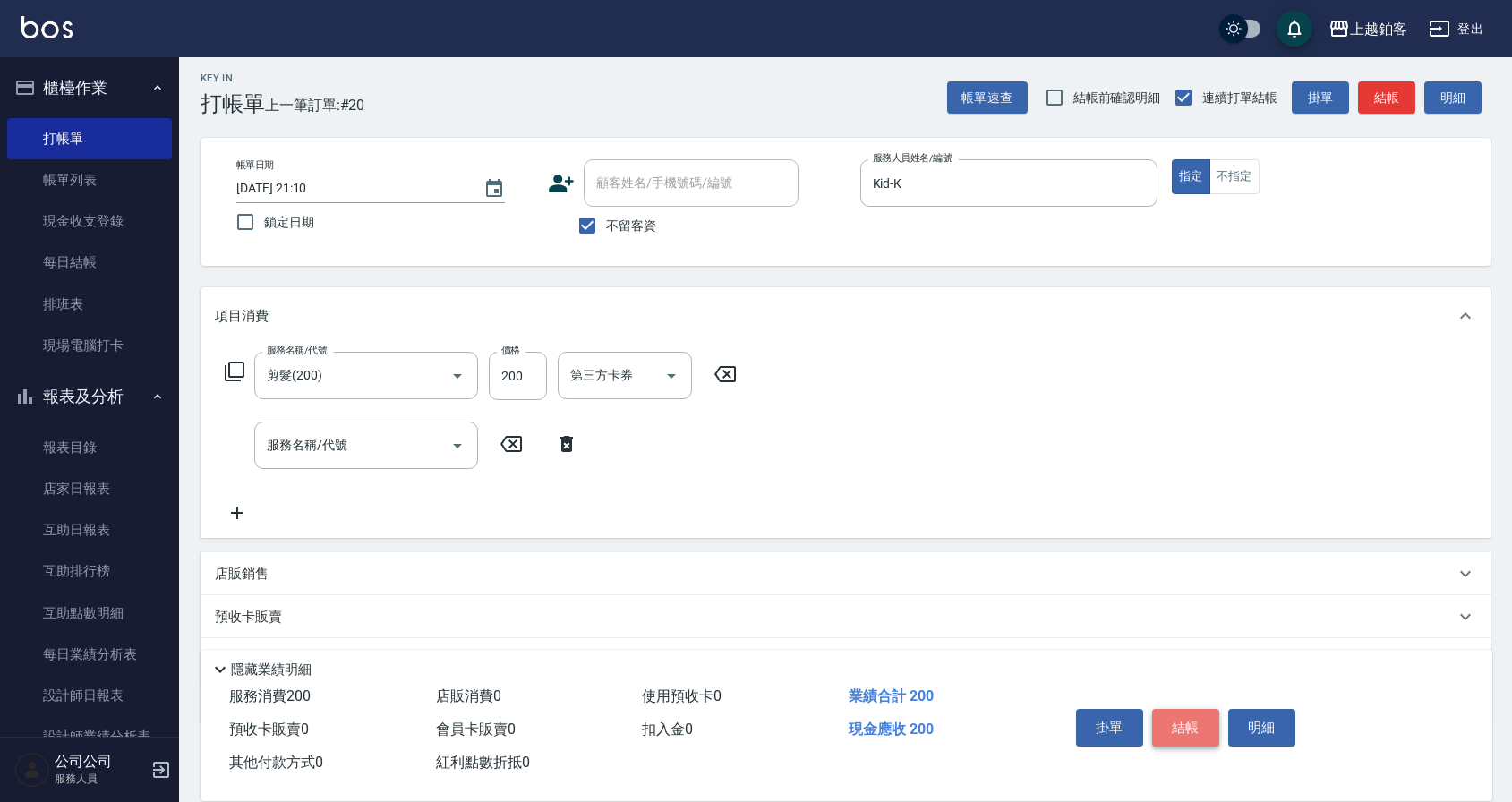
click at [1179, 724] on button "結帳" at bounding box center [1185, 727] width 67 height 38
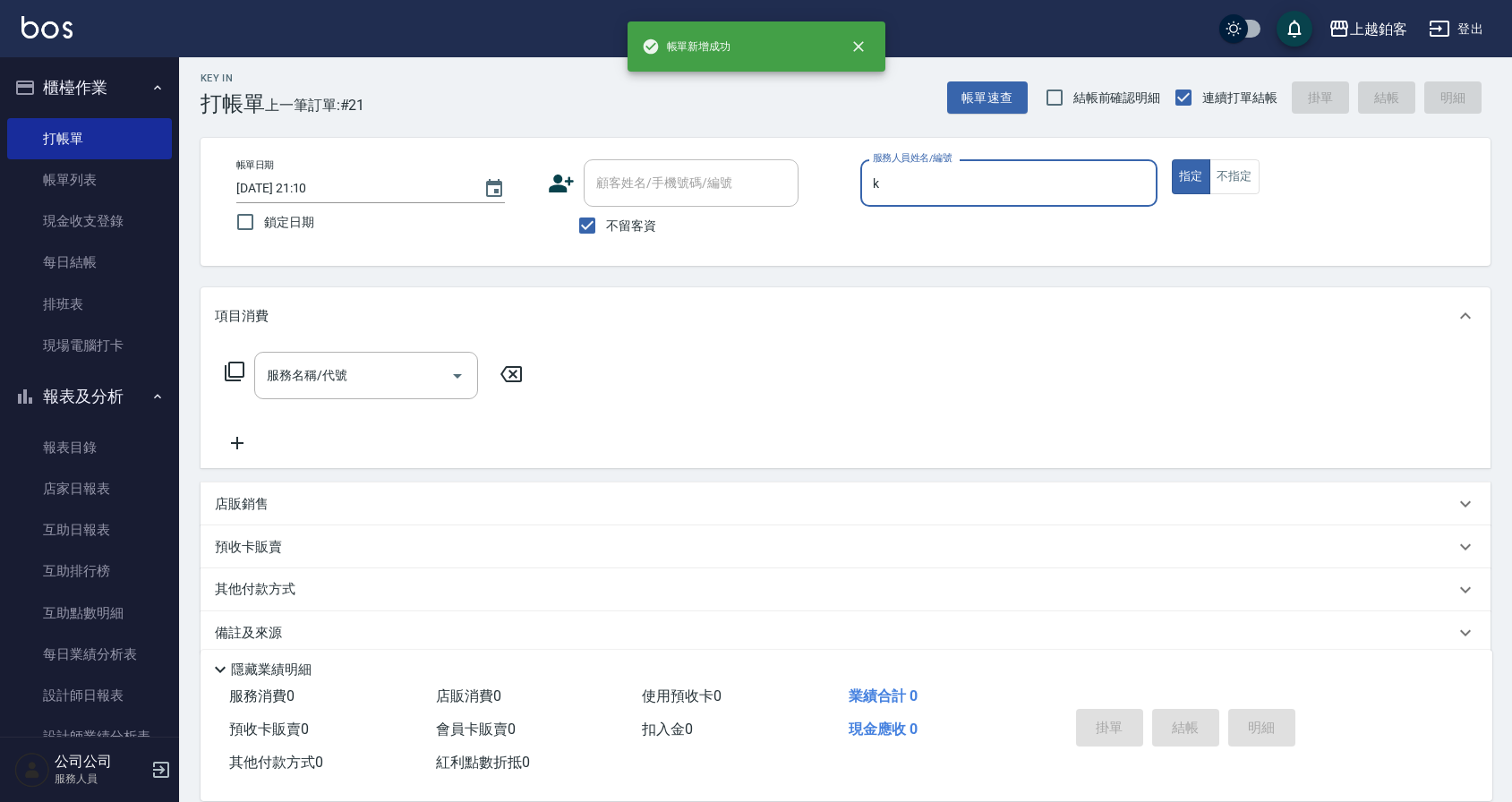
type input "Kid-K"
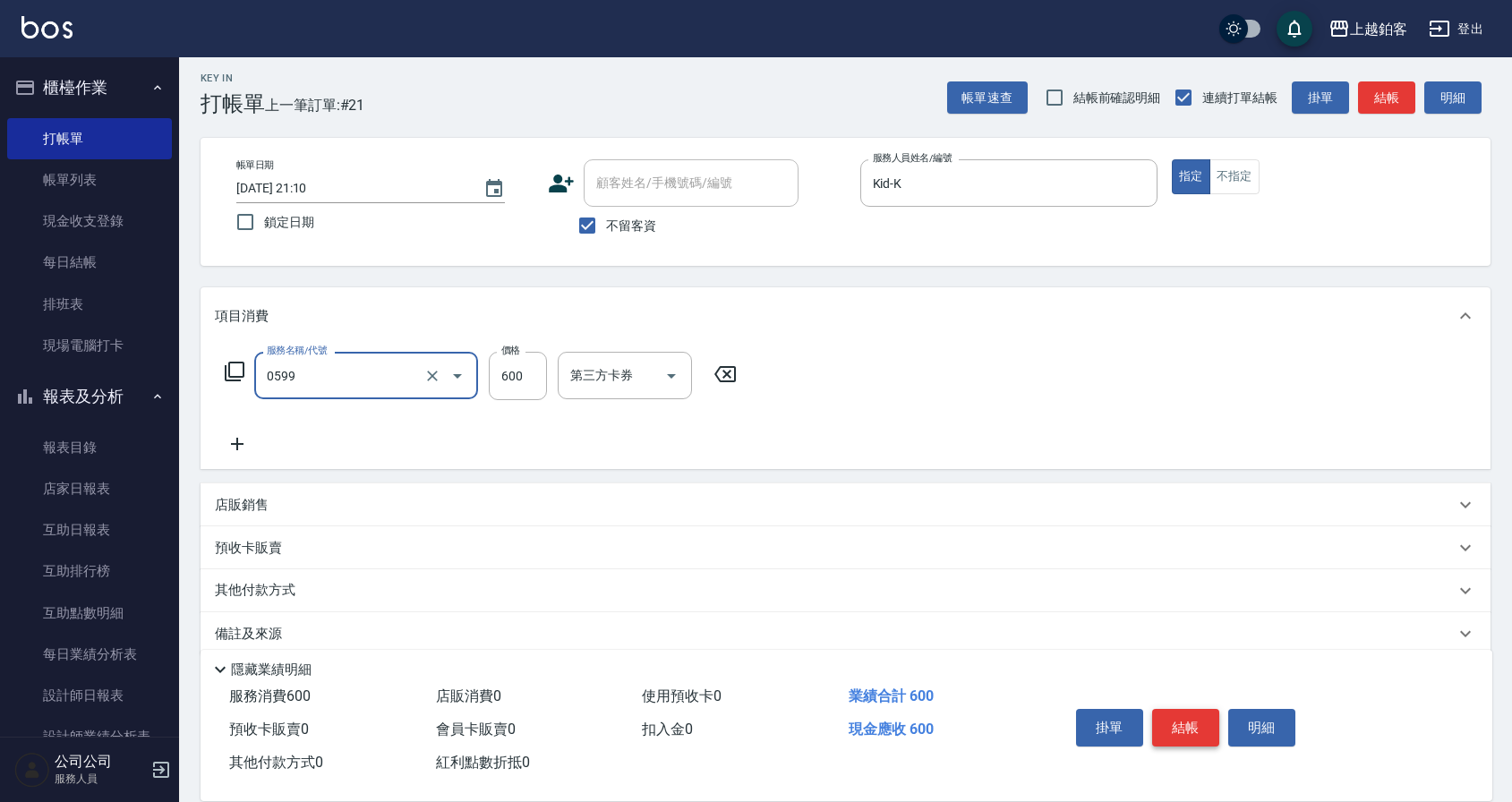
type input "精油-599(0599)"
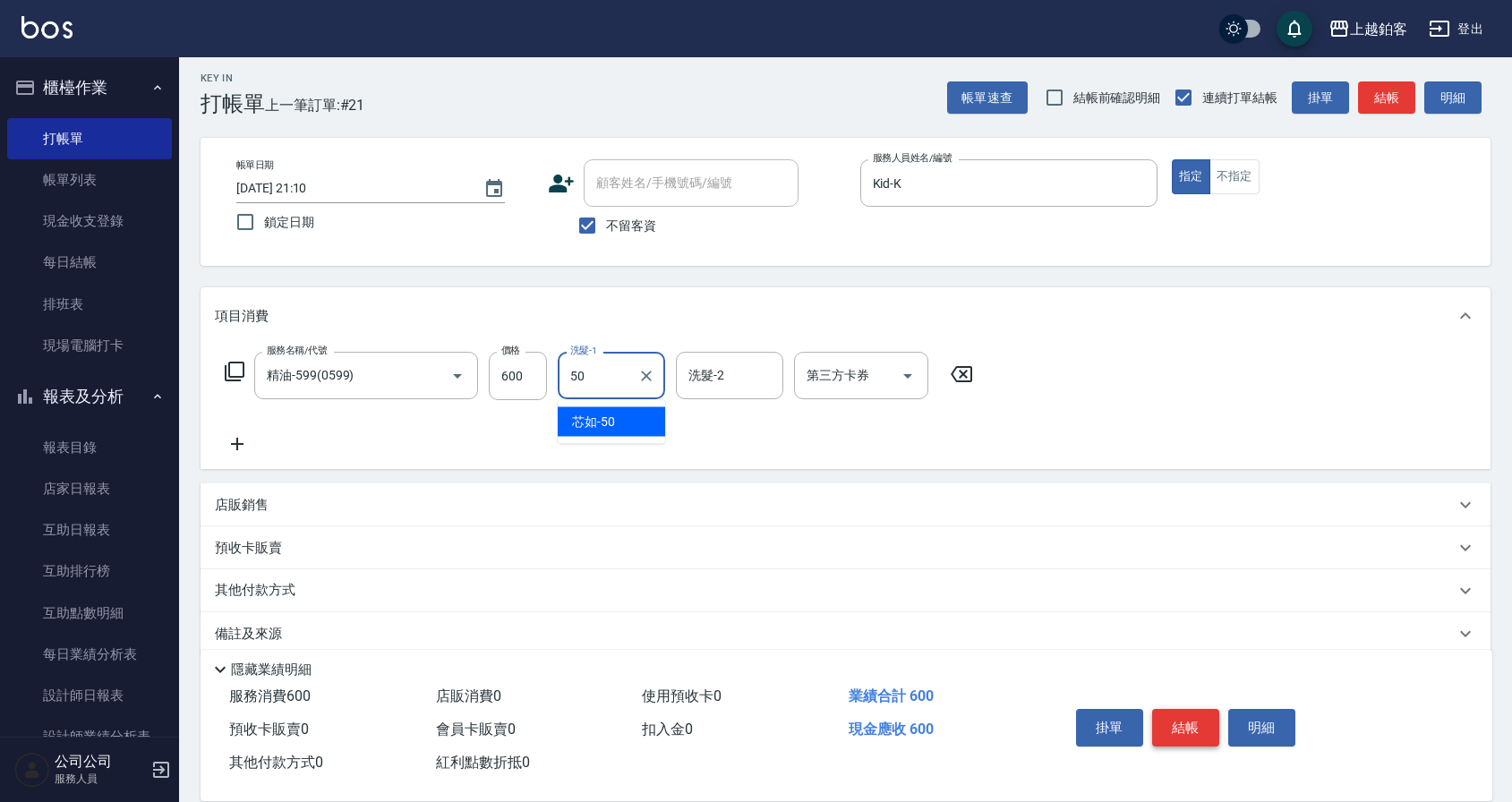
type input "芯如-50"
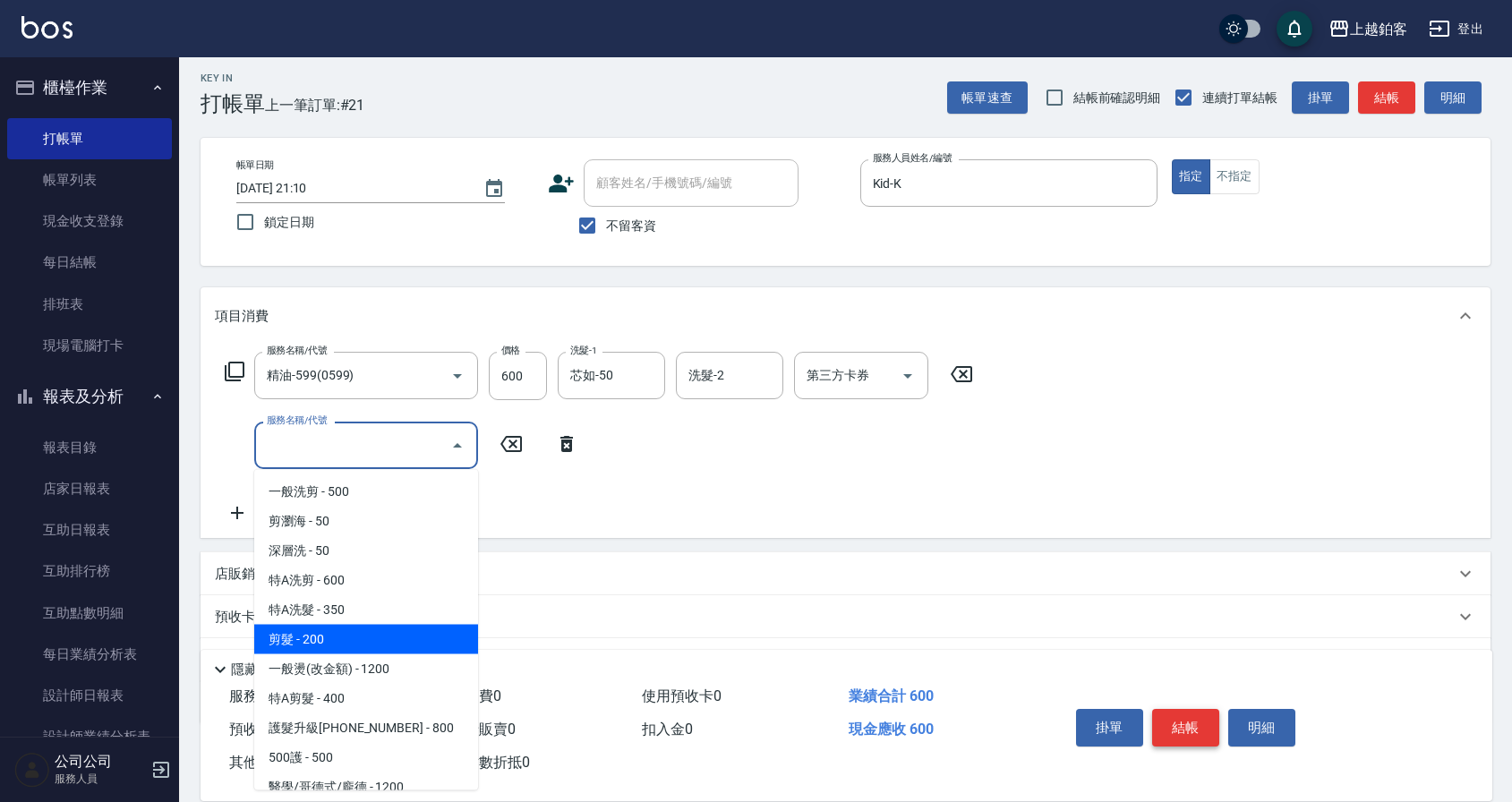
type input "剪髮(200)"
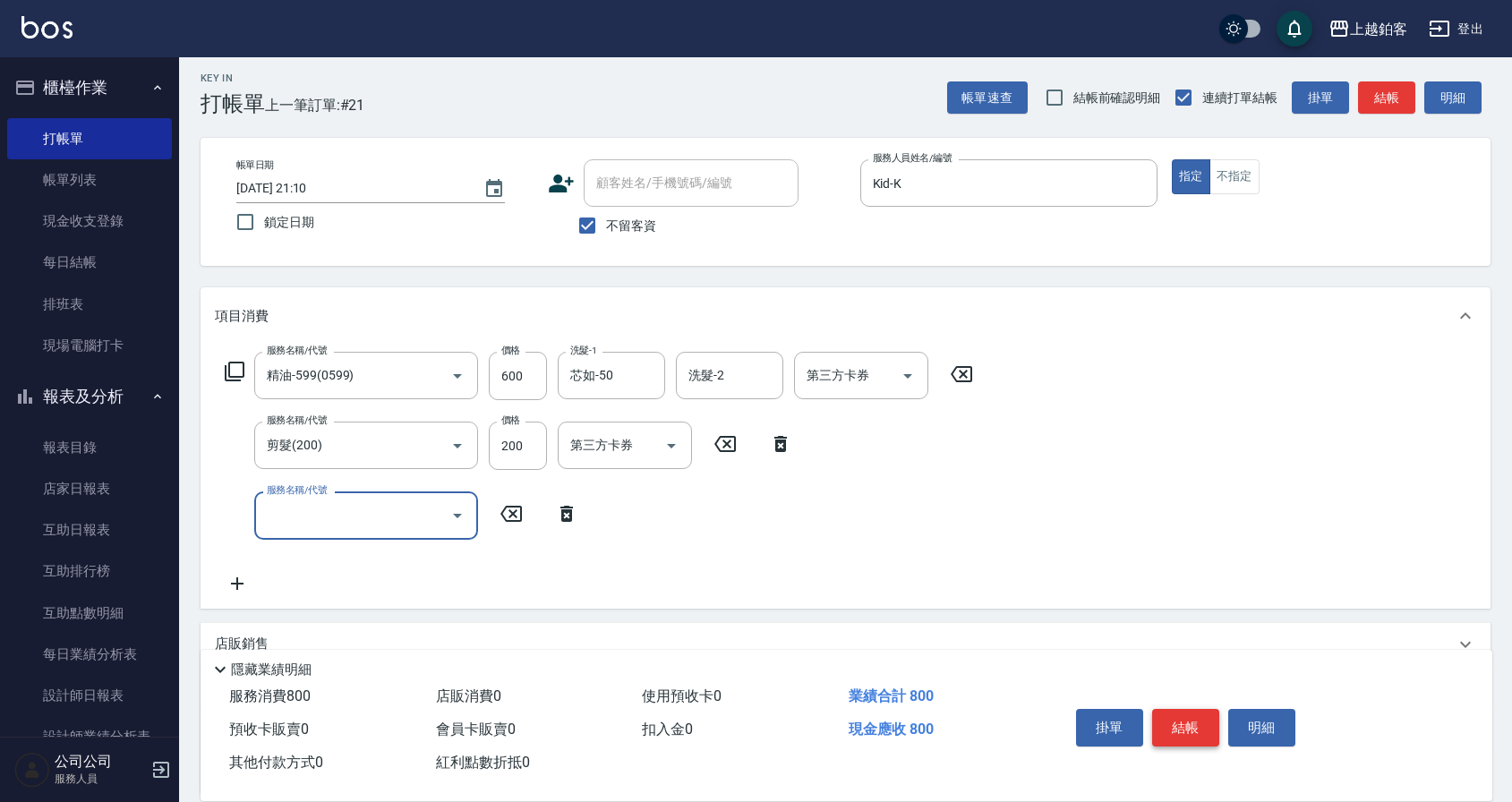
click at [1184, 726] on button "結帳" at bounding box center [1185, 727] width 67 height 38
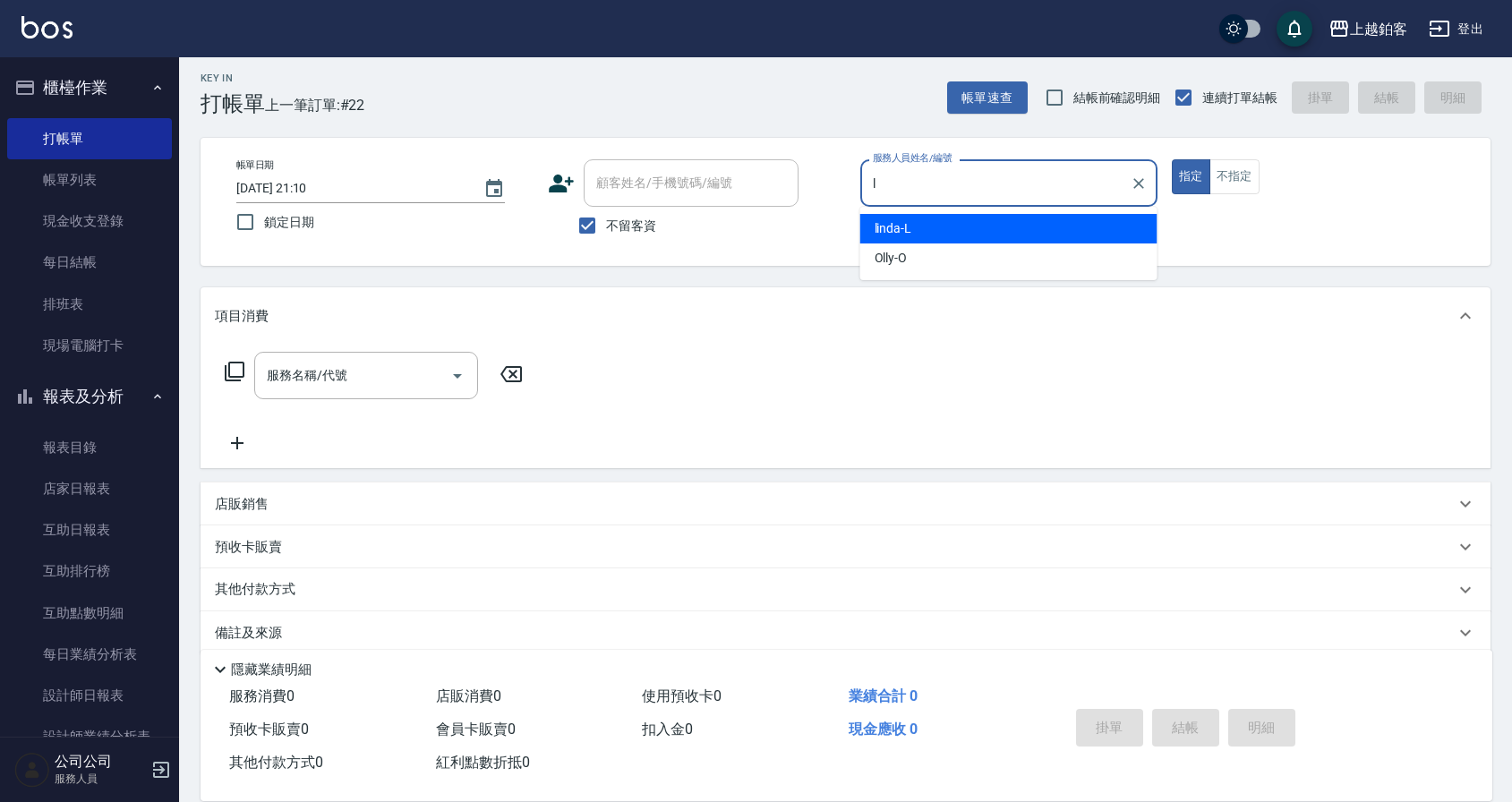
type input "linda-L"
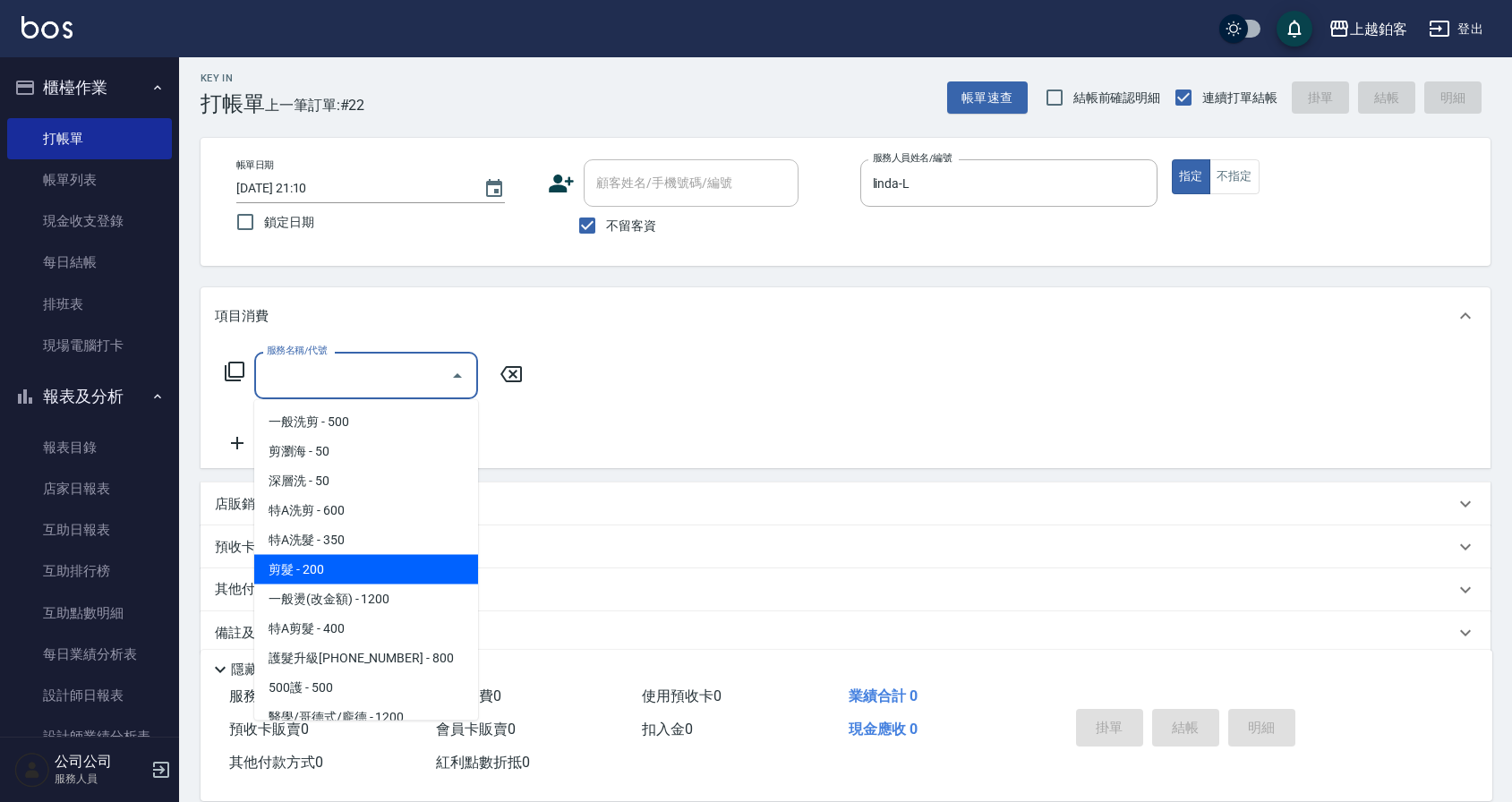
type input "剪髮(200)"
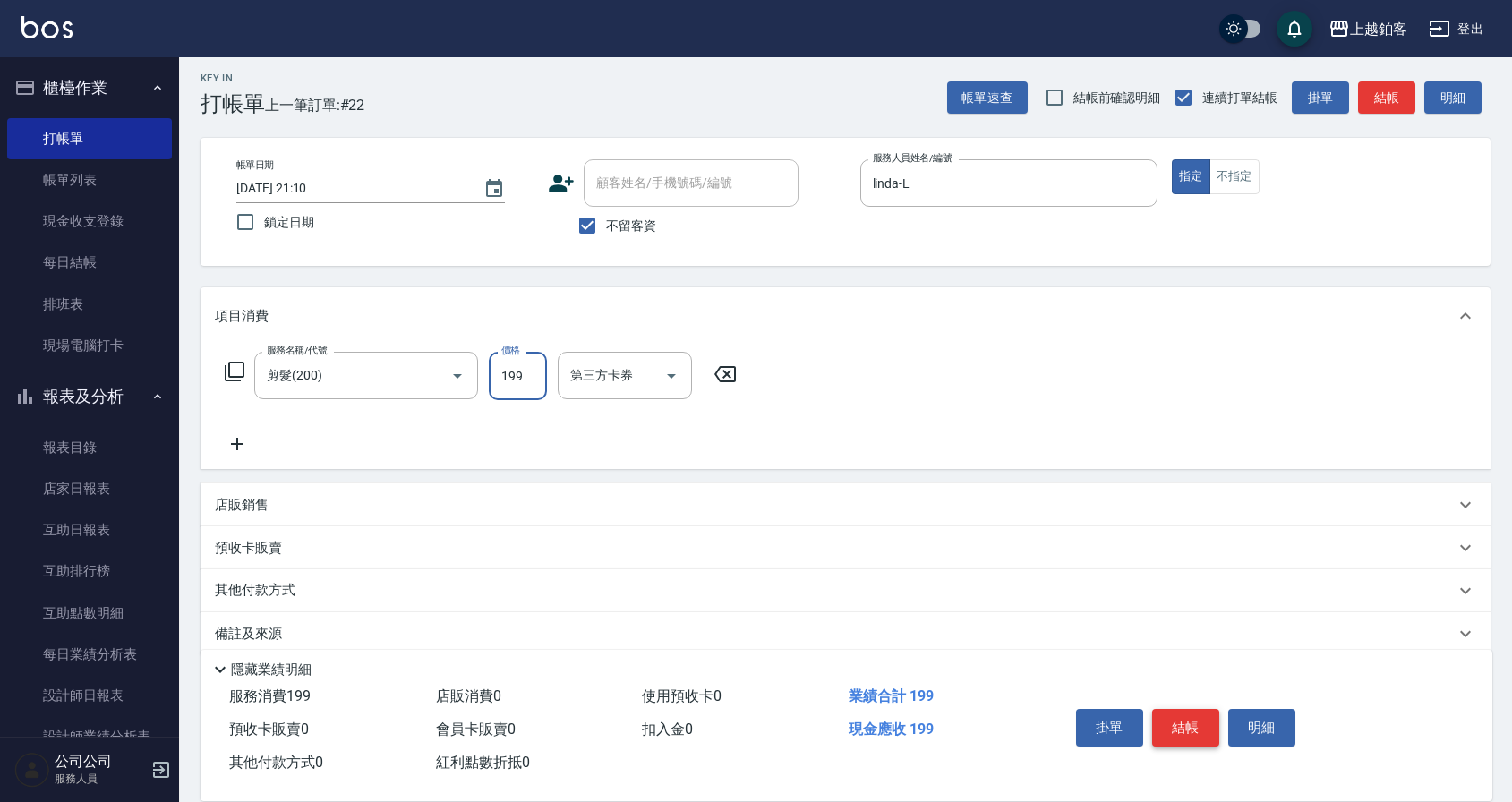
type input "199"
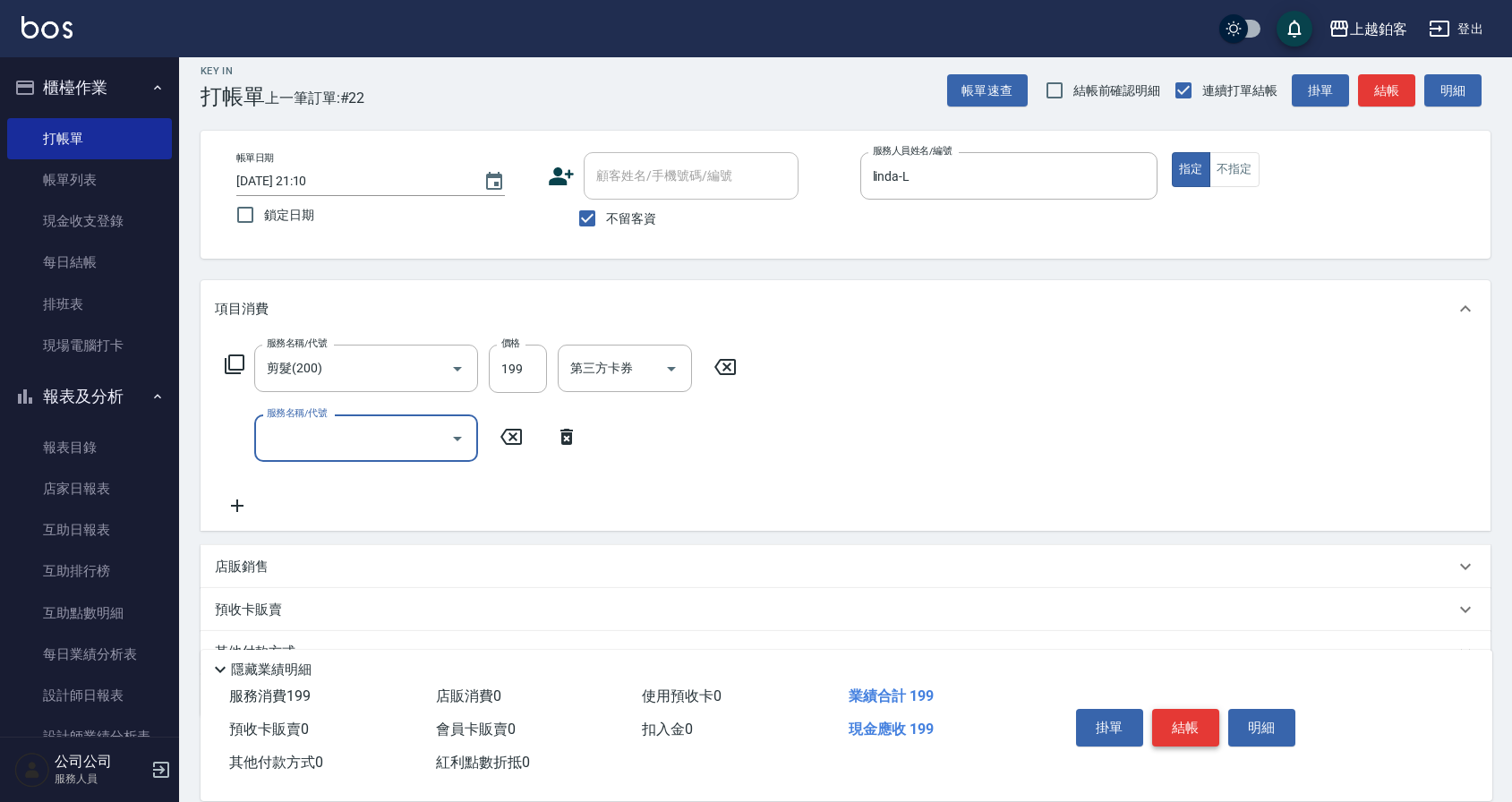
click at [1186, 739] on button "結帳" at bounding box center [1185, 727] width 67 height 38
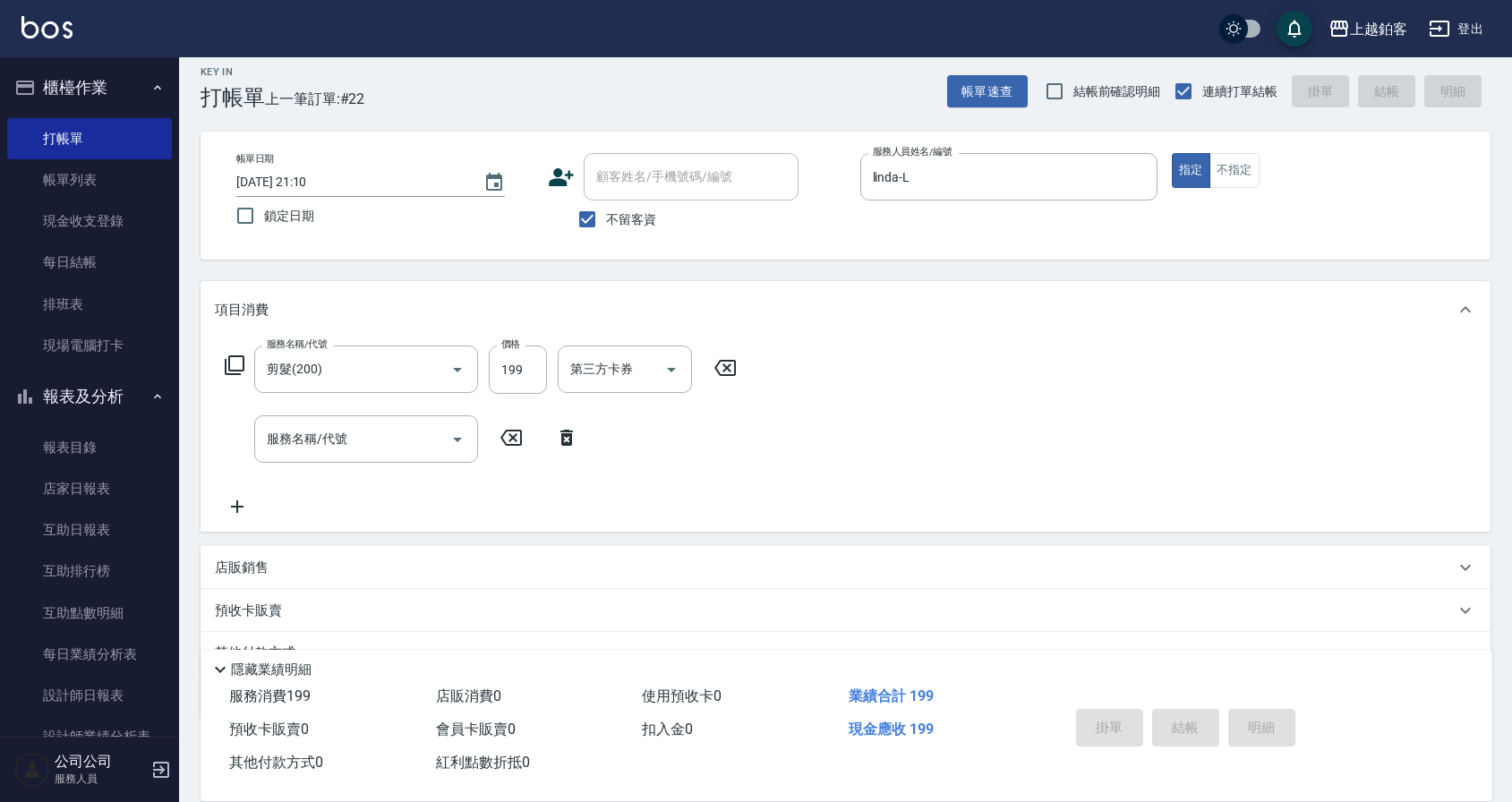
type input "2025/09/07 21:11"
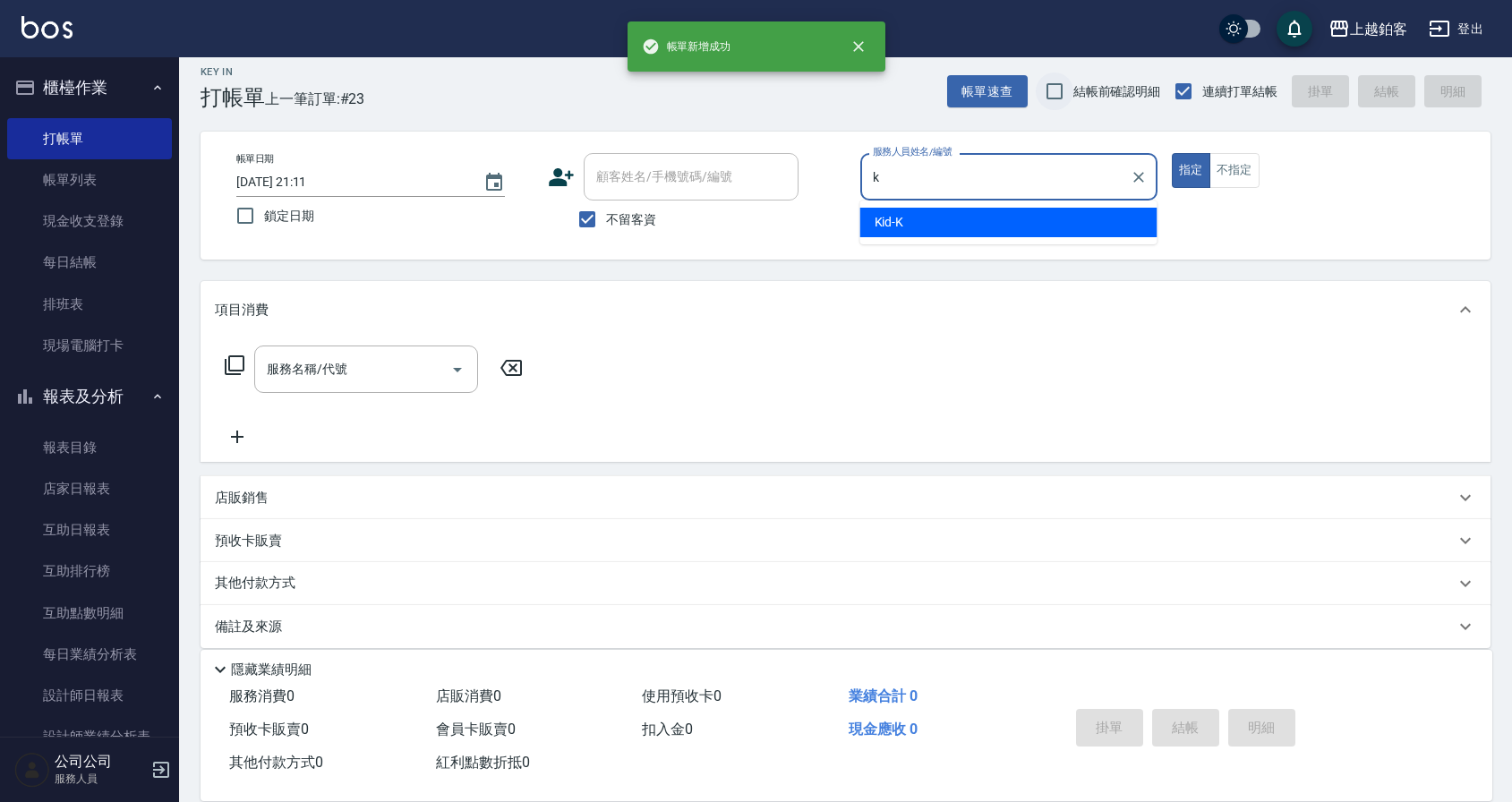
type input "Kid-K"
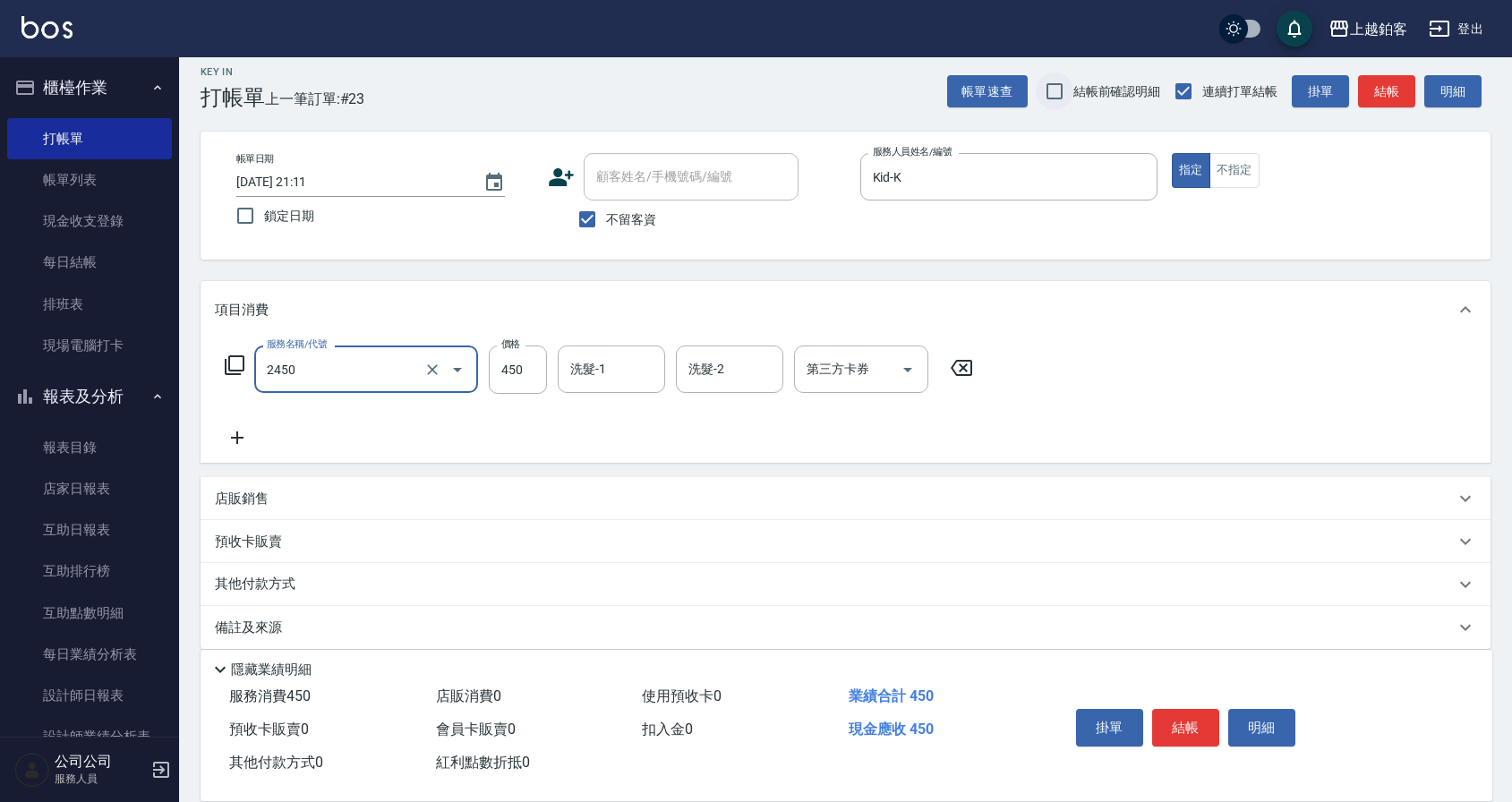
type input "C剪髮套餐(2450)"
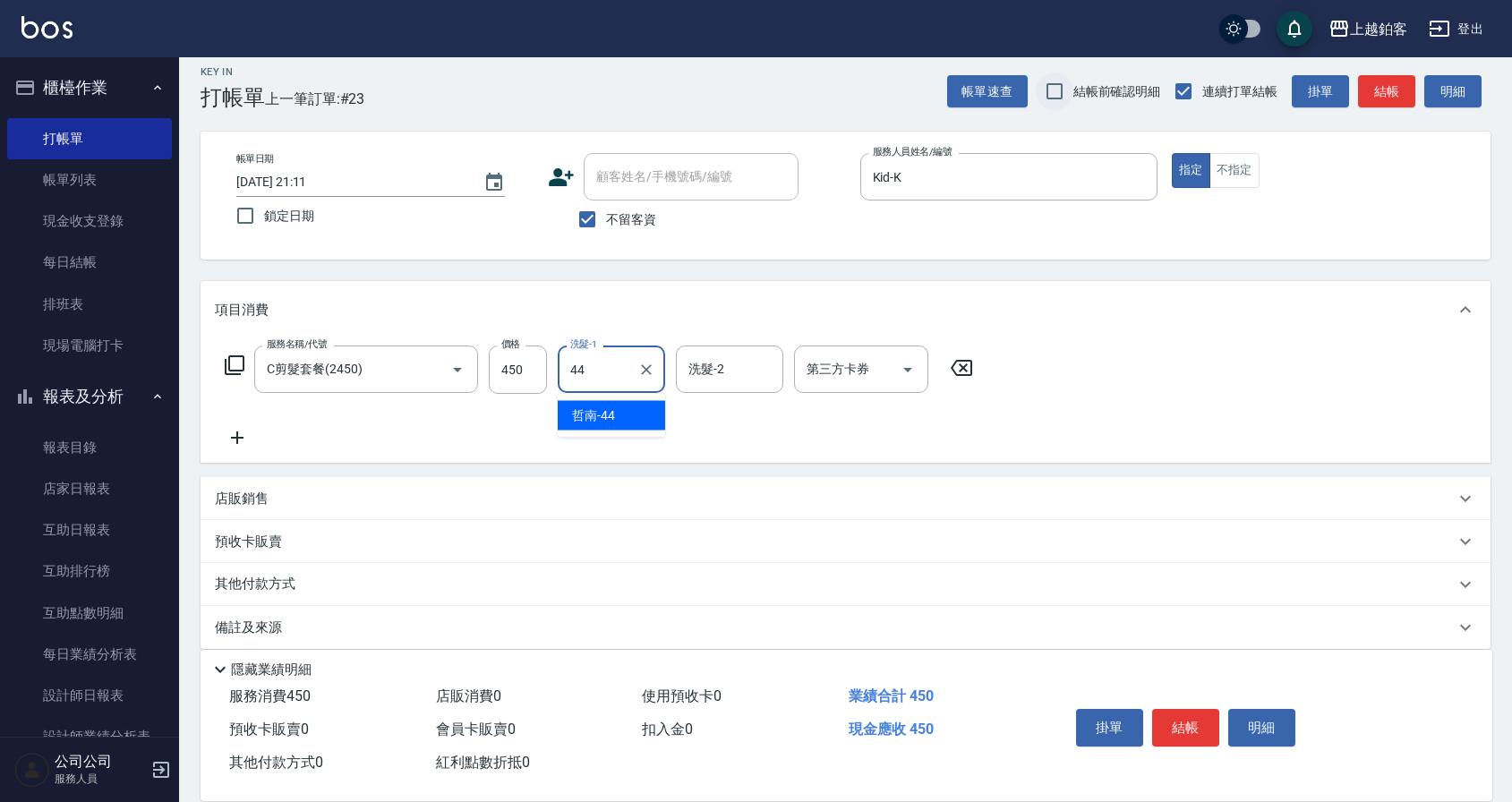
type input "哲南-44"
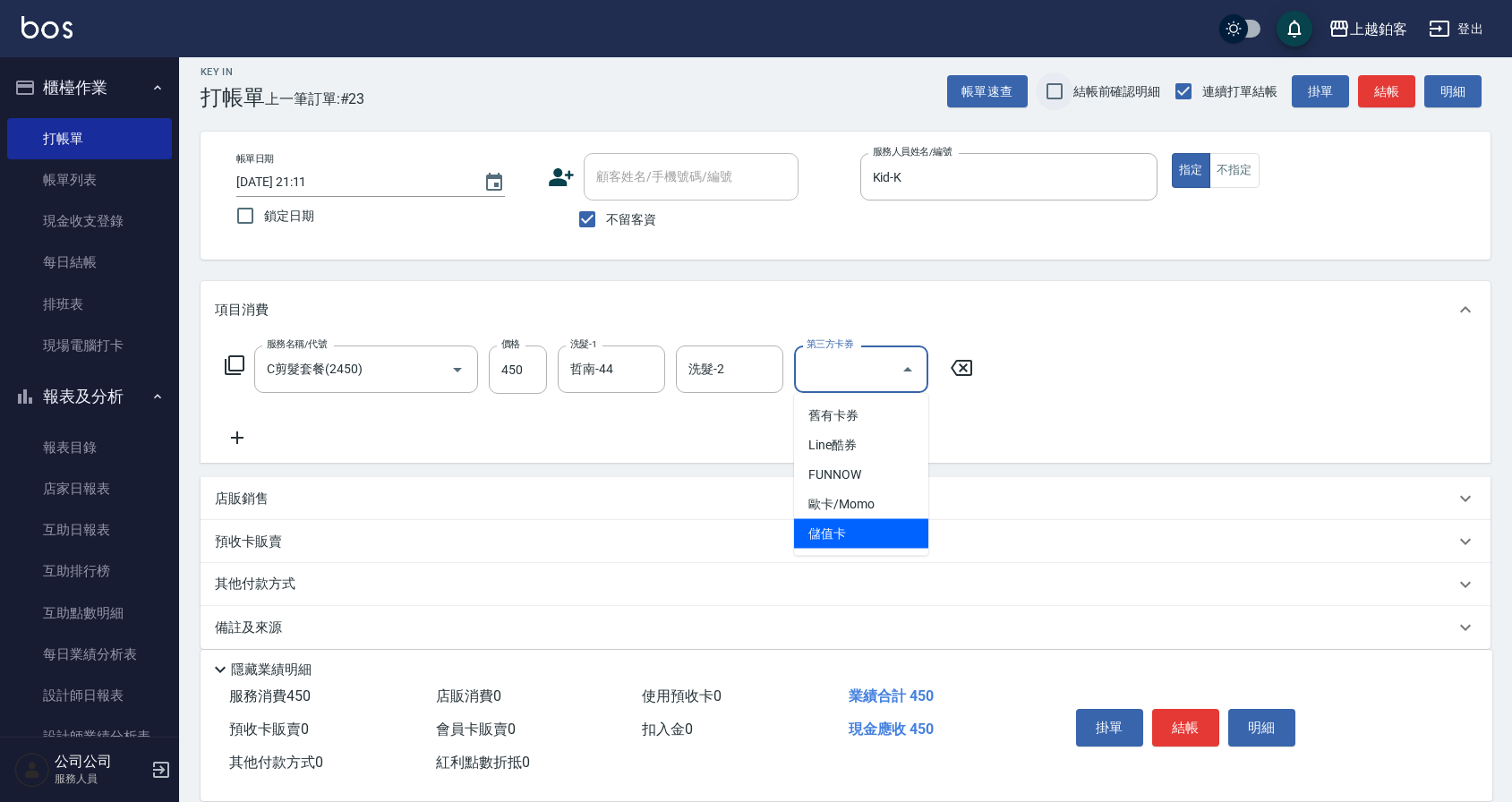
type input "儲值卡"
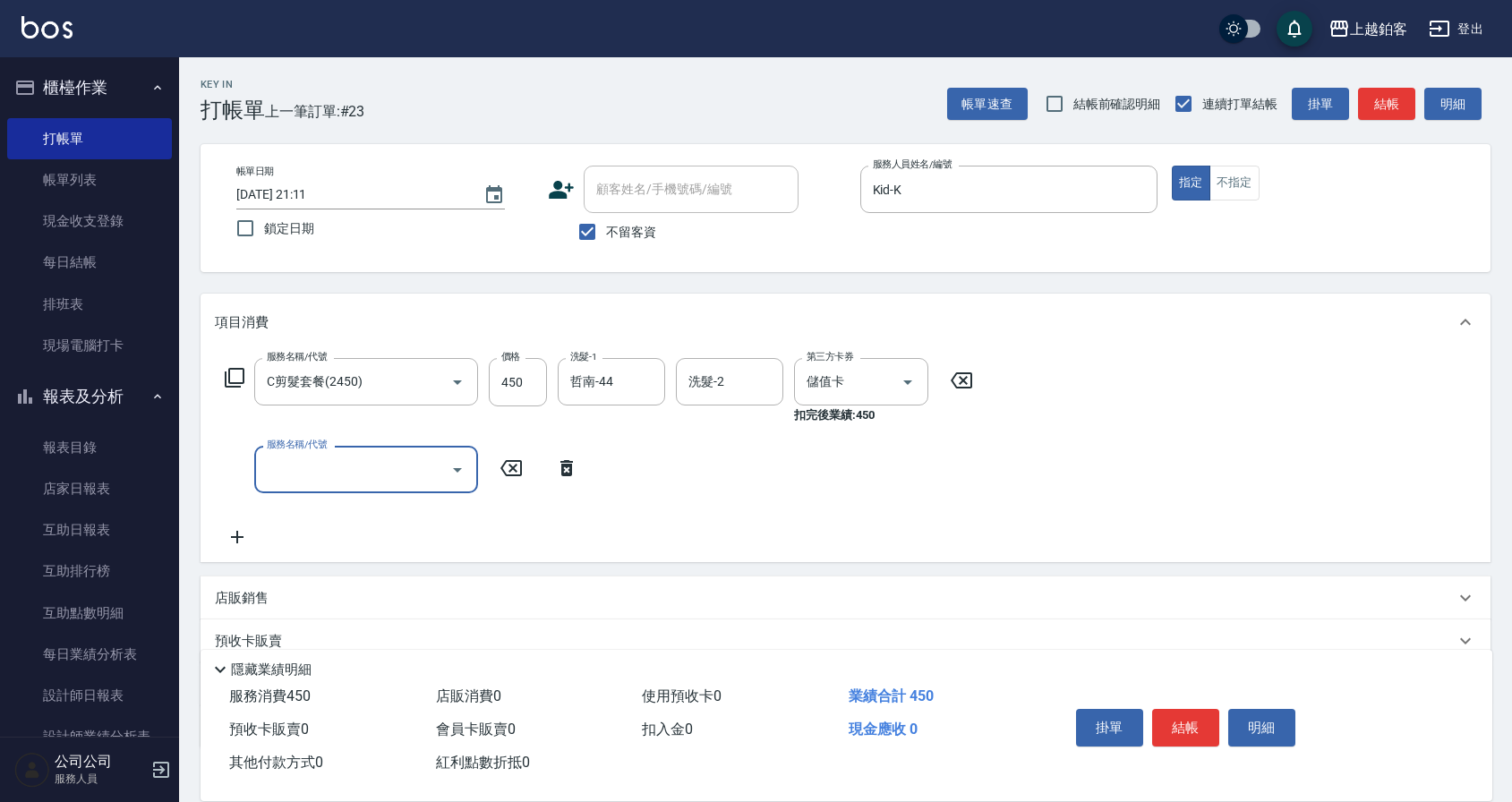
scroll to position [0, 0]
click at [1189, 724] on button "結帳" at bounding box center [1185, 727] width 67 height 38
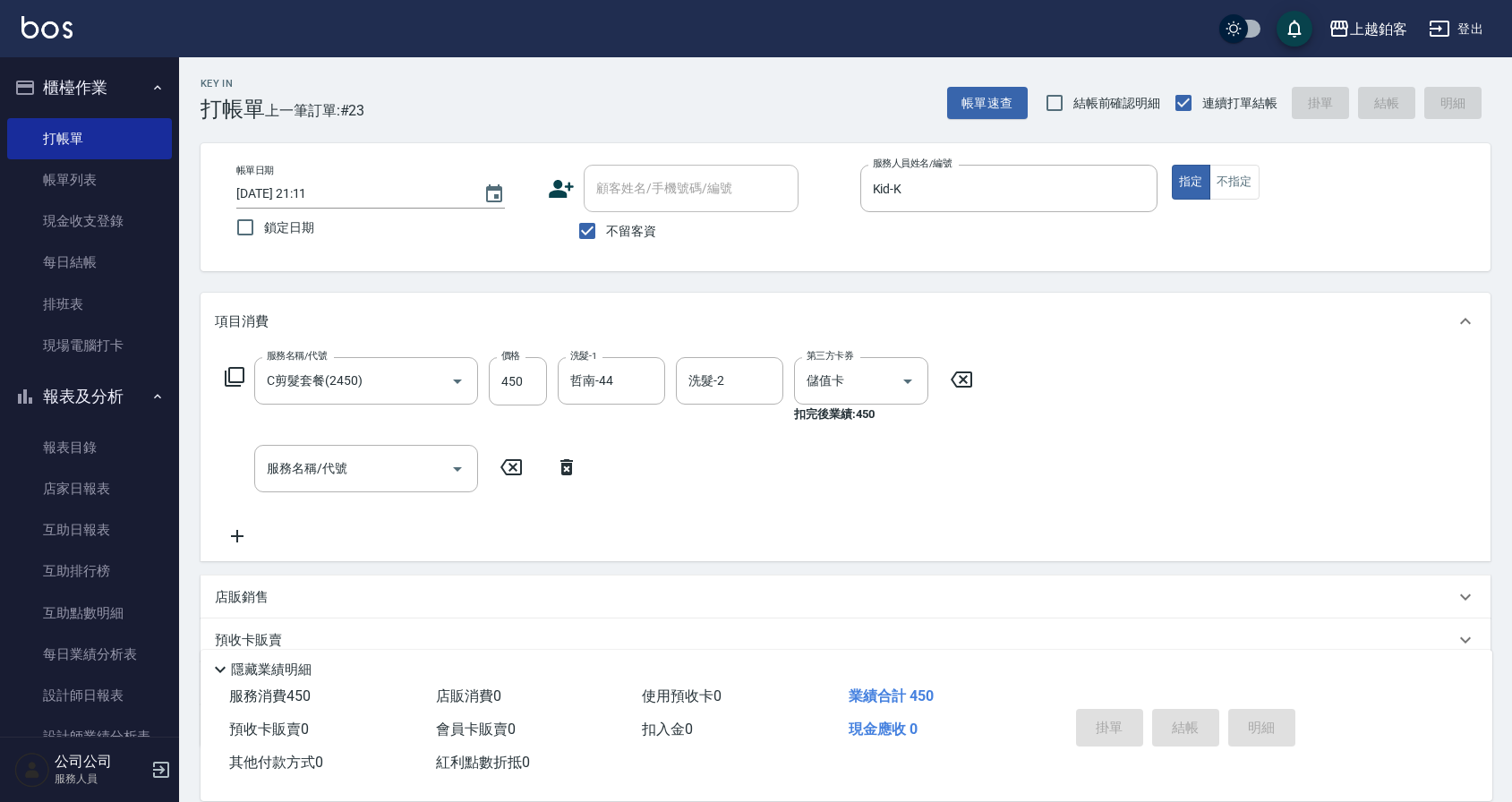
scroll to position [7, 0]
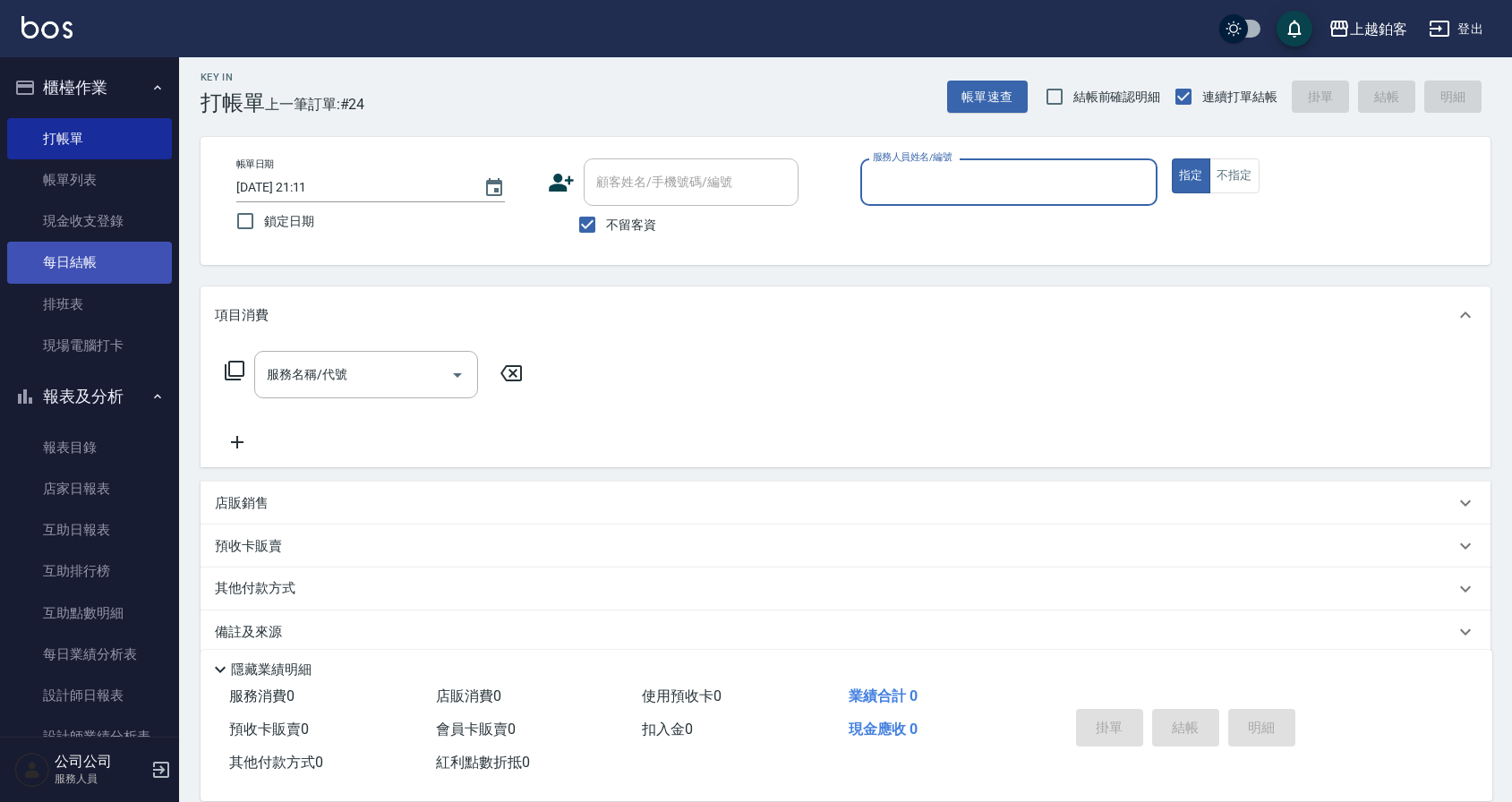
click at [84, 268] on link "每日結帳" at bounding box center [89, 262] width 165 height 41
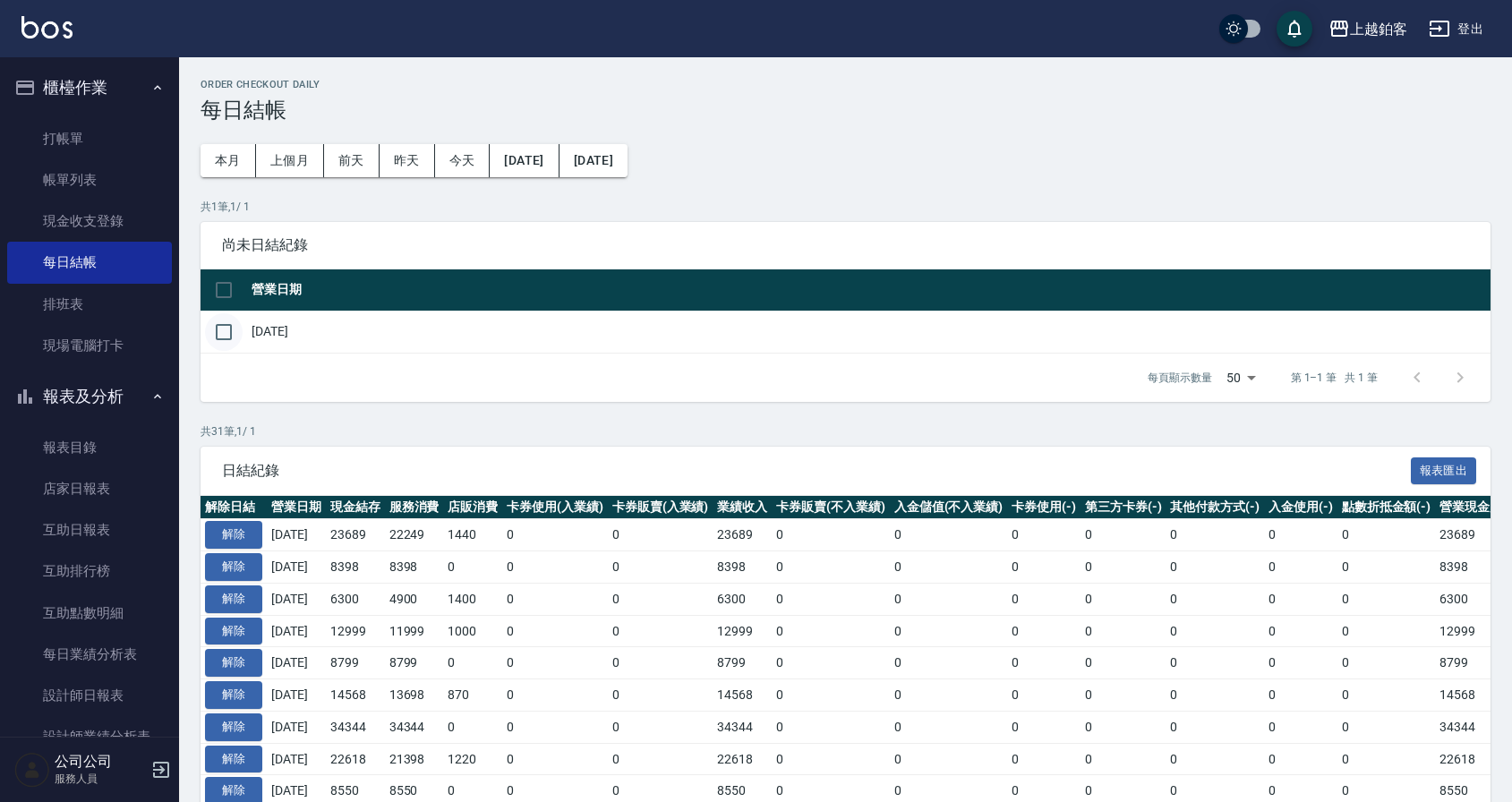
click at [216, 329] on input "checkbox" at bounding box center [223, 332] width 38 height 38
checkbox input "true"
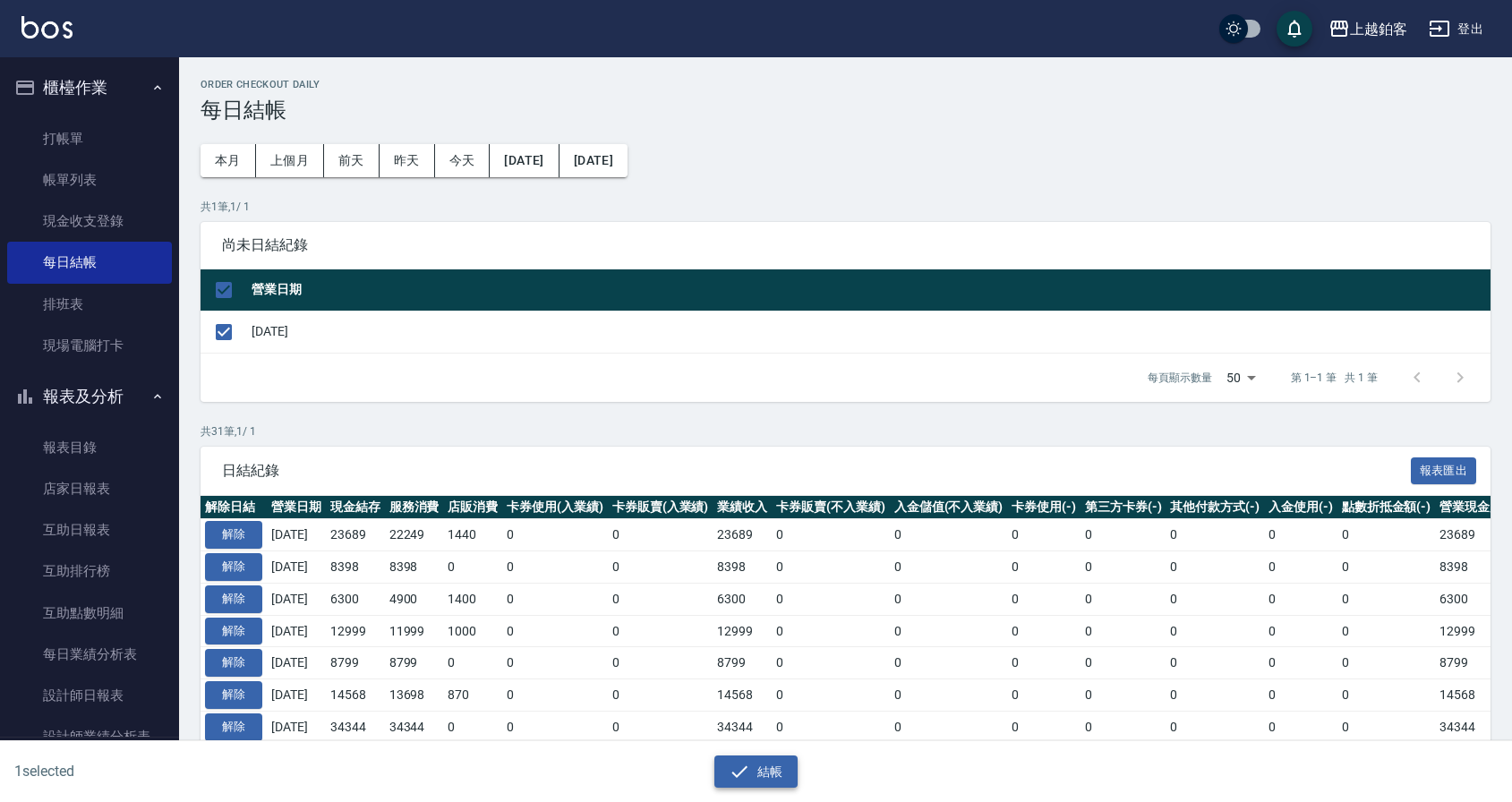
click at [753, 767] on button "結帳" at bounding box center [756, 772] width 84 height 33
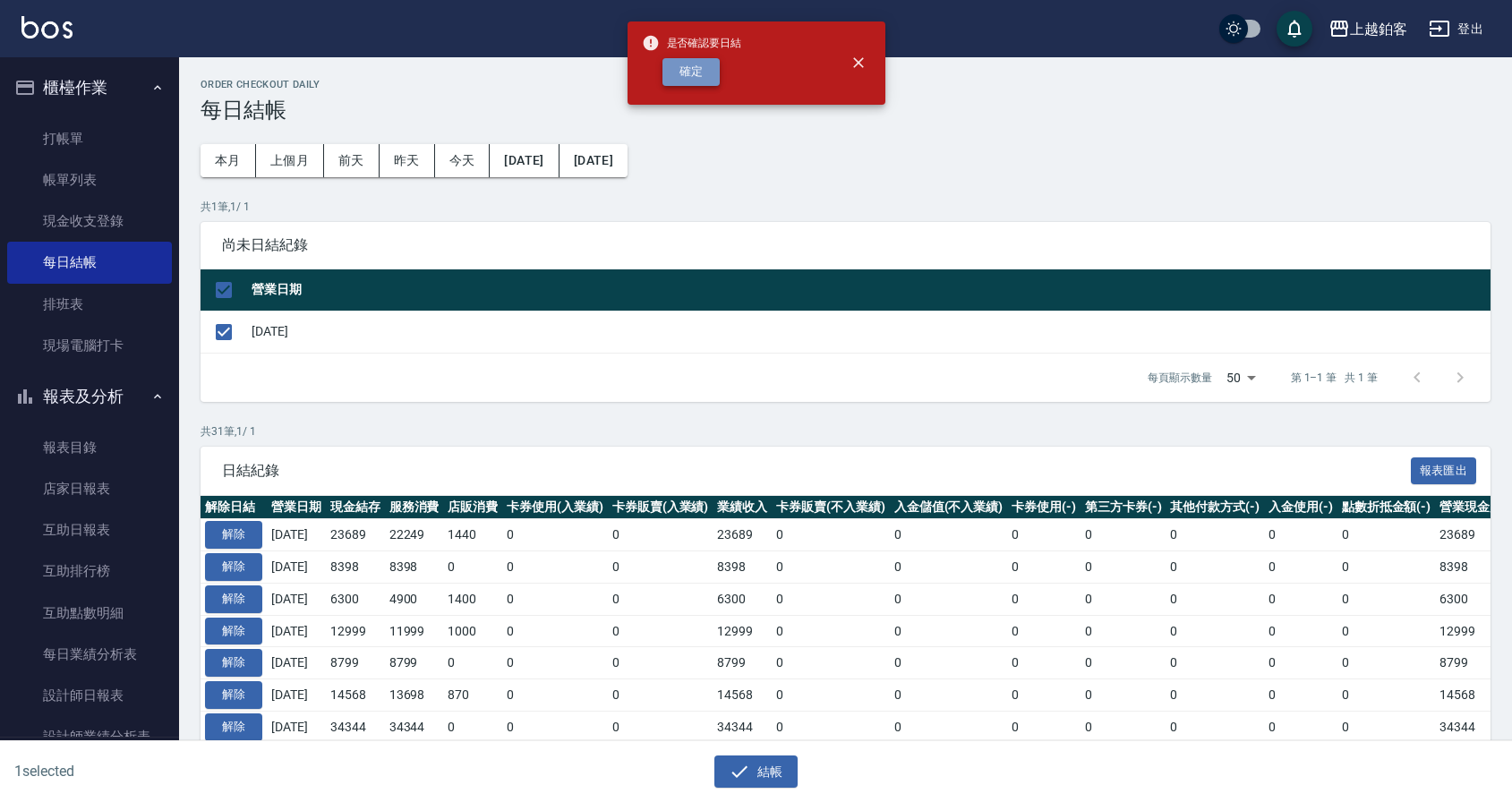
click at [684, 76] on button "確定" at bounding box center [691, 72] width 57 height 28
checkbox input "false"
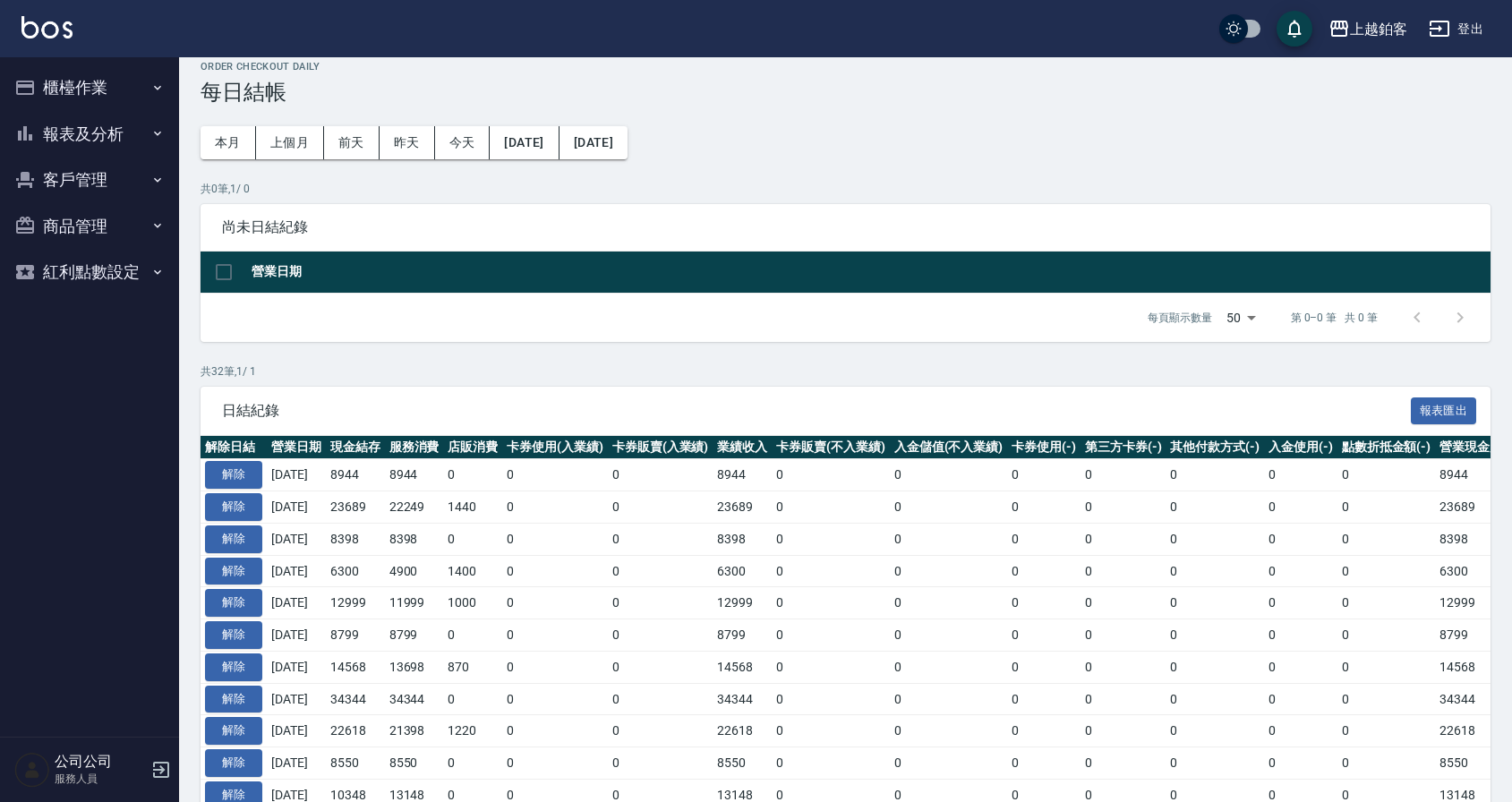
scroll to position [28, 0]
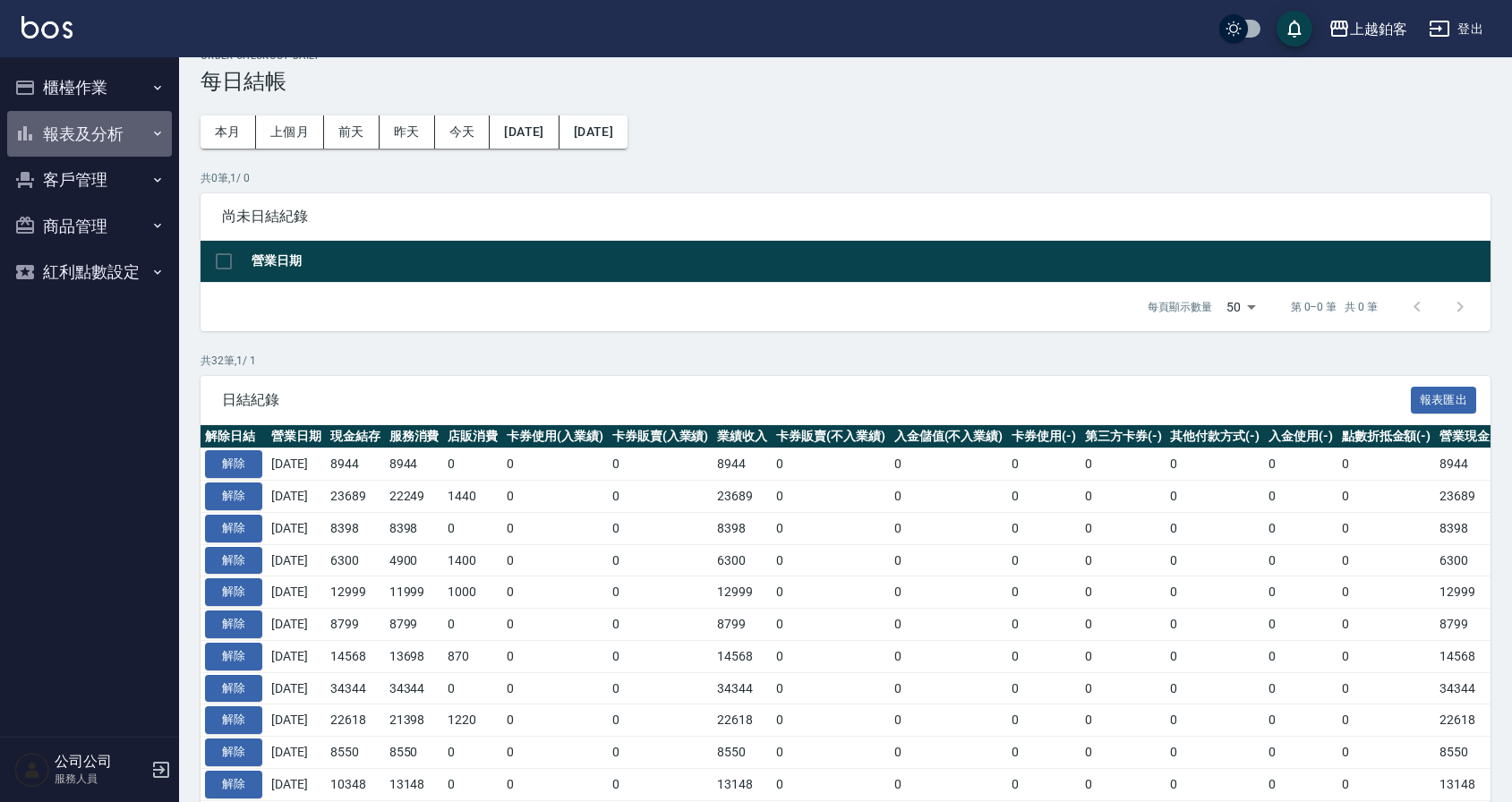
click at [108, 144] on button "報表及分析" at bounding box center [89, 134] width 165 height 47
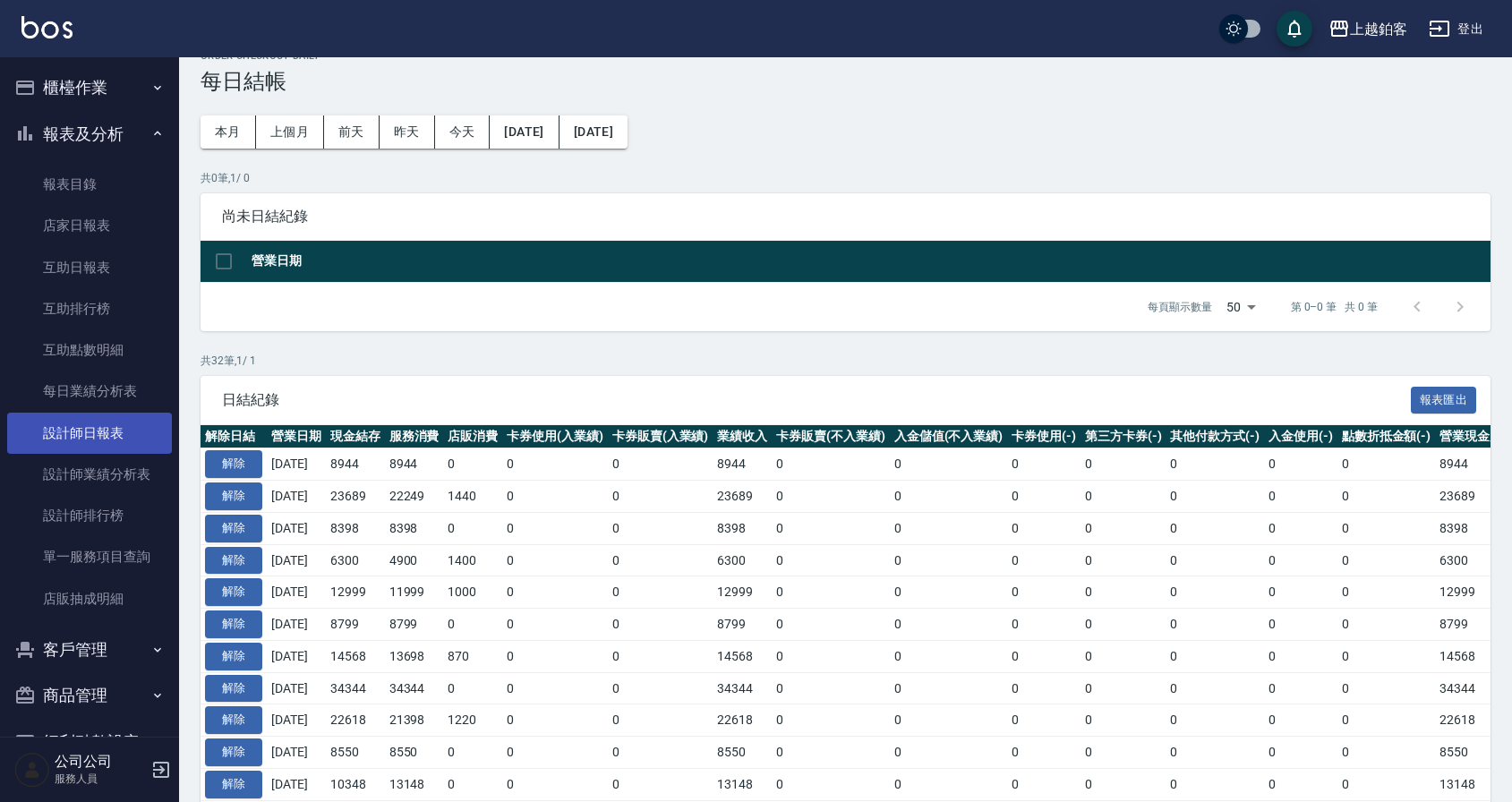
click at [87, 443] on link "設計師日報表" at bounding box center [89, 433] width 165 height 41
